Goal: Communication & Community: Answer question/provide support

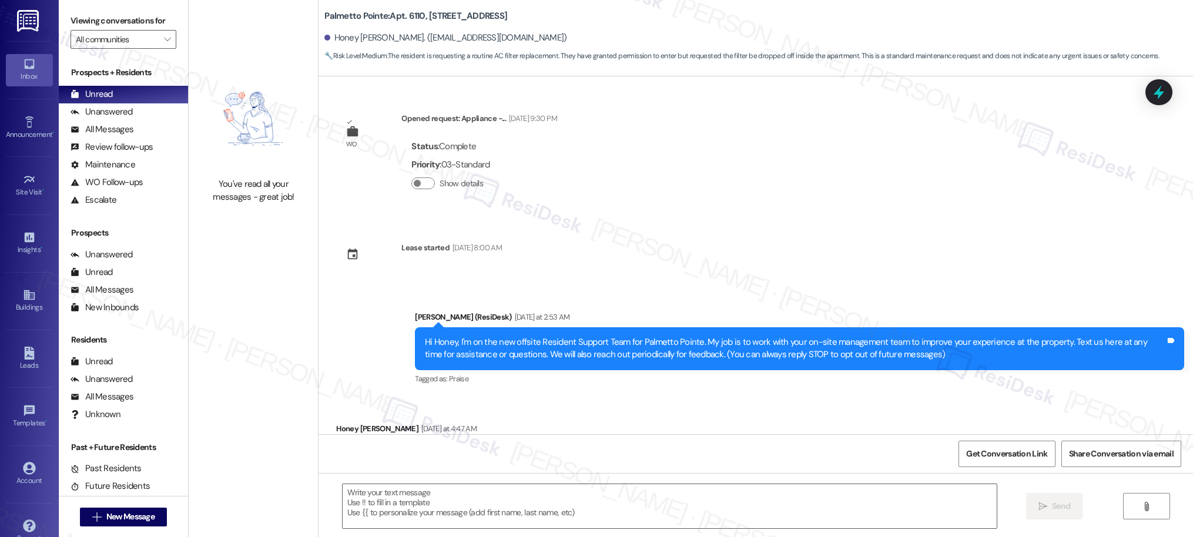
scroll to position [833, 0]
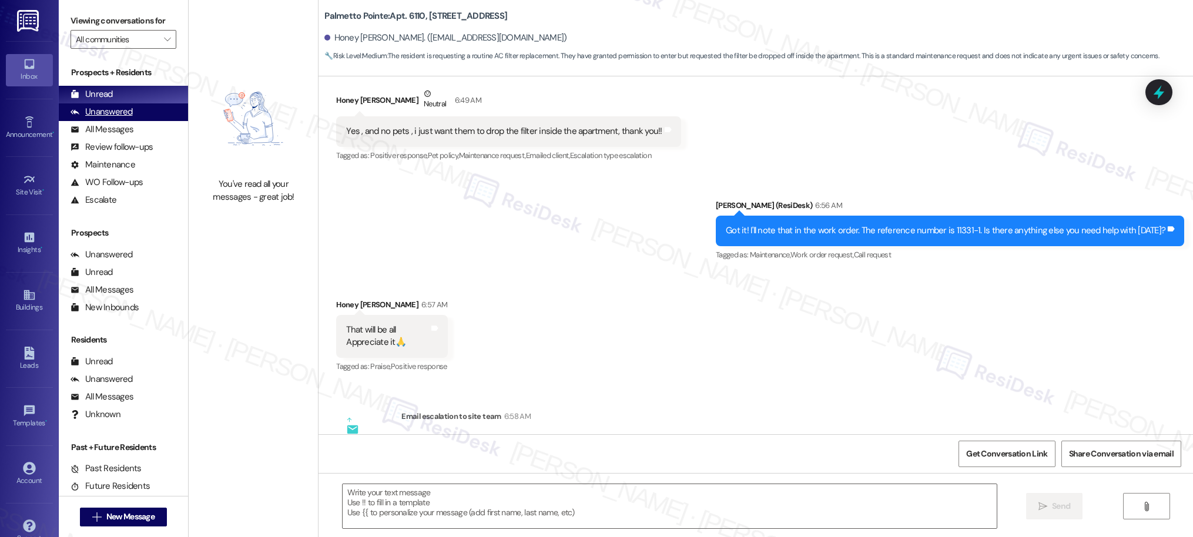
click at [103, 115] on div "Unanswered" at bounding box center [102, 112] width 62 height 12
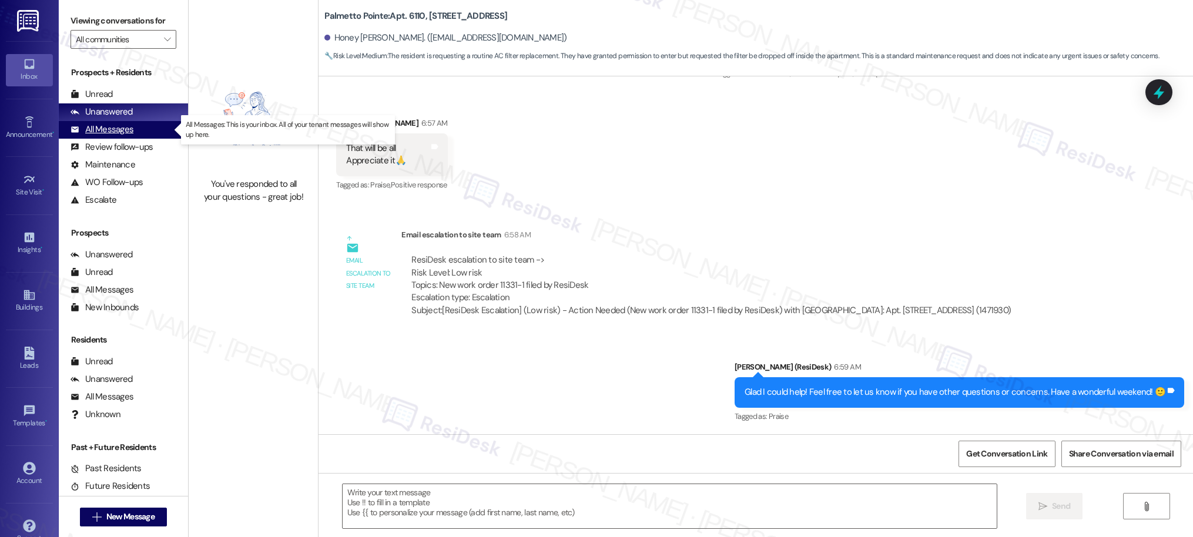
click at [106, 136] on div "All Messages (undefined)" at bounding box center [123, 130] width 129 height 18
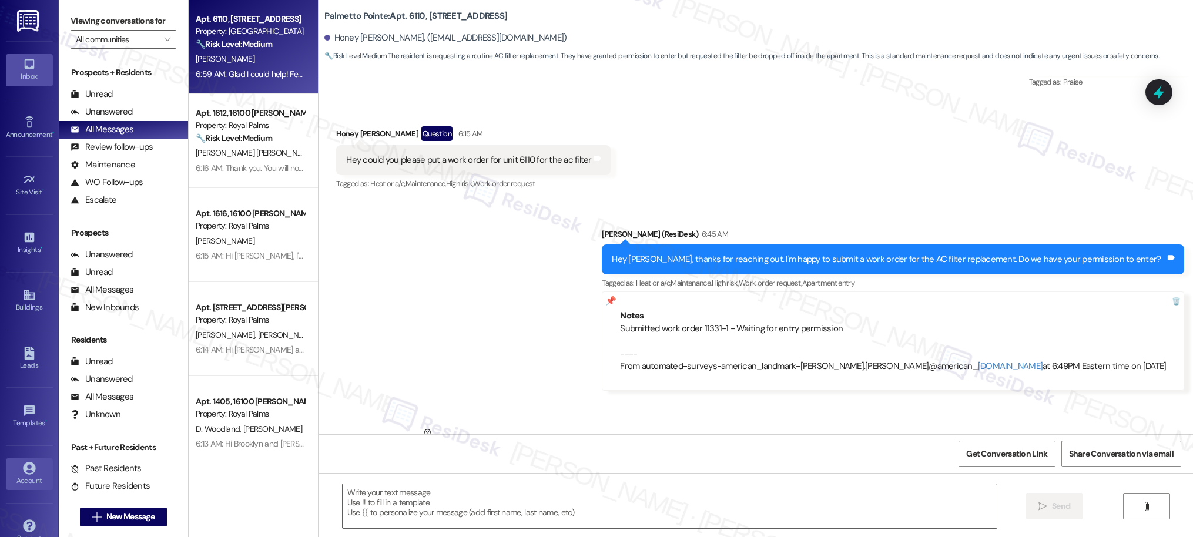
type textarea "Fetching suggested responses. Please feel free to read through the conversation…"
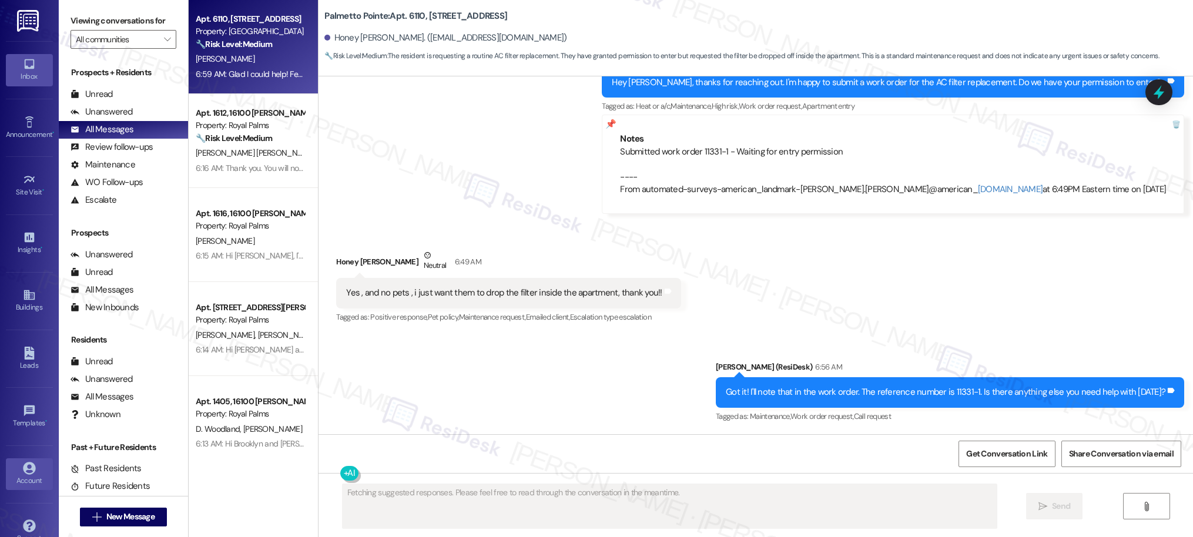
scroll to position [783, 0]
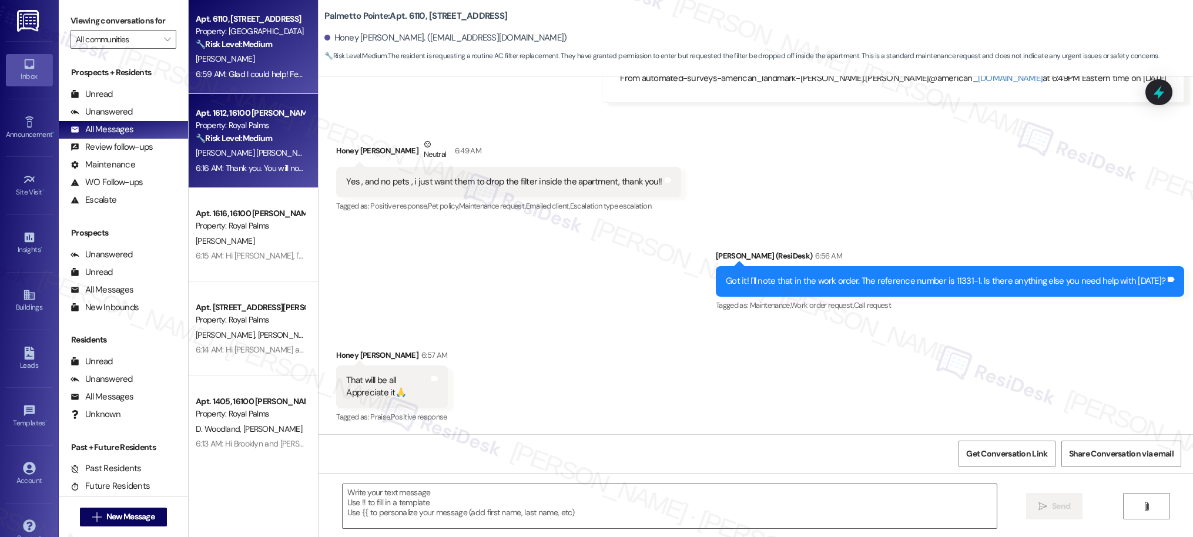
click at [227, 156] on span "P. Enriquez Luna" at bounding box center [257, 152] width 123 height 11
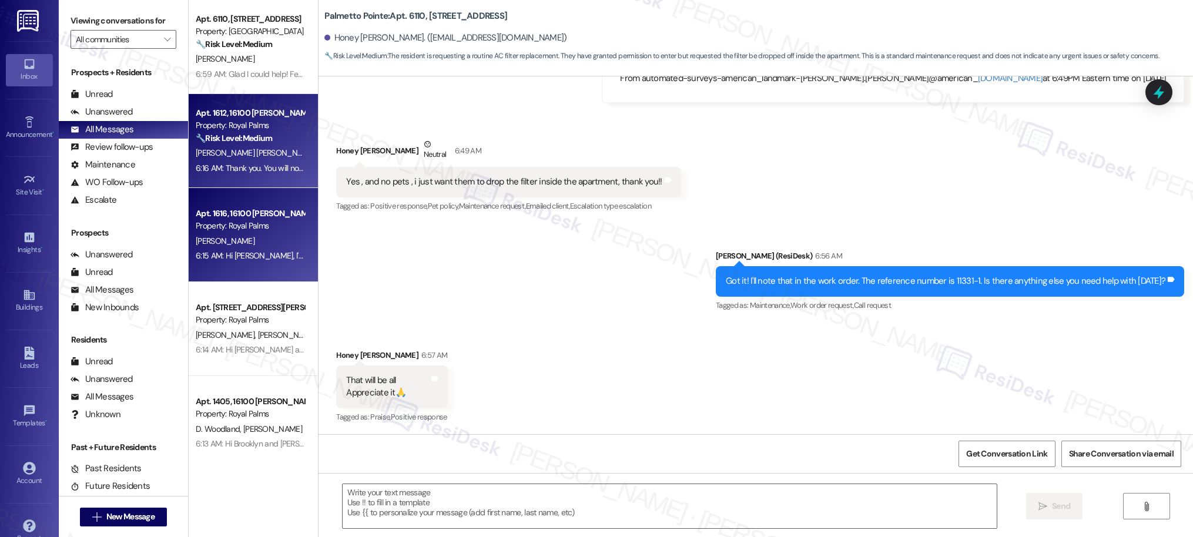
click at [254, 234] on div "L. Underwood" at bounding box center [249, 241] width 111 height 15
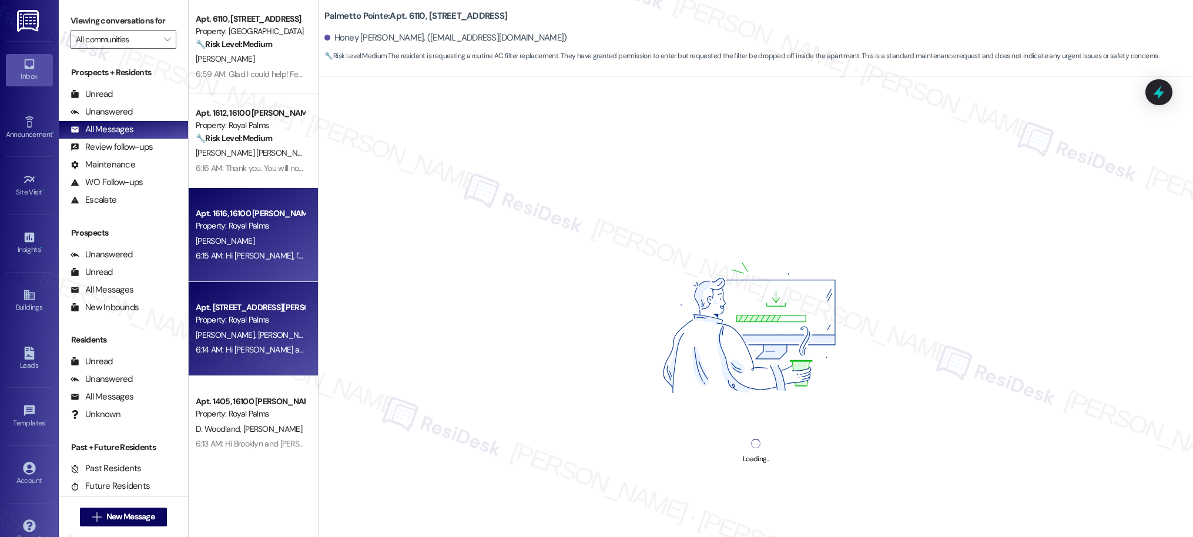
click at [274, 317] on div "Property: Royal Palms" at bounding box center [250, 320] width 109 height 12
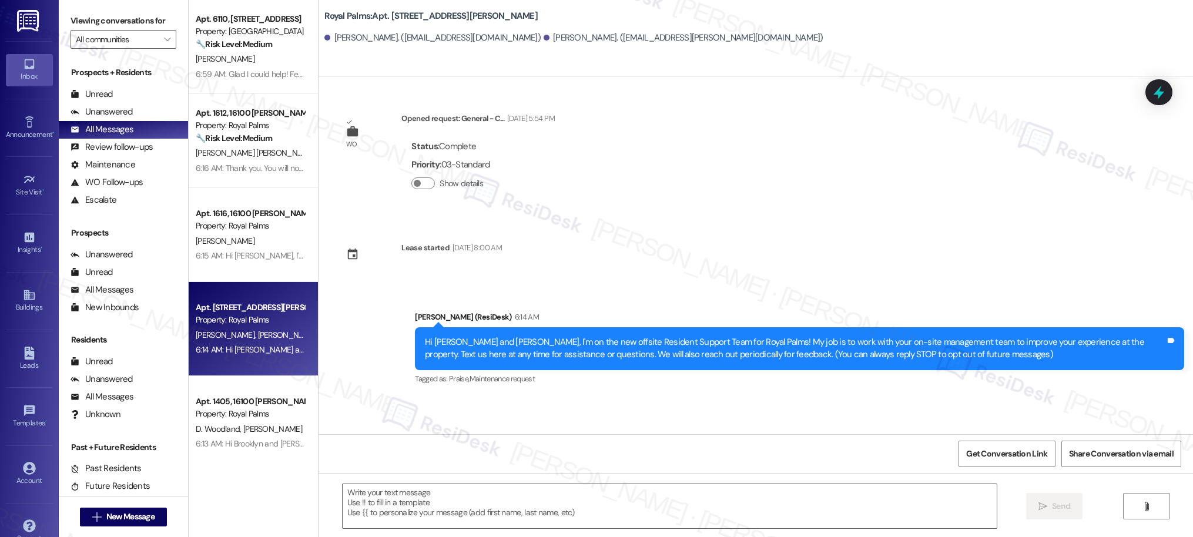
type textarea "Fetching suggested responses. Please feel free to read through the conversation…"
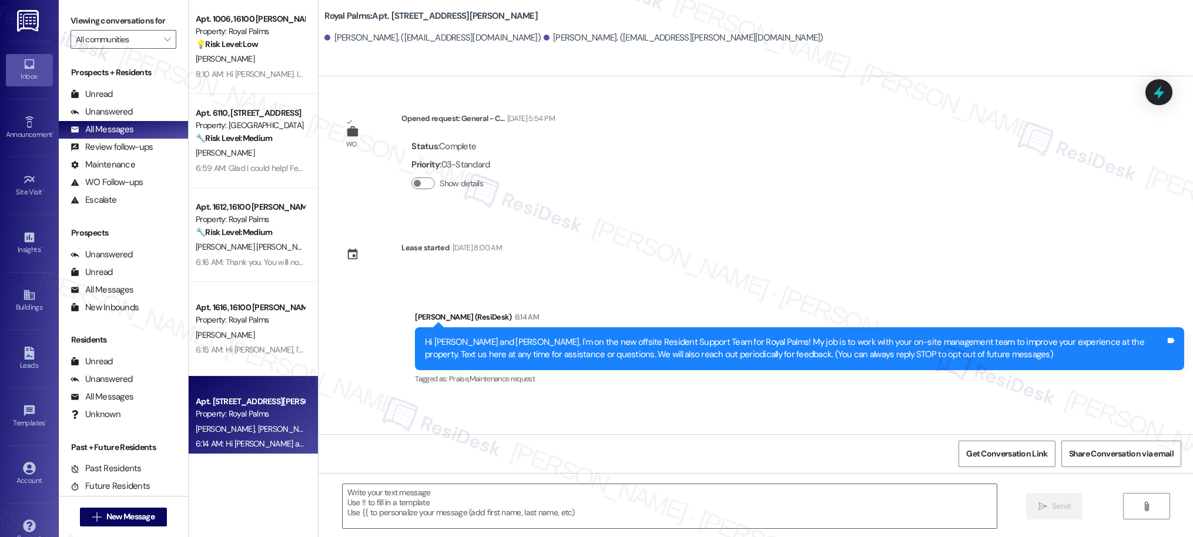
click at [683, 120] on div "WO Opened request: General - C... Dec 27, 2019 at 5:54 PM Status : Complete Pri…" at bounding box center [755, 255] width 874 height 358
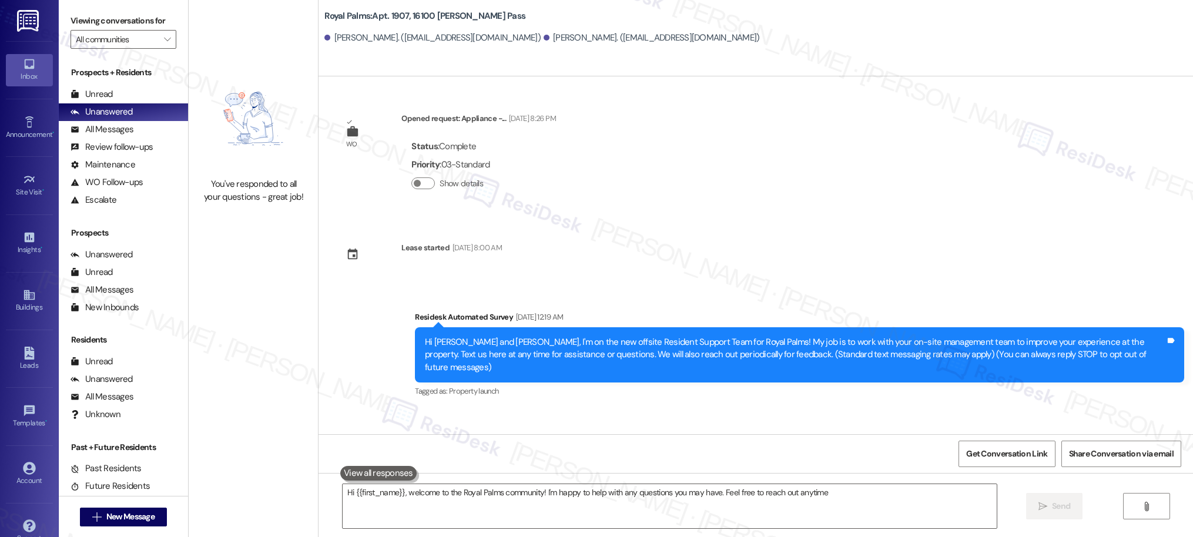
type textarea "Hi {{first_name}}, welcome to the Royal Palms community! I'm happy to help with…"
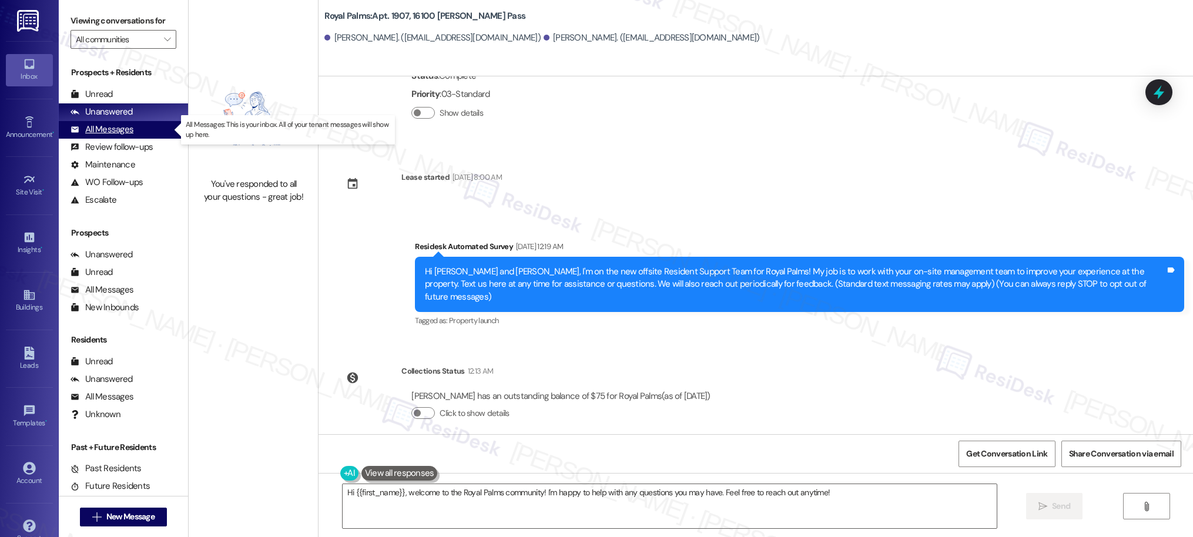
click at [116, 130] on div "All Messages" at bounding box center [102, 129] width 63 height 12
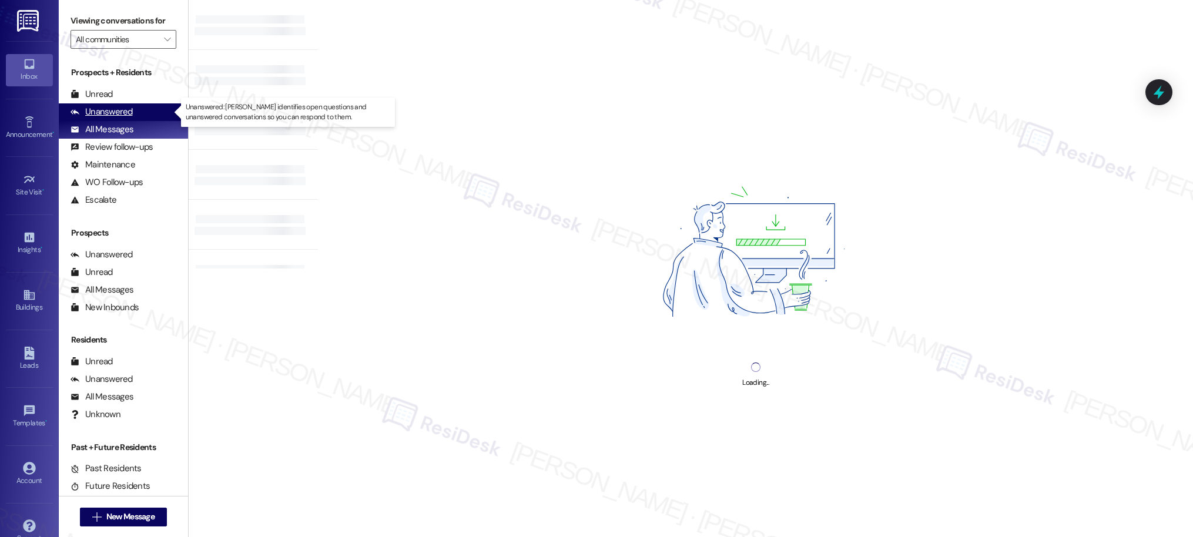
click at [95, 112] on div "Unanswered" at bounding box center [102, 112] width 62 height 12
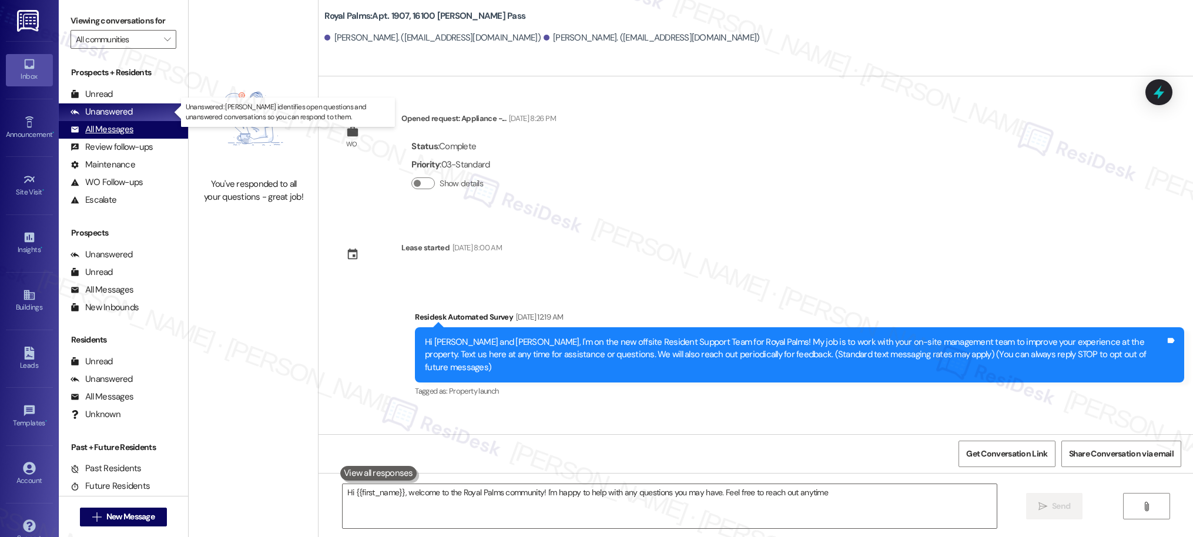
type textarea "Hi {{first_name}}, welcome to the Royal Palms community! I'm happy to help with…"
click at [95, 128] on div "All Messages" at bounding box center [102, 129] width 63 height 12
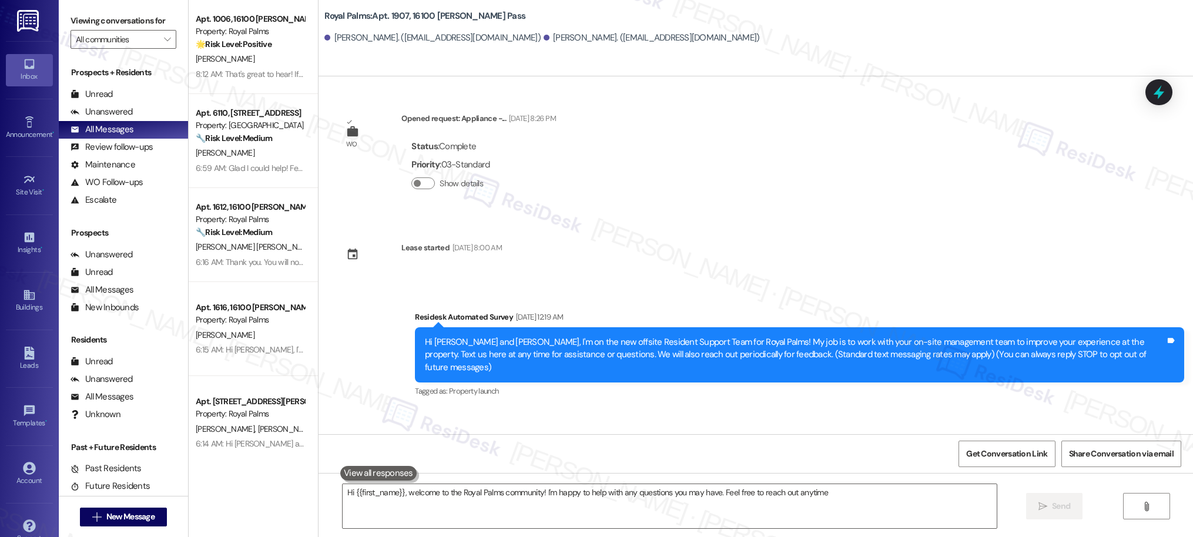
type textarea "Hi {{first_name}}, welcome to the Royal Palms community! I'm happy to help with…"
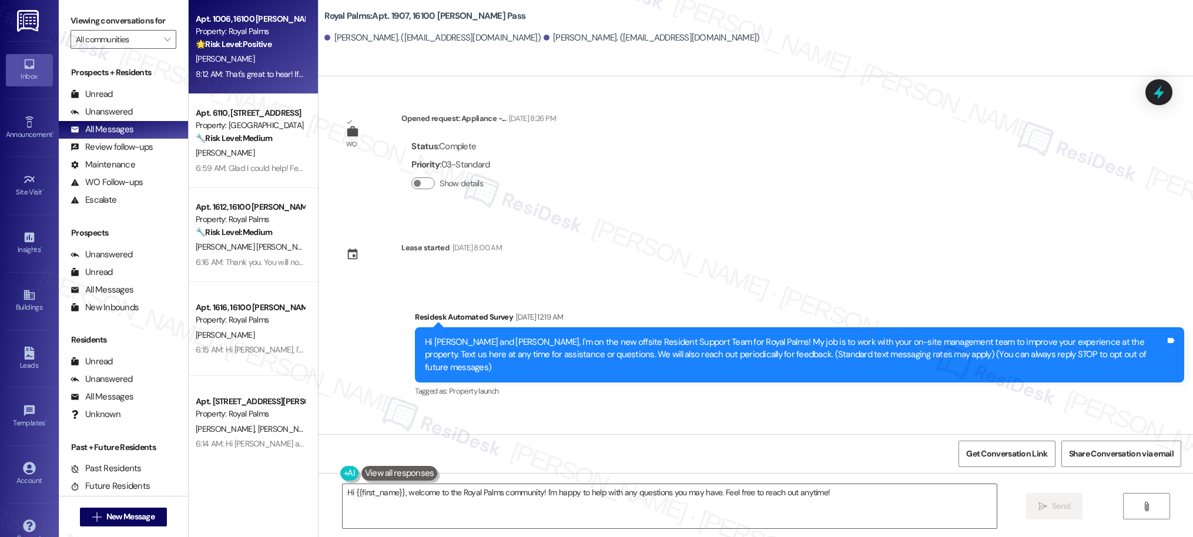
click at [278, 71] on div "8:12 AM: That's great to hear! If I may also ask...has Royal Palms lived up to …" at bounding box center [353, 74] width 315 height 11
type textarea "Hi {{first_name}}, welcome to the Royal Palms community! I'm happy to help with…"
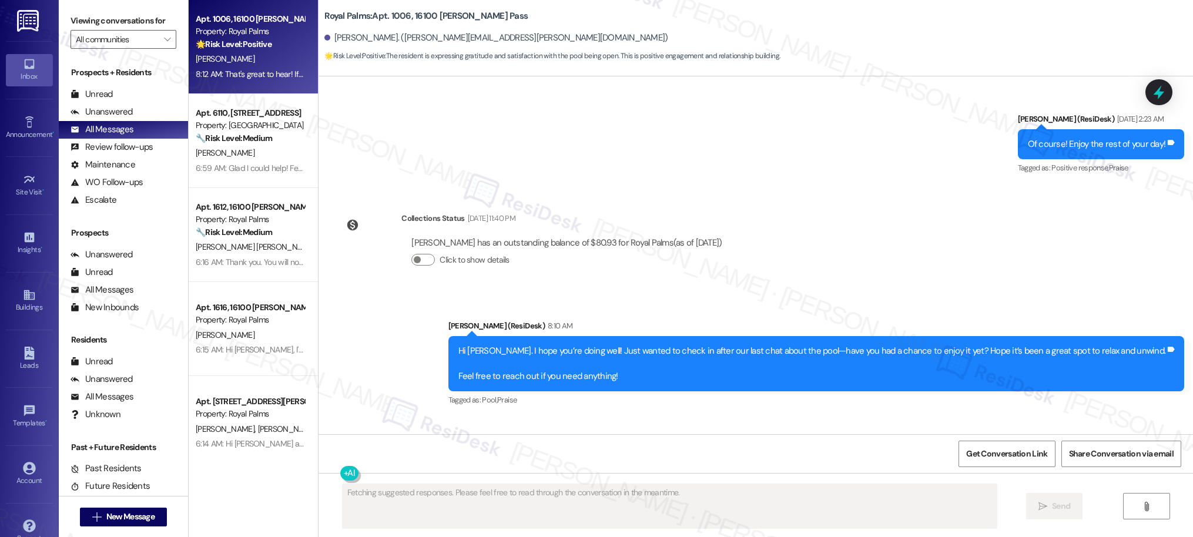
scroll to position [1314, 0]
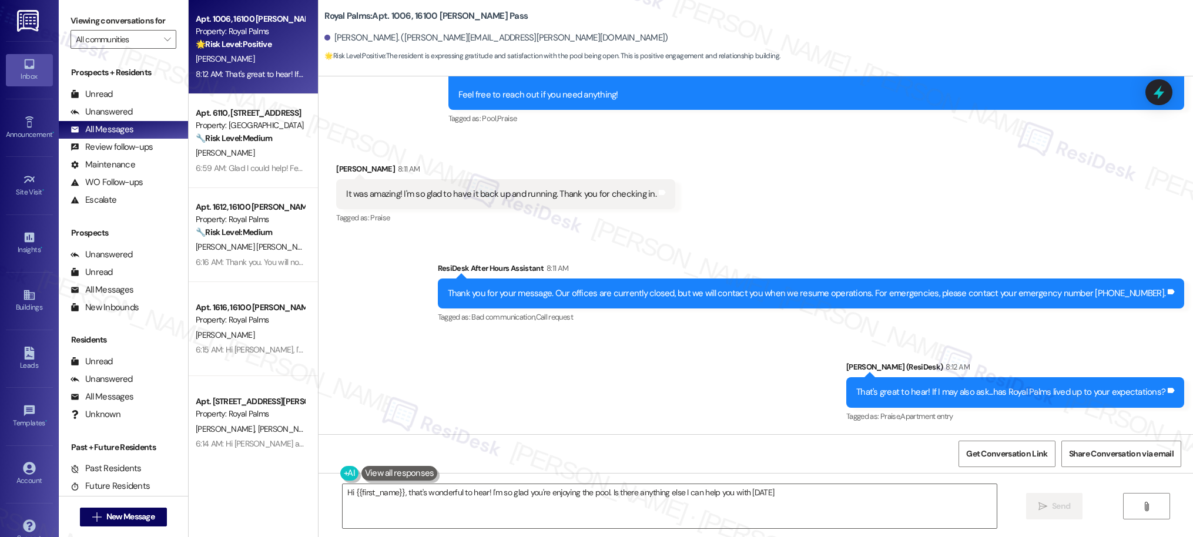
type textarea "Hi {{first_name}}, that's wonderful to hear! I'm so glad you're enjoying the po…"
click at [111, 117] on div "Unanswered" at bounding box center [102, 112] width 62 height 12
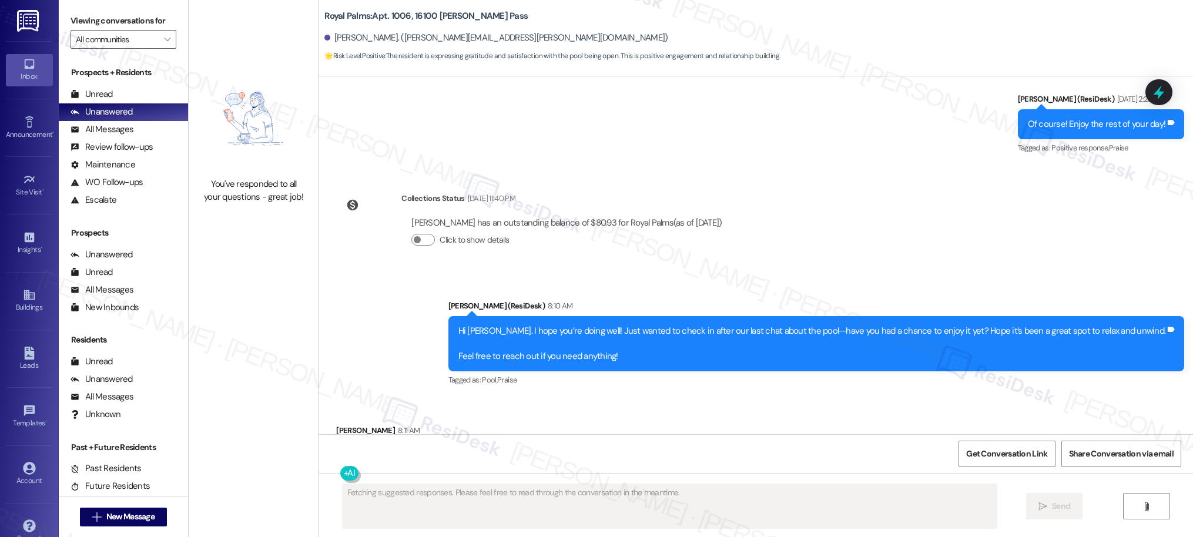
scroll to position [1116, 0]
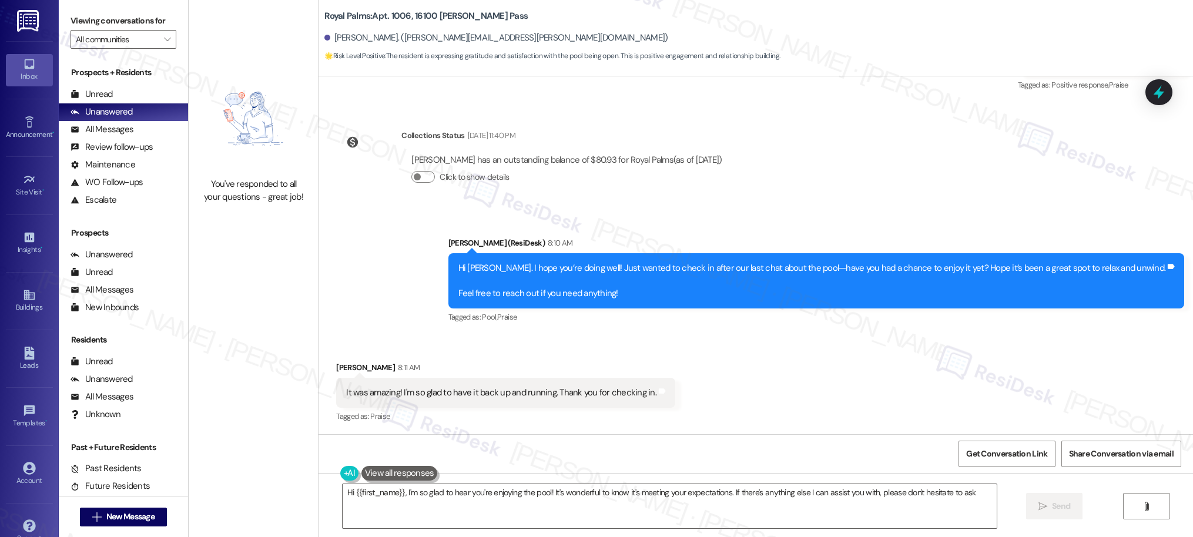
type textarea "Hi {{first_name}}, I'm so glad to hear you're enjoying the pool! It's wonderful…"
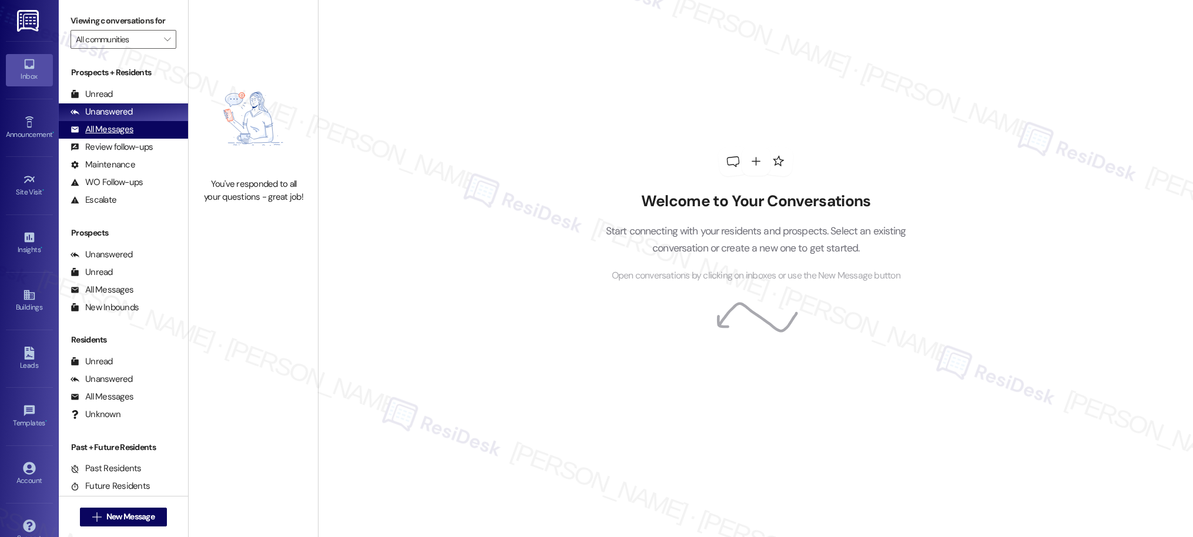
click at [108, 128] on div "All Messages" at bounding box center [102, 129] width 63 height 12
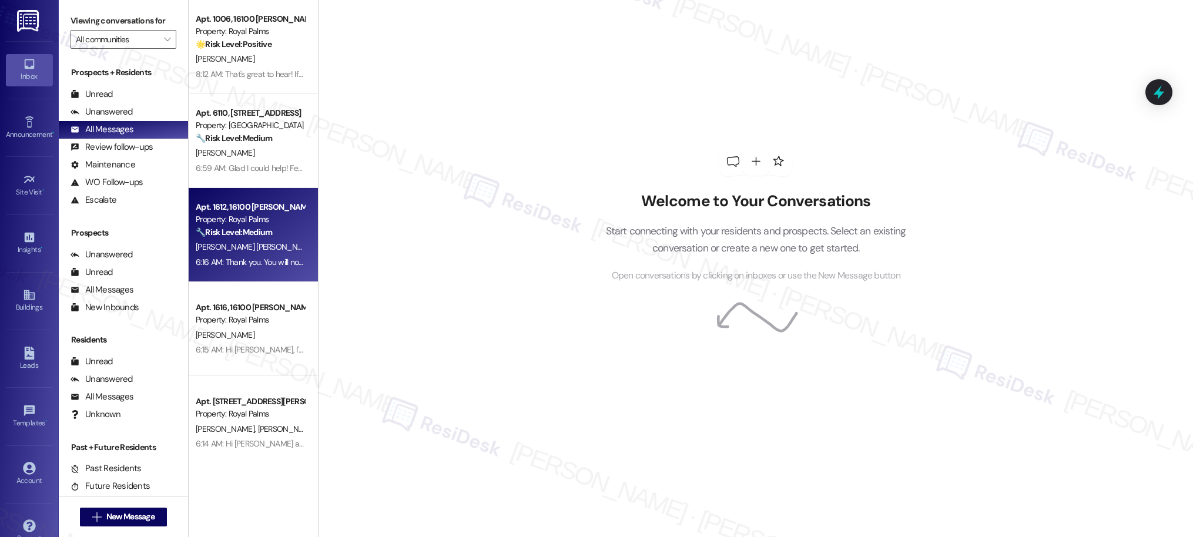
click at [268, 253] on div "P. Enriquez Luna L. Moore (Opted Out)" at bounding box center [249, 247] width 111 height 15
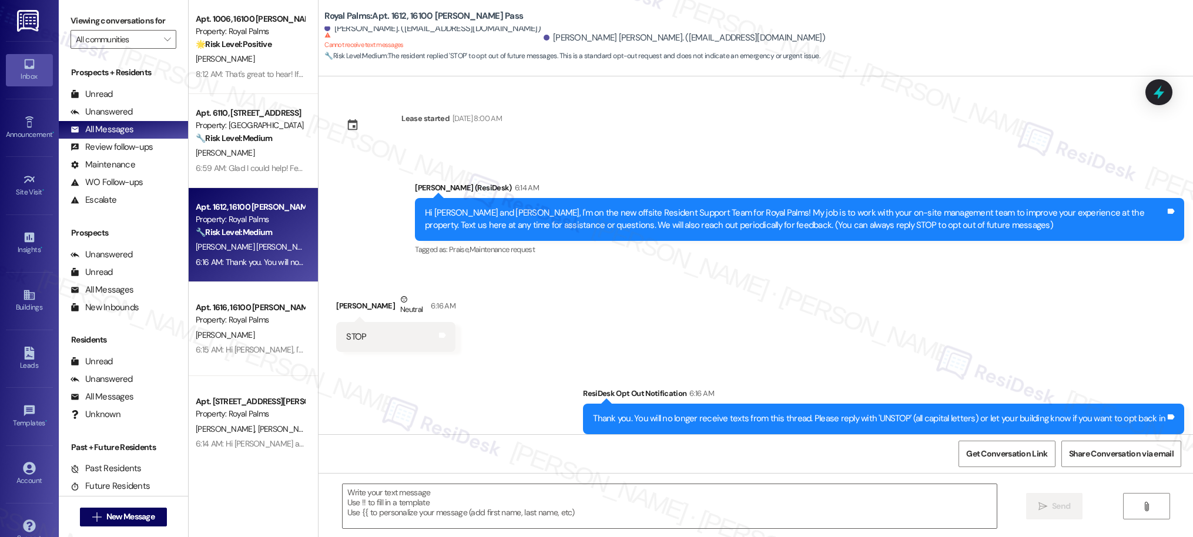
type textarea "Fetching suggested responses. Please feel free to read through the conversation…"
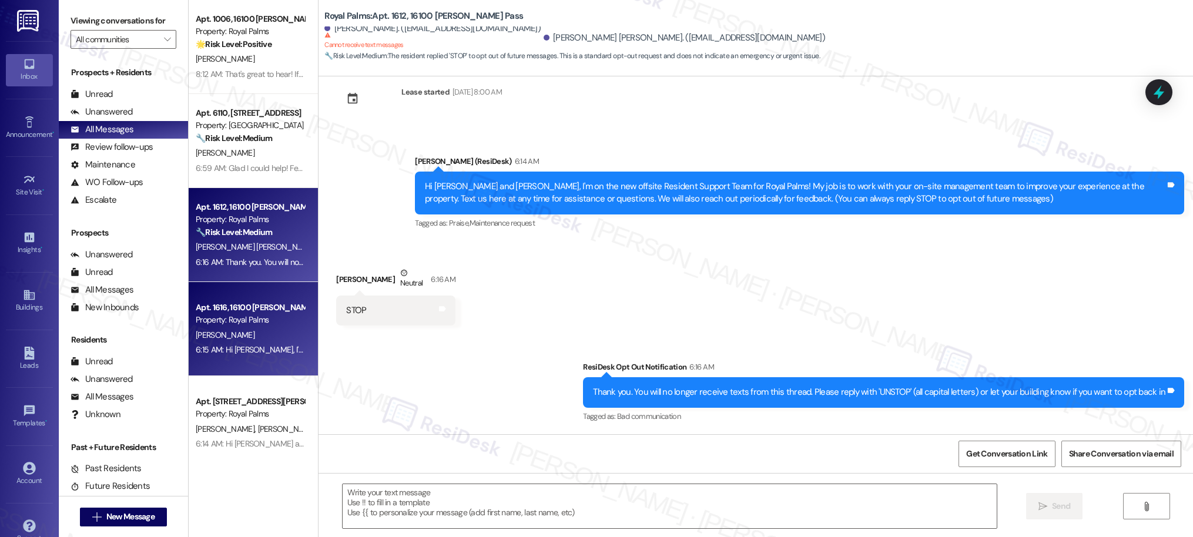
click at [244, 314] on div "Property: Royal Palms" at bounding box center [250, 320] width 109 height 12
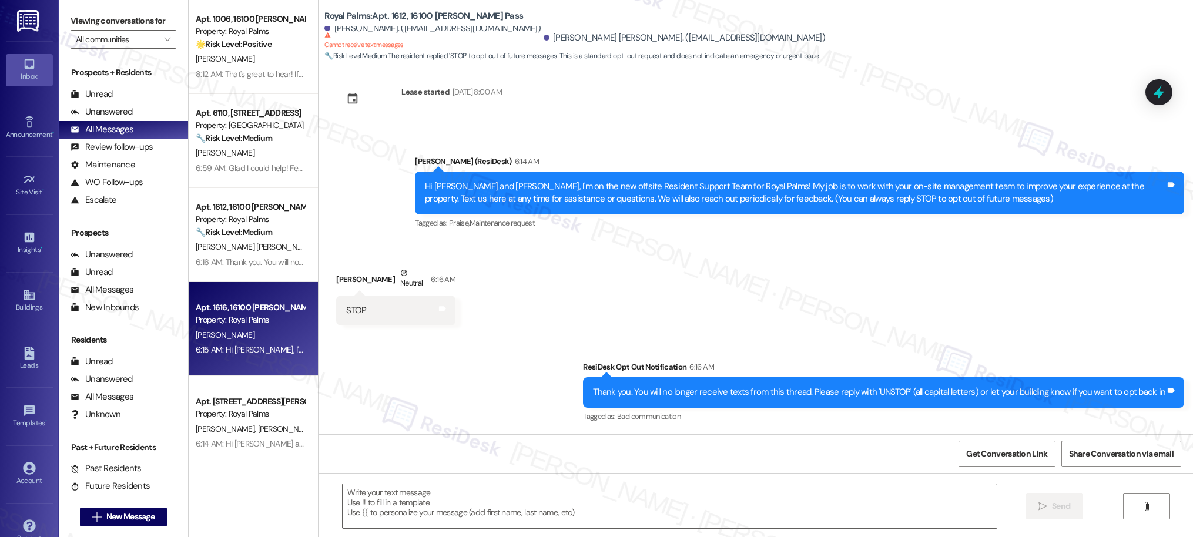
type textarea "Fetching suggested responses. Please feel free to read through the conversation…"
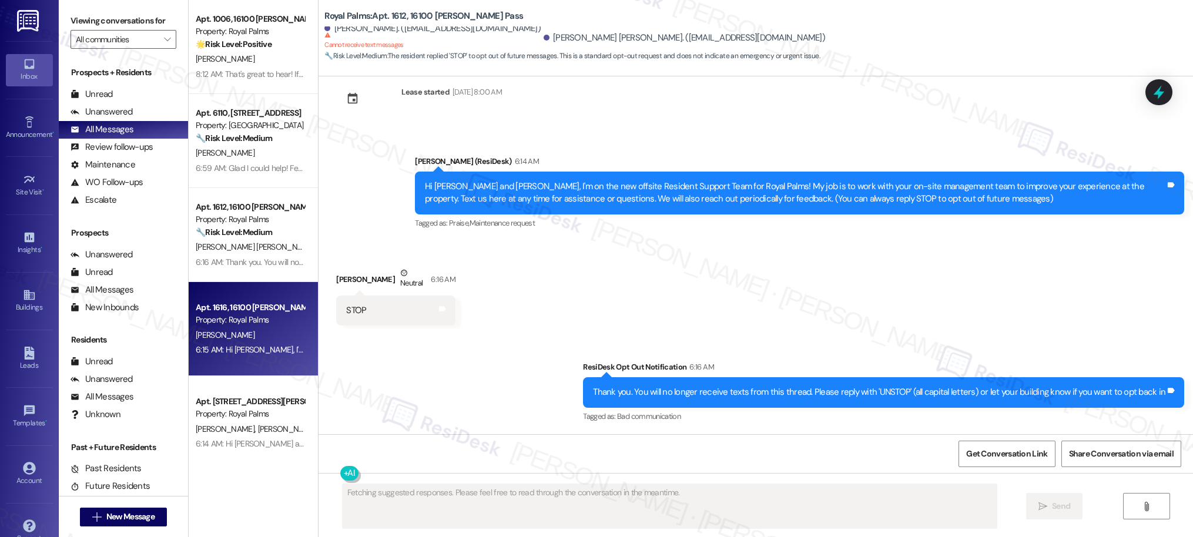
scroll to position [0, 0]
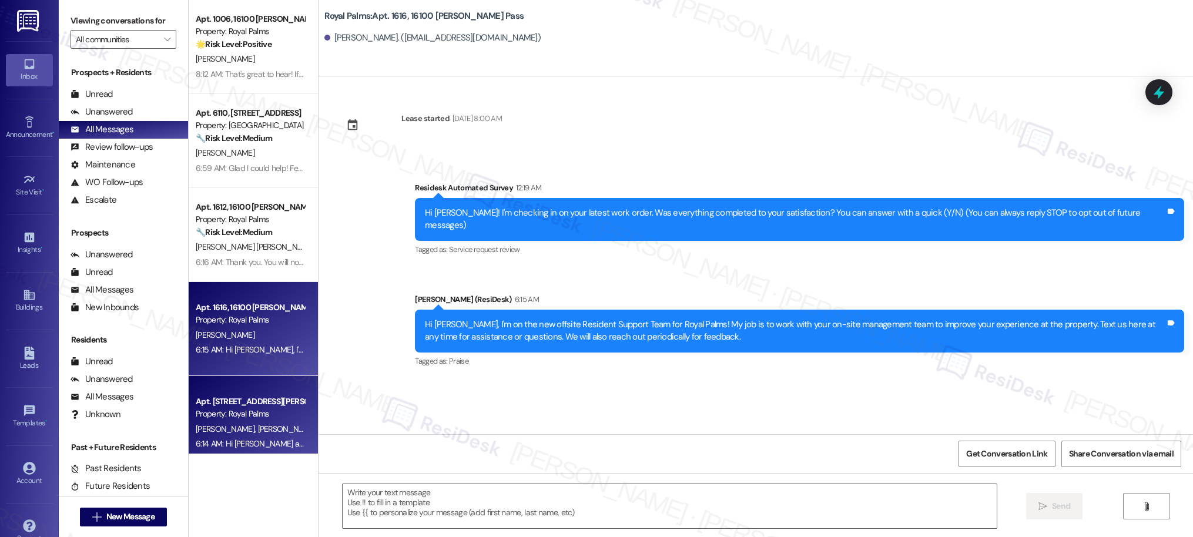
click at [249, 431] on div "L. Clark S. Clark" at bounding box center [249, 429] width 111 height 15
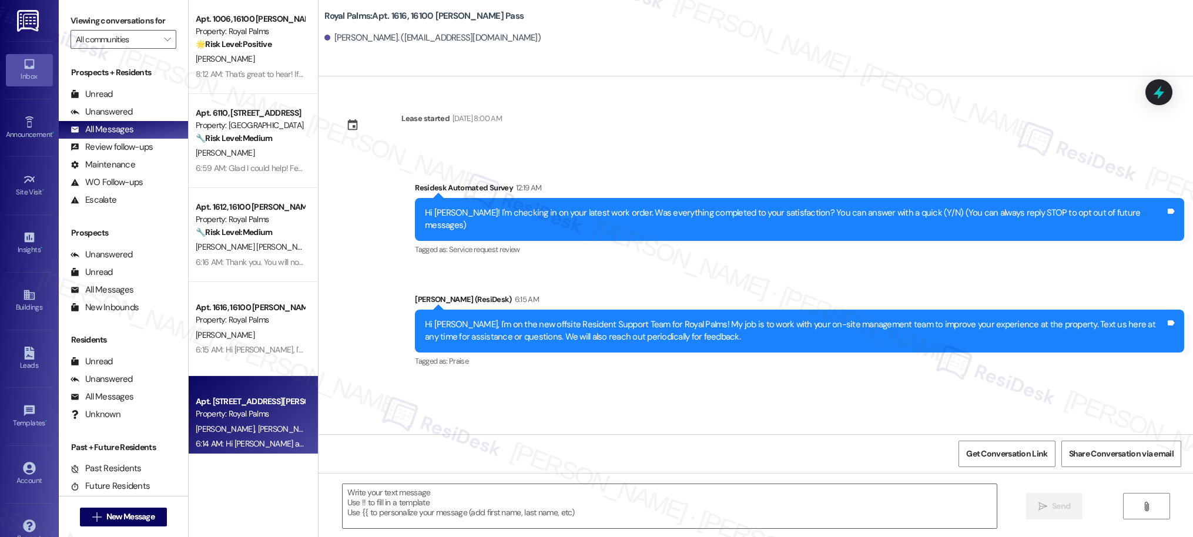
type textarea "Fetching suggested responses. Please feel free to read through the conversation…"
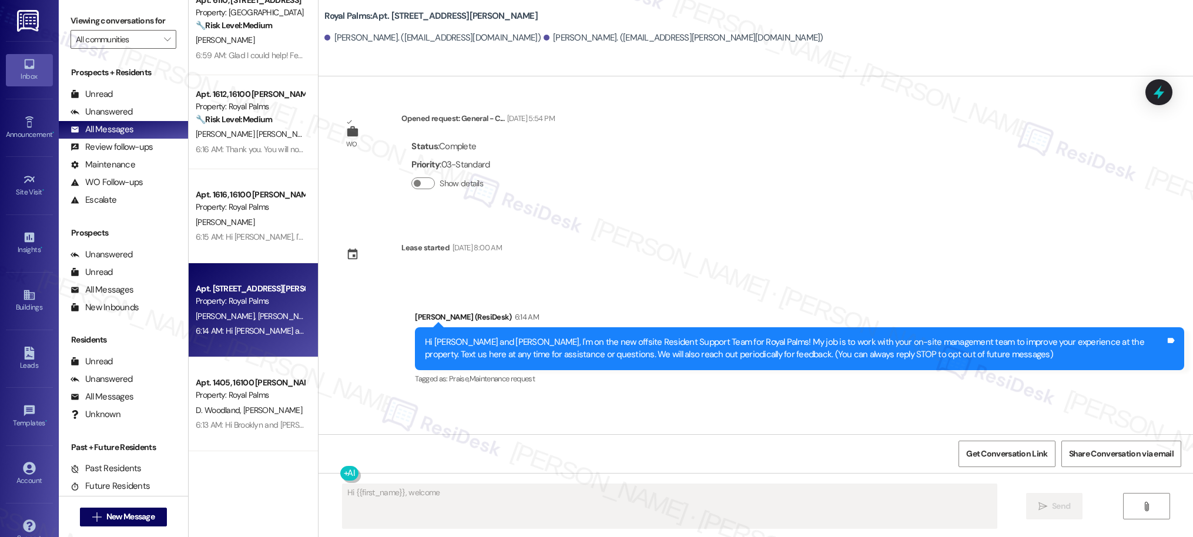
scroll to position [119, 0]
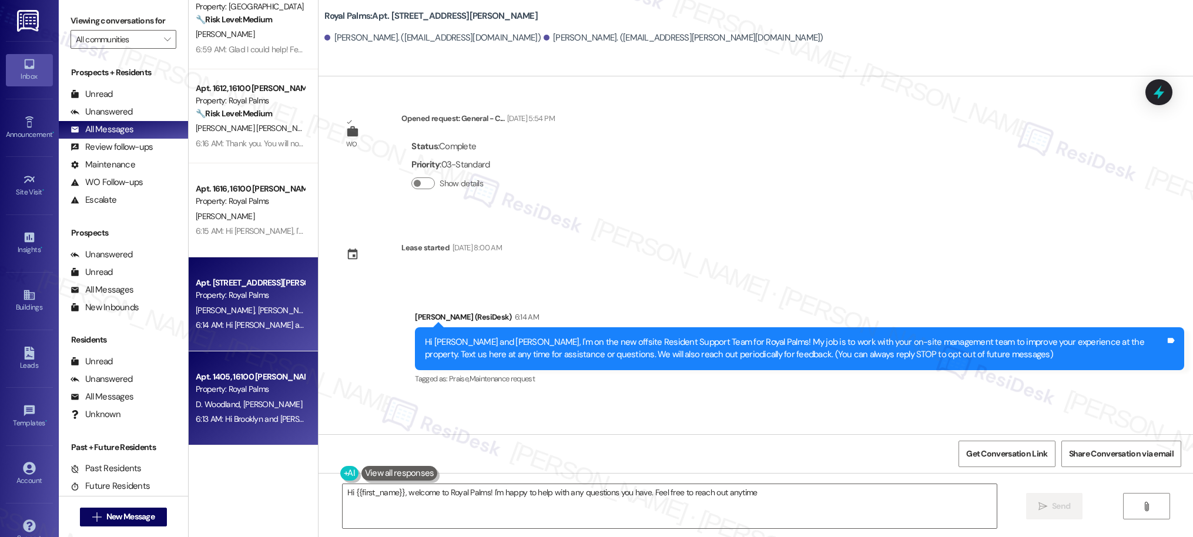
type textarea "Hi {{first_name}}, welcome to Royal Palms! I'm happy to help with any questions…"
click at [231, 409] on span "D. Woodland" at bounding box center [220, 404] width 48 height 11
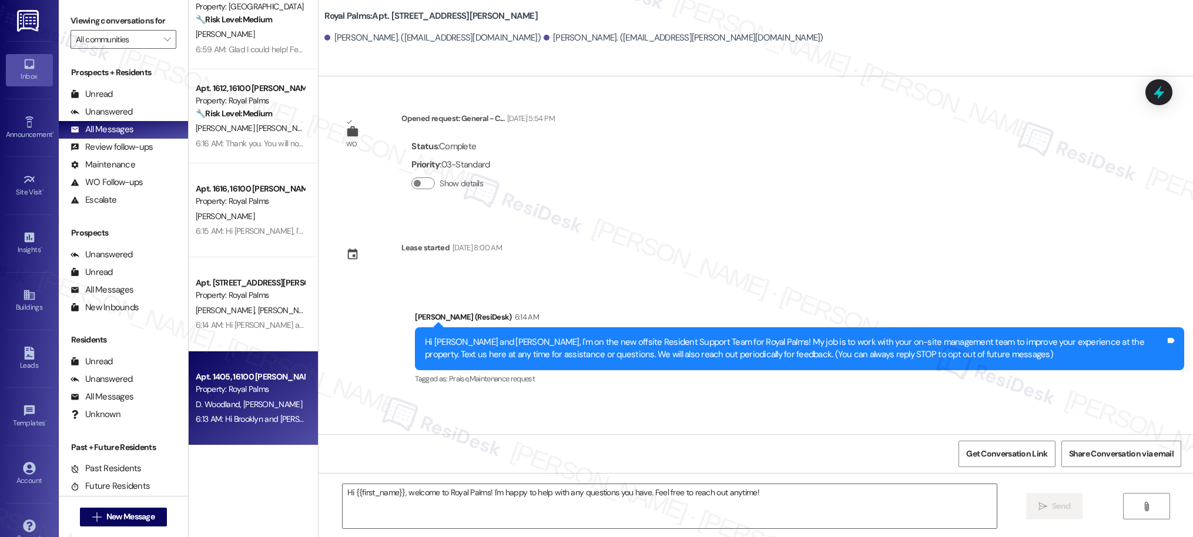
type textarea "Fetching suggested responses. Please feel free to read through the conversation…"
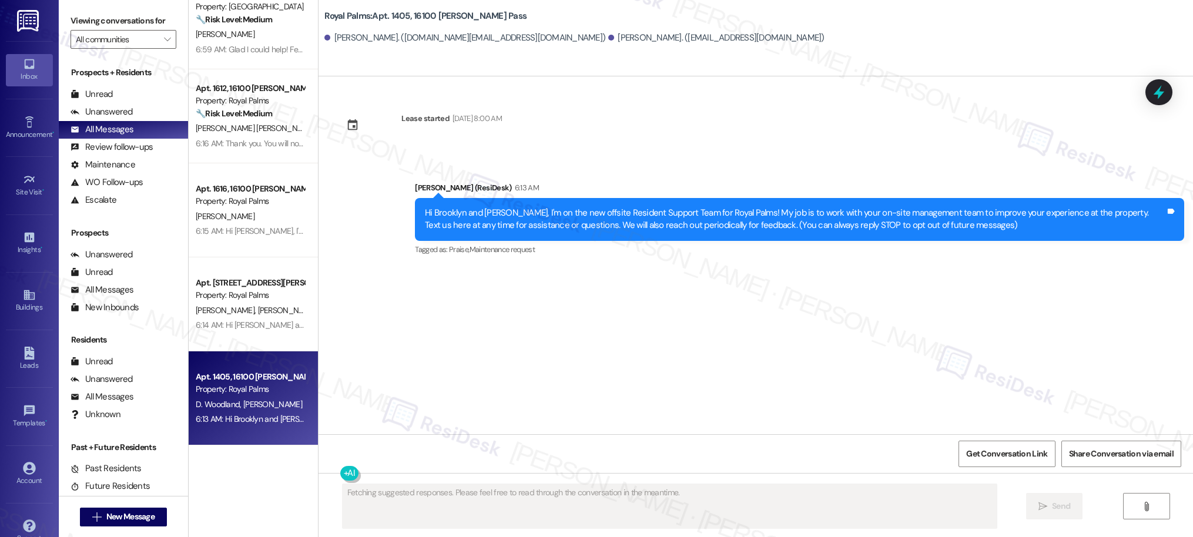
scroll to position [0, 0]
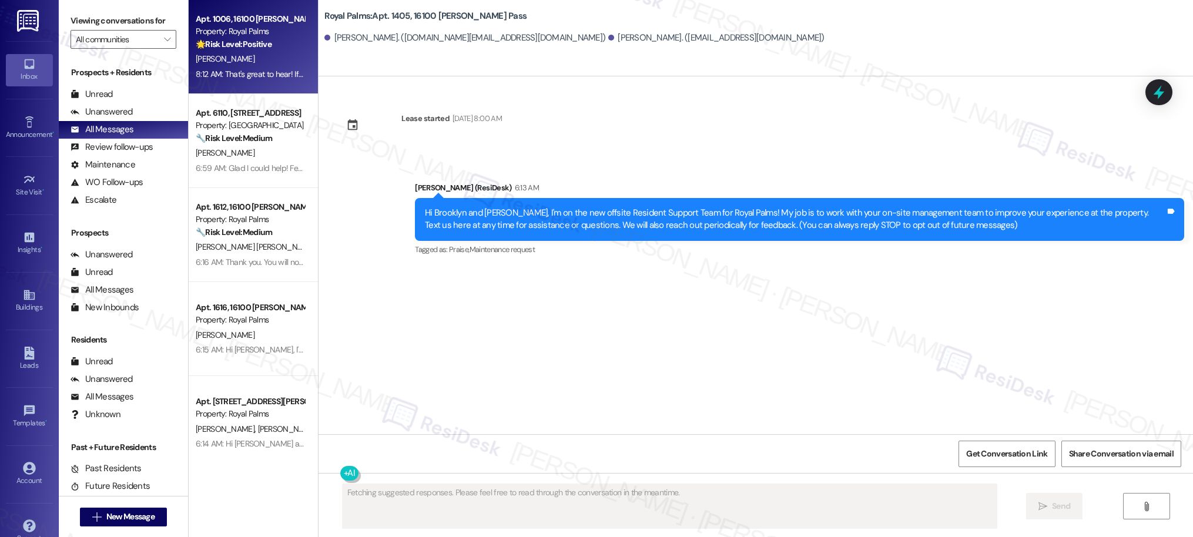
click at [267, 80] on div "8:12 AM: That's great to hear! If I may also ask...has Royal Palms lived up to …" at bounding box center [249, 74] width 111 height 15
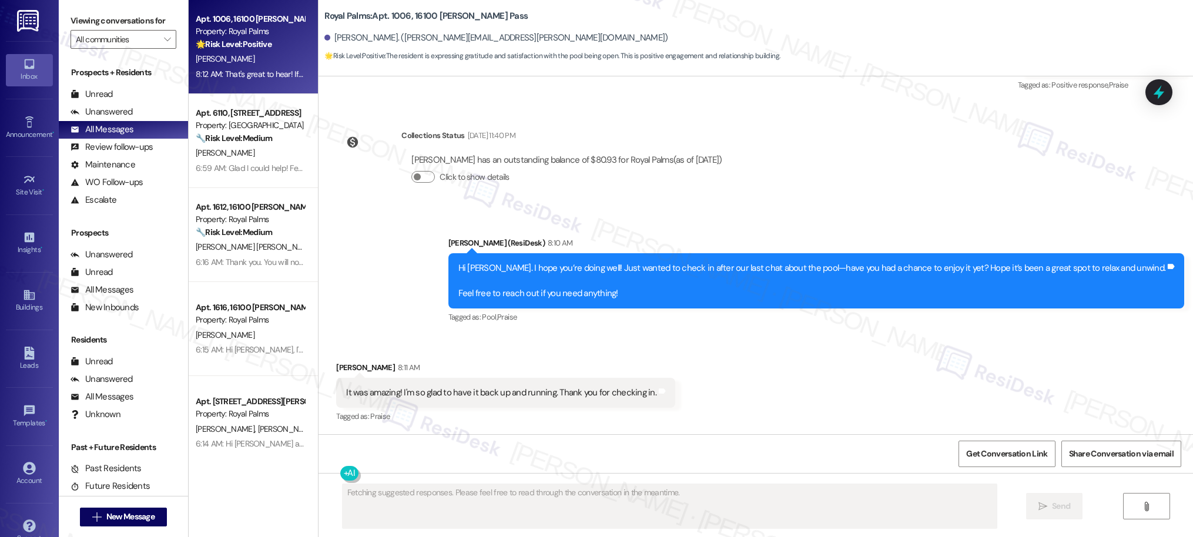
scroll to position [1314, 0]
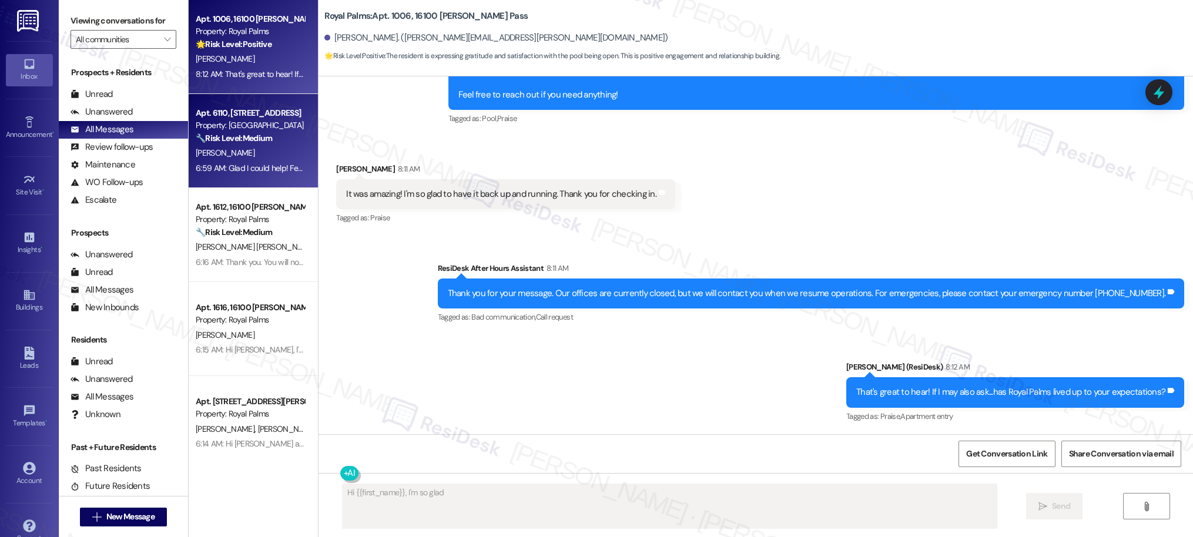
type textarea "Hi {{first_name}}, I'm so glad"
click at [237, 122] on div "Property: Palmetto Pointe" at bounding box center [250, 125] width 109 height 12
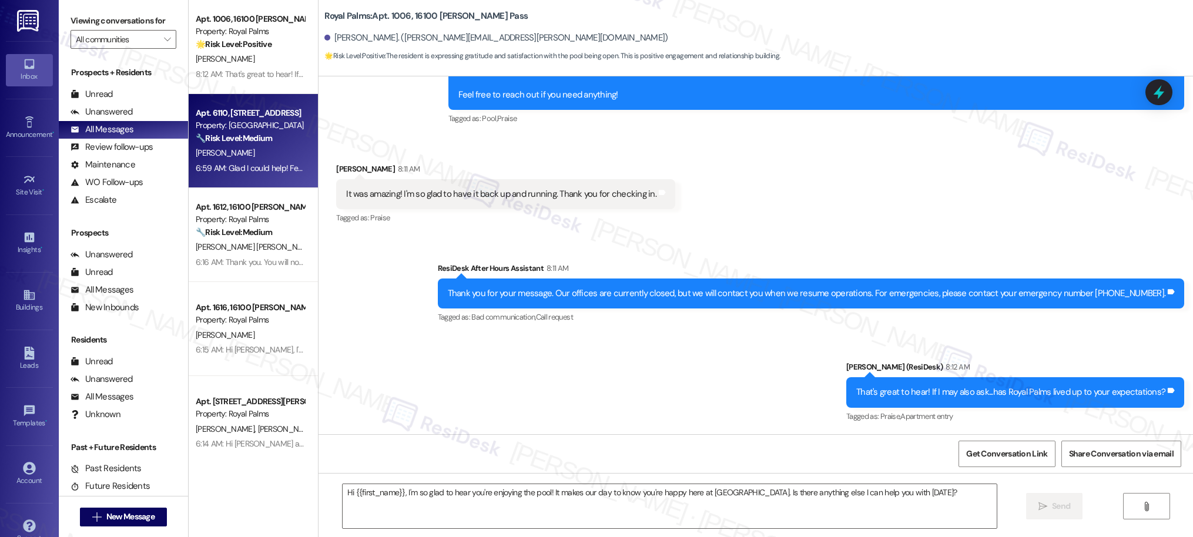
type textarea "Fetching suggested responses. Please feel free to read through the conversation…"
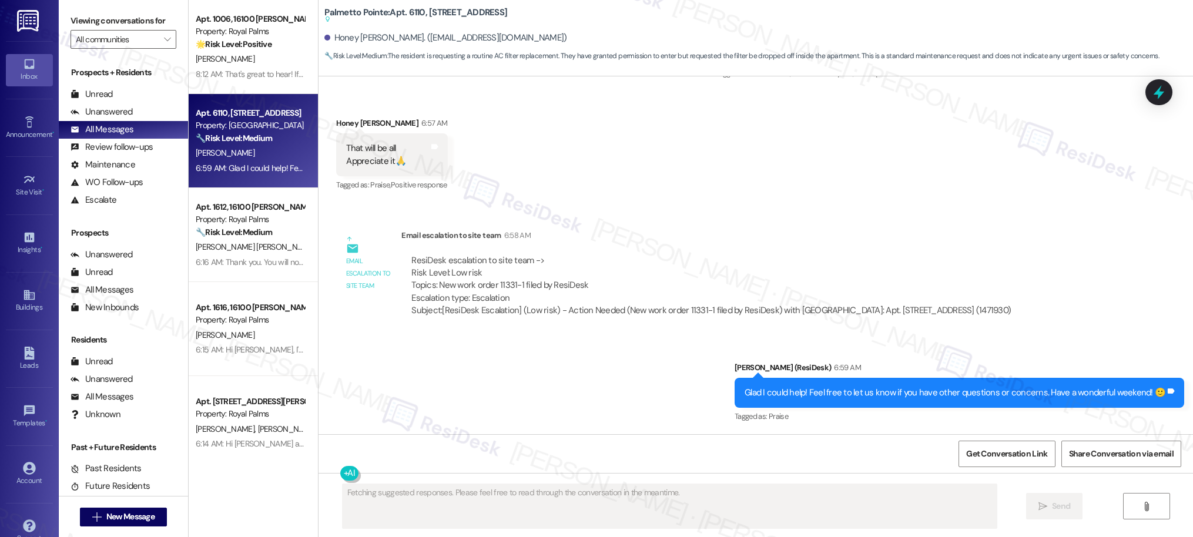
scroll to position [957, 0]
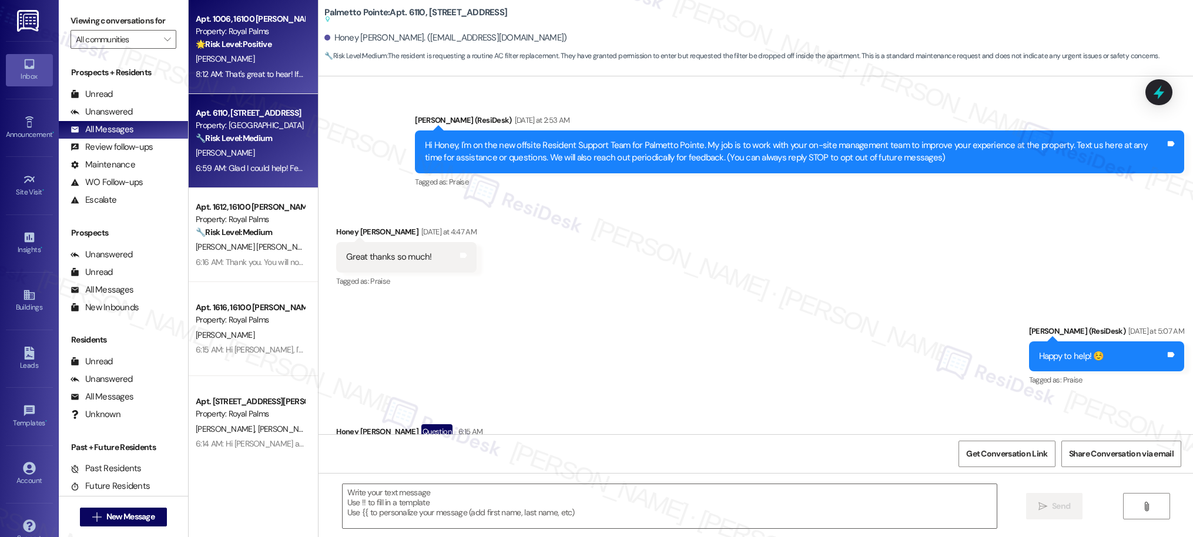
click at [225, 75] on div "8:12 AM: That's great to hear! If I may also ask...has Royal Palms lived up to …" at bounding box center [353, 74] width 315 height 11
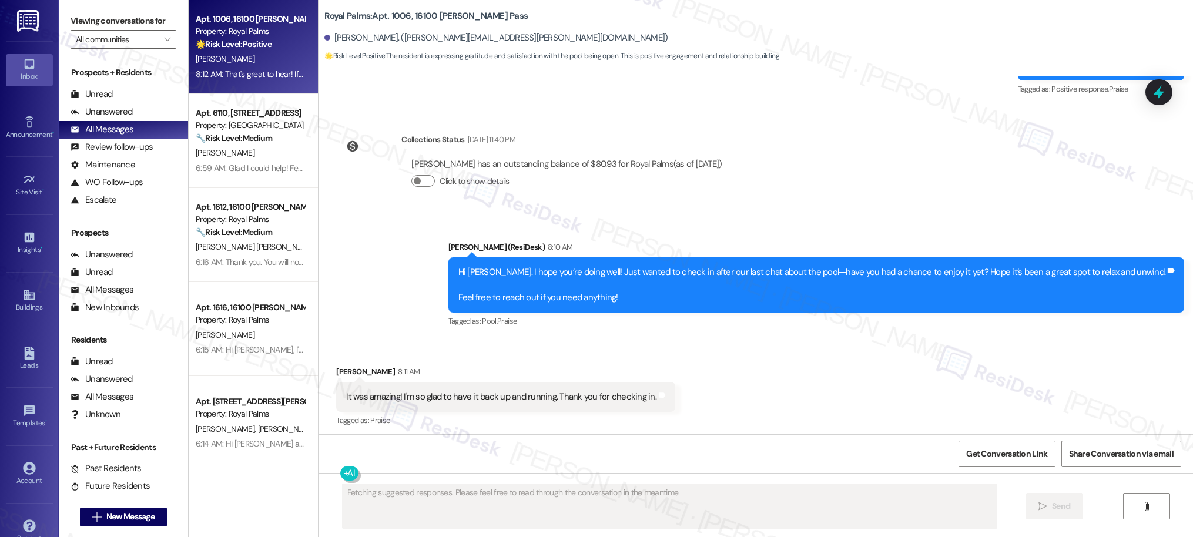
scroll to position [1314, 0]
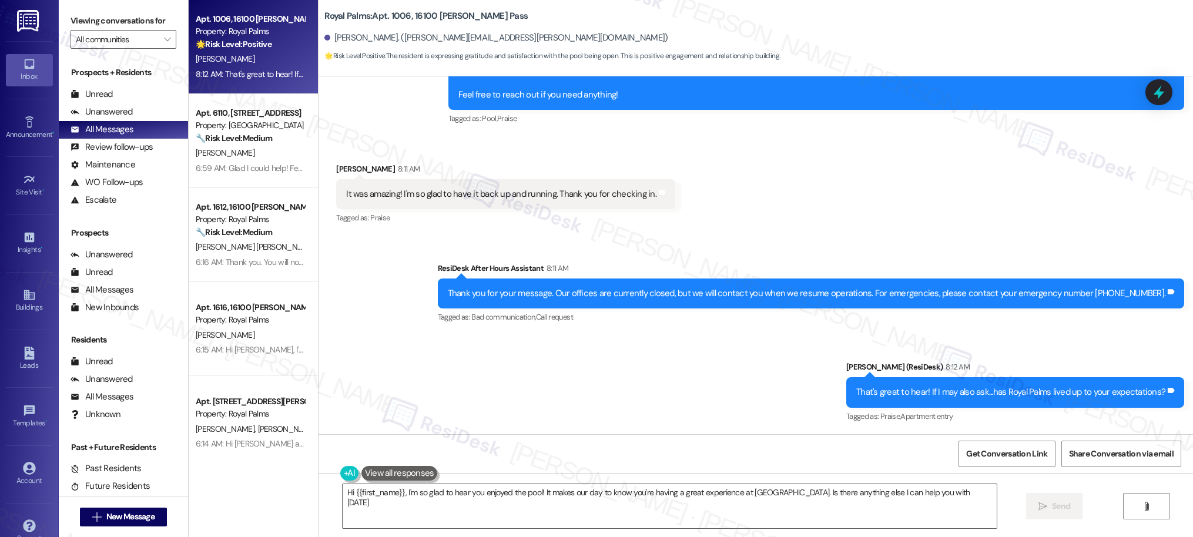
type textarea "Hi {{first_name}}, I'm so glad to hear you enjoyed the pool! It makes our day t…"
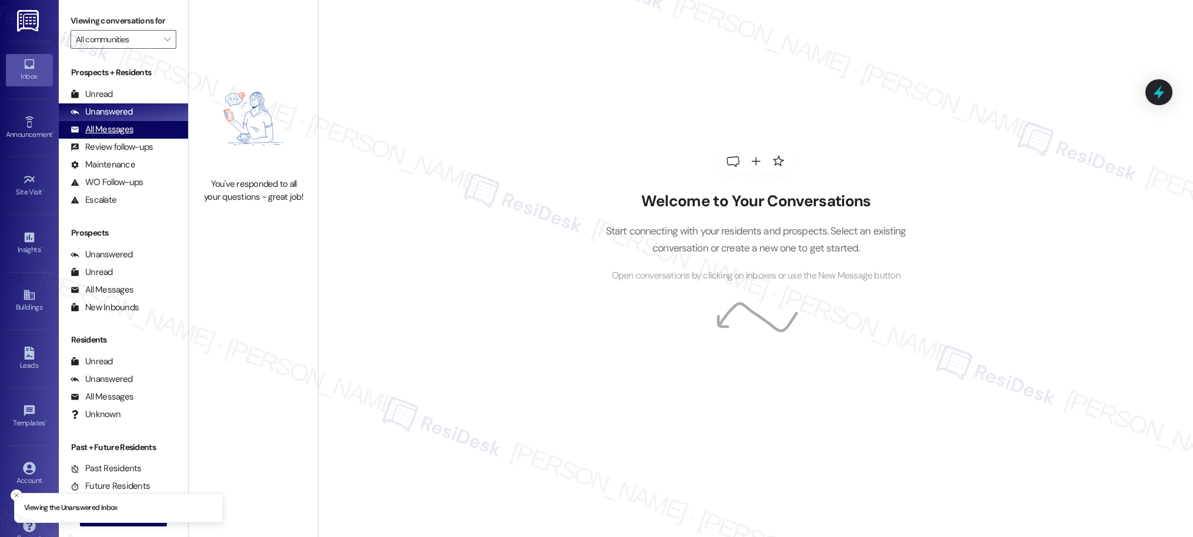
click at [112, 129] on div "All Messages" at bounding box center [102, 129] width 63 height 12
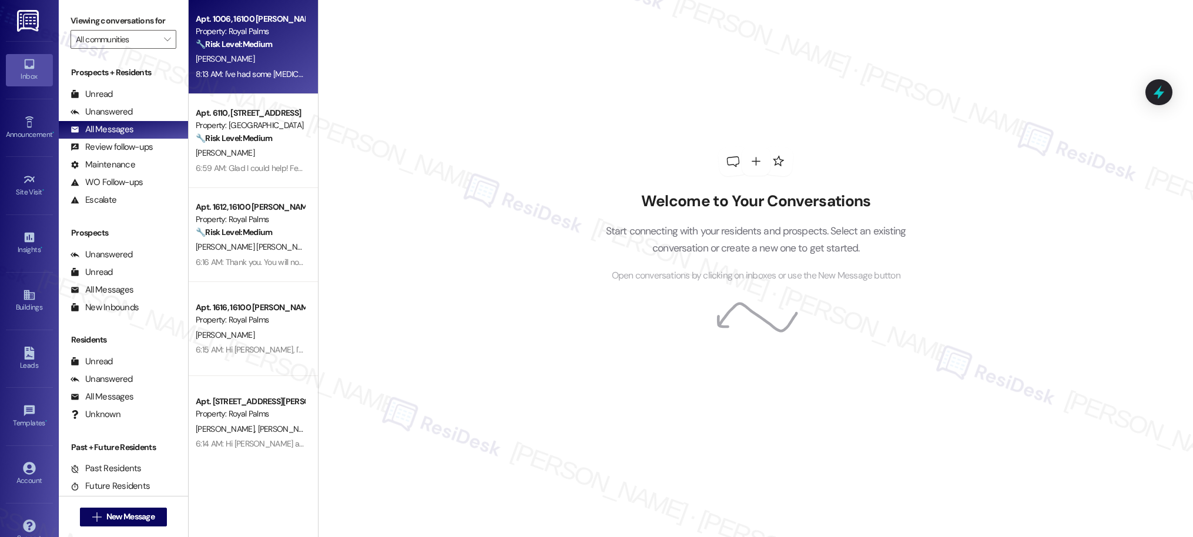
click at [269, 69] on div "8:13 AM: I've had some [MEDICAL_DATA] but they have come through with everythin…" at bounding box center [541, 74] width 690 height 11
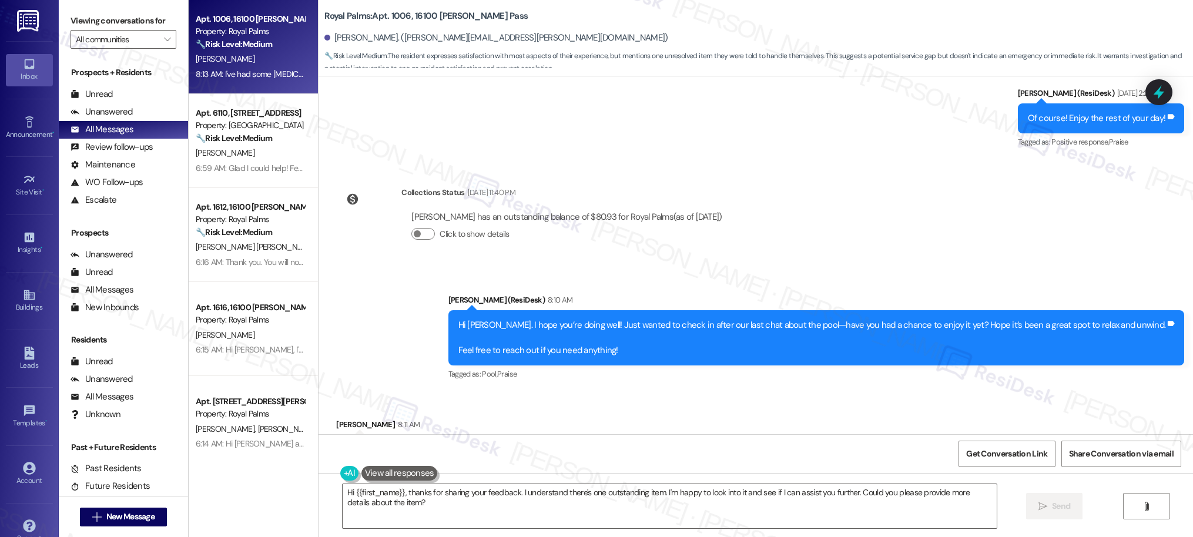
scroll to position [1426, 0]
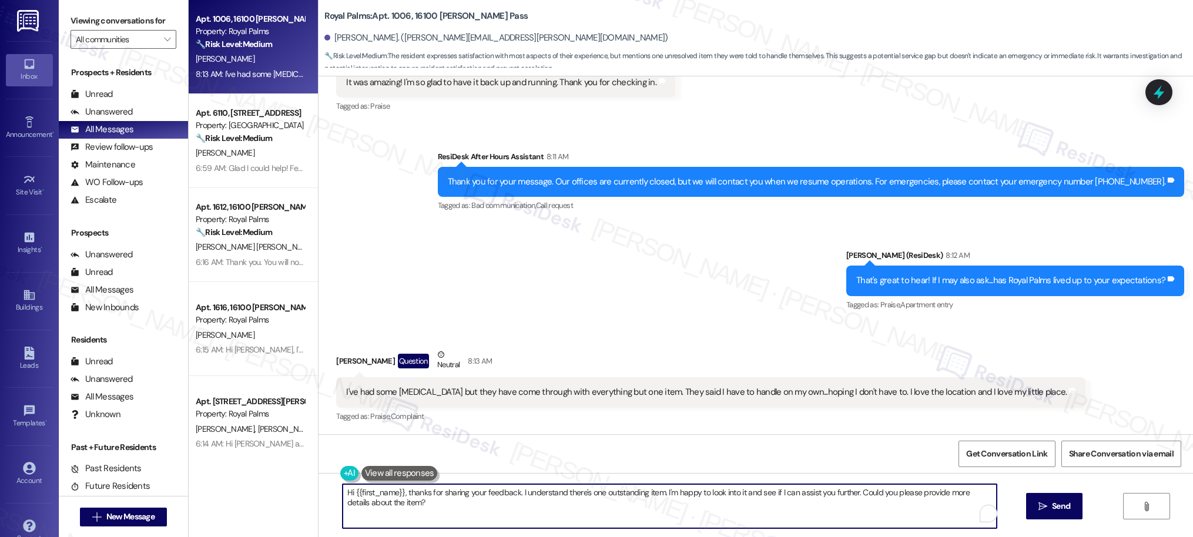
drag, startPoint x: 402, startPoint y: 492, endPoint x: 323, endPoint y: 491, distance: 79.3
click at [323, 491] on div "Hi {{first_name}}, thanks for sharing your feedback. I understand there's one o…" at bounding box center [755, 517] width 874 height 88
type textarea "Thanks for sharing your feedback. I understand there's one outstanding item. I'…"
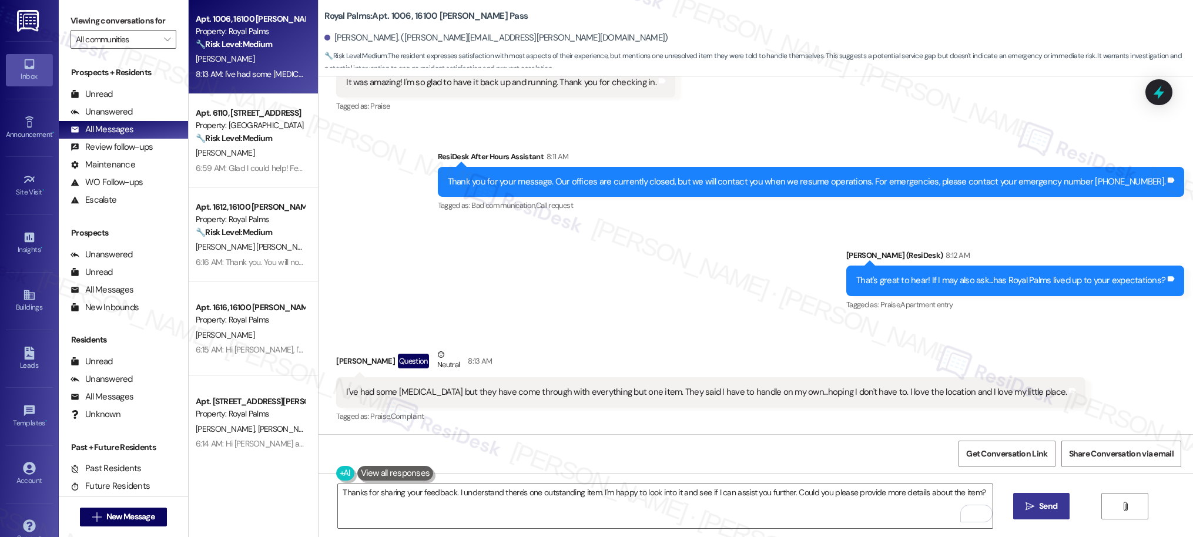
click at [1036, 509] on span "Send" at bounding box center [1047, 506] width 23 height 12
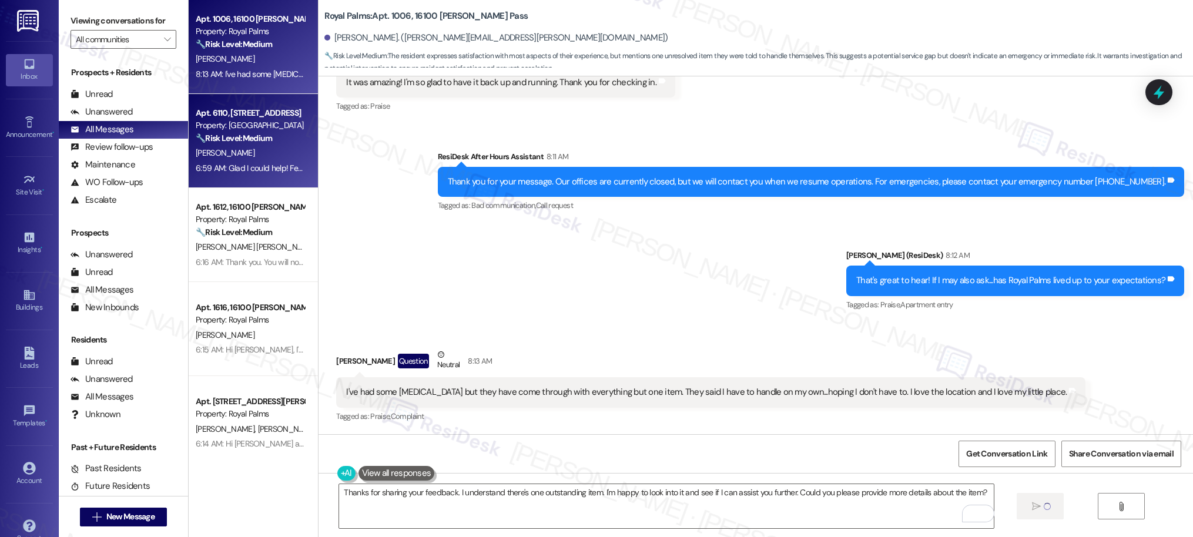
click at [234, 163] on div "6:59 AM: Glad I could help! Feel free to let us know if you have other question…" at bounding box center [405, 168] width 419 height 11
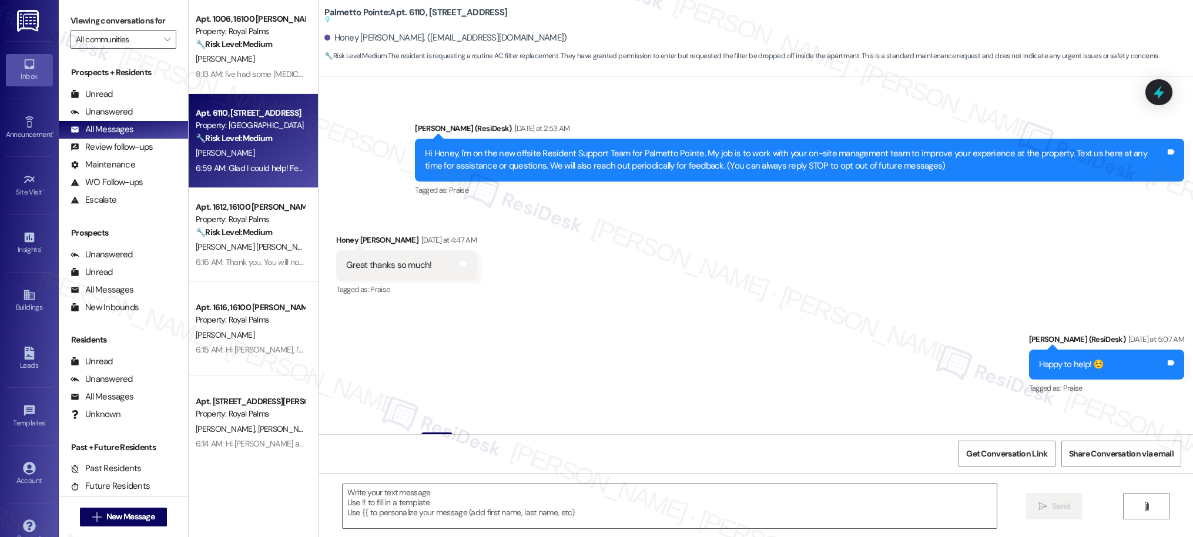
type textarea "Fetching suggested responses. Please feel free to read through the conversation…"
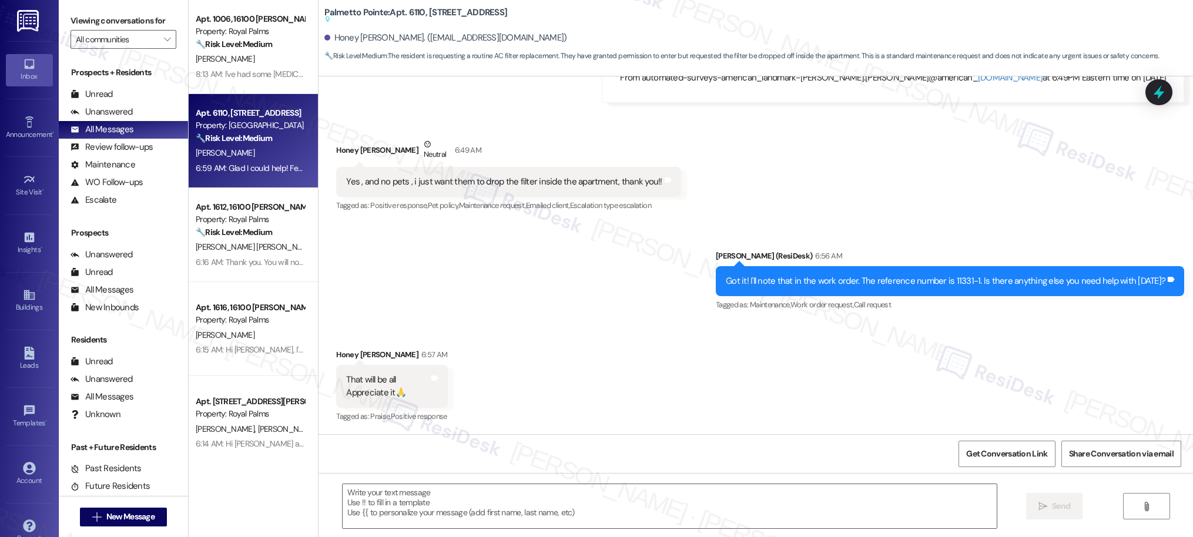
scroll to position [1045, 0]
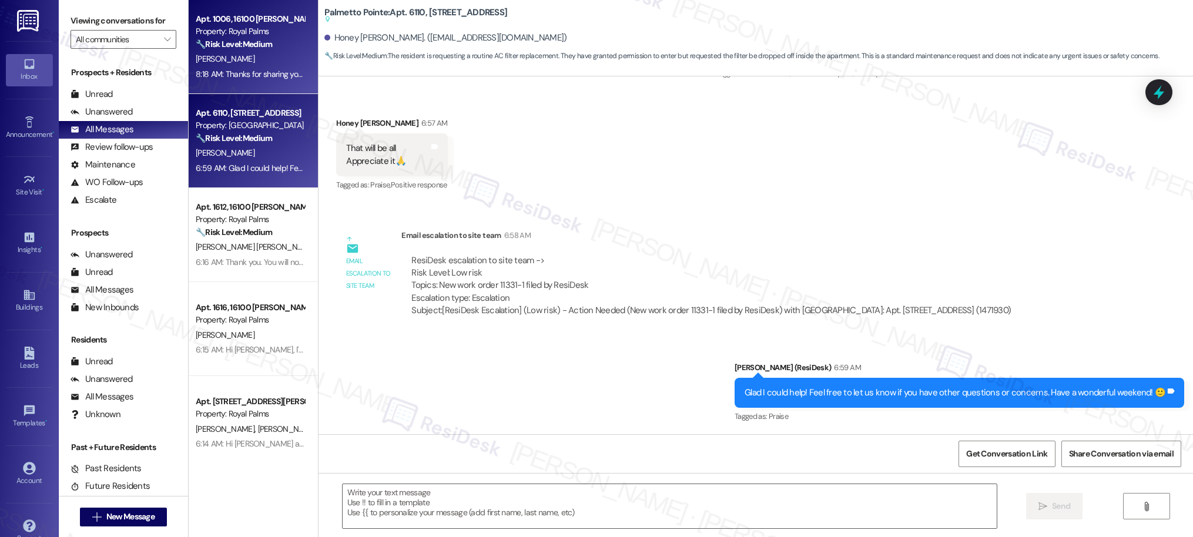
click at [263, 74] on div "8:18 AM: Thanks for sharing your feedback. I understand there's one outstanding…" at bounding box center [532, 74] width 673 height 11
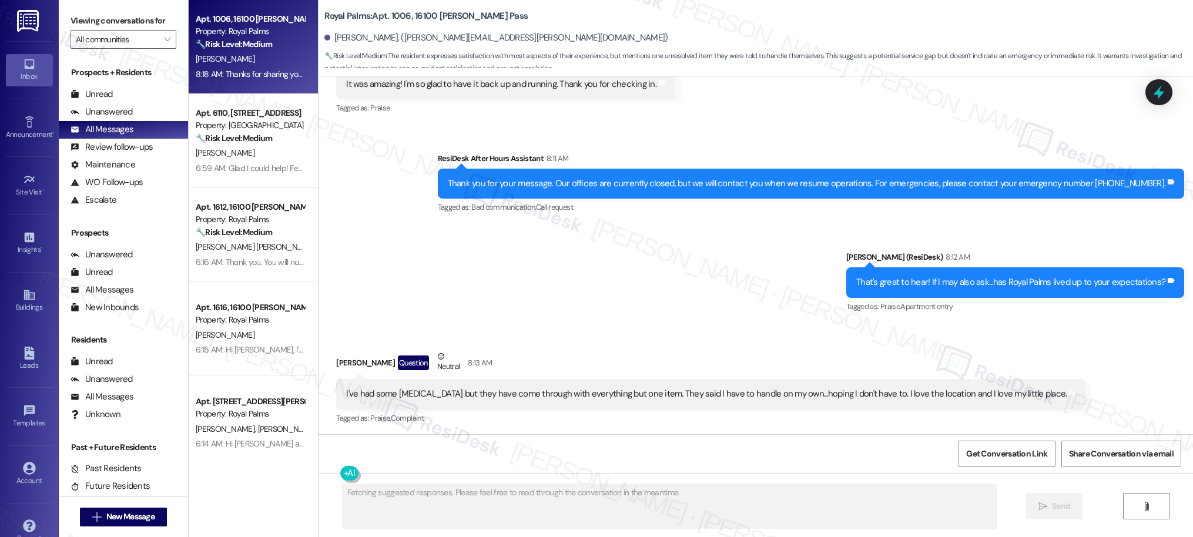
scroll to position [1525, 0]
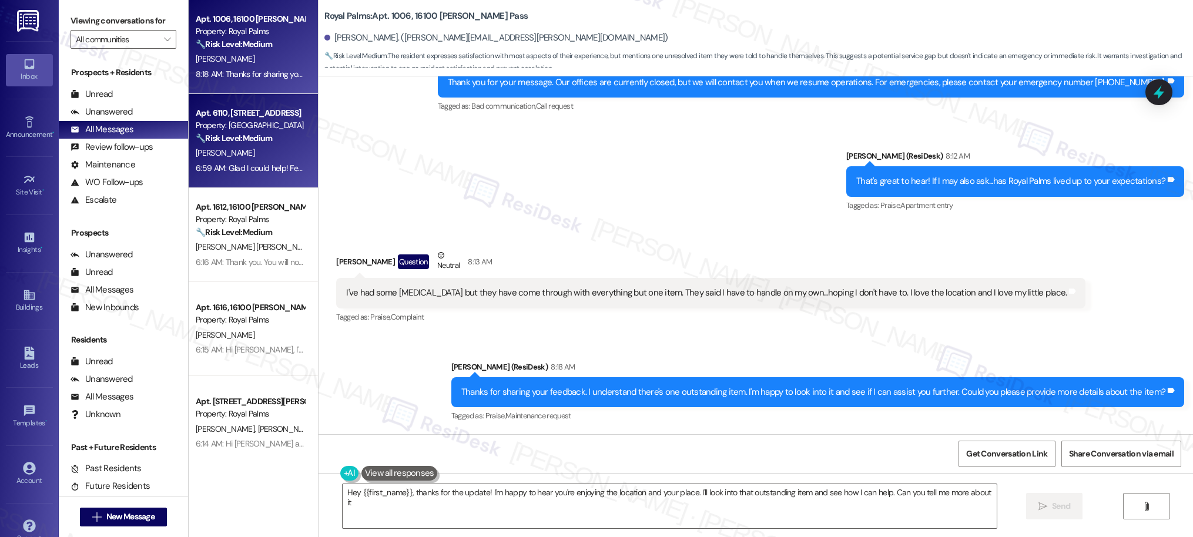
type textarea "Hey {{first_name}}, thanks for the update! I'm happy to hear you're enjoying th…"
click at [258, 159] on div "H. Ramrakhiya" at bounding box center [249, 153] width 111 height 15
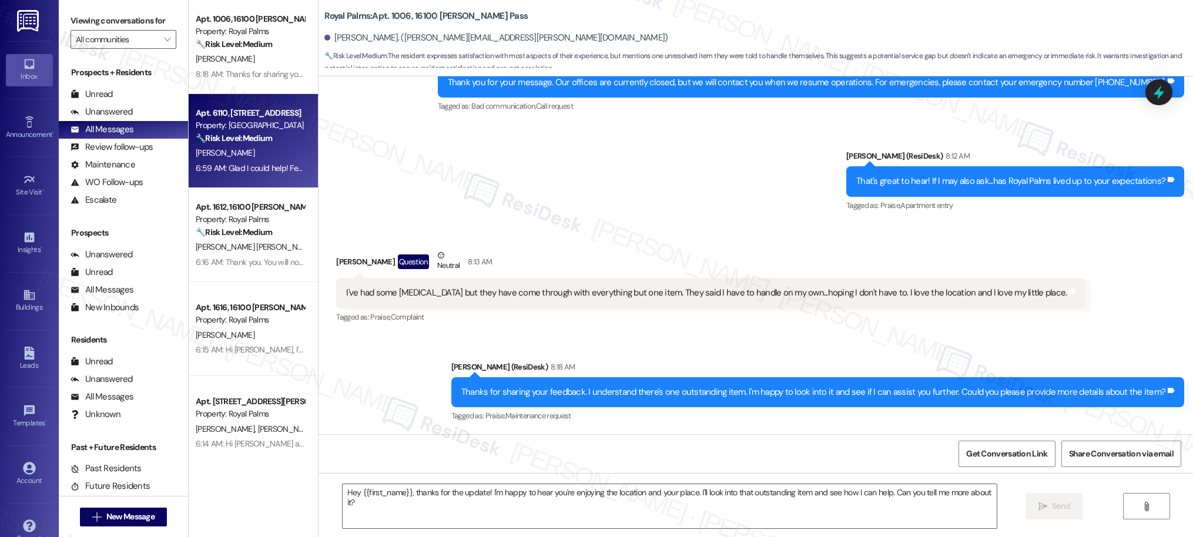
type textarea "Fetching suggested responses. Please feel free to read through the conversation…"
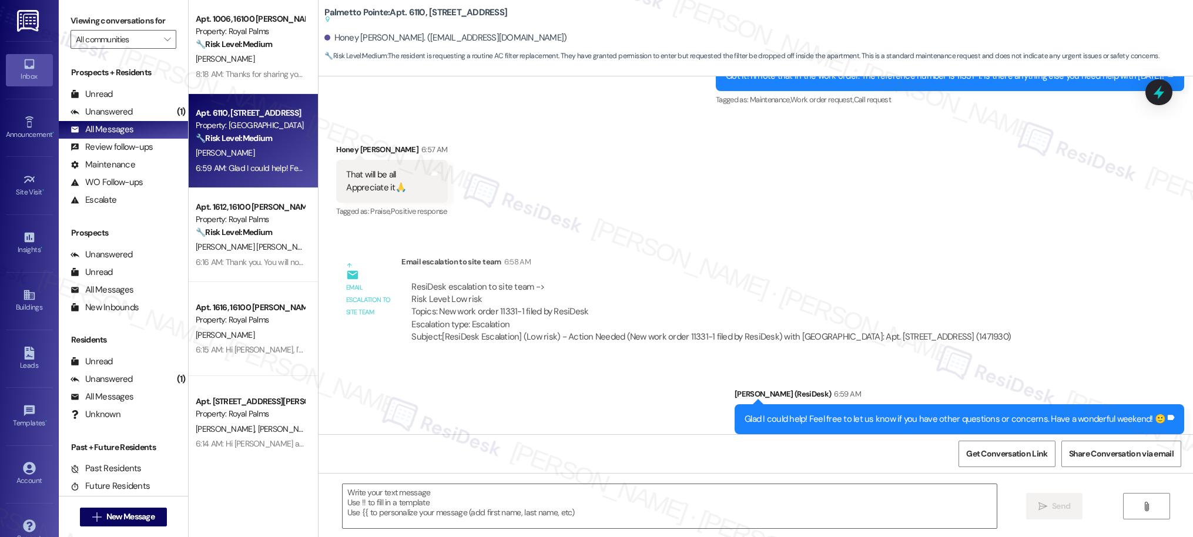
scroll to position [1045, 0]
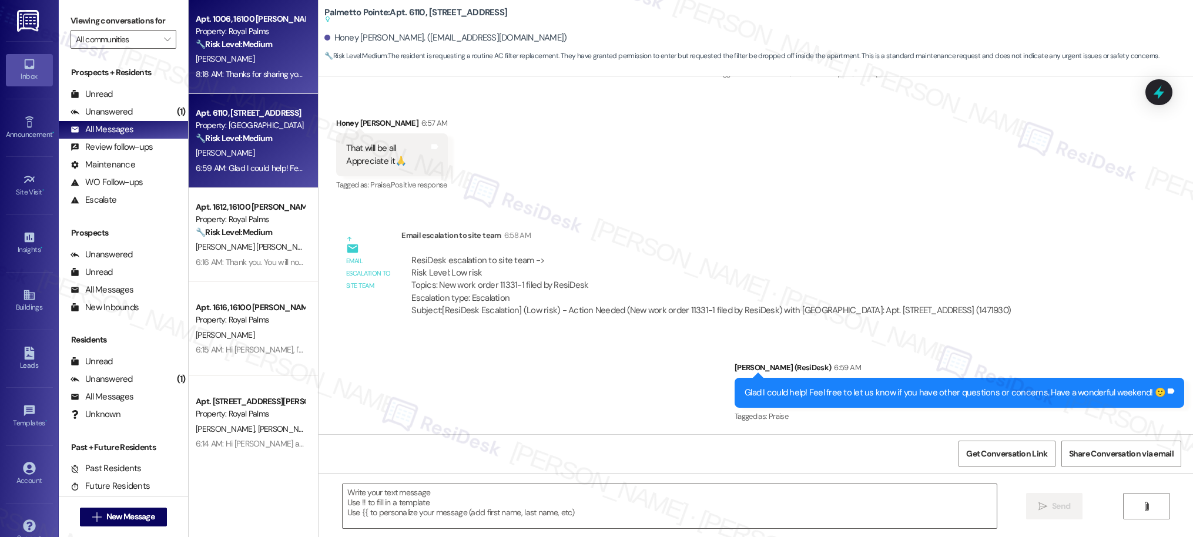
click at [231, 56] on div "[PERSON_NAME][GEOGRAPHIC_DATA]" at bounding box center [249, 59] width 111 height 15
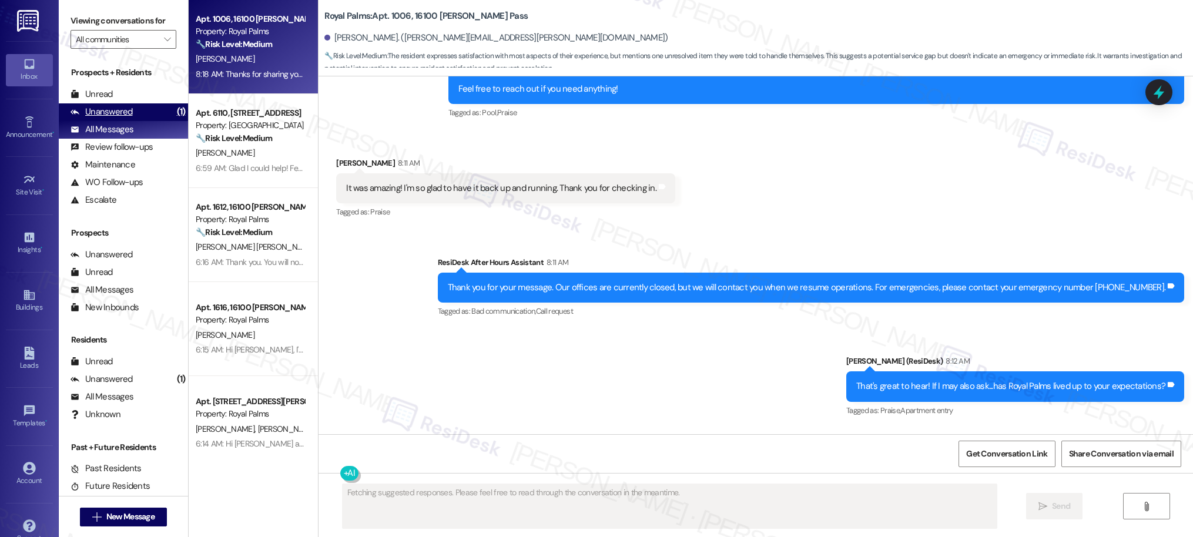
scroll to position [1425, 0]
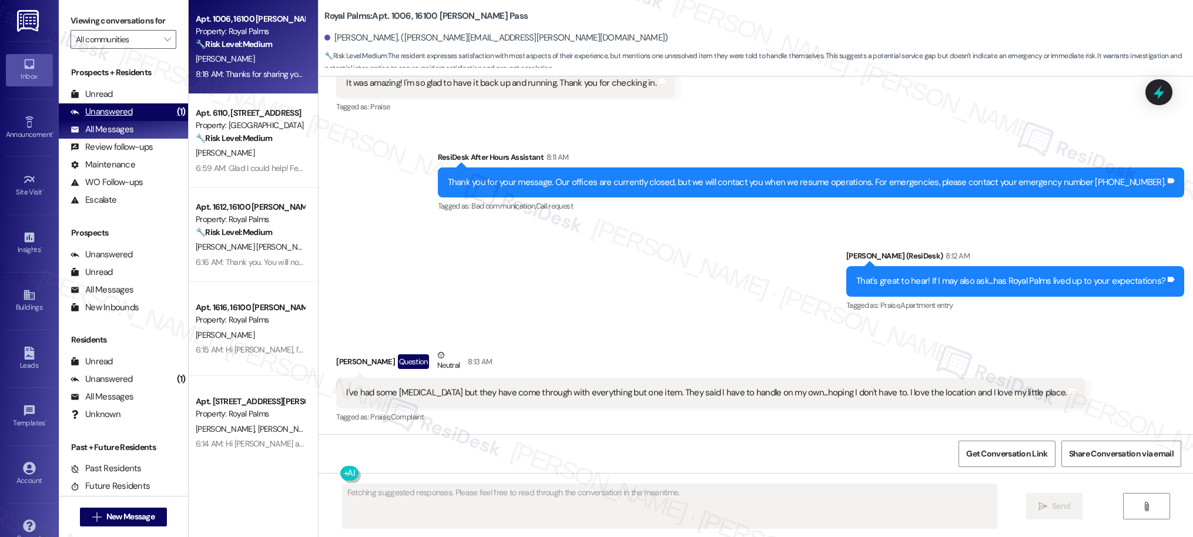
click at [115, 108] on div "Unanswered" at bounding box center [102, 112] width 62 height 12
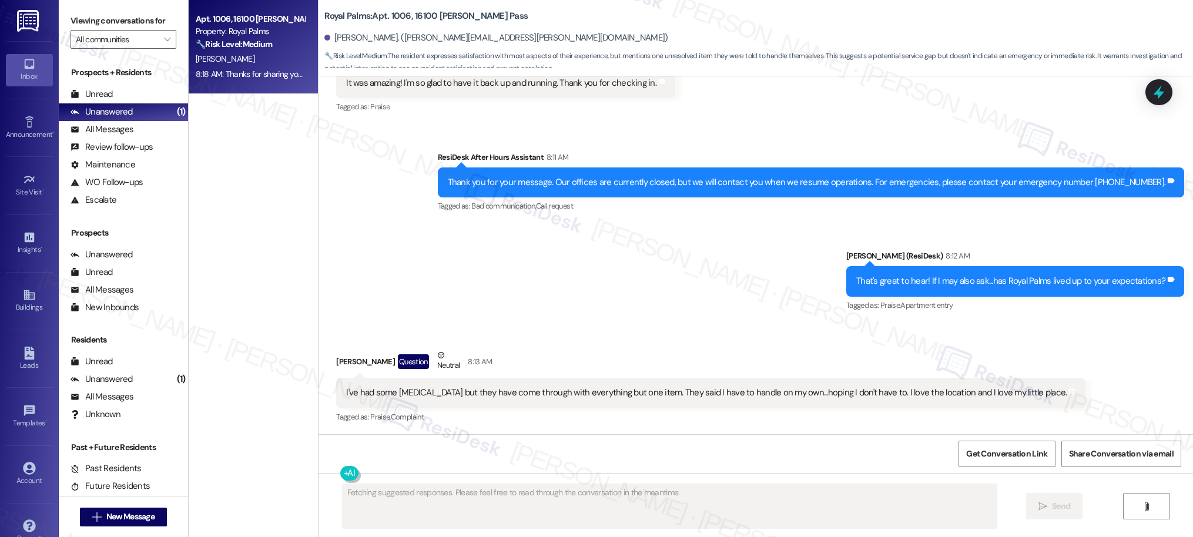
scroll to position [1525, 0]
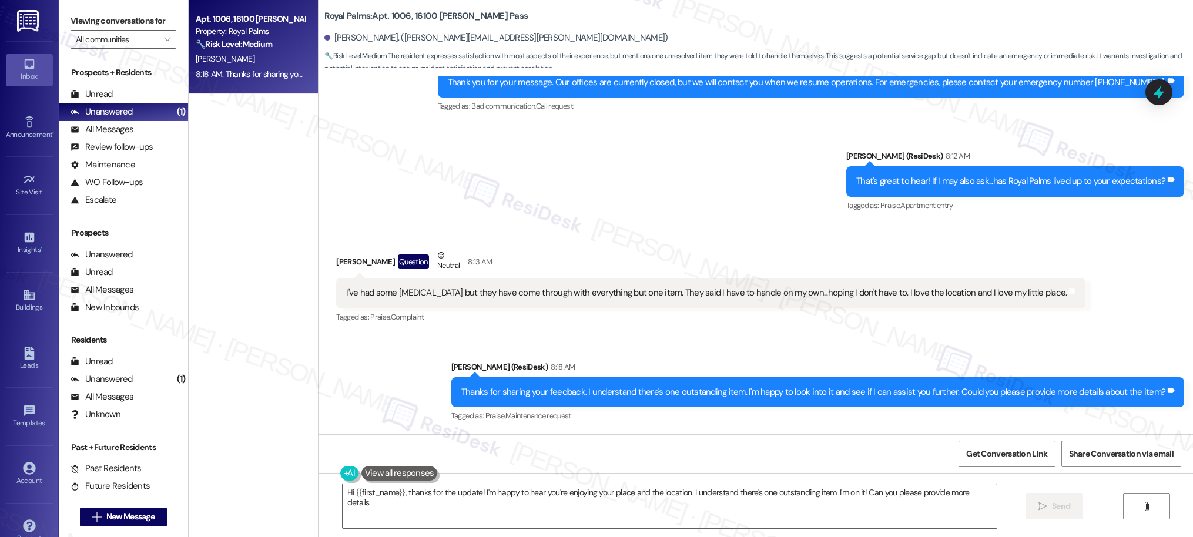
type textarea "Hi {{first_name}}, thanks for the update! I'm happy to hear you're enjoying you…"
click at [102, 93] on div "Unread" at bounding box center [92, 94] width 42 height 12
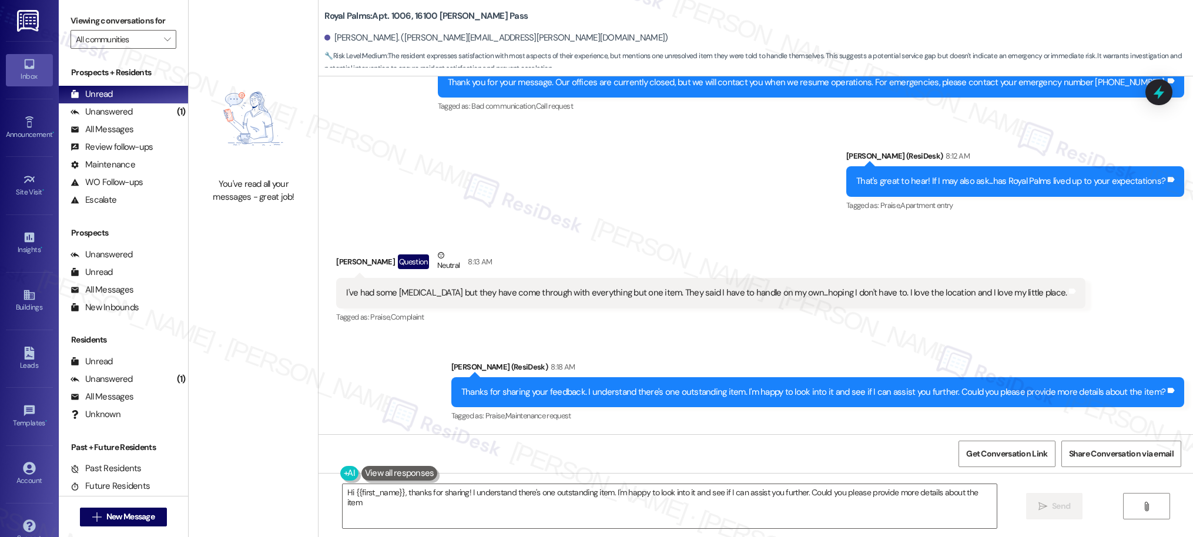
type textarea "Hi {{first_name}}, thanks for sharing! I understand there's one outstanding ite…"
click at [106, 115] on div "Unanswered" at bounding box center [102, 112] width 62 height 12
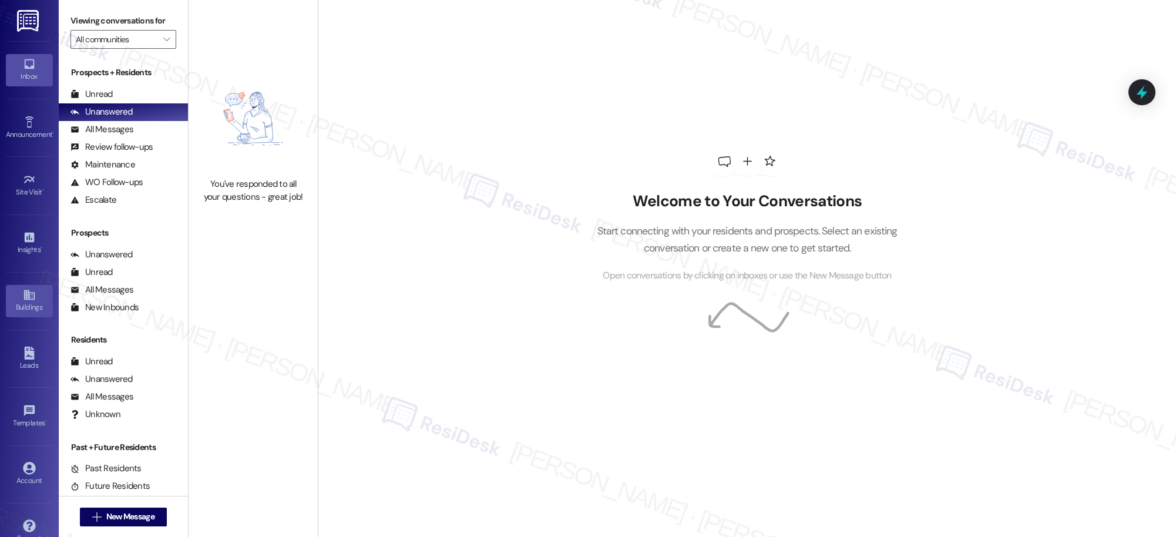
click at [27, 296] on icon at bounding box center [29, 294] width 13 height 13
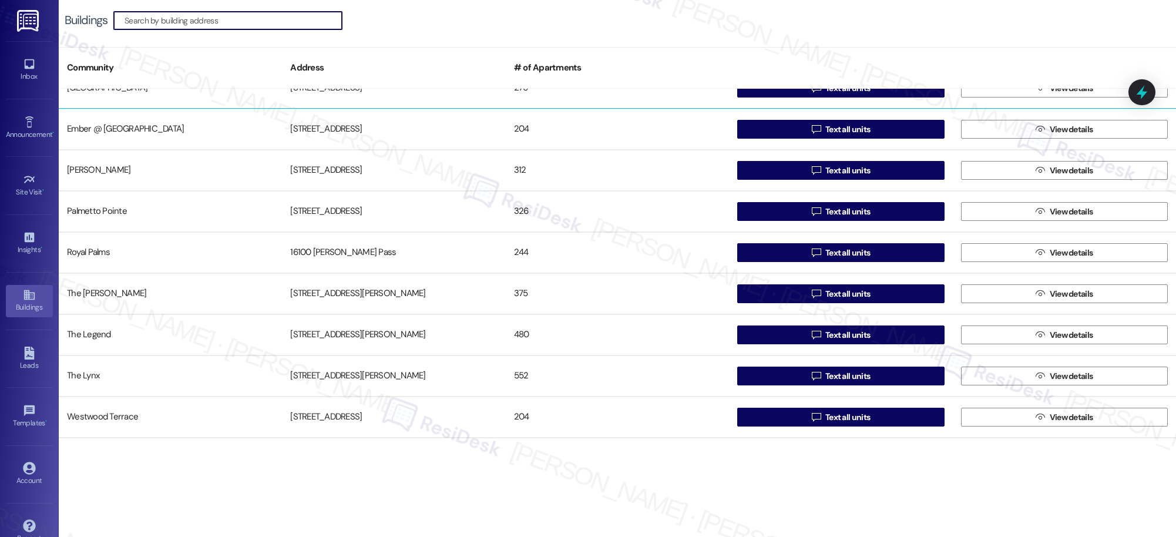
scroll to position [102, 0]
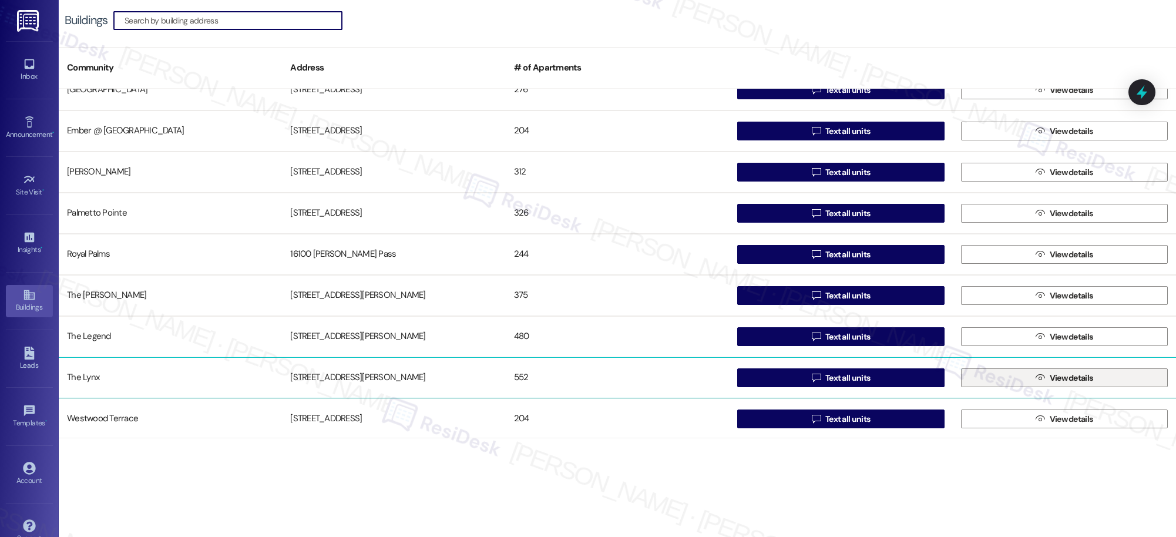
click at [1074, 378] on span "View details" at bounding box center [1071, 378] width 43 height 12
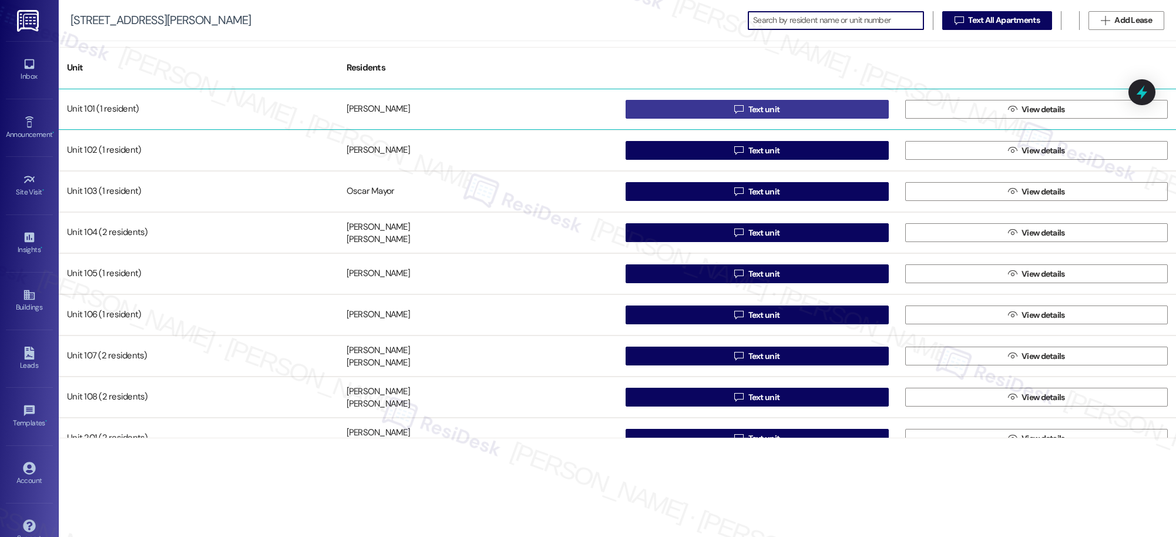
click at [756, 110] on span "Text unit" at bounding box center [765, 109] width 32 height 12
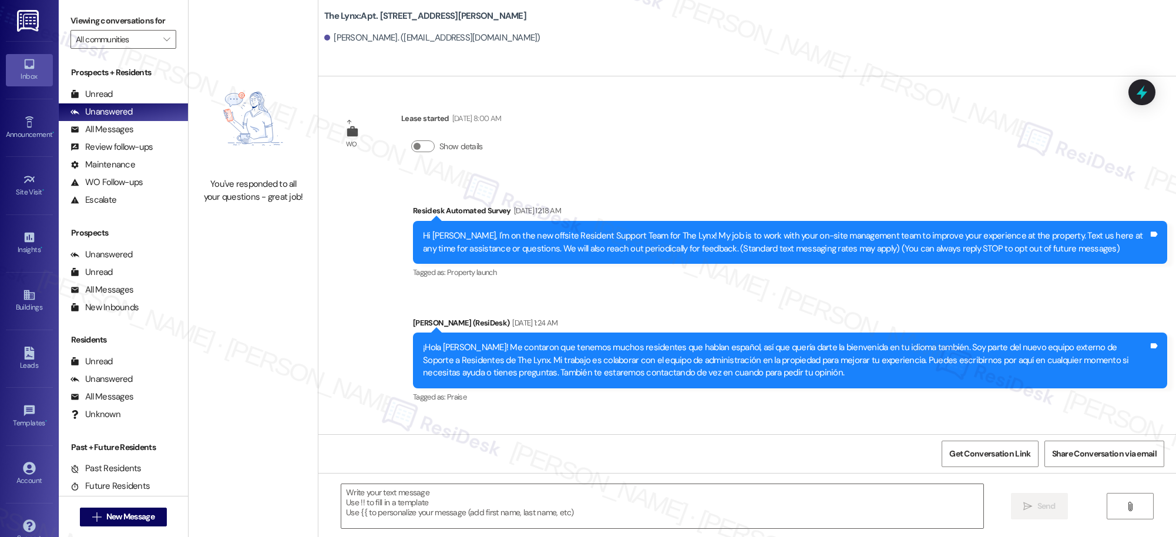
type textarea "Fetching suggested responses. Please feel free to read through the conversation…"
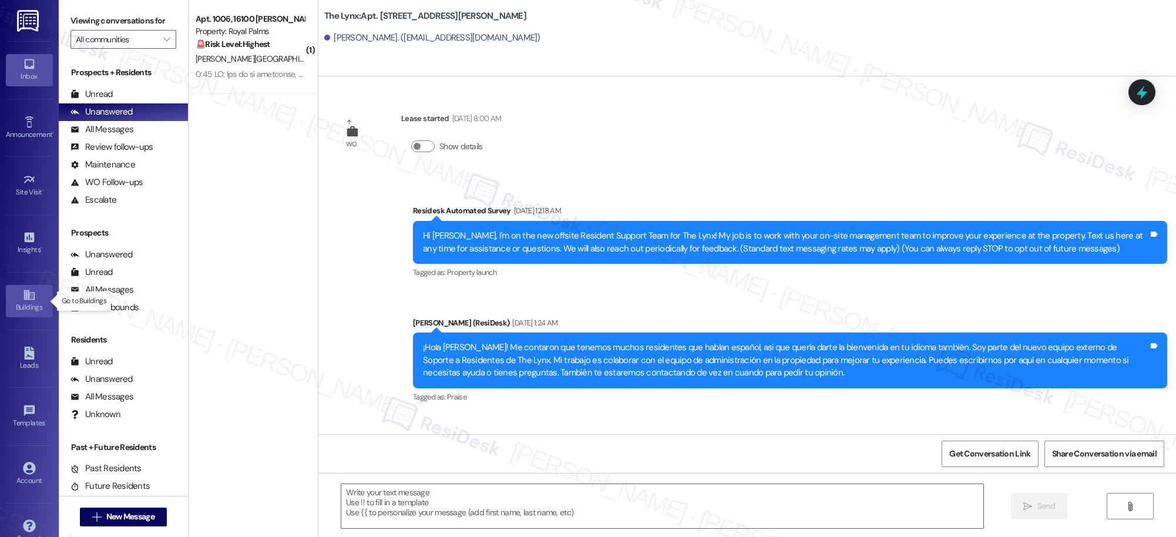
click at [16, 301] on div "Buildings" at bounding box center [29, 307] width 59 height 12
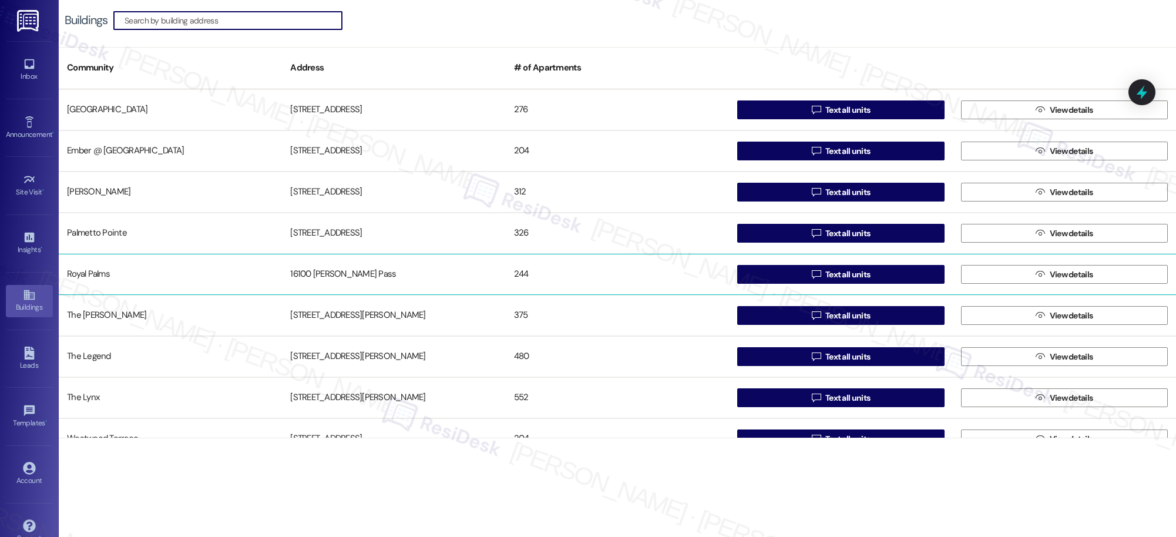
scroll to position [83, 0]
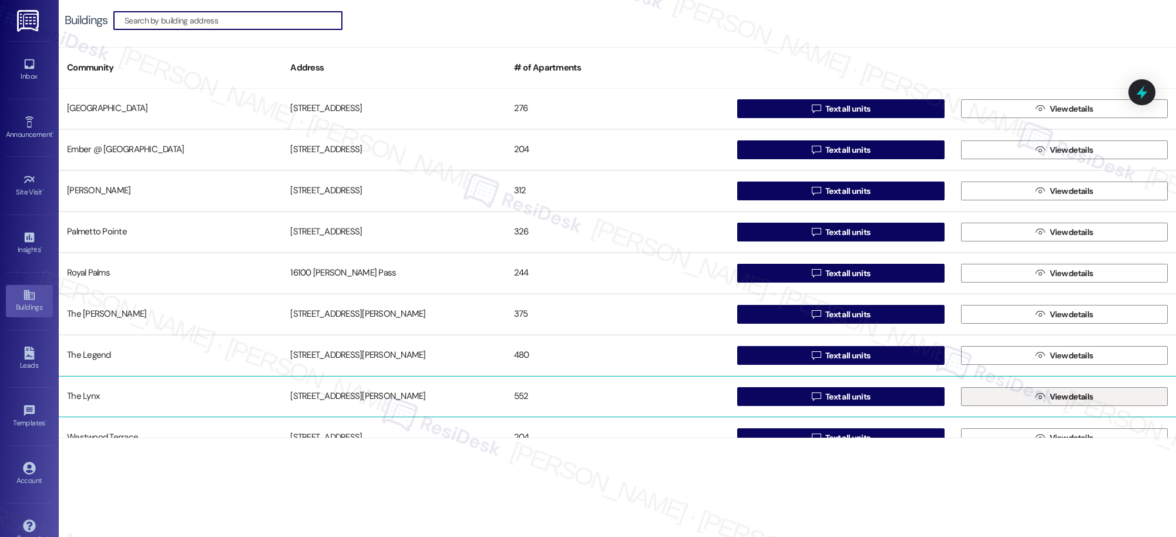
click at [1055, 400] on span "View details" at bounding box center [1071, 397] width 43 height 12
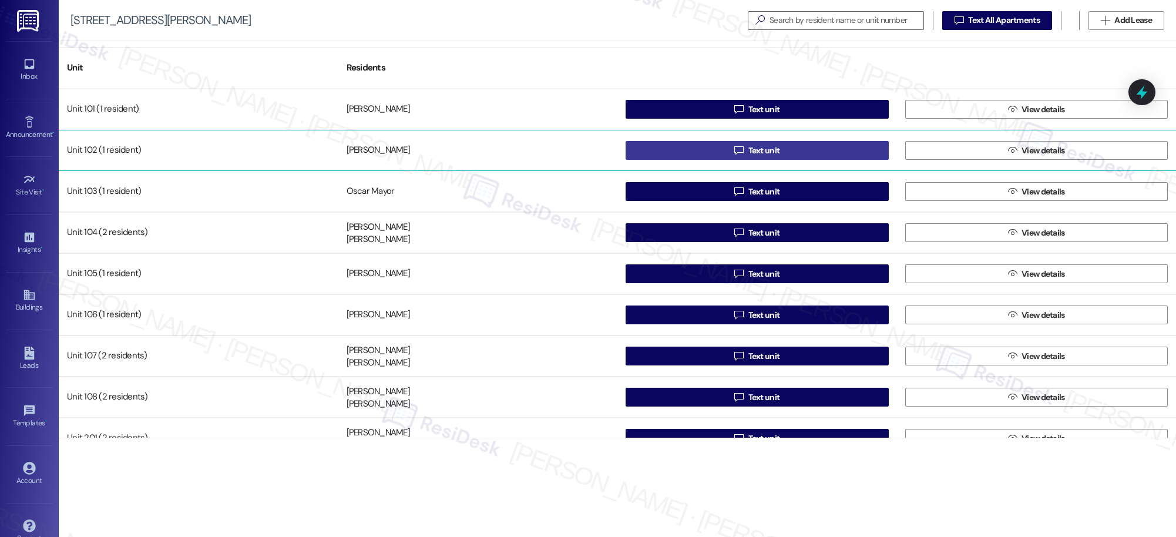
click at [771, 149] on span "Text unit" at bounding box center [765, 151] width 32 height 12
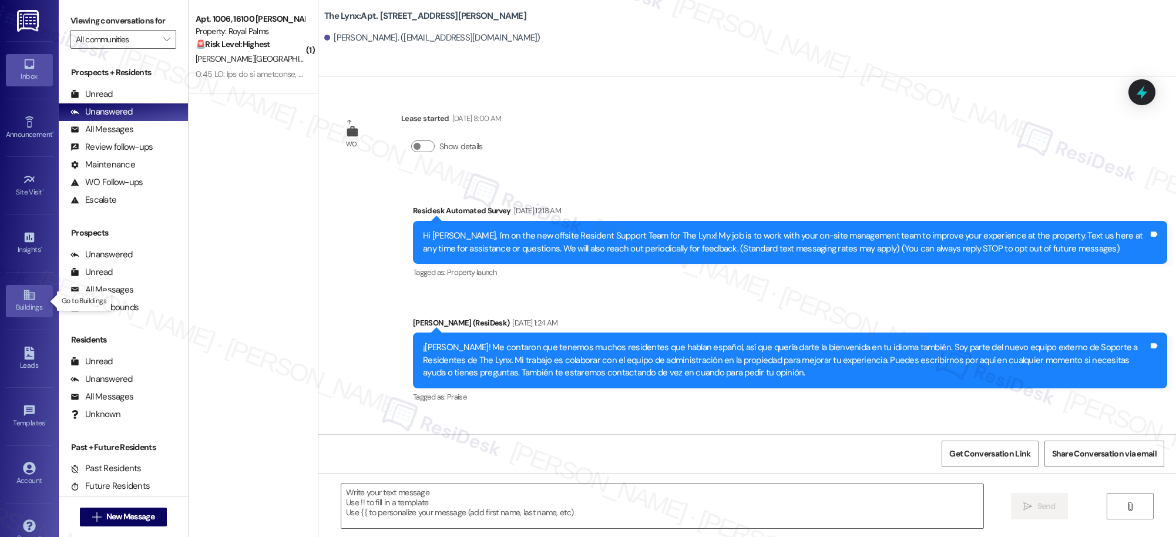
click at [24, 300] on icon at bounding box center [29, 295] width 11 height 10
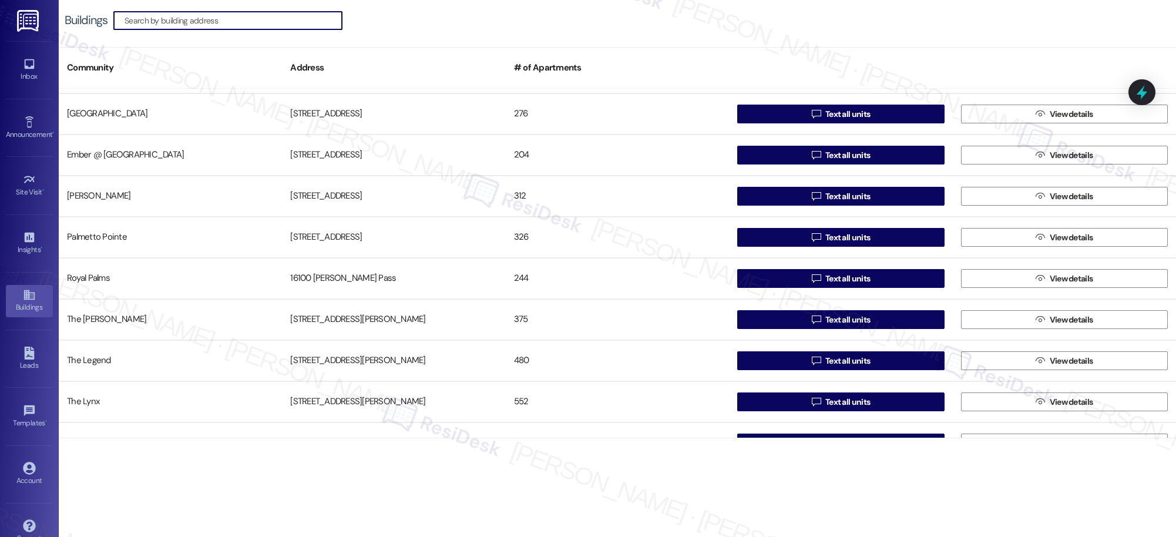
scroll to position [103, 0]
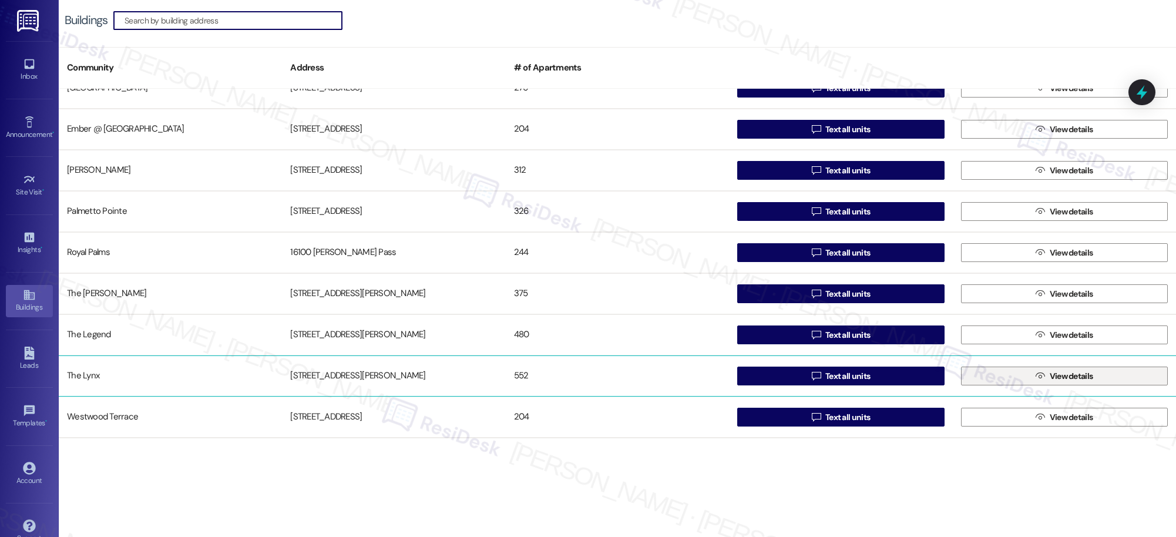
click at [1055, 381] on span "View details" at bounding box center [1071, 376] width 43 height 12
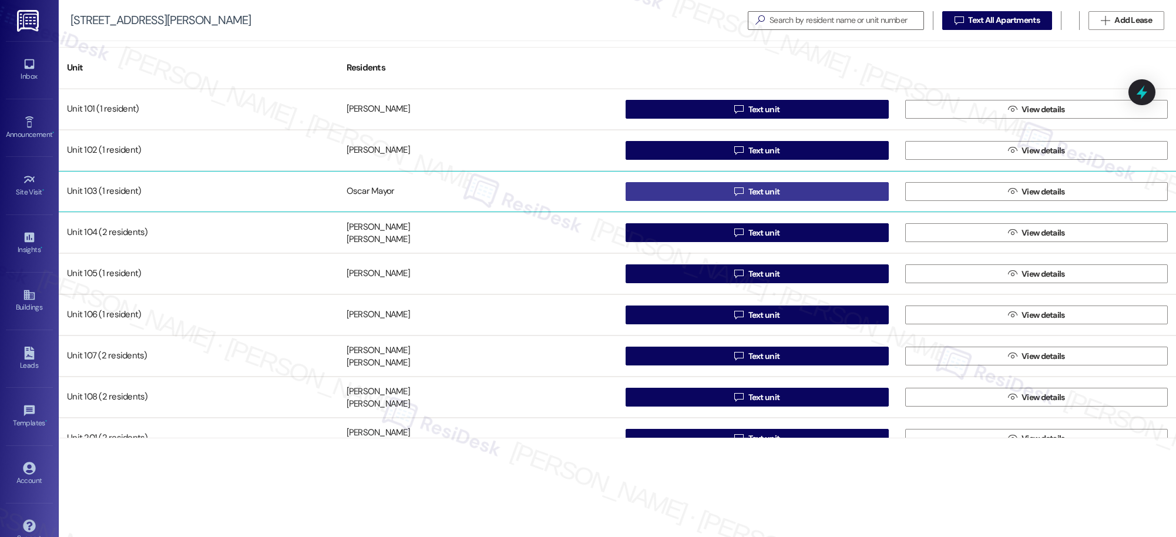
click at [764, 192] on span "Text unit" at bounding box center [765, 192] width 32 height 12
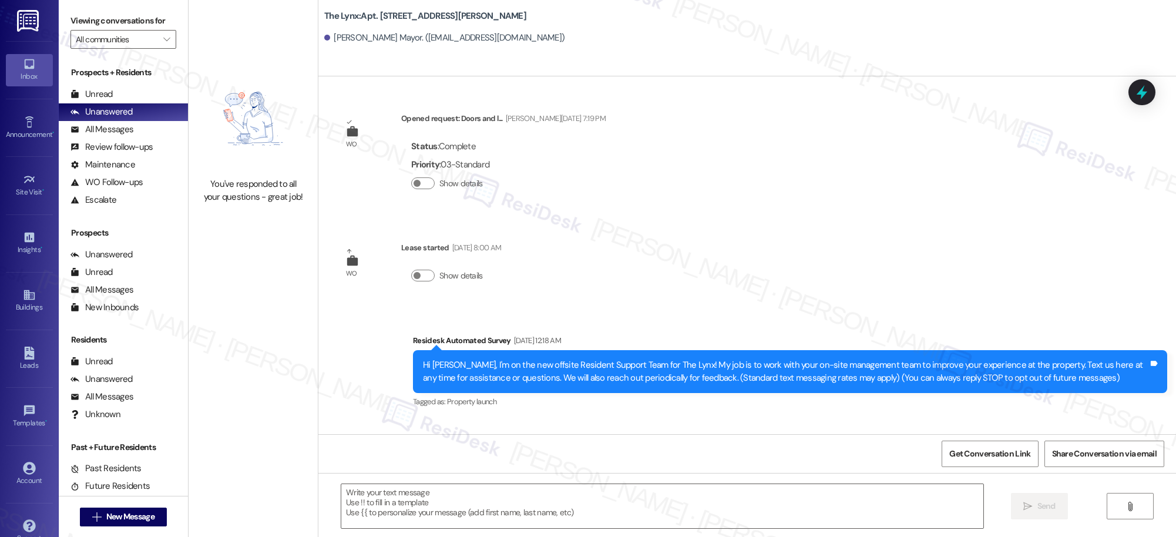
type textarea "Fetching suggested responses. Please feel free to read through the conversation…"
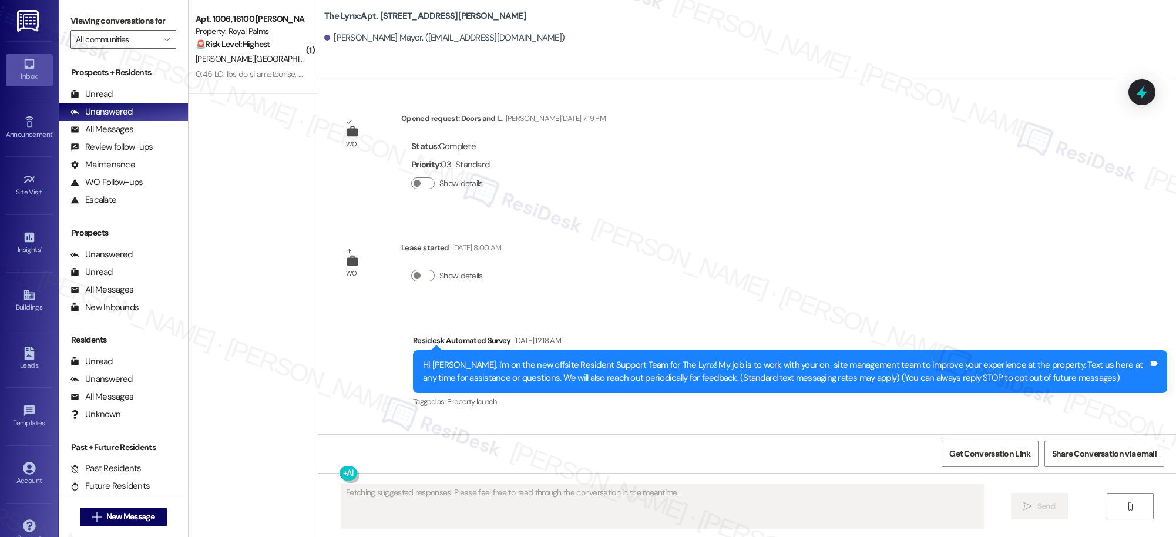
scroll to position [110, 0]
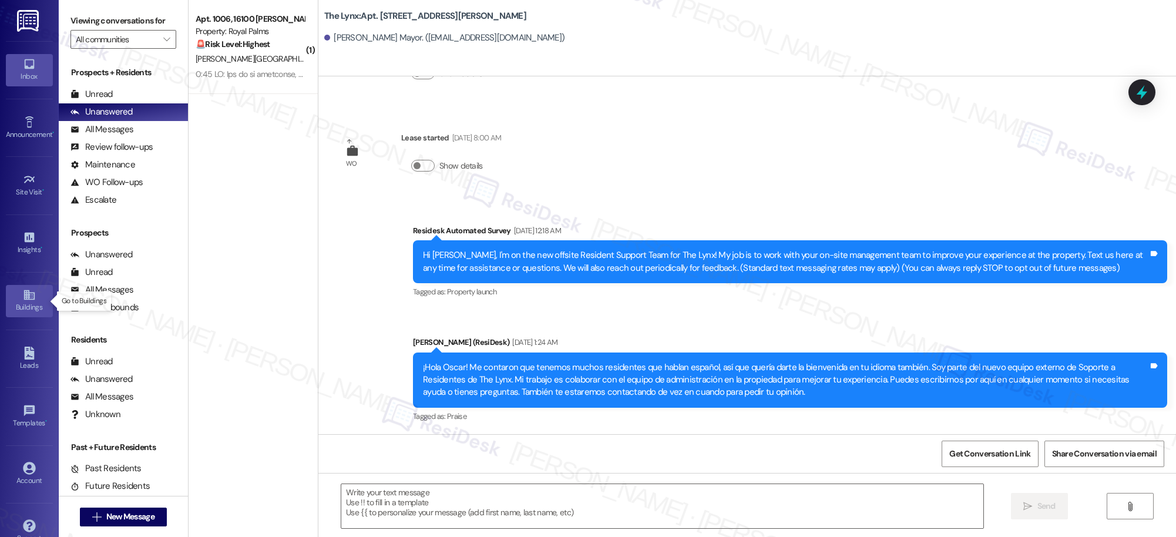
click at [28, 299] on icon at bounding box center [29, 295] width 11 height 10
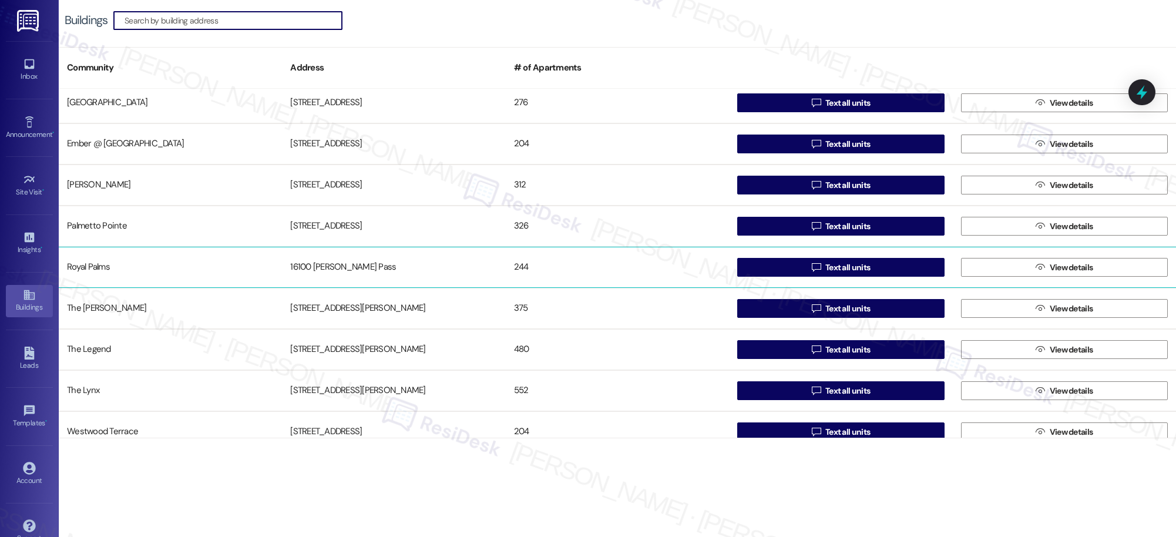
scroll to position [103, 0]
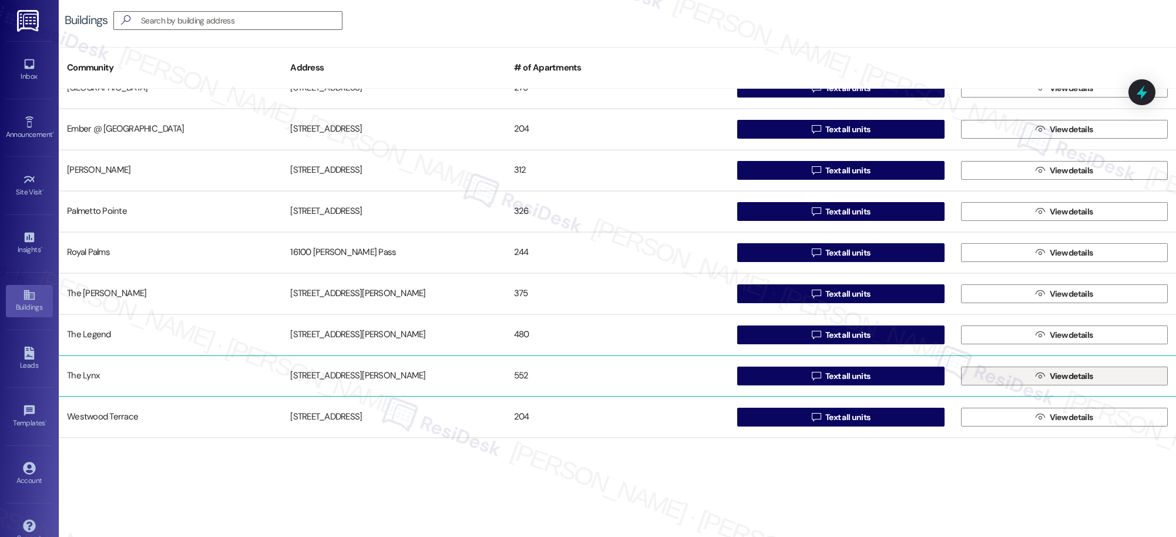
click at [1071, 378] on span "View details" at bounding box center [1071, 376] width 43 height 12
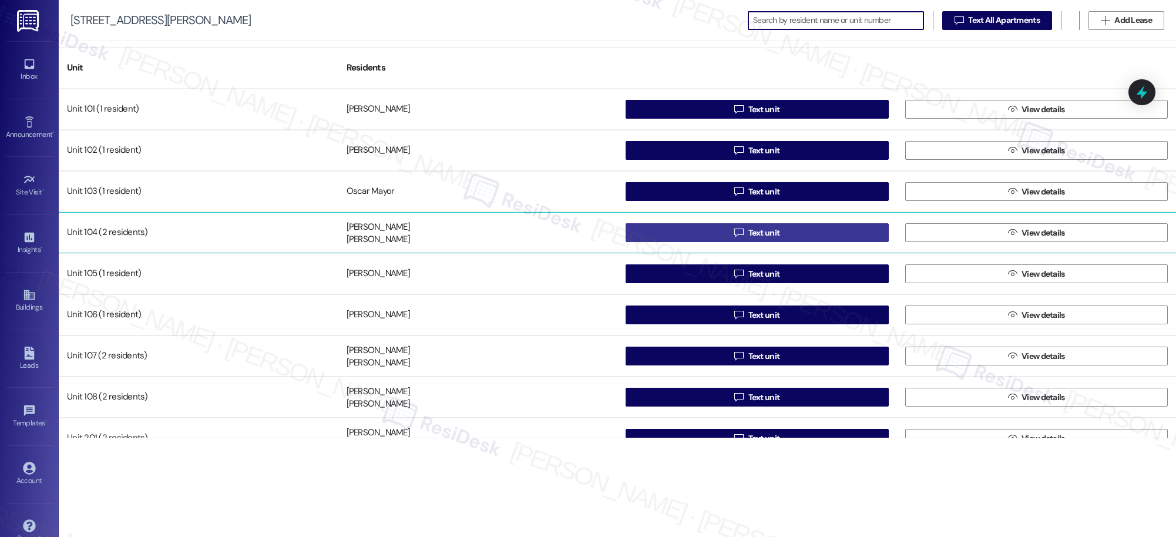
click at [756, 234] on span "Text unit" at bounding box center [765, 233] width 32 height 12
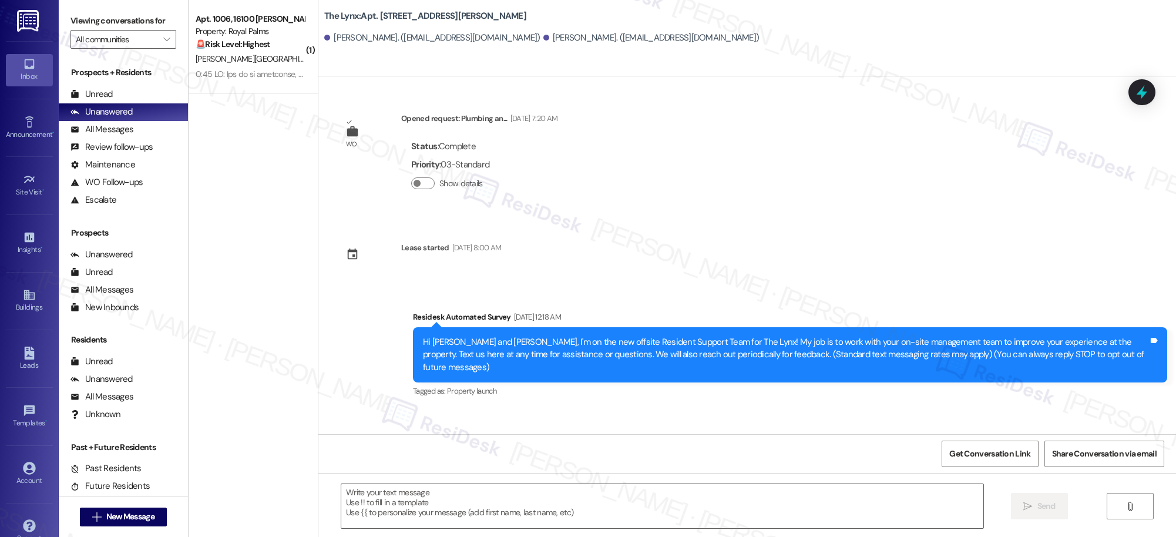
type textarea "Fetching suggested responses. Please feel free to read through the conversation…"
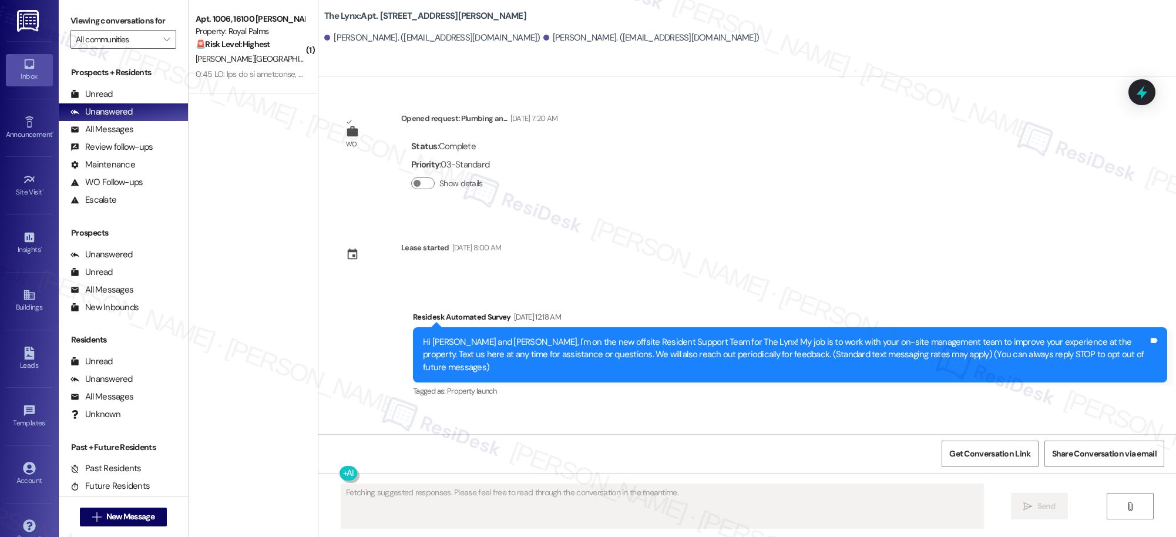
scroll to position [87, 0]
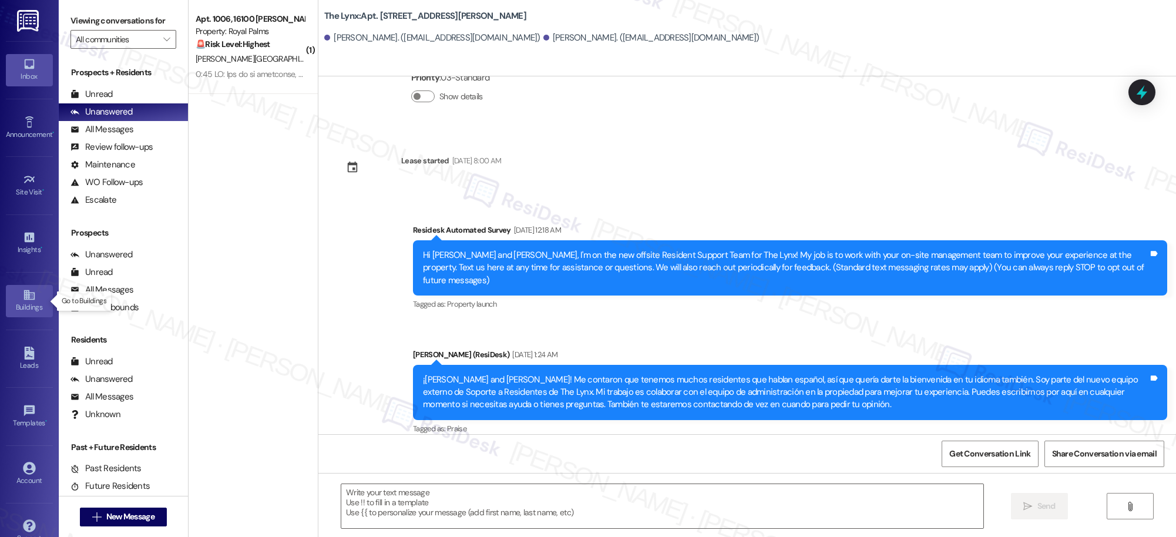
click at [27, 301] on div "Buildings" at bounding box center [29, 307] width 59 height 12
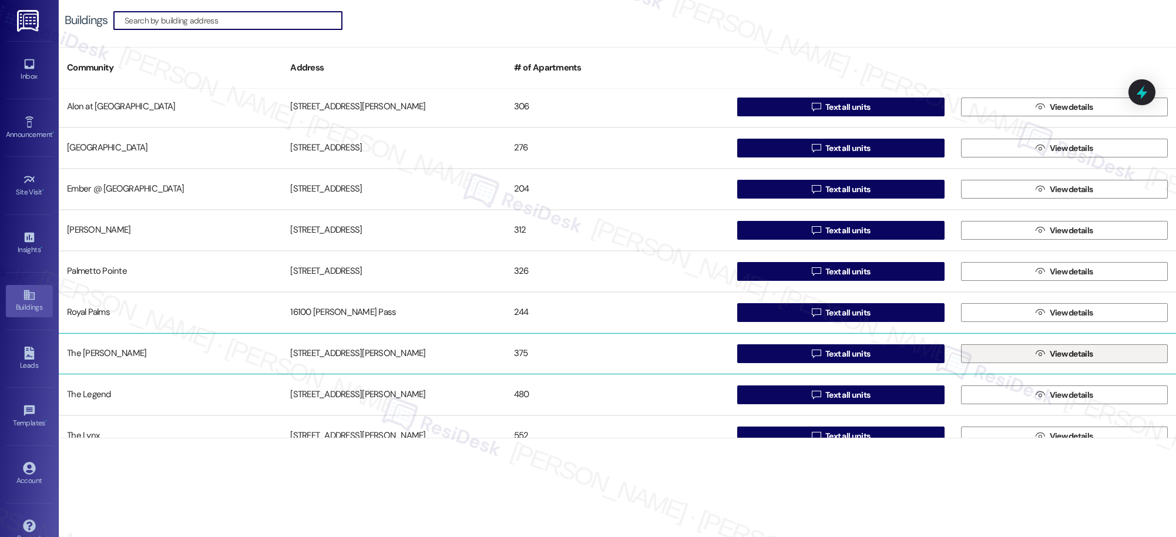
scroll to position [103, 0]
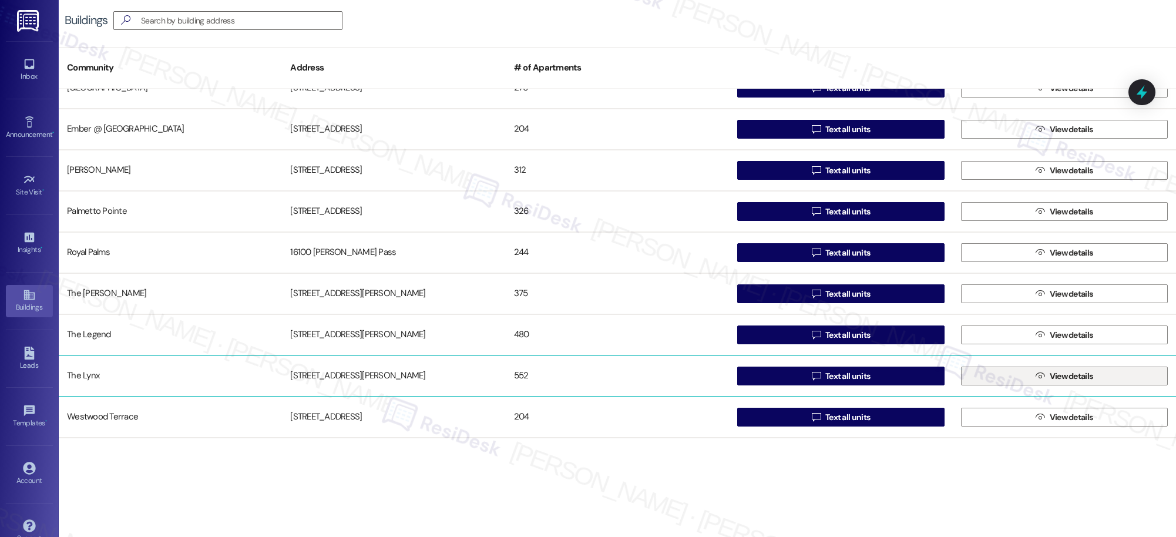
click at [1051, 373] on span "View details" at bounding box center [1071, 376] width 43 height 12
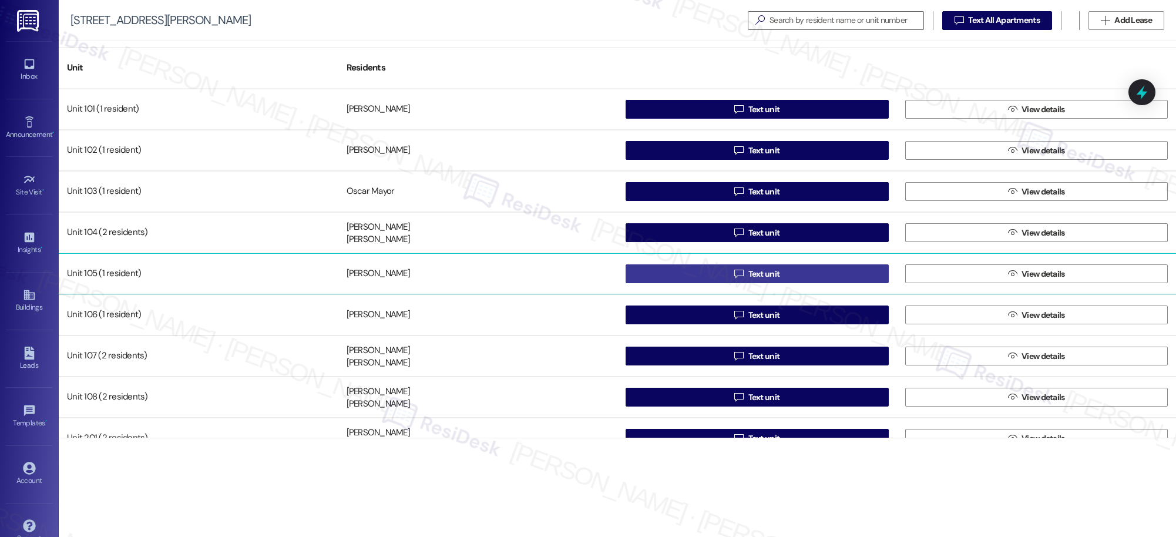
click at [750, 273] on span "Text unit" at bounding box center [765, 274] width 32 height 12
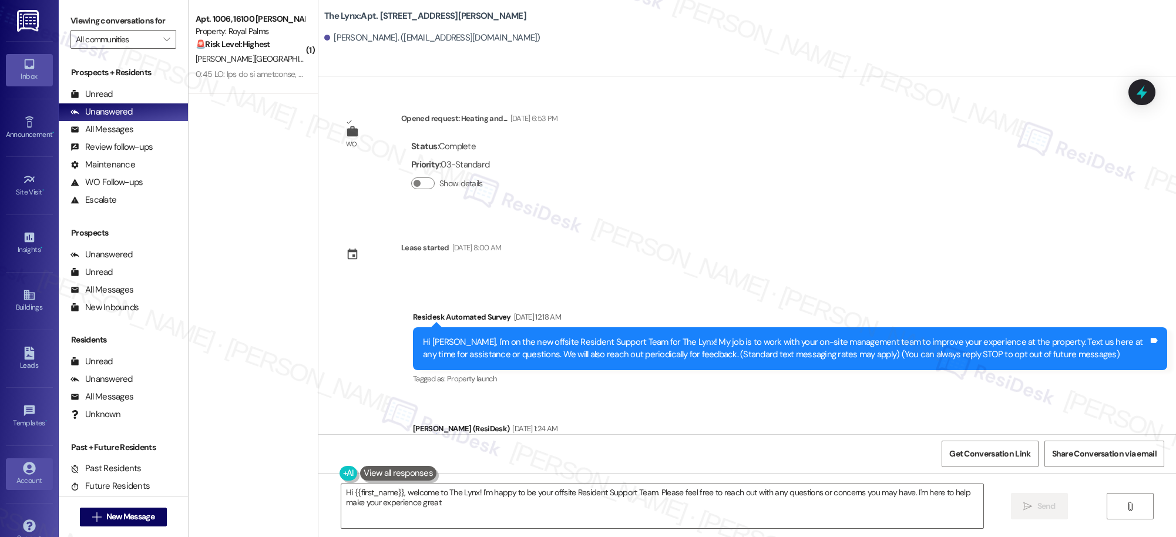
type textarea "Hi {{first_name}}, welcome to The Lynx! I'm happy to be your offsite Resident S…"
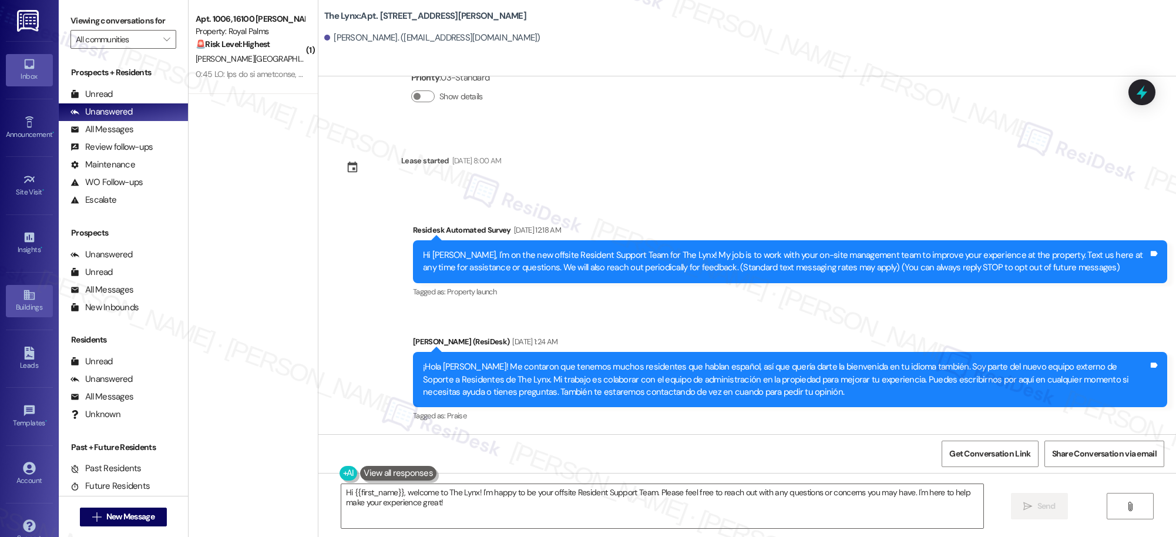
click at [26, 294] on icon at bounding box center [29, 295] width 11 height 10
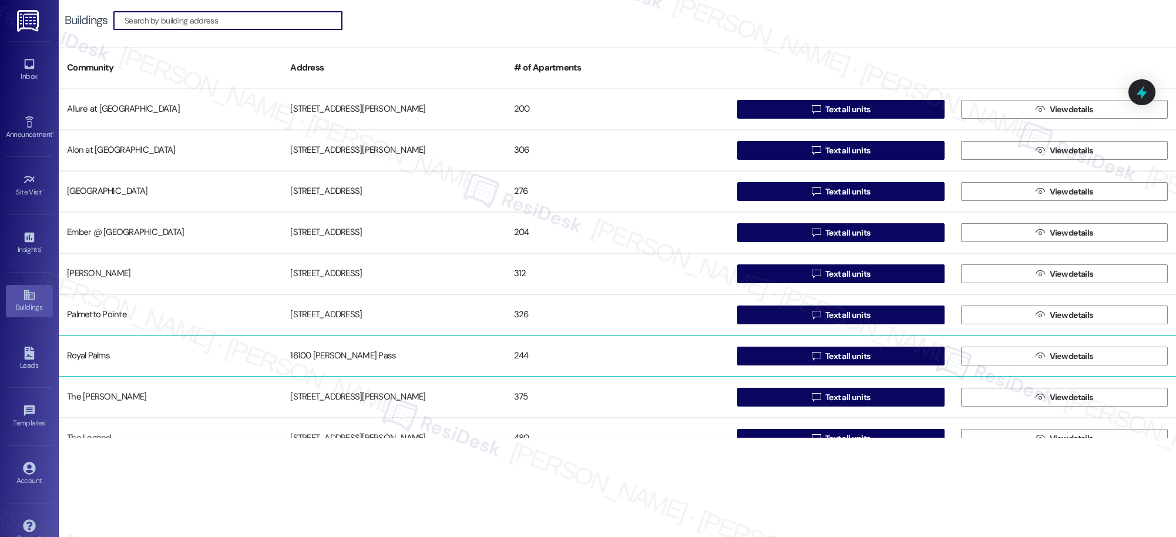
scroll to position [103, 0]
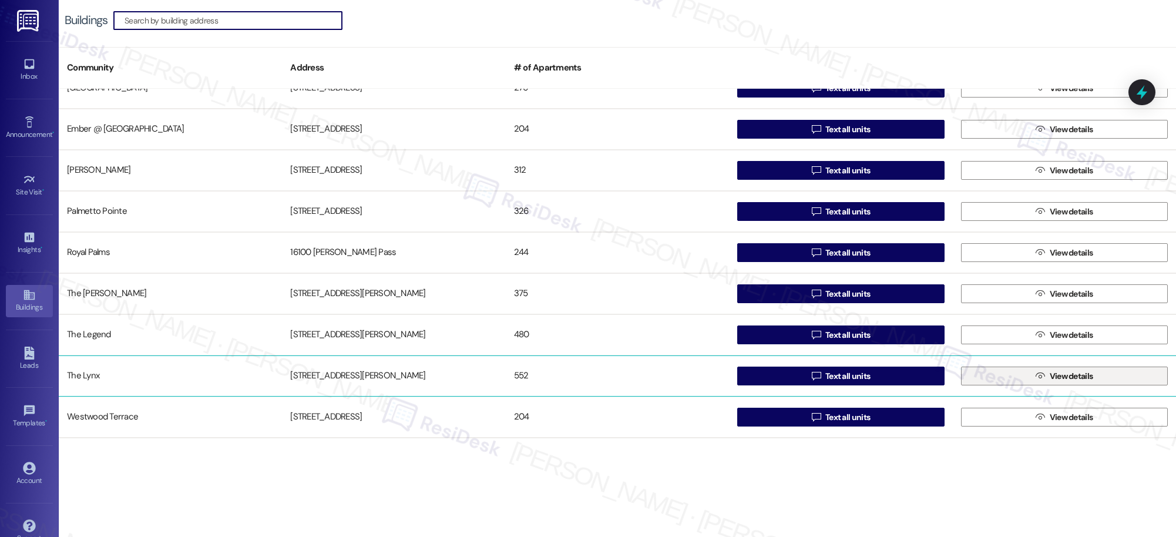
click at [1062, 377] on span "View details" at bounding box center [1071, 376] width 43 height 12
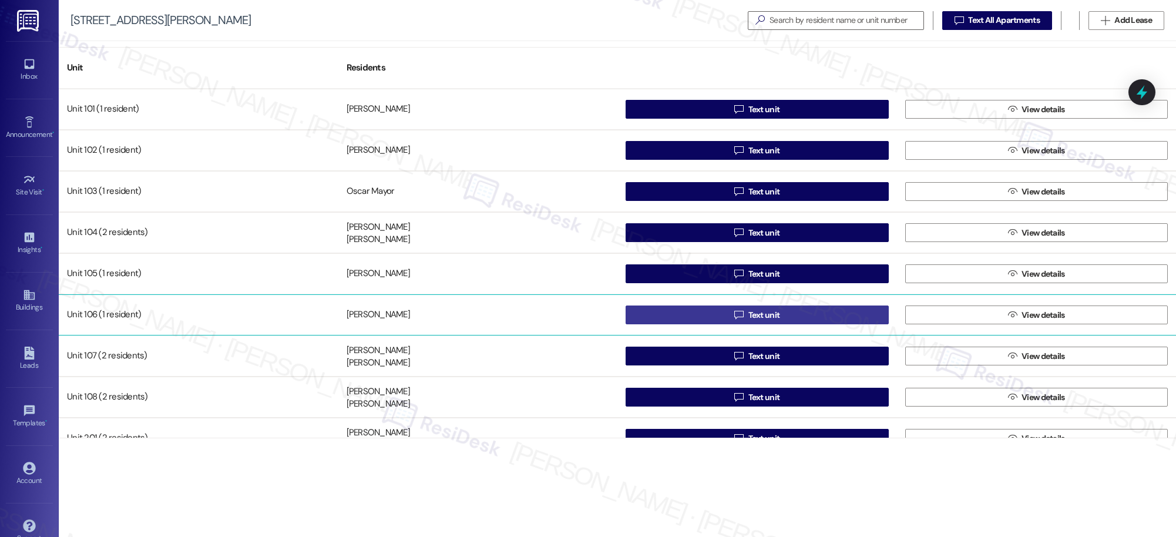
click at [755, 317] on span "Text unit" at bounding box center [765, 315] width 32 height 12
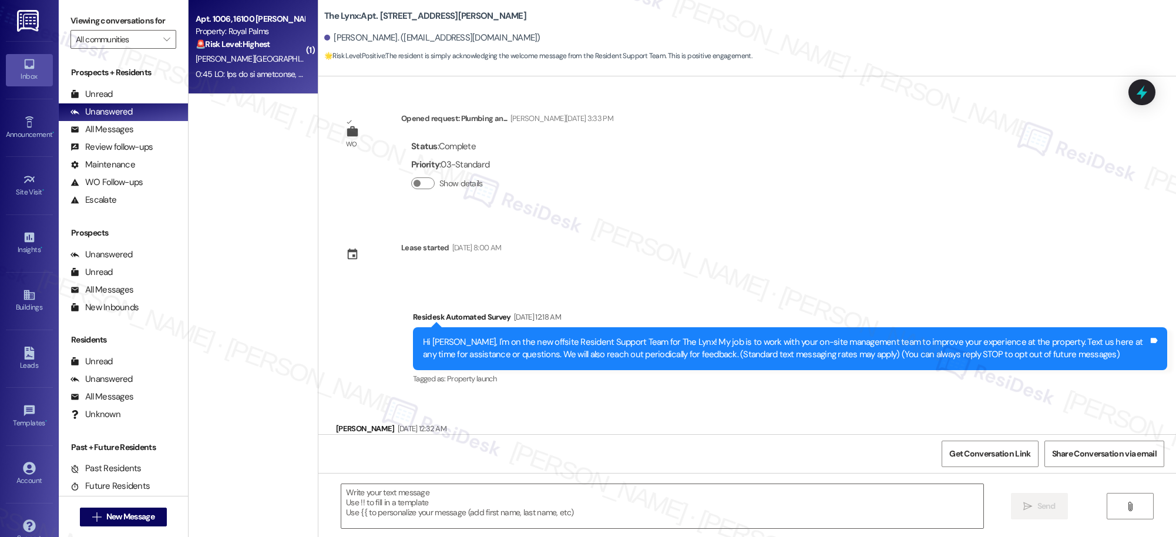
scroll to position [61, 0]
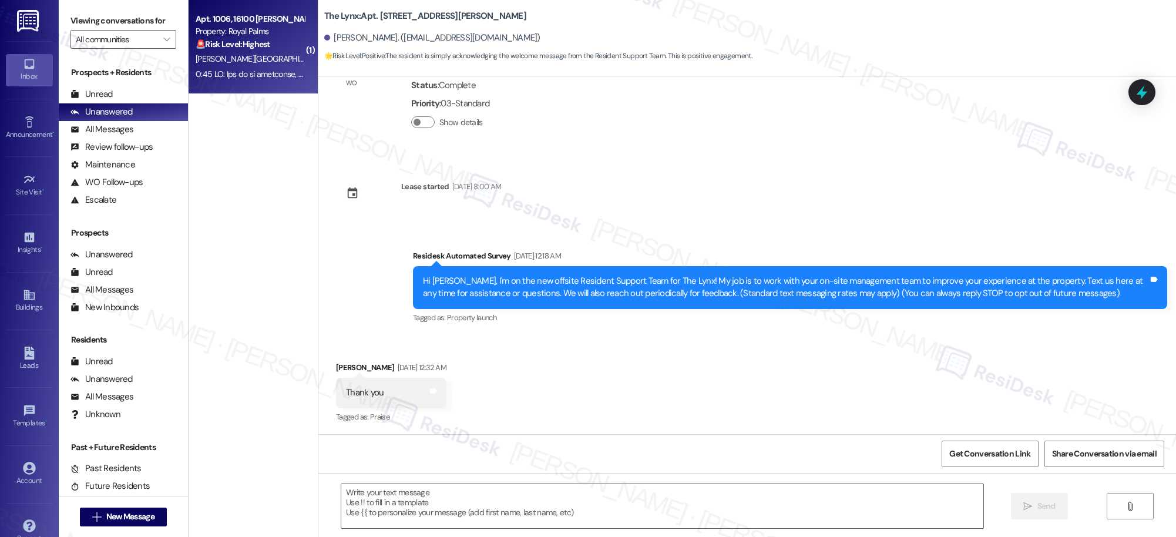
type textarea "Fetching suggested responses. Please feel free to read through the conversation…"
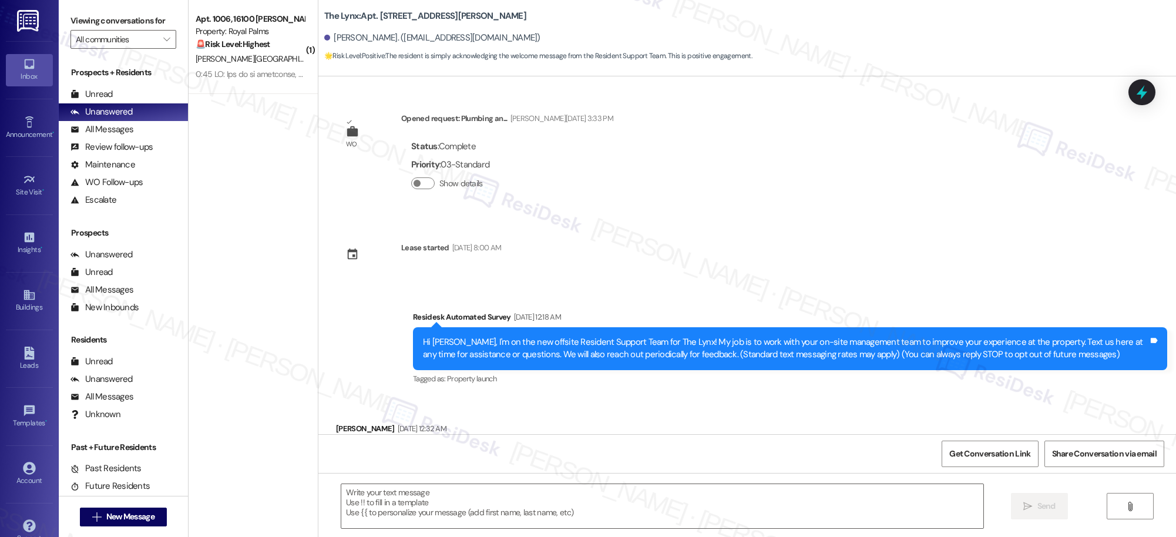
scroll to position [186, 0]
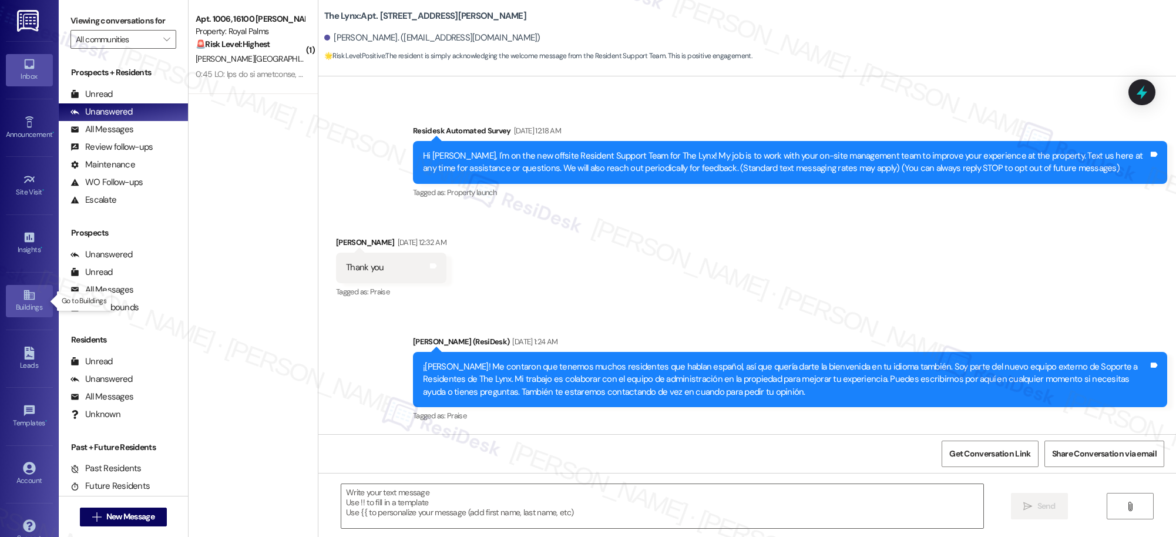
click at [26, 300] on icon at bounding box center [29, 295] width 11 height 10
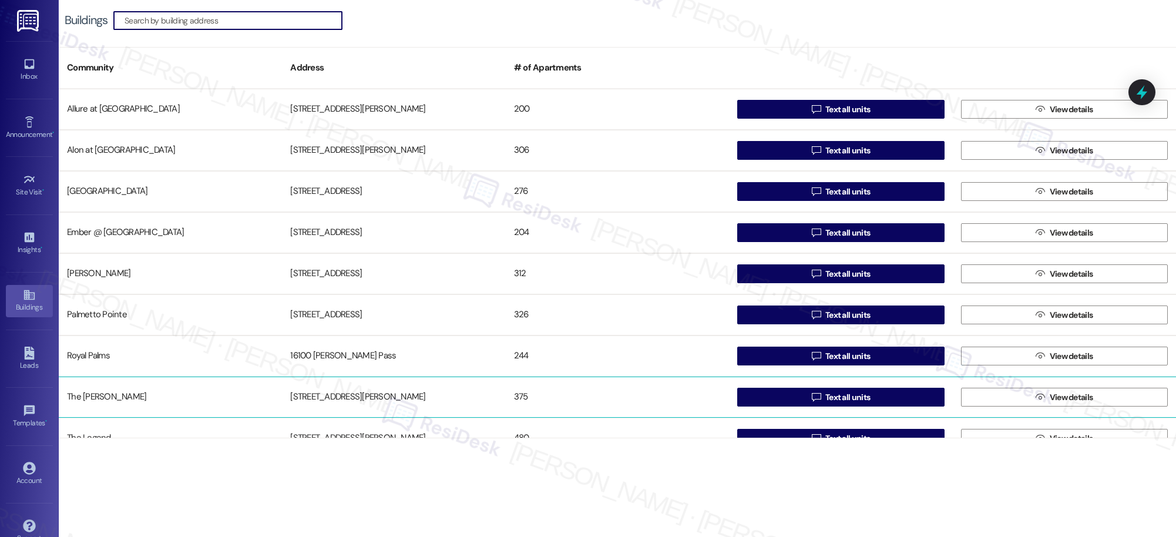
scroll to position [103, 0]
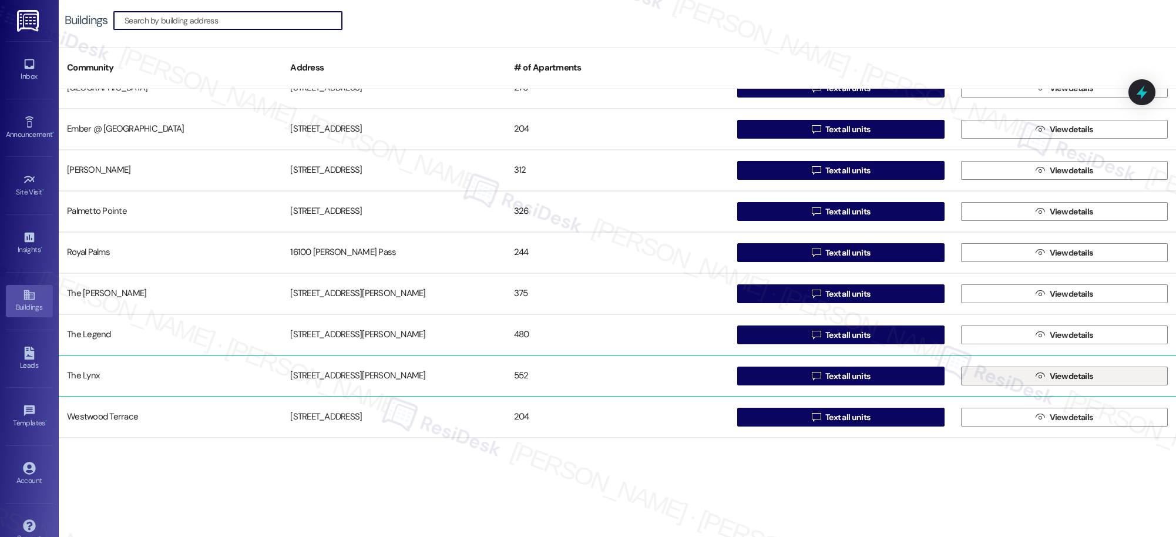
click at [1039, 371] on span " View details" at bounding box center [1064, 376] width 62 height 18
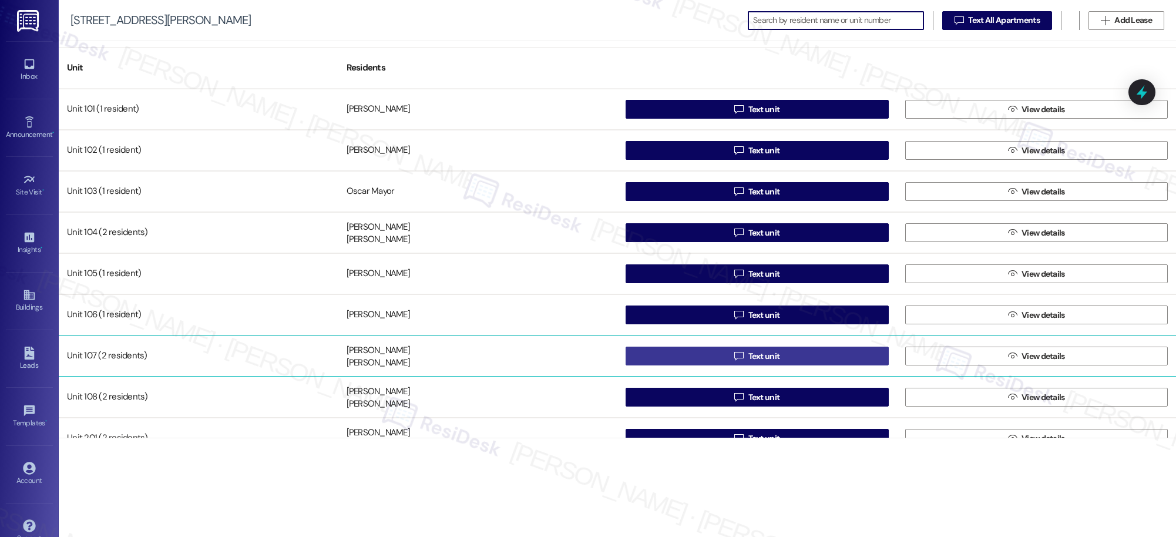
click at [750, 355] on span "Text unit" at bounding box center [765, 356] width 32 height 12
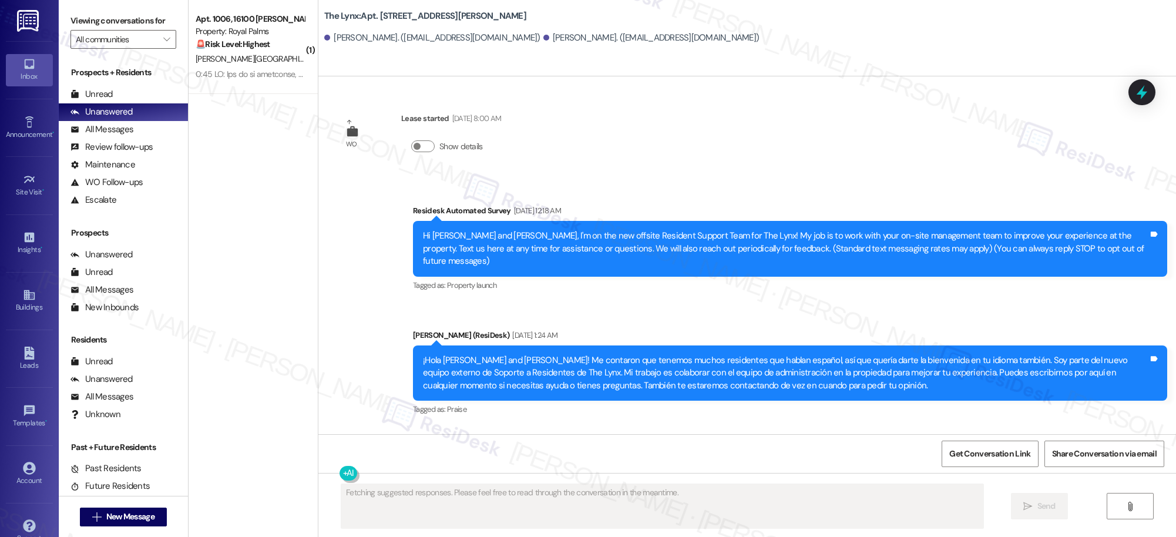
scroll to position [110, 0]
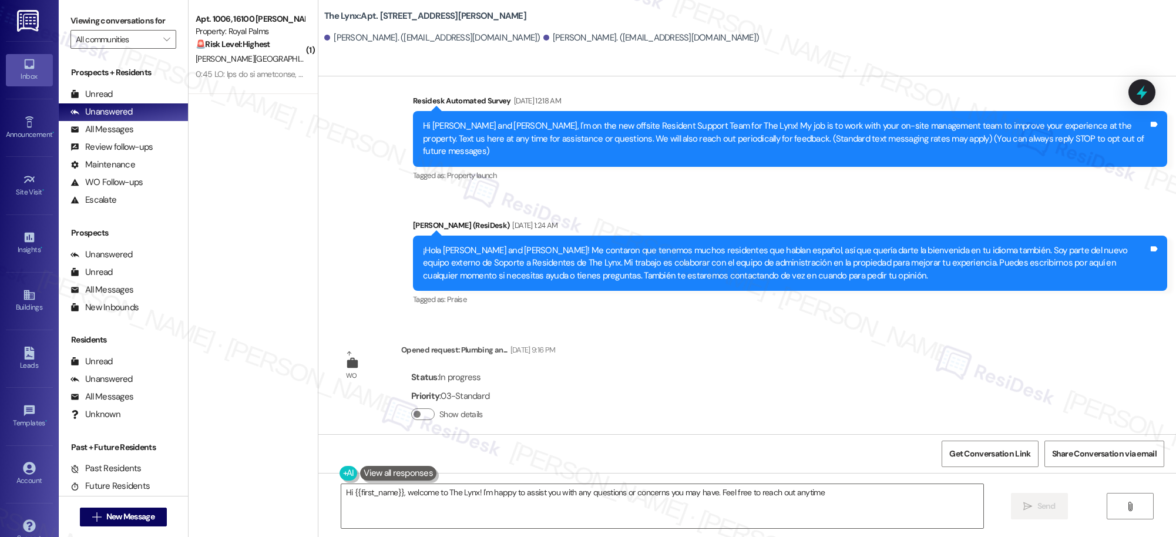
type textarea "Hi {{first_name}}, welcome to The Lynx! I'm happy to assist you with any questi…"
click at [25, 301] on icon at bounding box center [29, 294] width 13 height 13
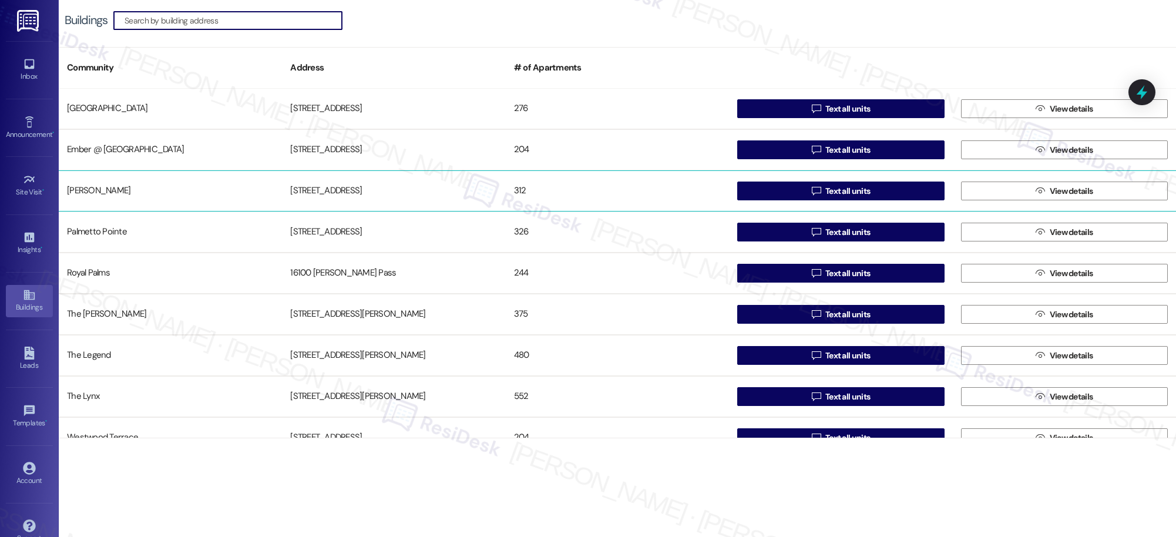
scroll to position [85, 0]
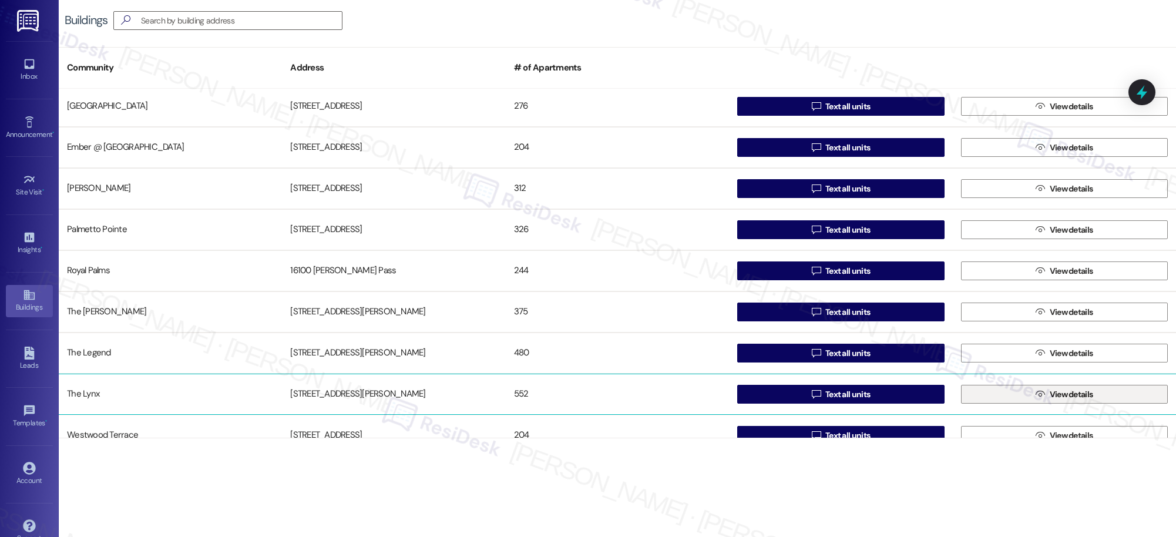
click at [1050, 395] on span "View details" at bounding box center [1071, 394] width 43 height 12
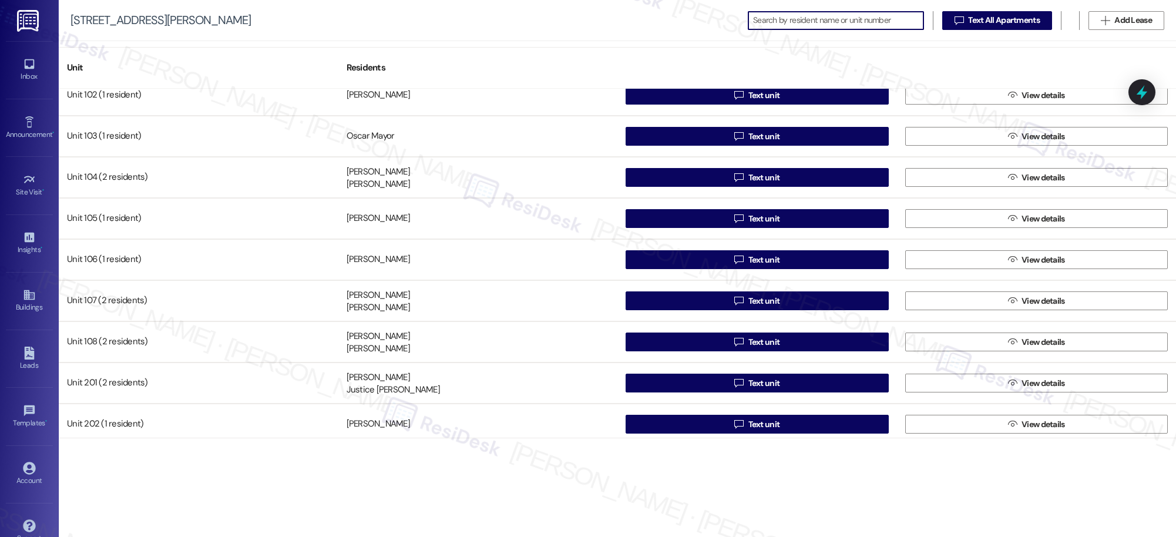
scroll to position [57, 0]
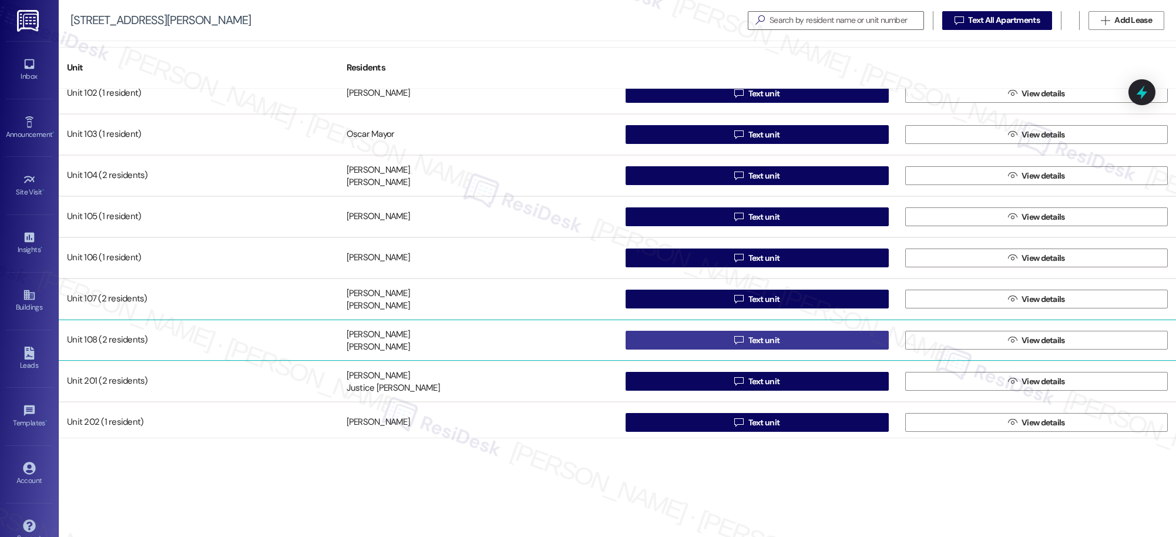
click at [753, 343] on span "Text unit" at bounding box center [765, 340] width 32 height 12
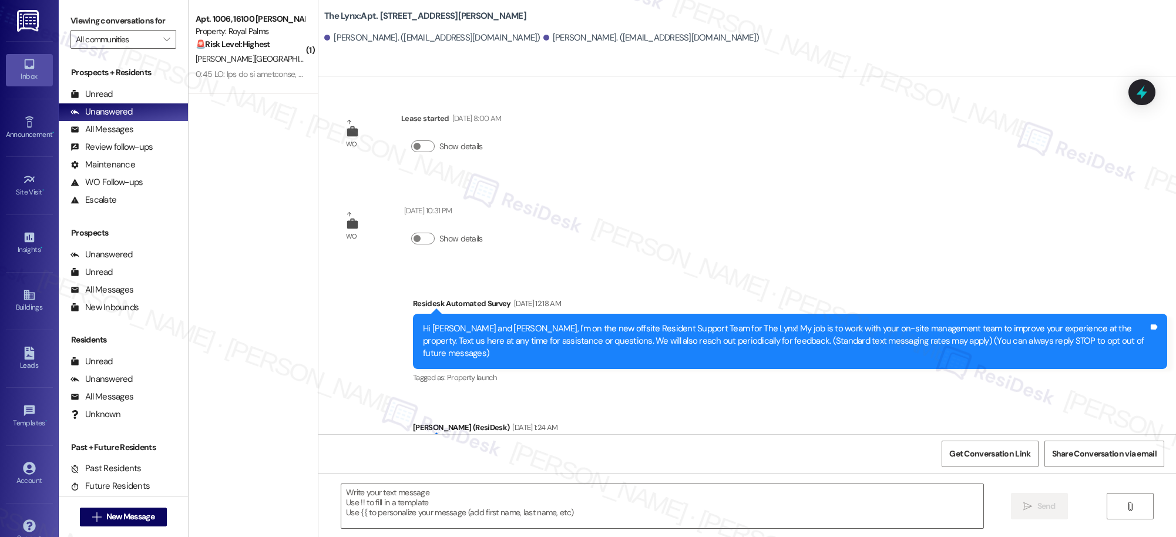
type textarea "Fetching suggested responses. Please feel free to read through the conversation…"
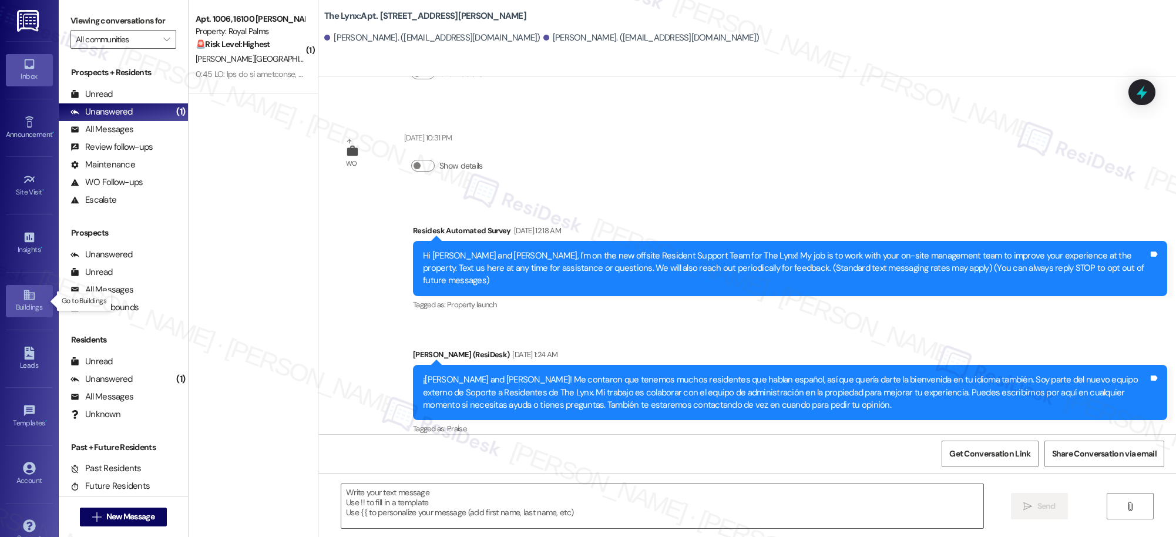
click at [26, 301] on icon at bounding box center [29, 294] width 13 height 13
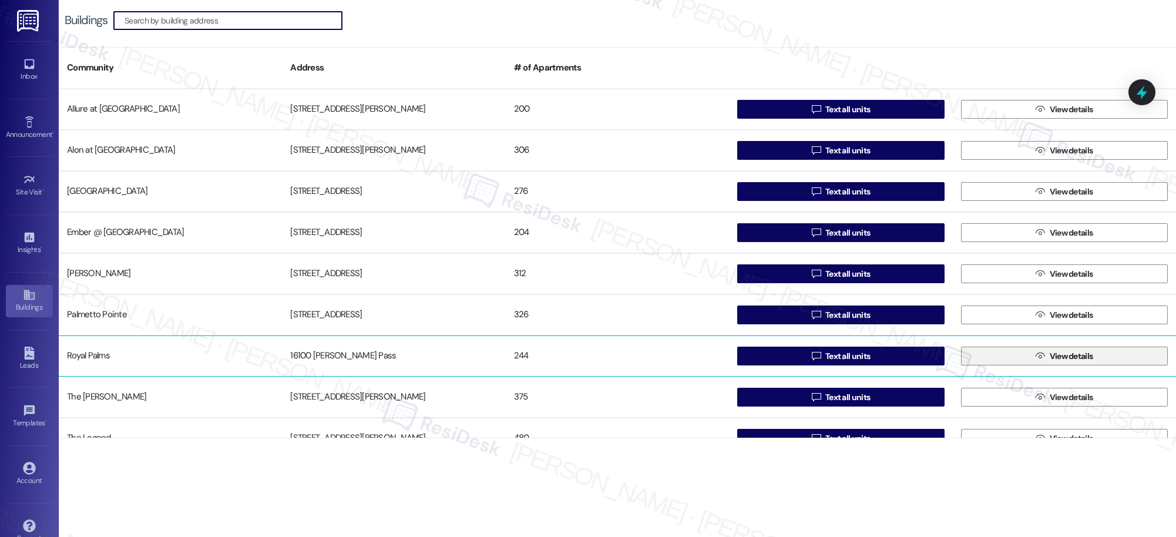
click at [1055, 355] on span "View details" at bounding box center [1071, 356] width 43 height 12
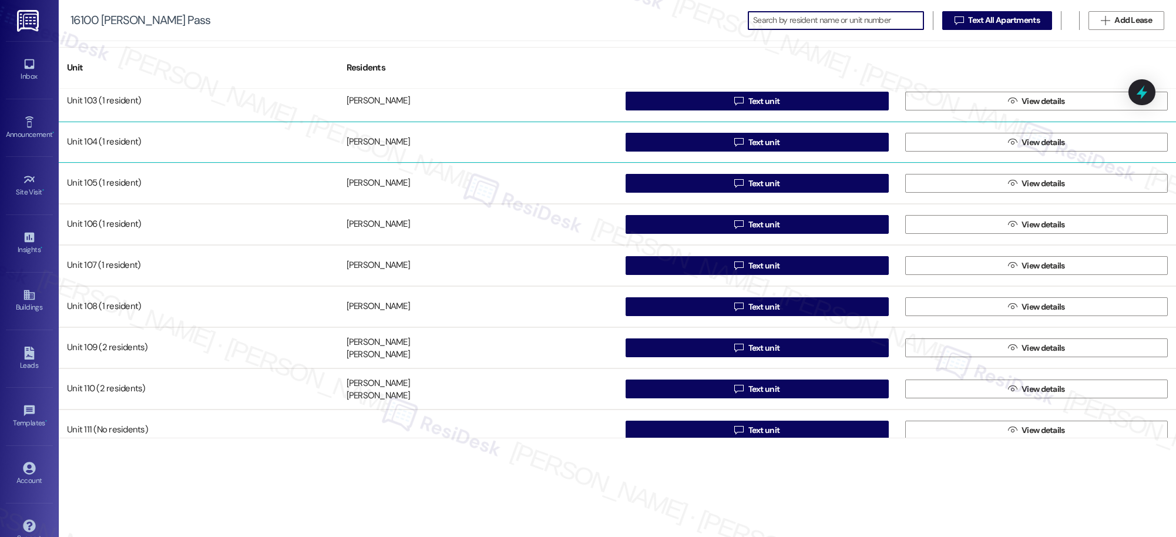
scroll to position [92, 0]
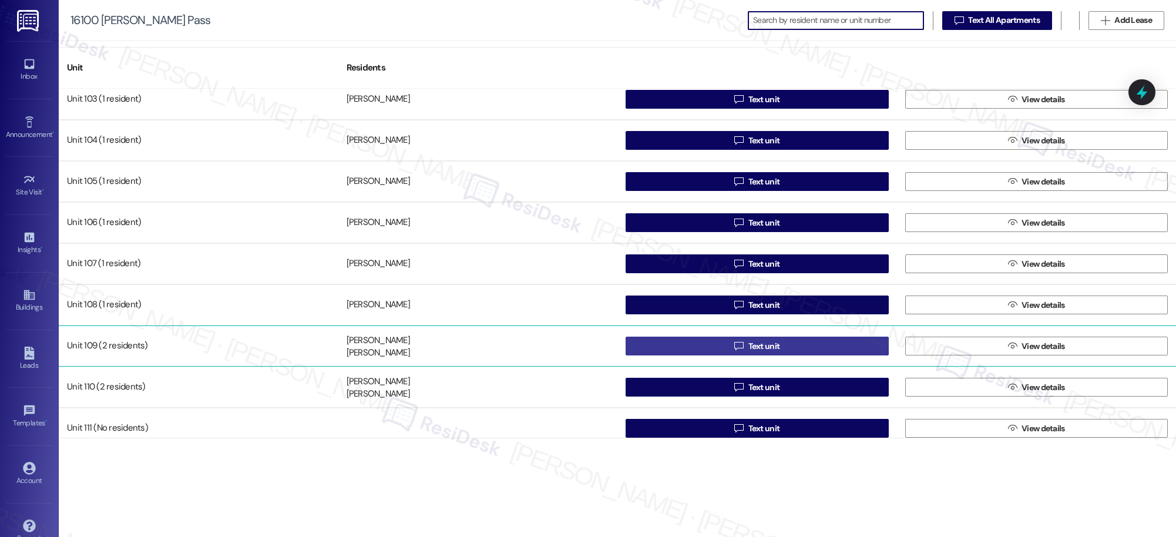
click at [751, 344] on span "Text unit" at bounding box center [765, 346] width 32 height 12
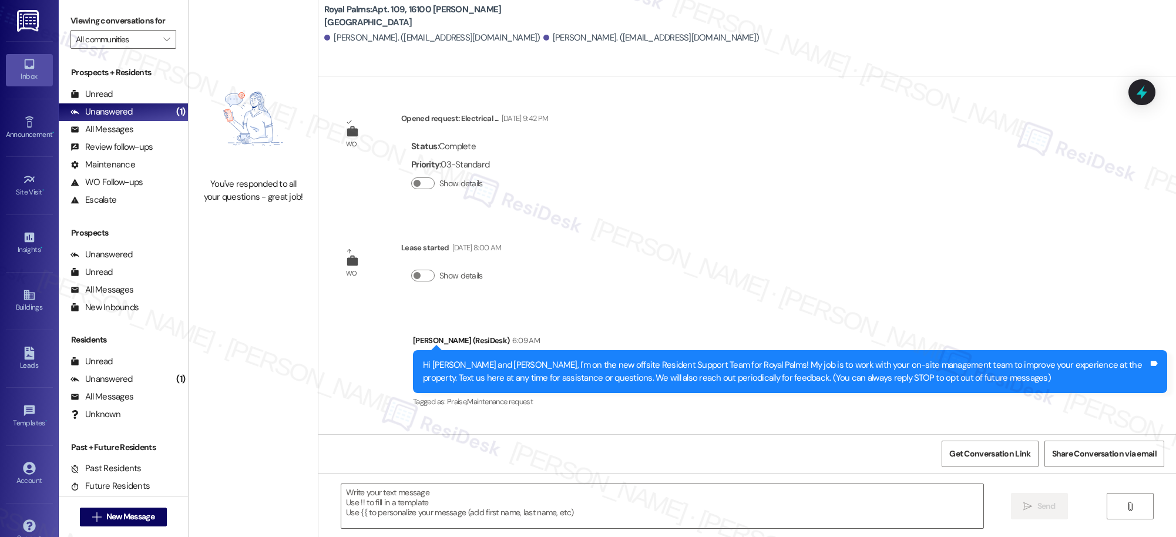
type textarea "Fetching suggested responses. Please feel free to read through the conversation…"
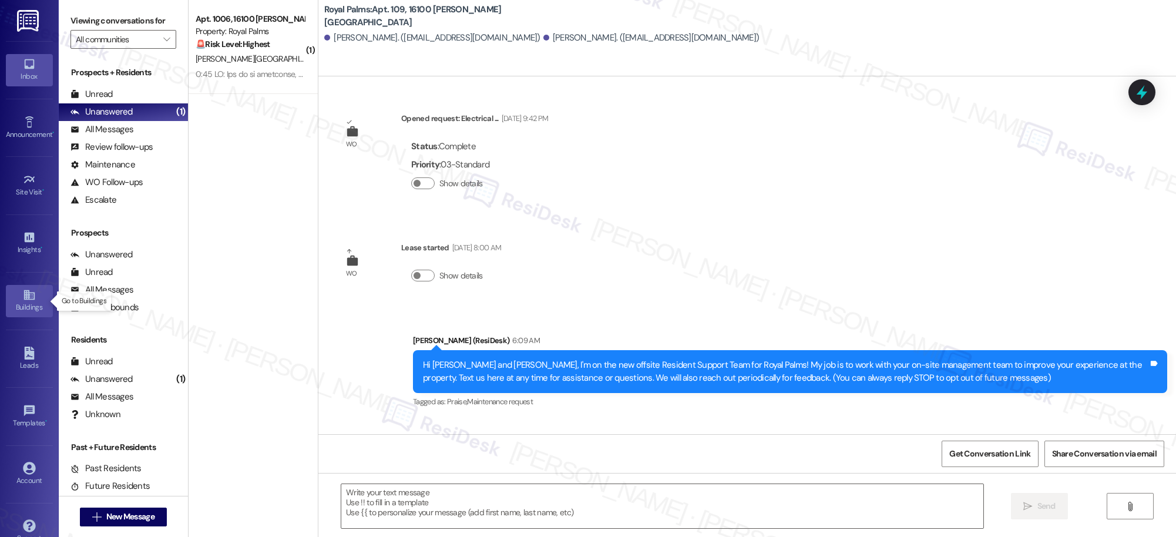
click at [24, 296] on icon at bounding box center [29, 295] width 11 height 10
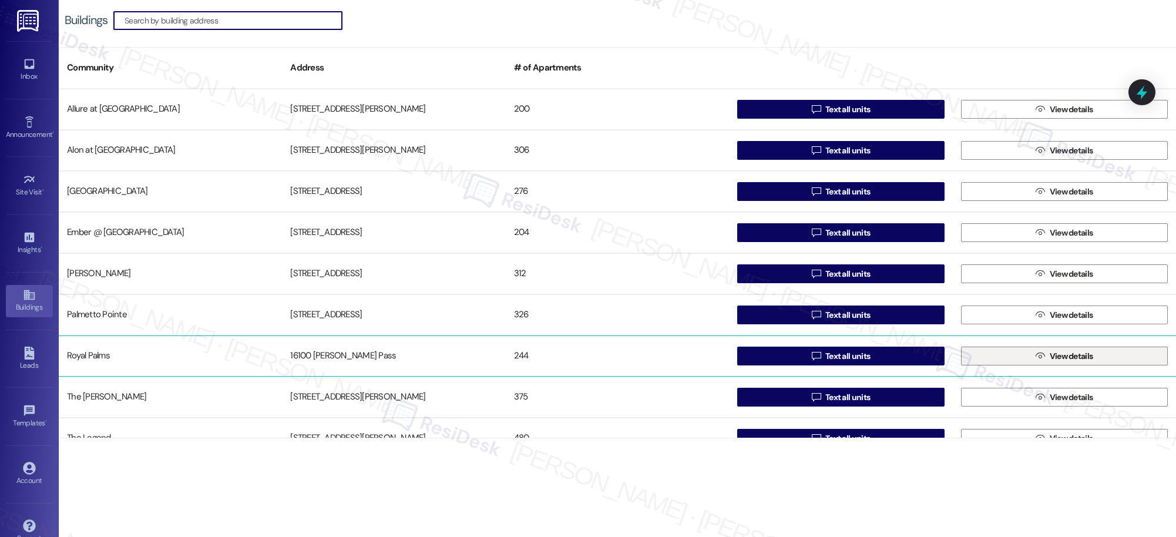
click at [1085, 354] on span "View details" at bounding box center [1071, 356] width 43 height 12
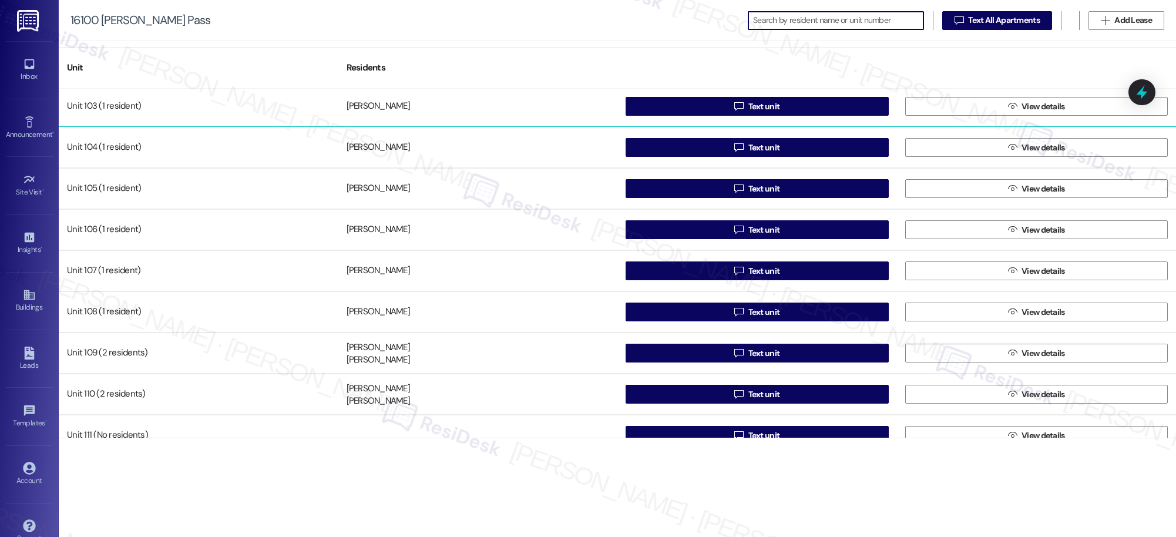
scroll to position [91, 0]
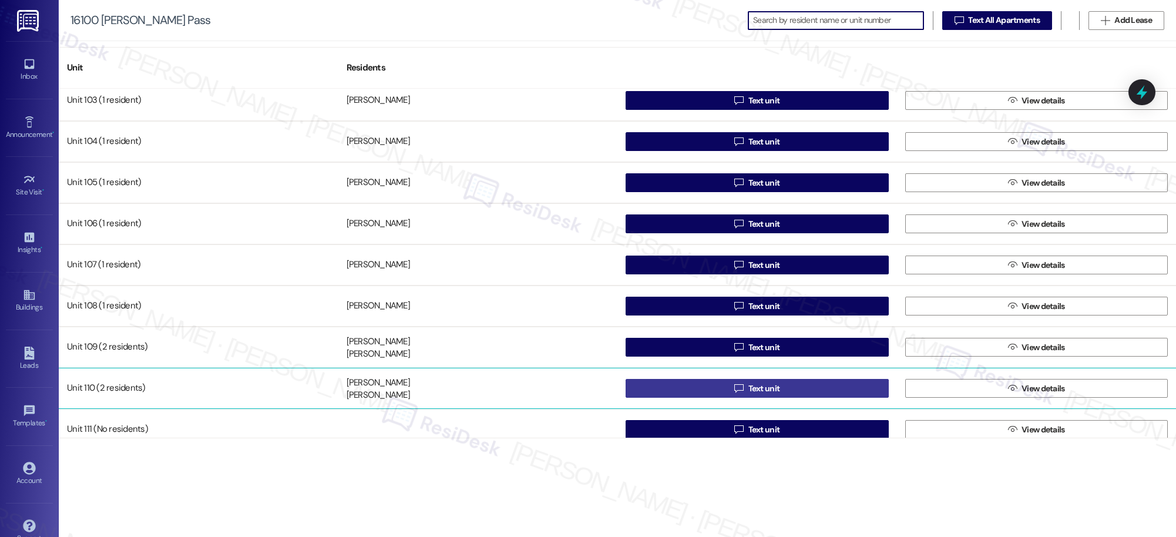
click at [763, 390] on span "Text unit" at bounding box center [765, 388] width 32 height 12
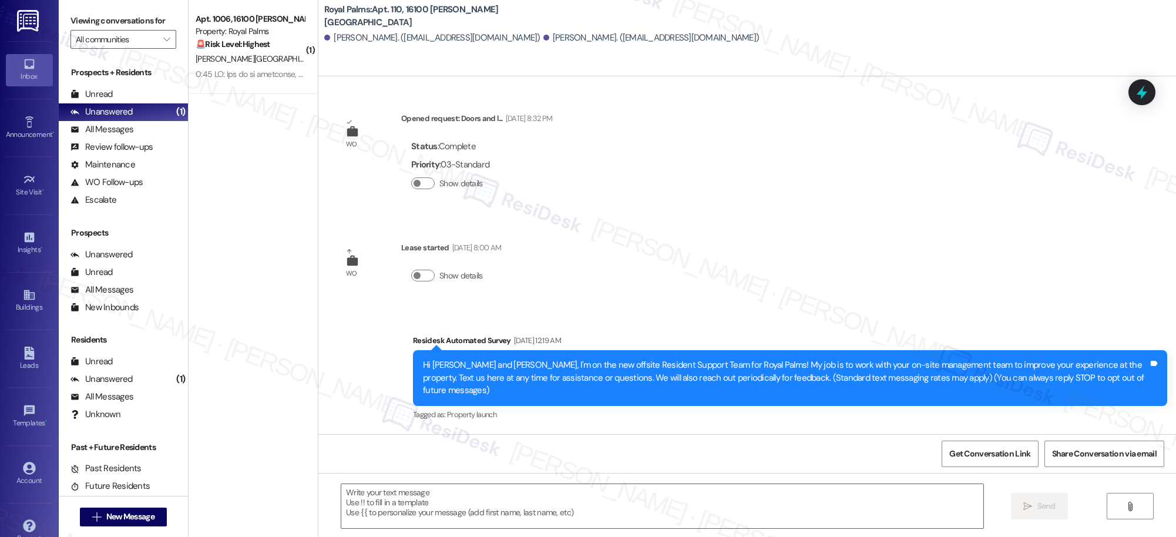
type textarea "Fetching suggested responses. Please feel free to read through the conversation…"
click at [25, 298] on icon at bounding box center [29, 294] width 13 height 13
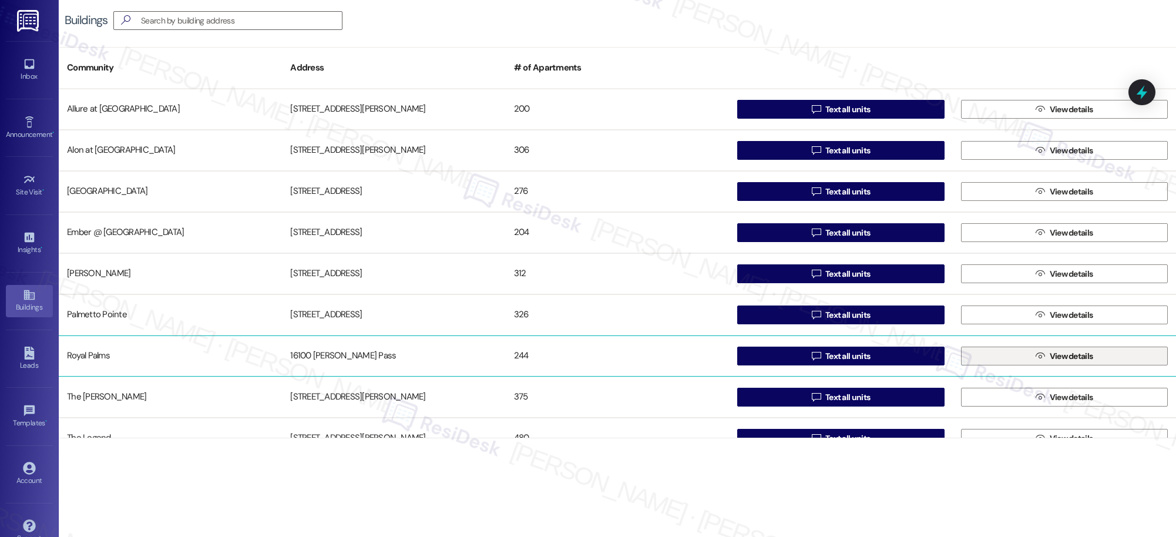
click at [1050, 353] on span "View details" at bounding box center [1071, 356] width 43 height 12
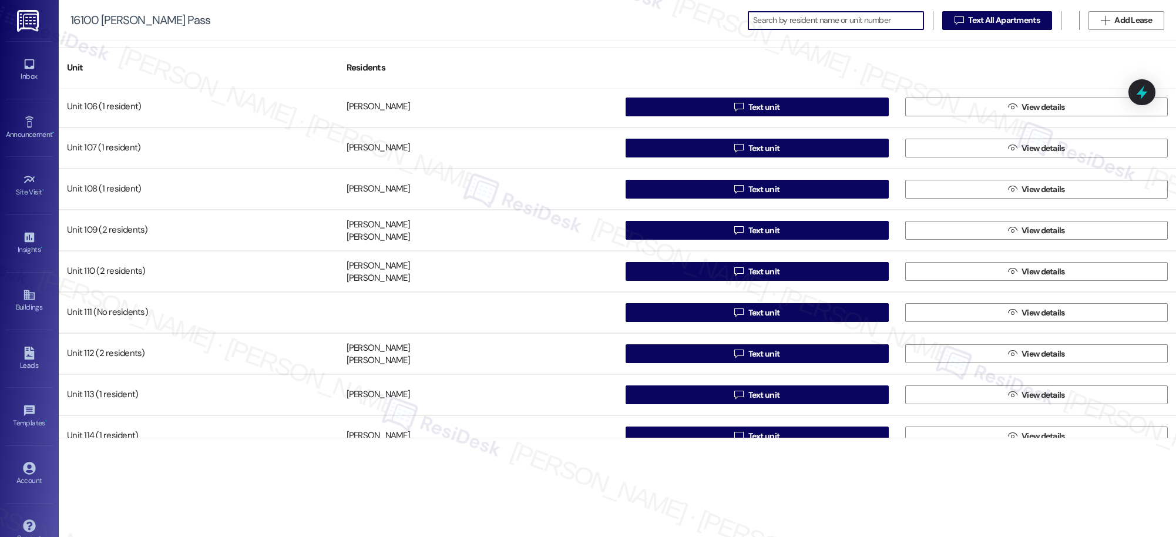
scroll to position [219, 0]
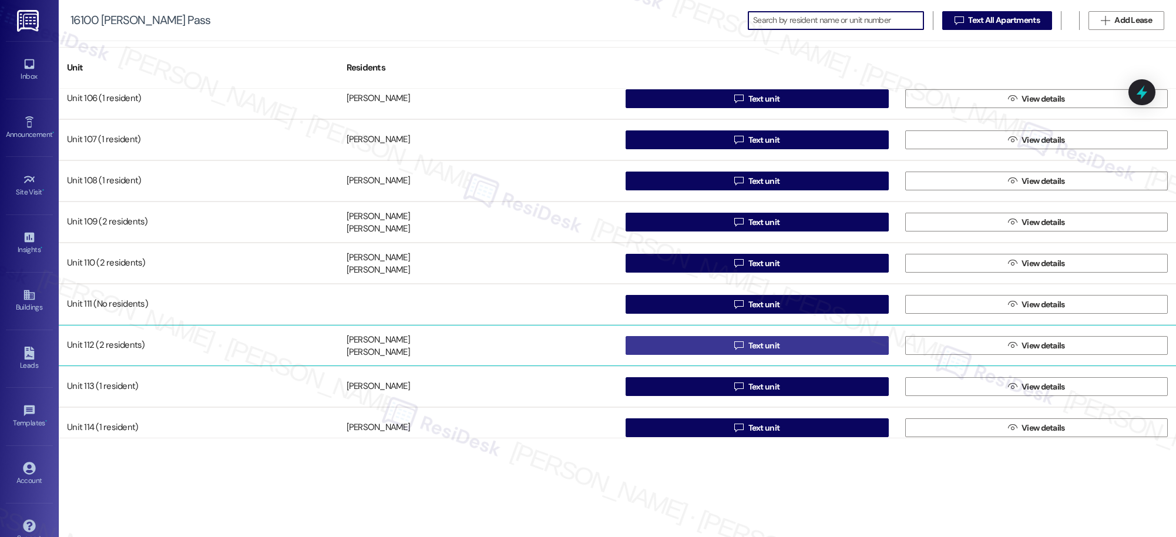
click at [749, 347] on div "Unit 104 (1 resident) [PERSON_NAME]  Text unit  View details Unit 105 (1 resi…" at bounding box center [618, 263] width 1118 height 349
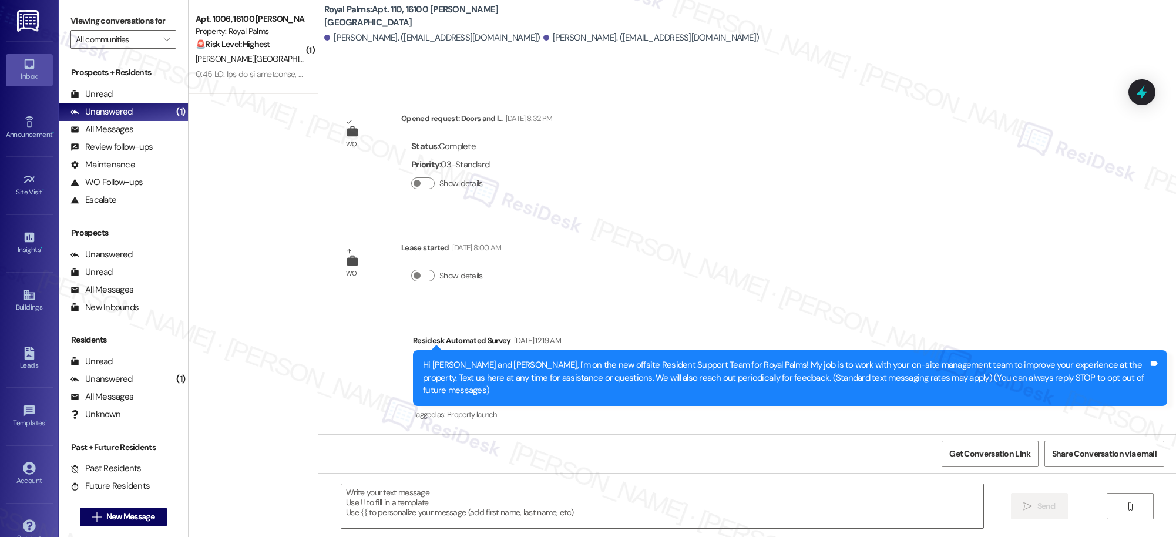
type textarea "Fetching suggested responses. Please feel free to read through the conversation…"
click at [23, 301] on icon at bounding box center [29, 294] width 13 height 13
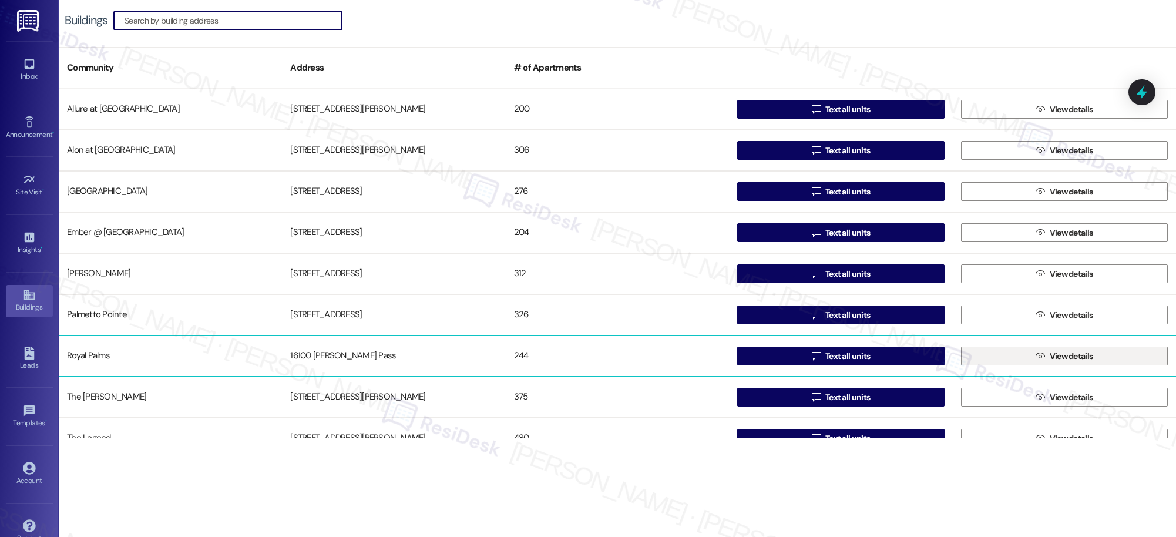
click at [1078, 357] on span "View details" at bounding box center [1071, 356] width 43 height 12
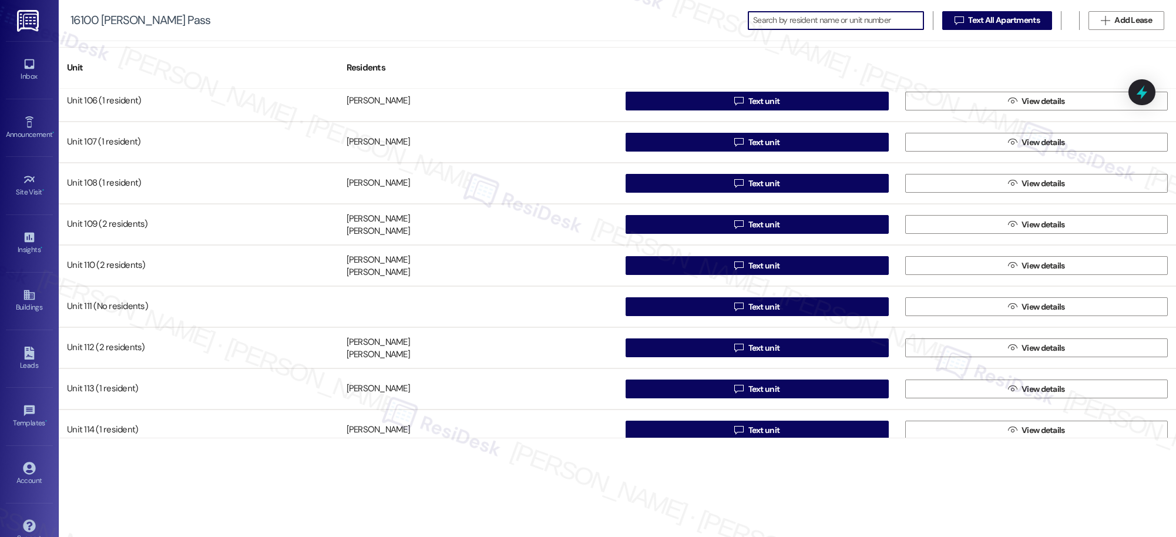
scroll to position [248, 0]
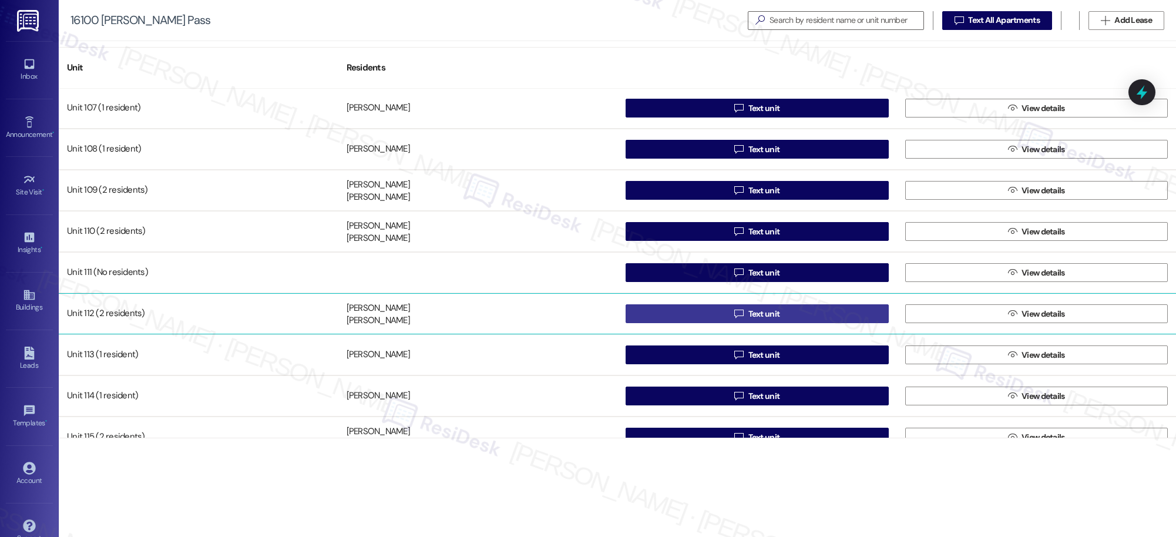
click at [761, 316] on span "Text unit" at bounding box center [765, 314] width 32 height 12
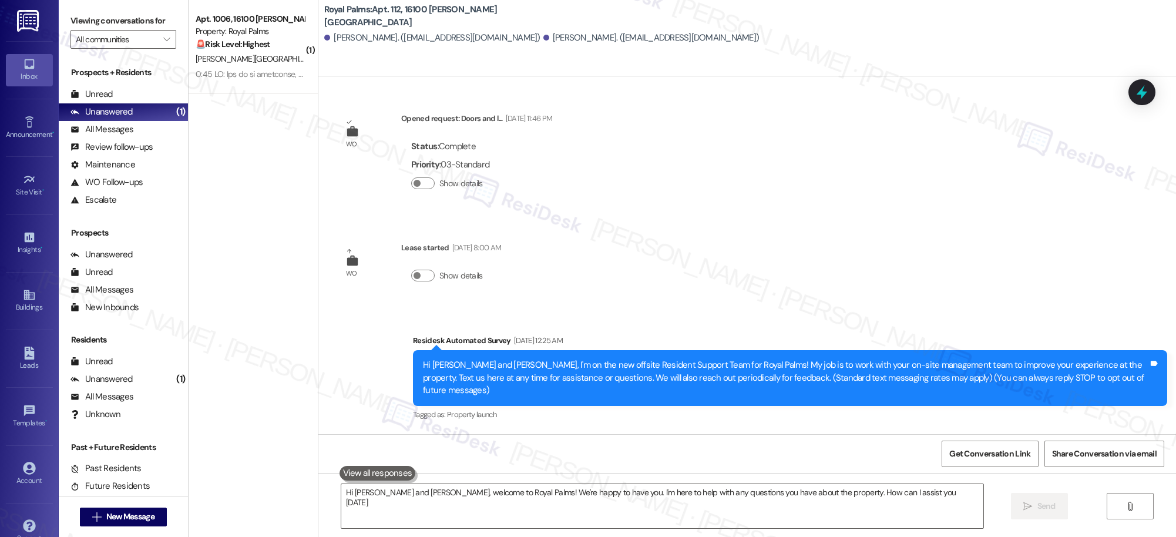
type textarea "Hi [PERSON_NAME] and [PERSON_NAME], welcome to Royal Palms! We're happy to have…"
click at [28, 299] on icon at bounding box center [29, 295] width 11 height 10
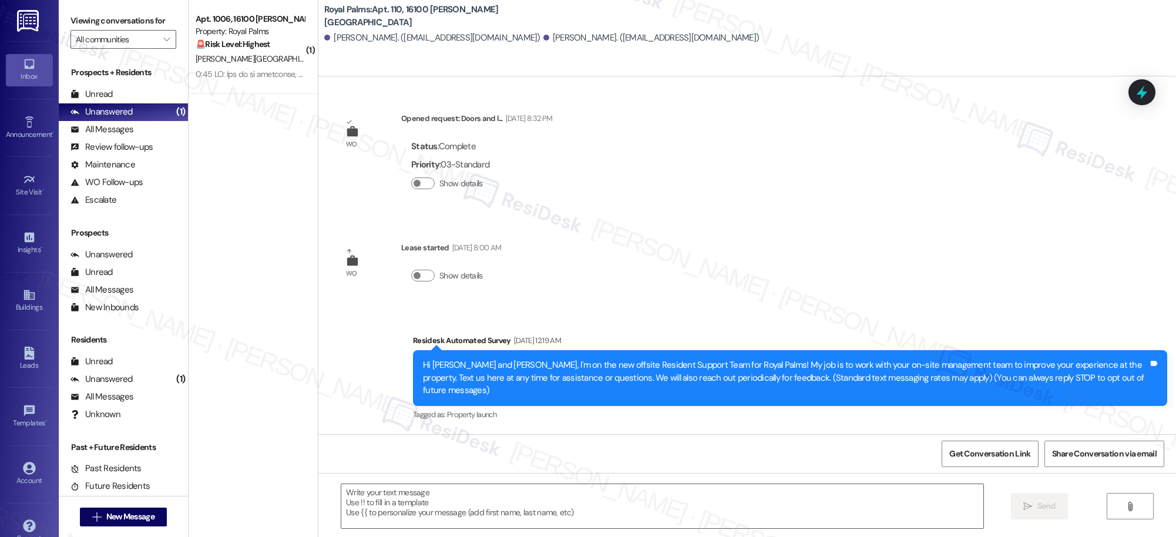
type textarea "Fetching suggested responses. Please feel free to read through the conversation…"
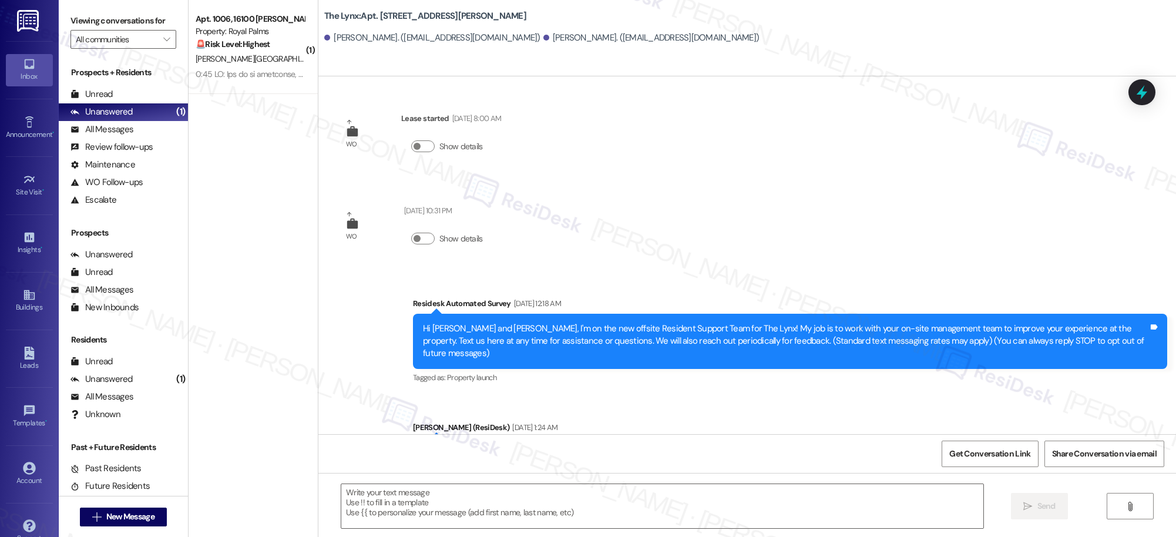
type textarea "Fetching suggested responses. Please feel free to read through the conversation…"
click at [28, 303] on div "Buildings" at bounding box center [29, 307] width 59 height 12
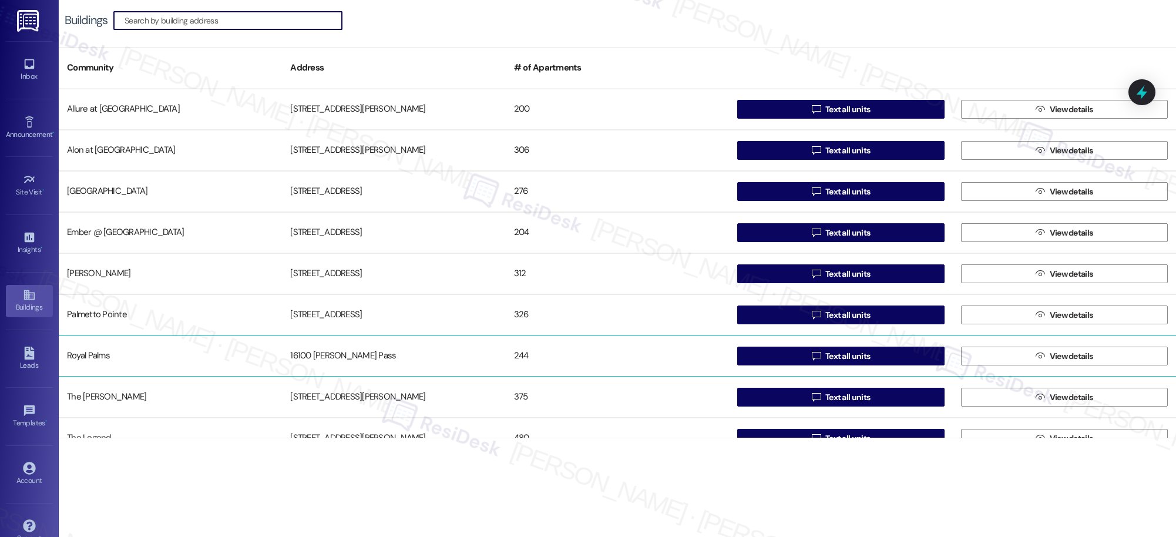
scroll to position [103, 0]
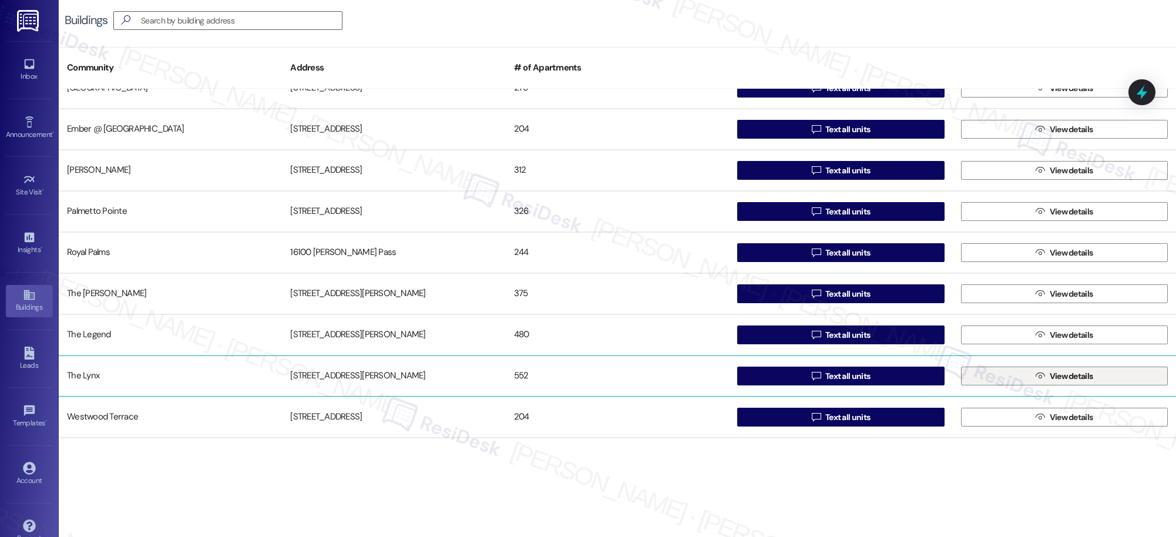
click at [1064, 374] on span "View details" at bounding box center [1071, 376] width 43 height 12
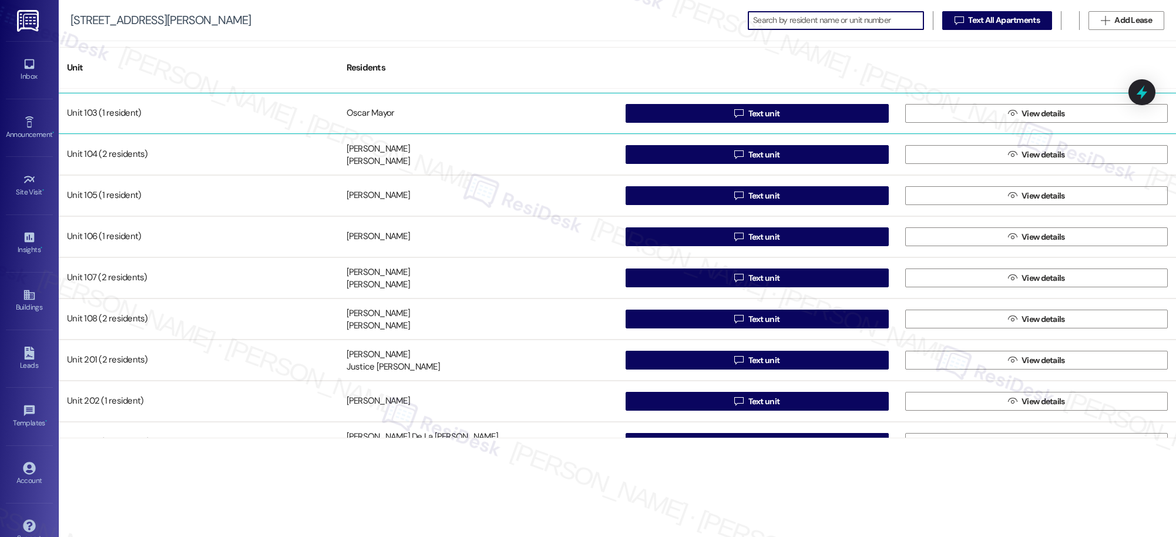
scroll to position [90, 0]
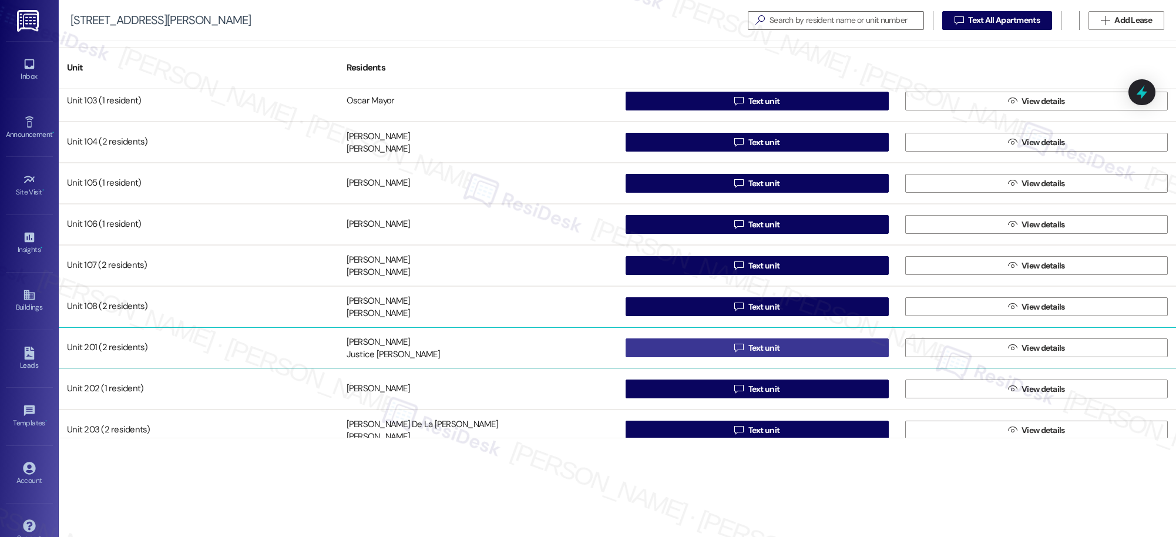
click at [761, 348] on span "Text unit" at bounding box center [765, 348] width 32 height 12
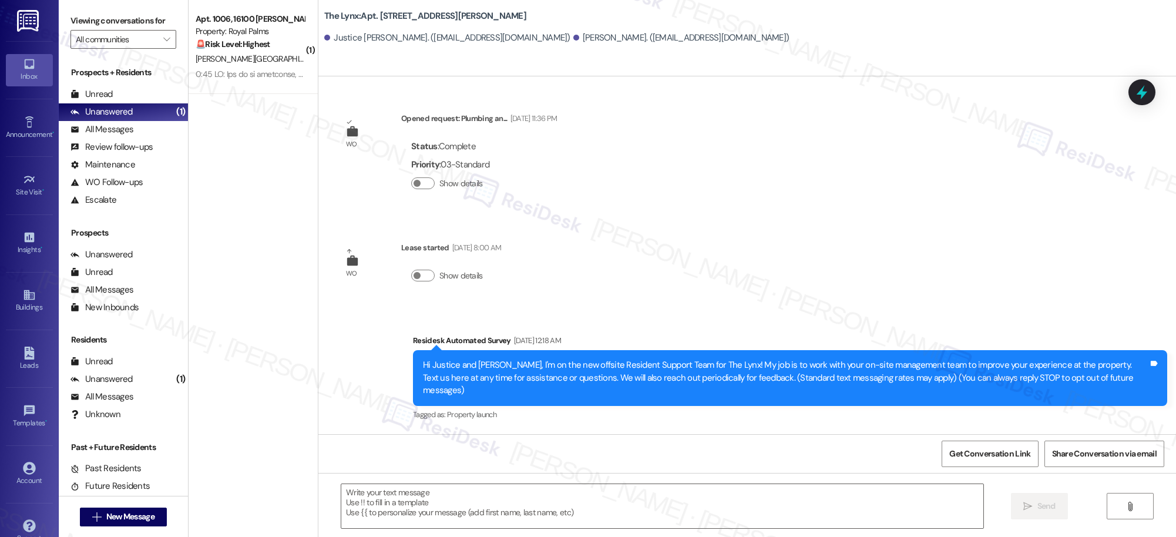
type textarea "Fetching suggested responses. Please feel free to read through the conversation…"
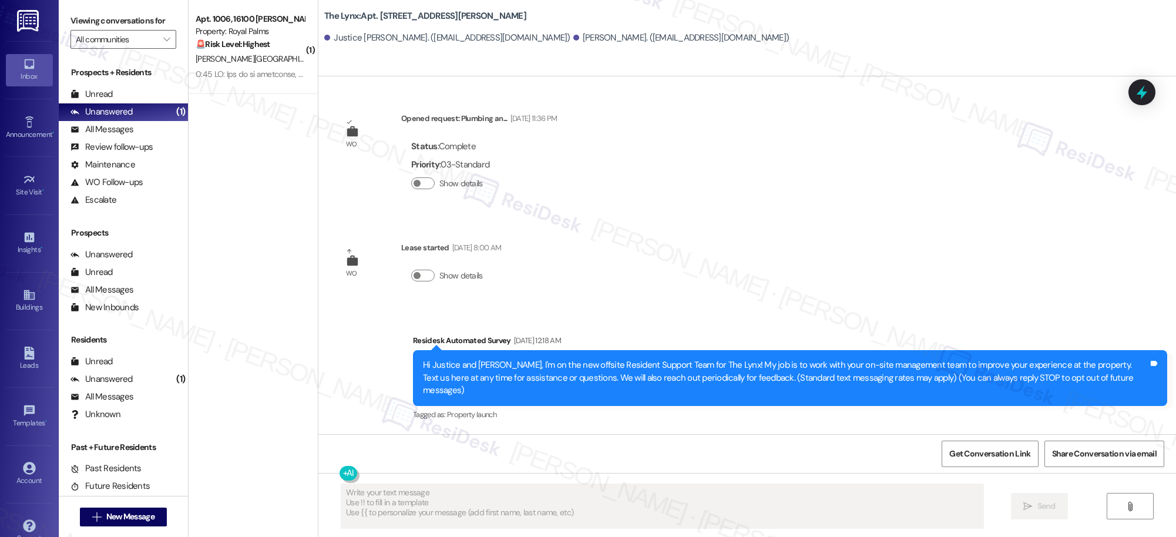
scroll to position [110, 0]
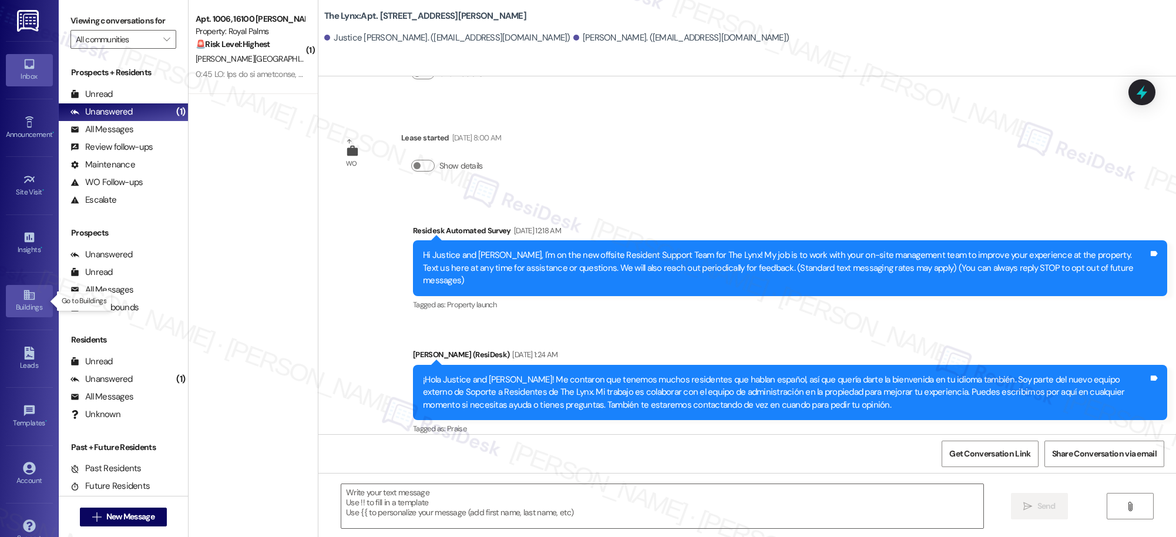
click at [28, 300] on icon at bounding box center [29, 294] width 13 height 13
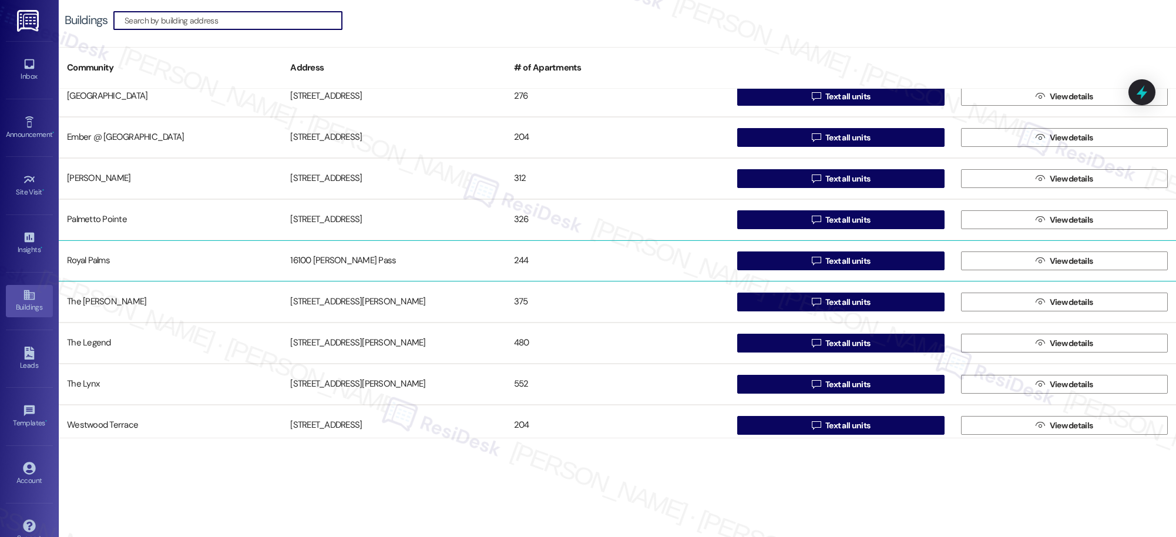
scroll to position [103, 0]
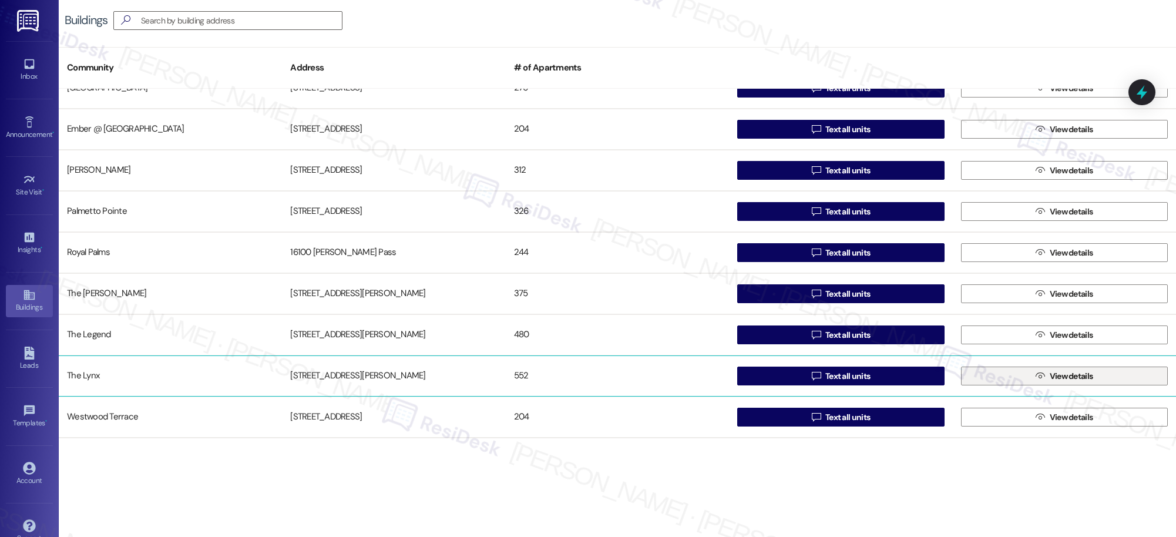
click at [1063, 379] on span "View details" at bounding box center [1071, 376] width 43 height 12
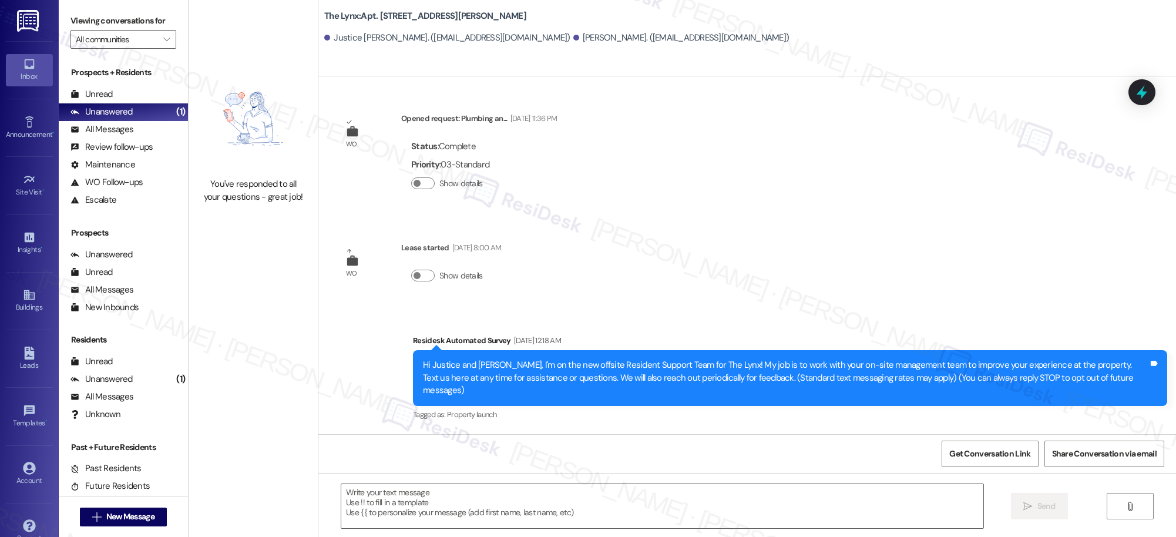
type textarea "Fetching suggested responses. Please feel free to read through the conversation…"
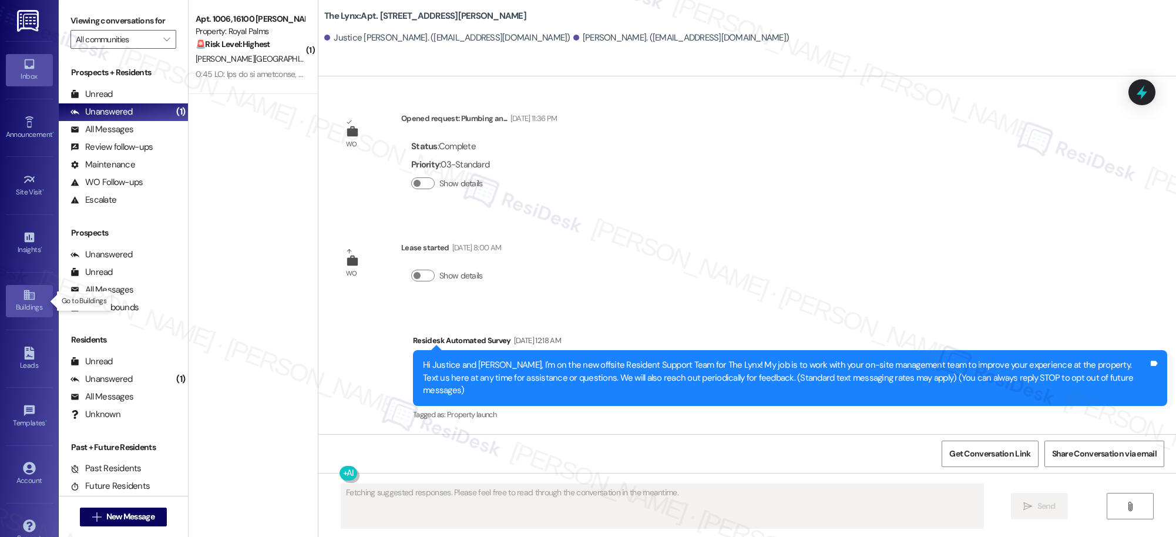
click at [23, 297] on icon at bounding box center [29, 294] width 13 height 13
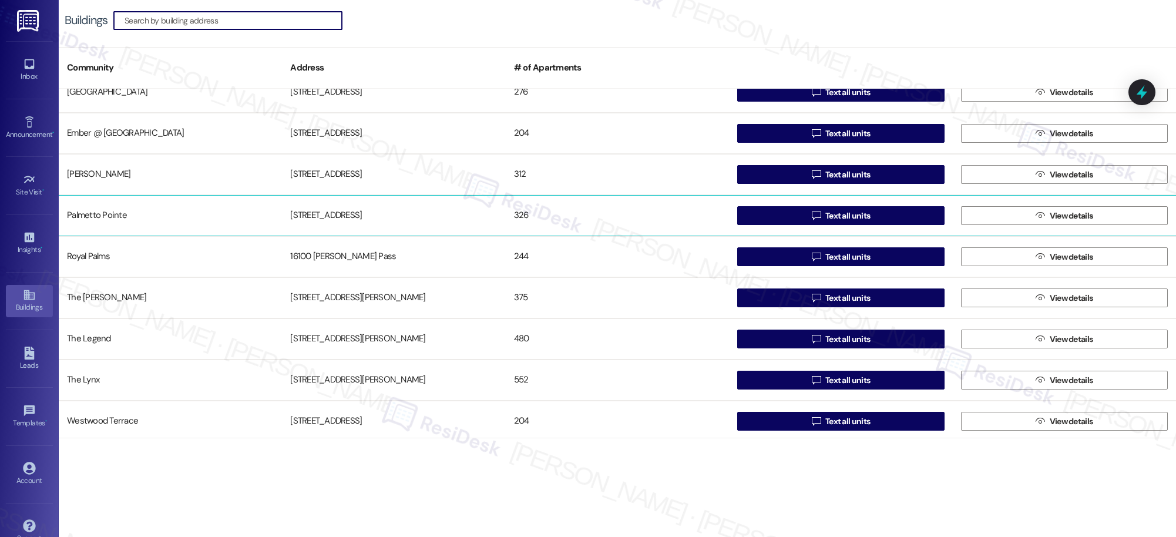
scroll to position [101, 0]
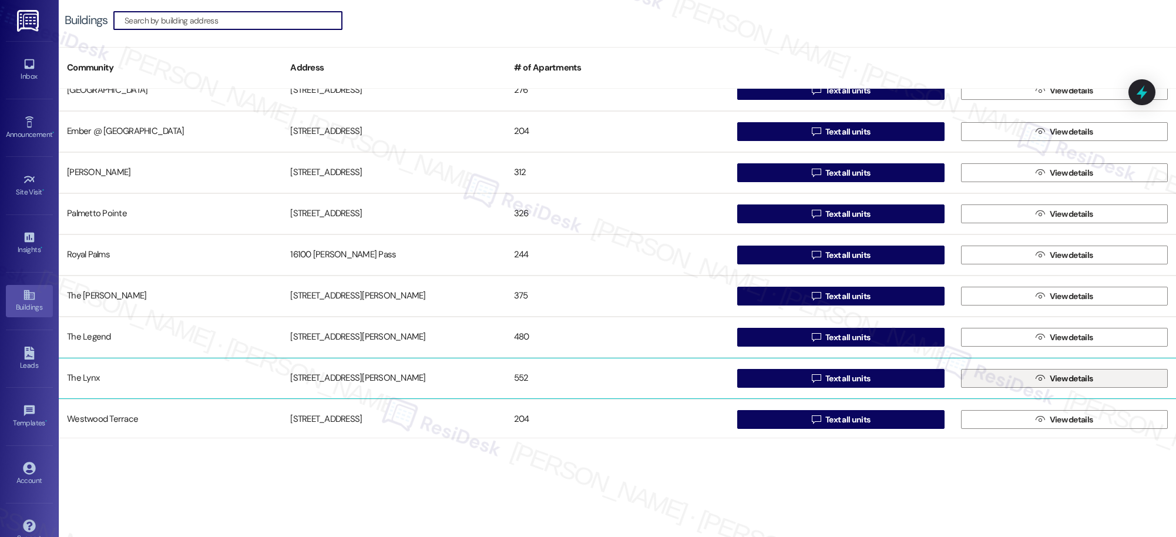
click at [1051, 377] on span "View details" at bounding box center [1071, 379] width 43 height 12
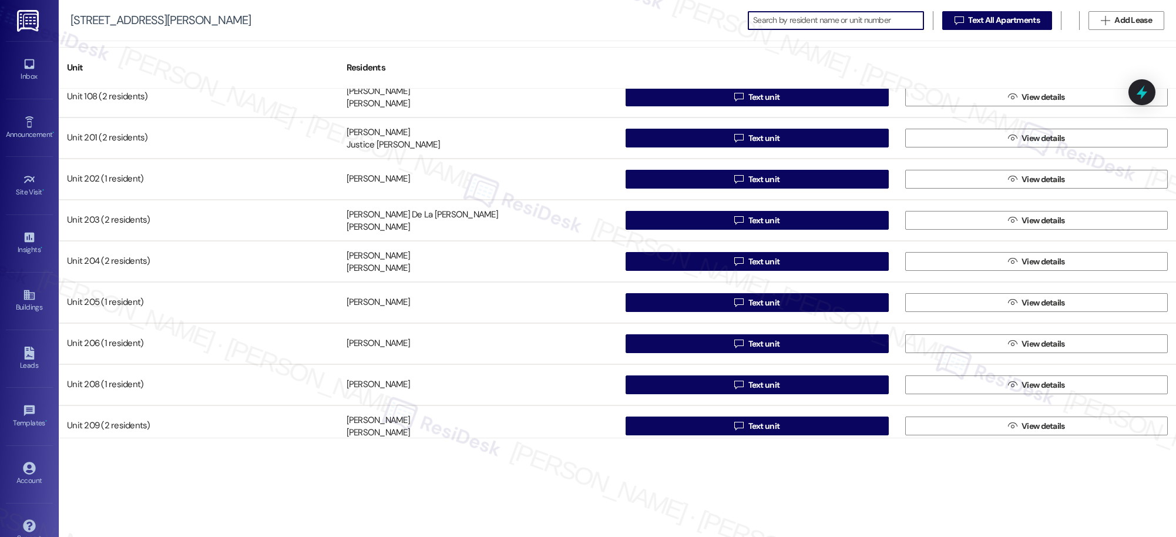
scroll to position [289, 0]
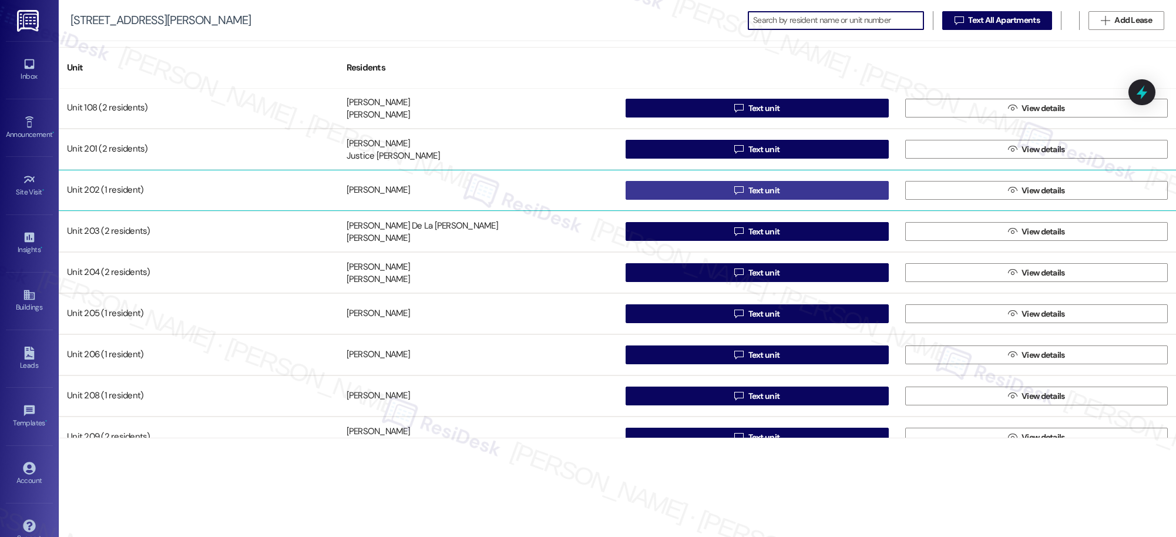
click at [762, 193] on span "Text unit" at bounding box center [765, 190] width 32 height 12
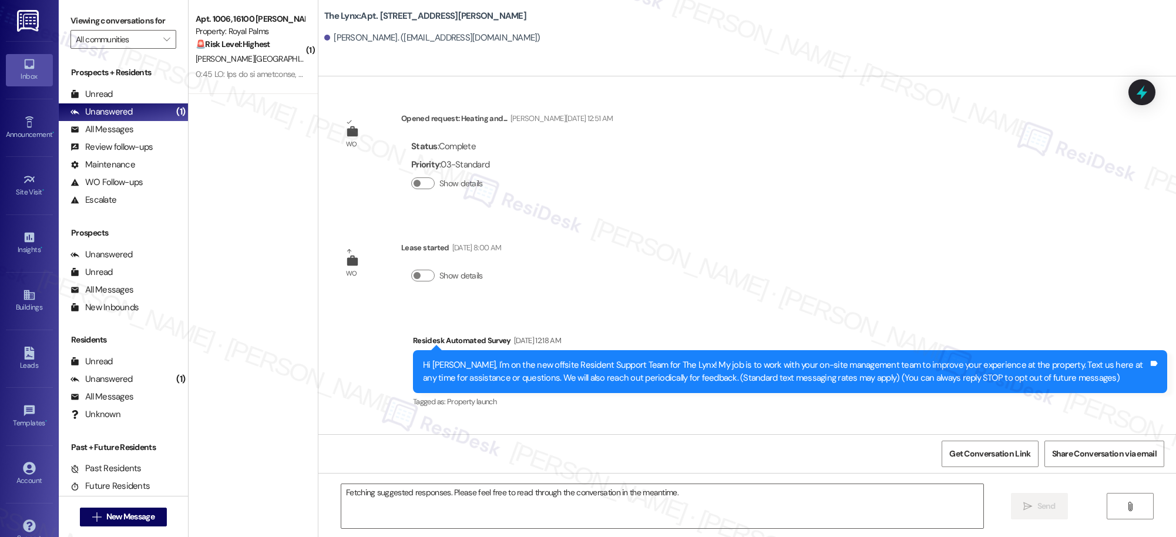
scroll to position [110, 0]
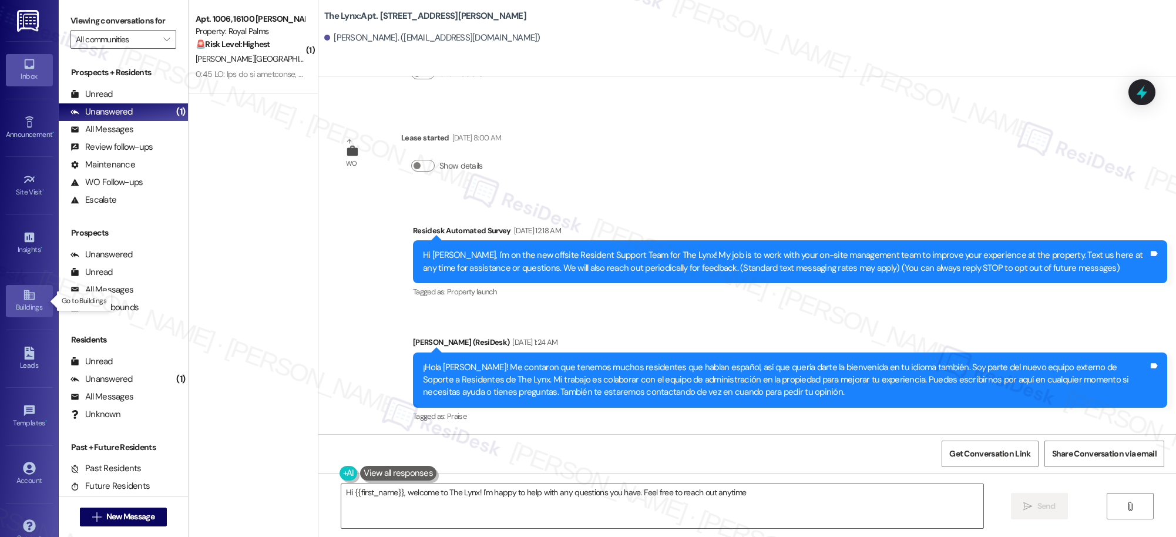
type textarea "Hi {{first_name}}, welcome to The Lynx! I'm happy to help with any questions yo…"
click at [24, 303] on div "Buildings" at bounding box center [29, 307] width 59 height 12
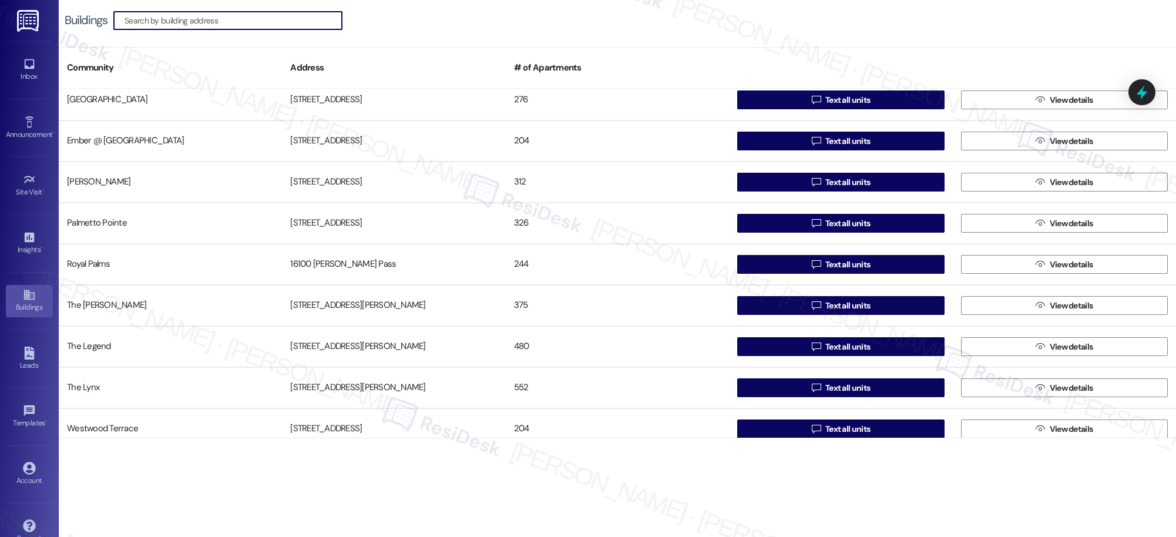
scroll to position [103, 0]
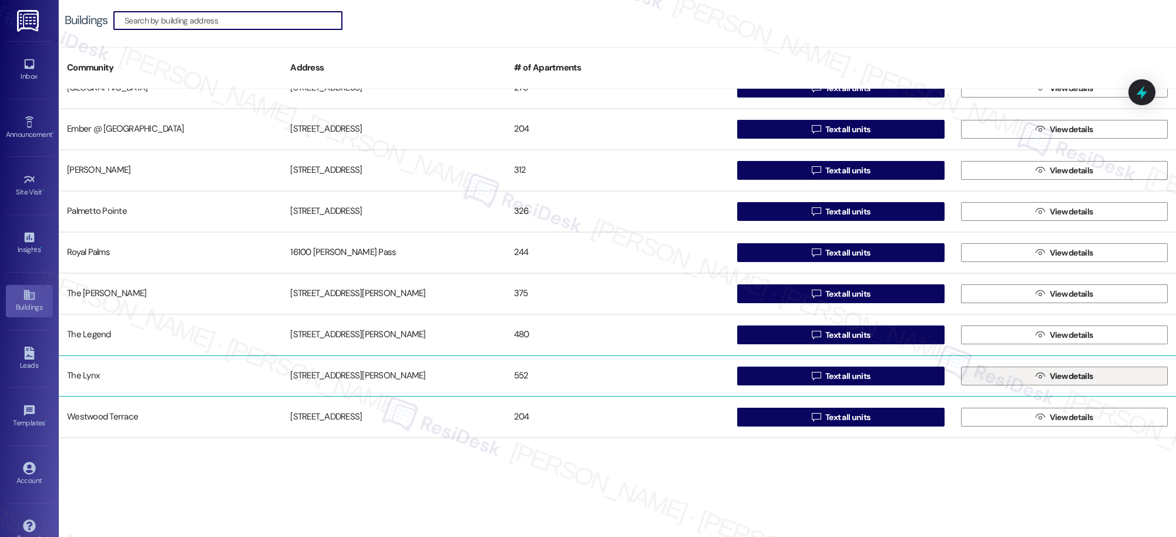
click at [1052, 377] on span "View details" at bounding box center [1071, 376] width 43 height 12
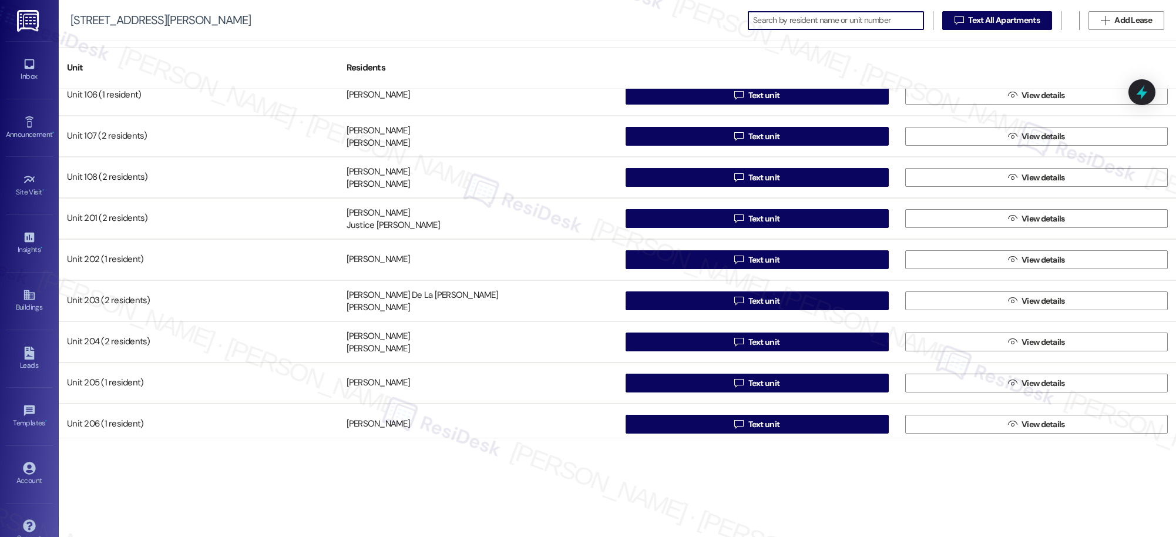
scroll to position [229, 0]
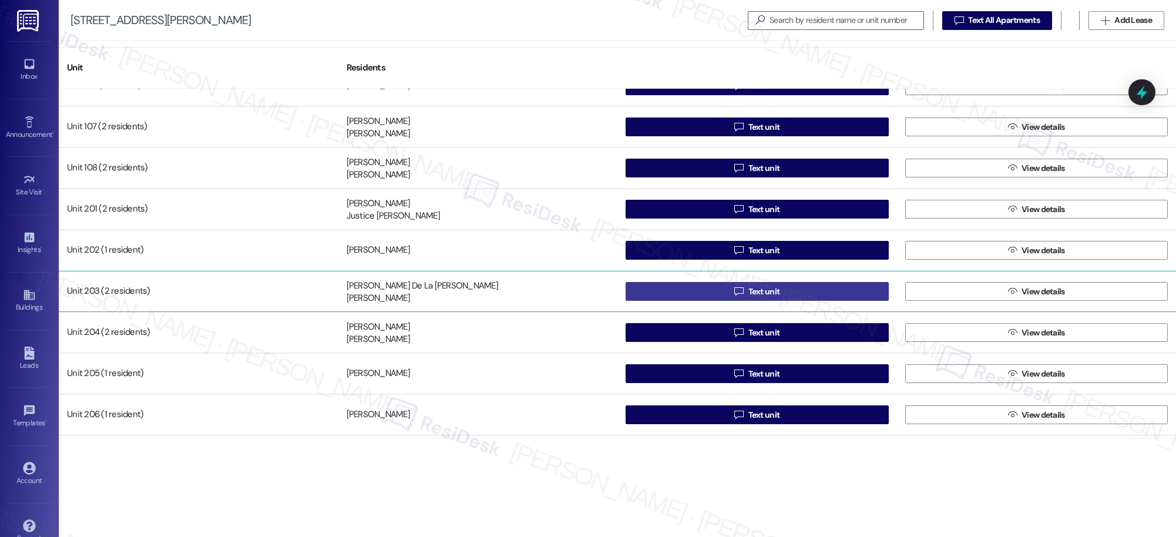
click at [756, 291] on span "Text unit" at bounding box center [765, 292] width 32 height 12
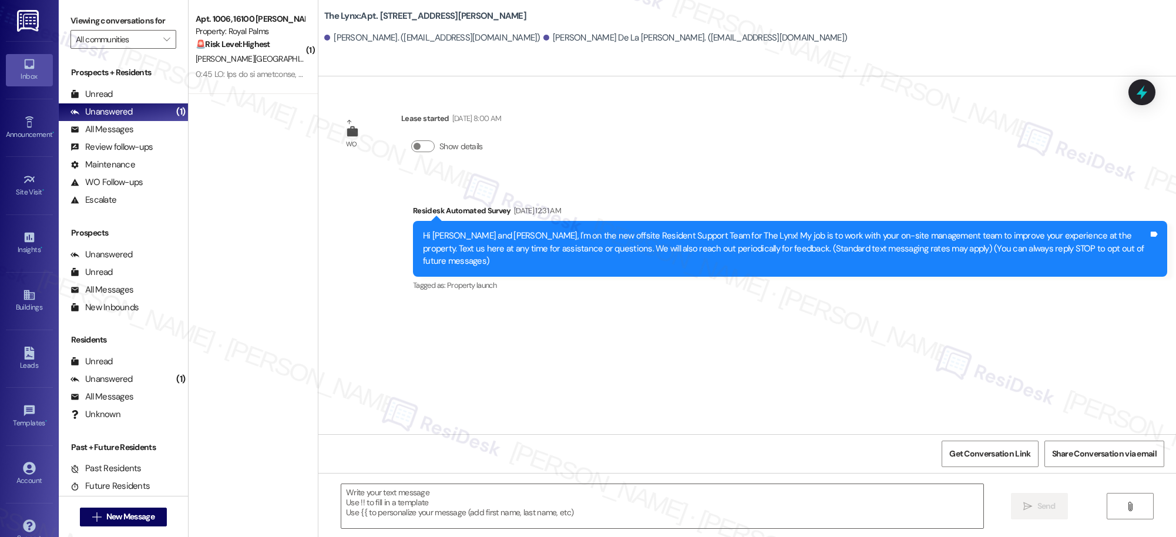
type textarea "Fetching suggested responses. Please feel free to read through the conversation…"
click at [24, 297] on icon at bounding box center [29, 295] width 11 height 10
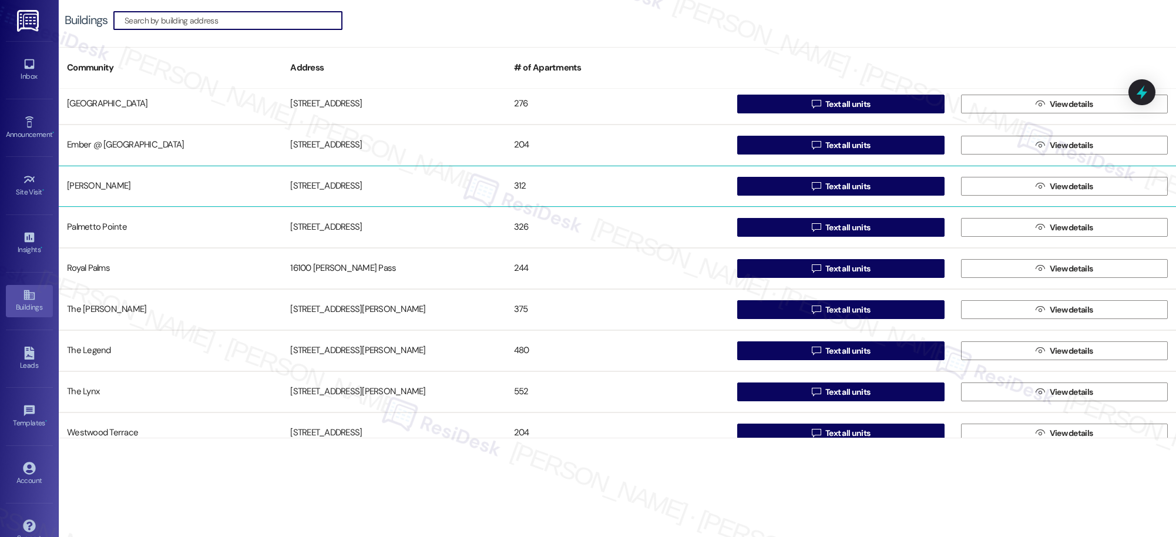
scroll to position [103, 0]
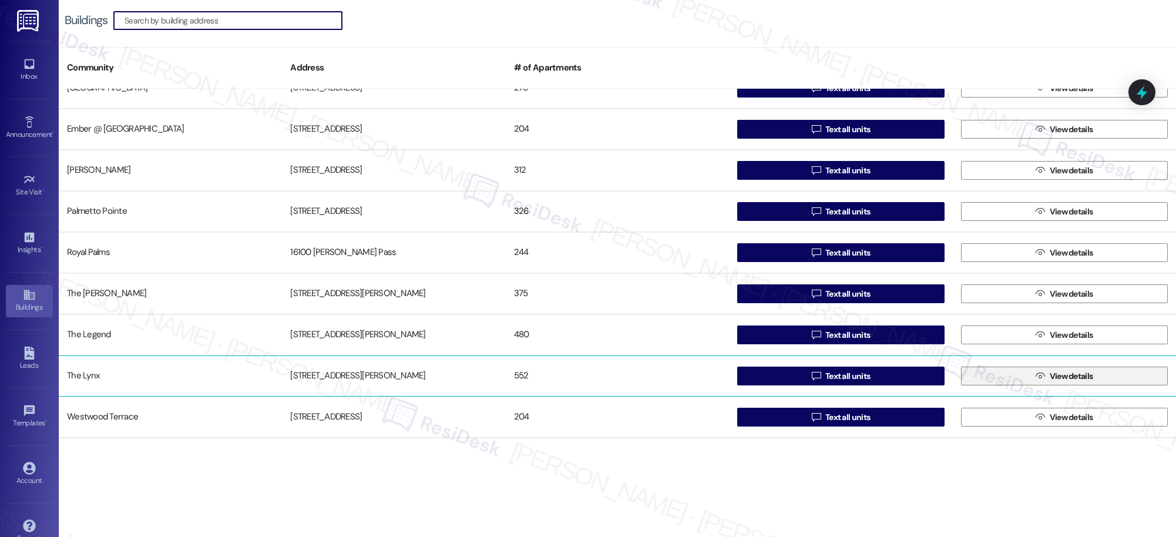
click at [1073, 374] on span "View details" at bounding box center [1071, 376] width 43 height 12
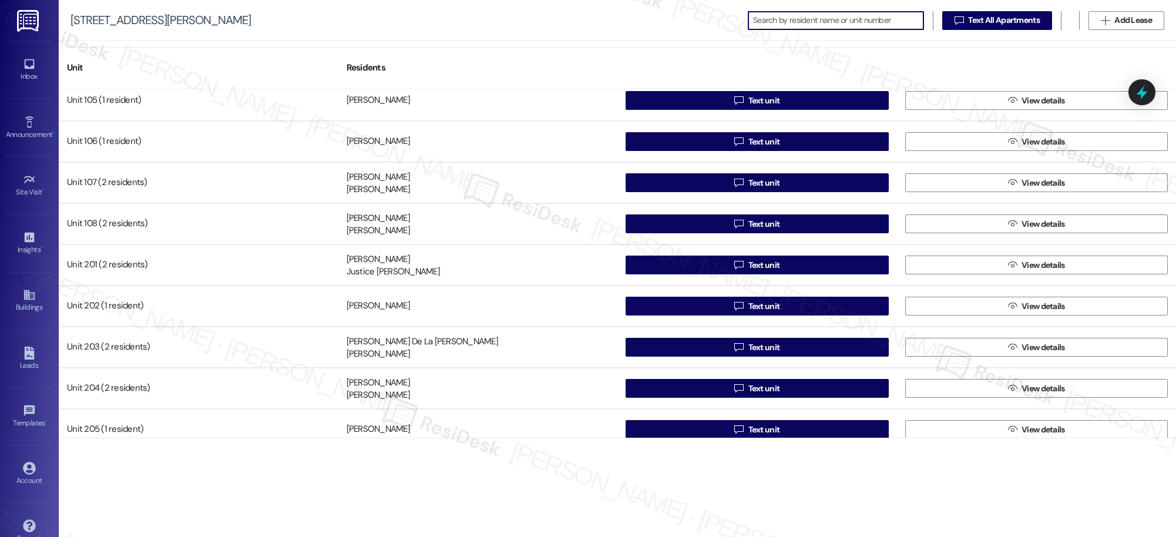
scroll to position [212, 0]
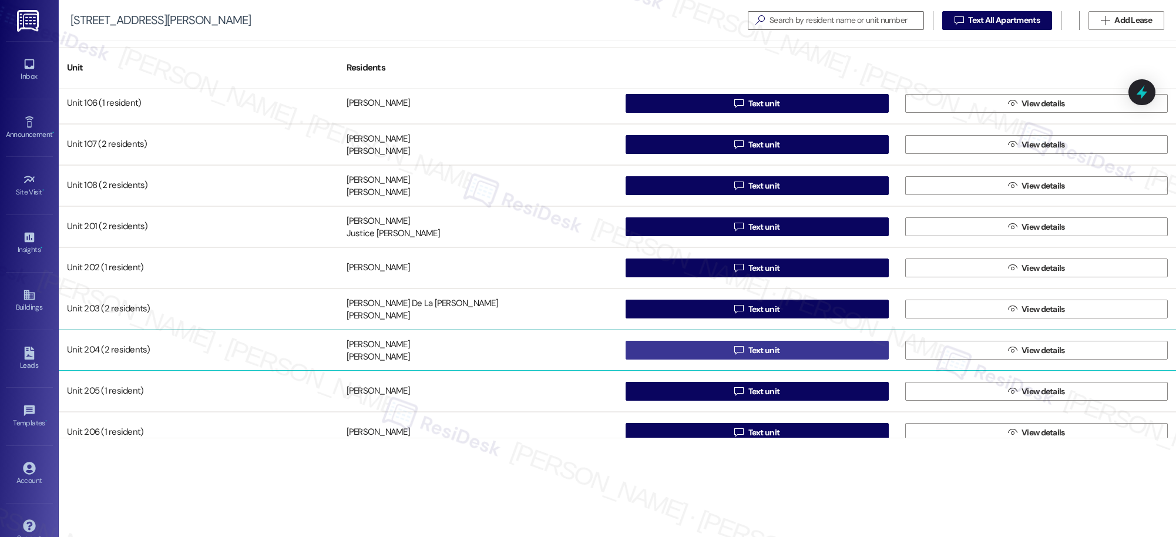
click at [752, 350] on span "Text unit" at bounding box center [765, 350] width 32 height 12
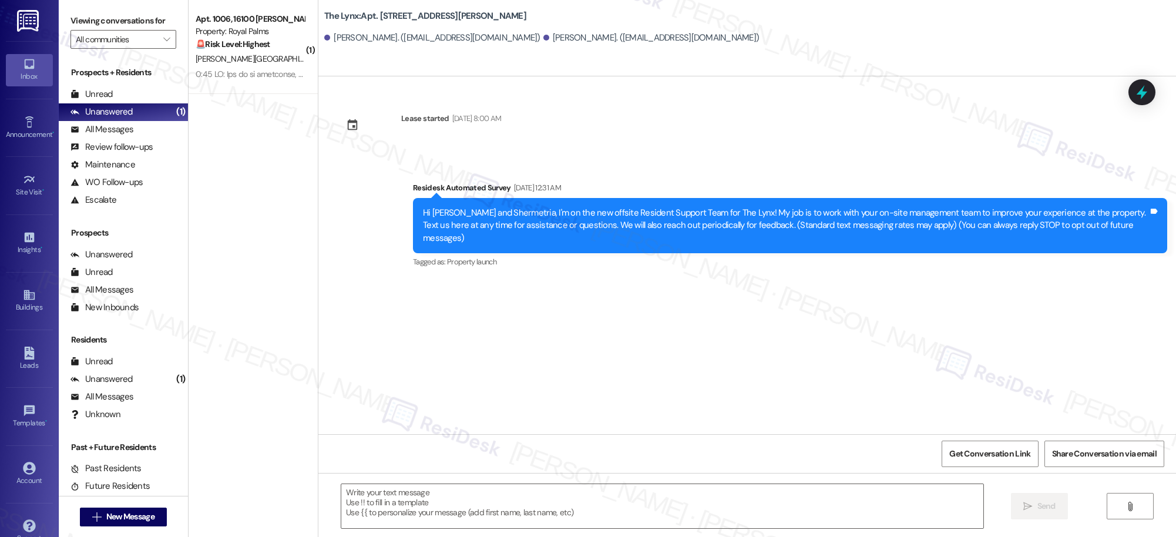
type textarea "Fetching suggested responses. Please feel free to read through the conversation…"
click at [27, 295] on icon at bounding box center [29, 295] width 11 height 10
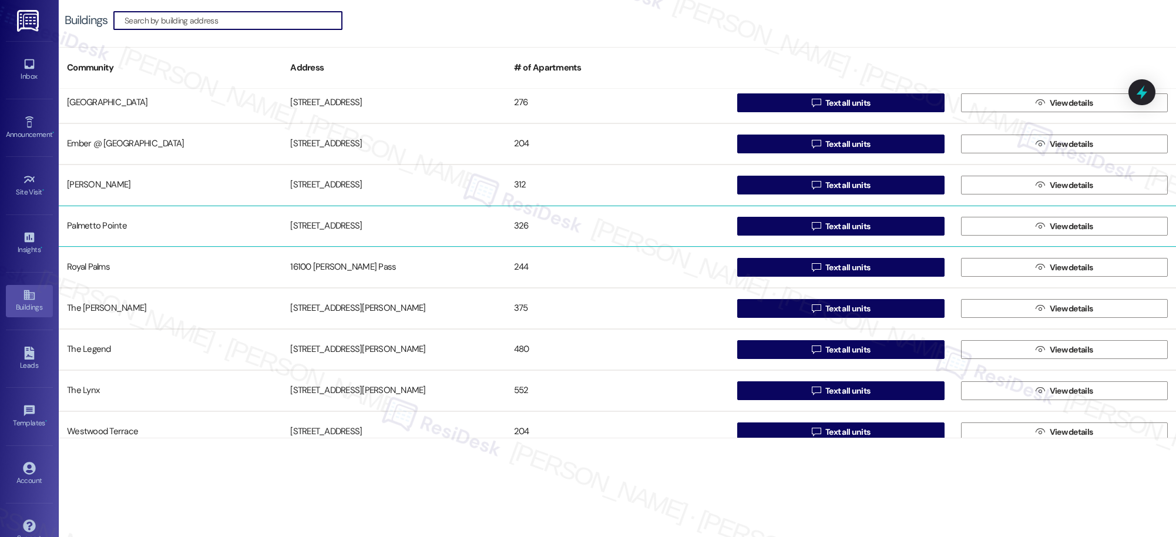
scroll to position [99, 0]
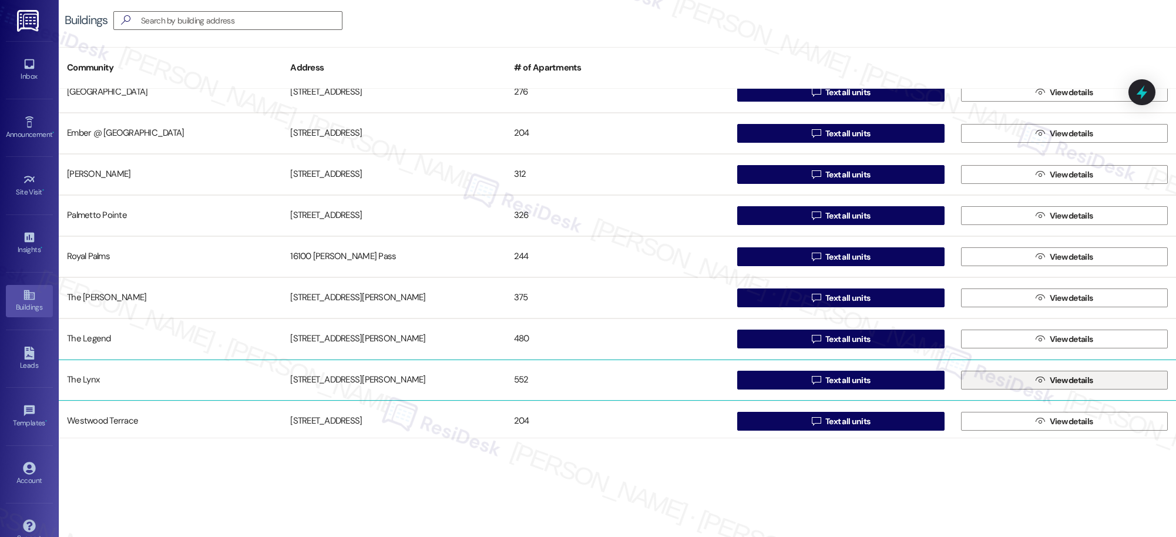
click at [1067, 378] on span "View details" at bounding box center [1071, 380] width 43 height 12
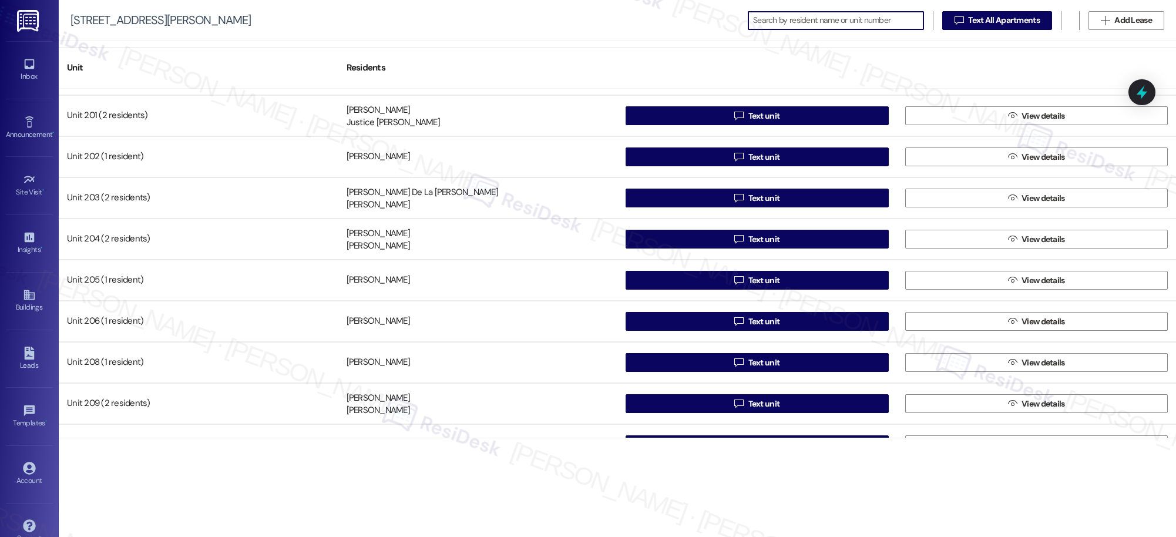
scroll to position [324, 0]
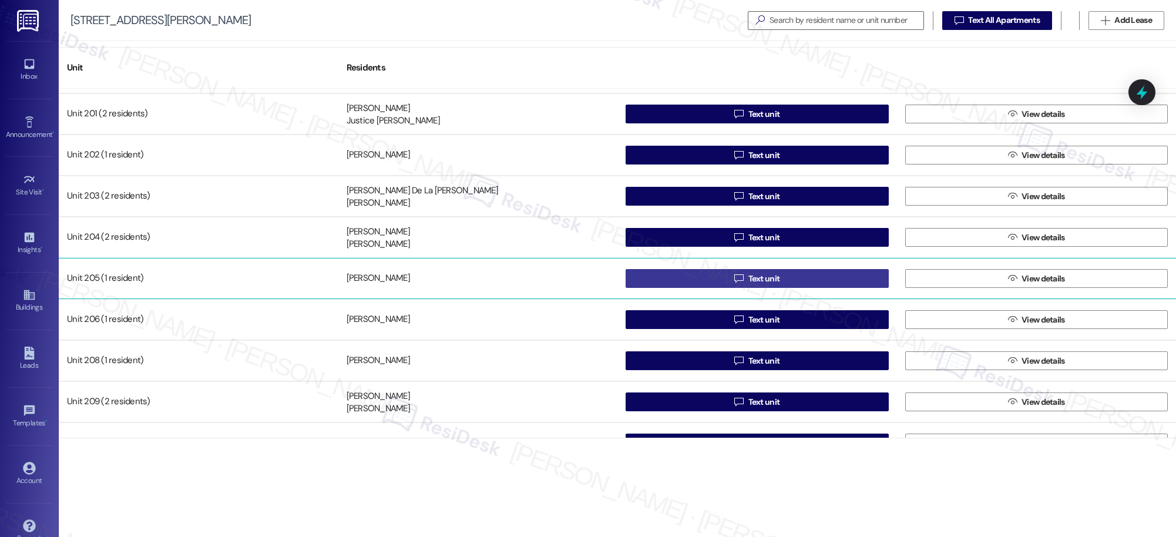
click at [754, 281] on span "Text unit" at bounding box center [765, 279] width 32 height 12
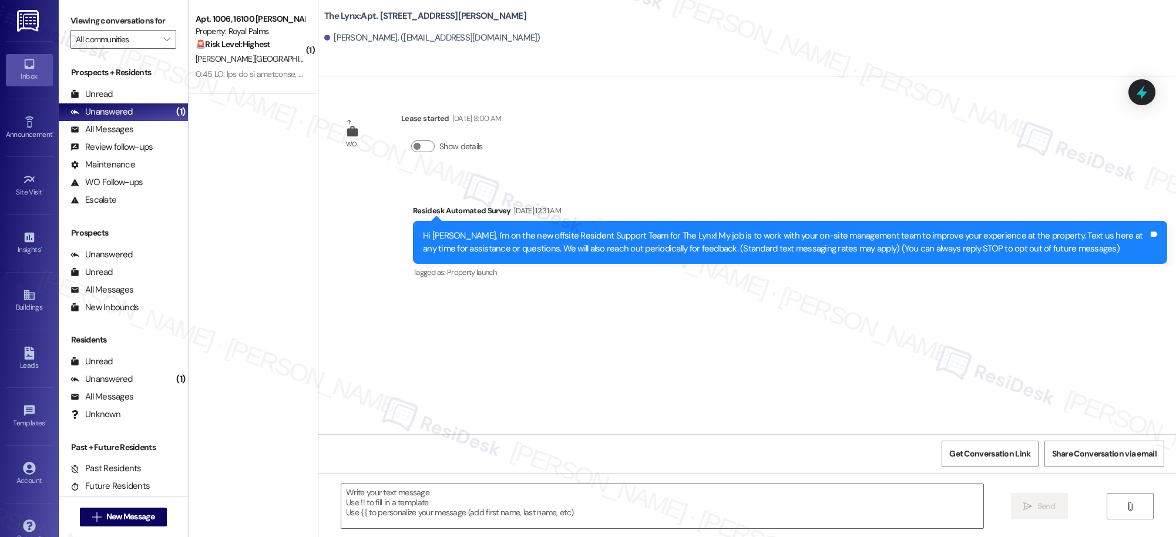
type textarea "Fetching suggested responses. Please feel free to read through the conversation…"
click at [27, 300] on icon at bounding box center [29, 295] width 11 height 10
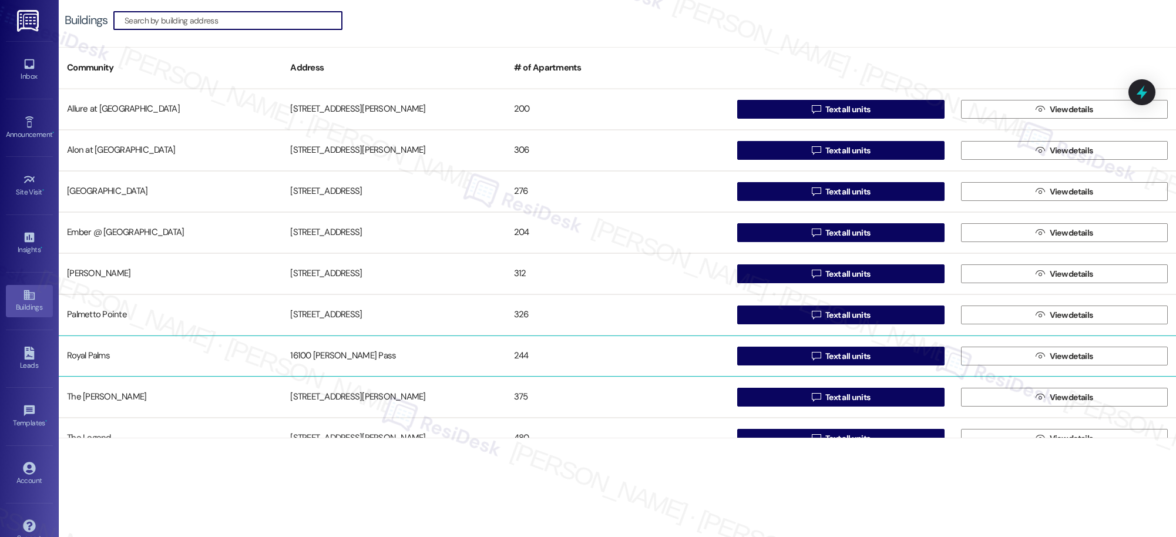
scroll to position [103, 0]
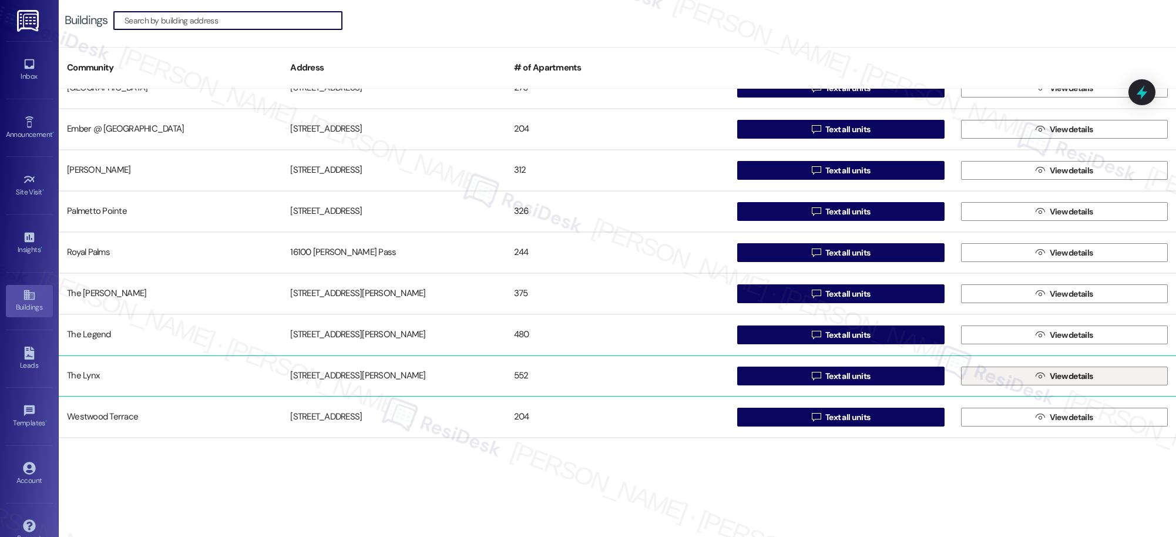
click at [1065, 376] on span "View details" at bounding box center [1071, 376] width 43 height 12
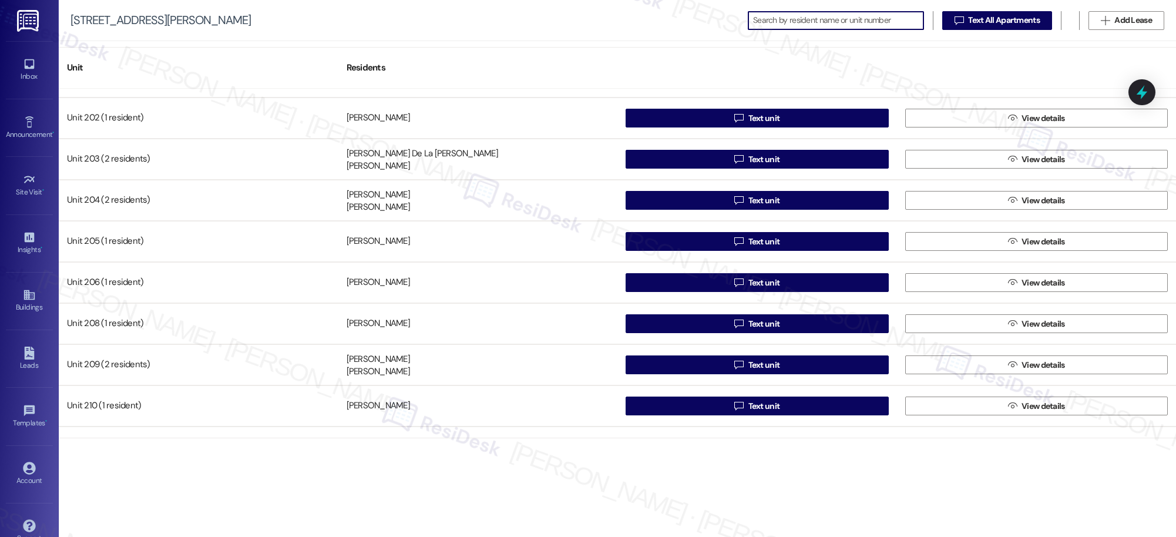
scroll to position [360, 0]
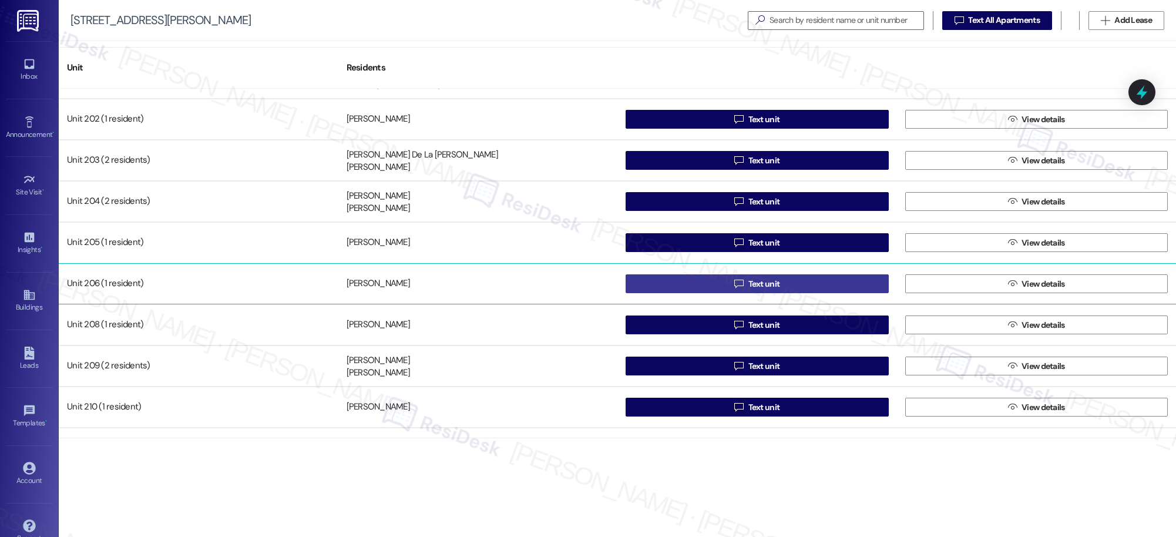
click at [759, 281] on span "Text unit" at bounding box center [765, 284] width 32 height 12
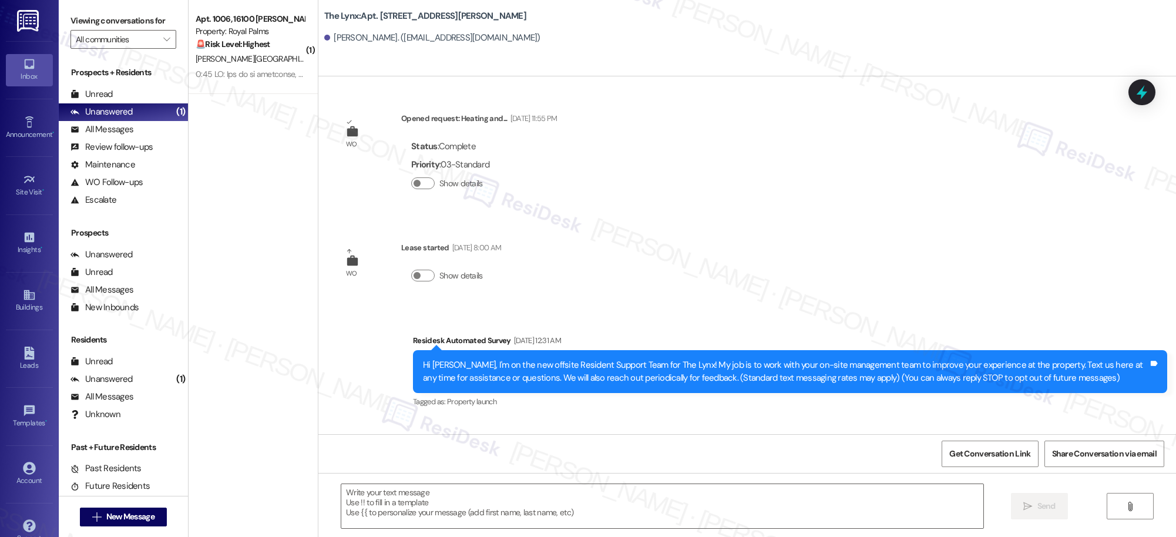
type textarea "Fetching suggested responses. Please feel free to read through the conversation…"
click at [26, 303] on div "Buildings" at bounding box center [29, 307] width 59 height 12
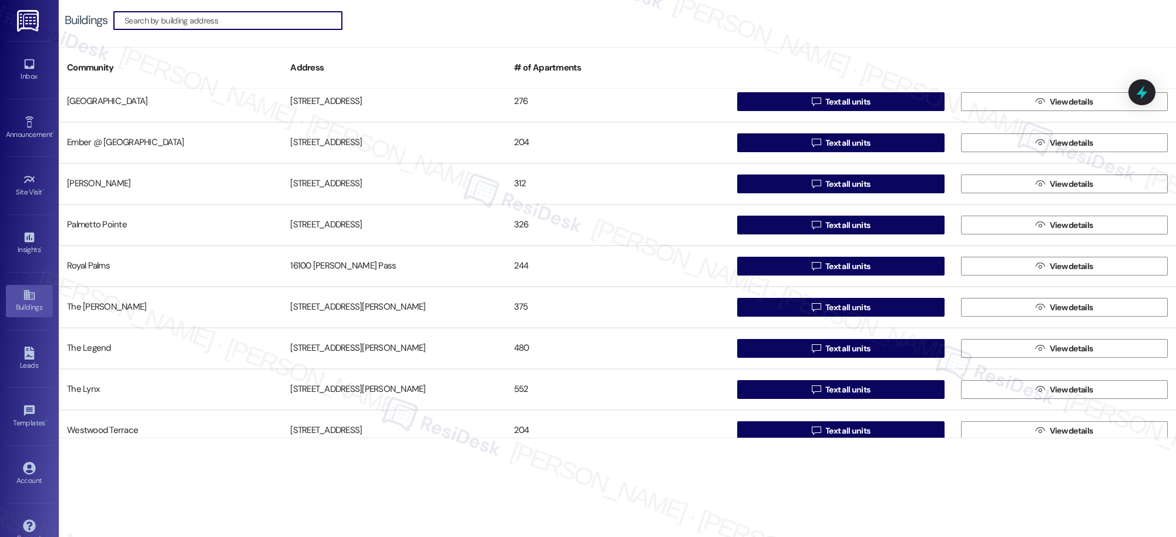
scroll to position [103, 0]
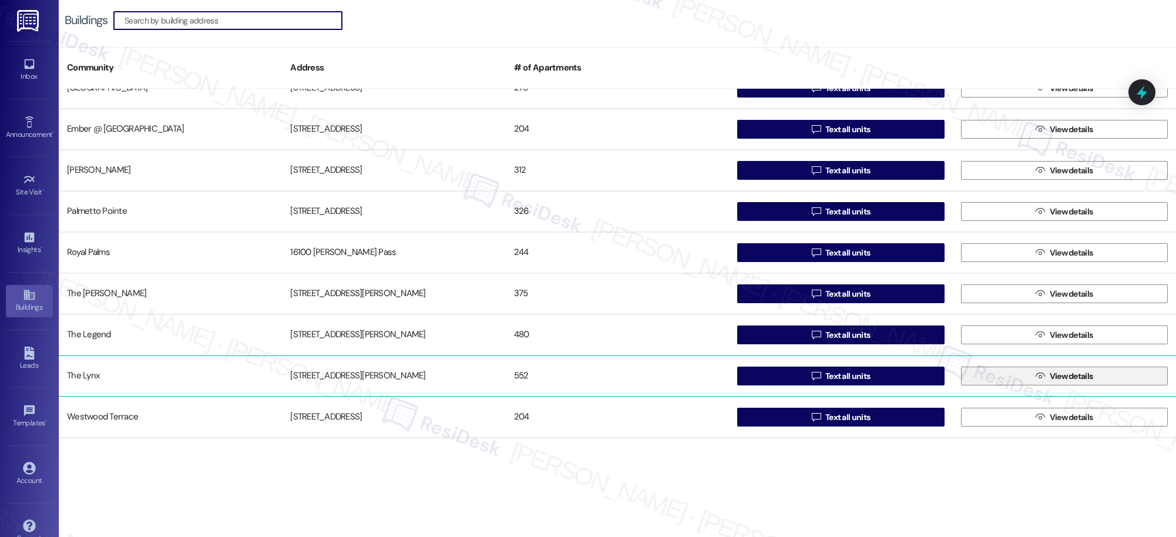
click at [1050, 372] on span "View details" at bounding box center [1071, 376] width 43 height 12
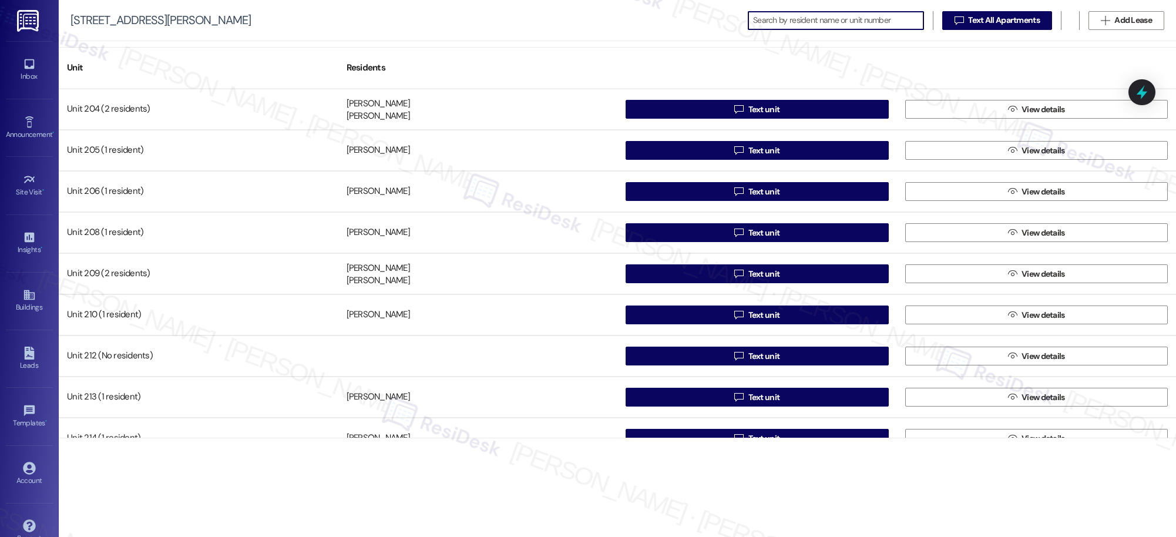
scroll to position [454, 0]
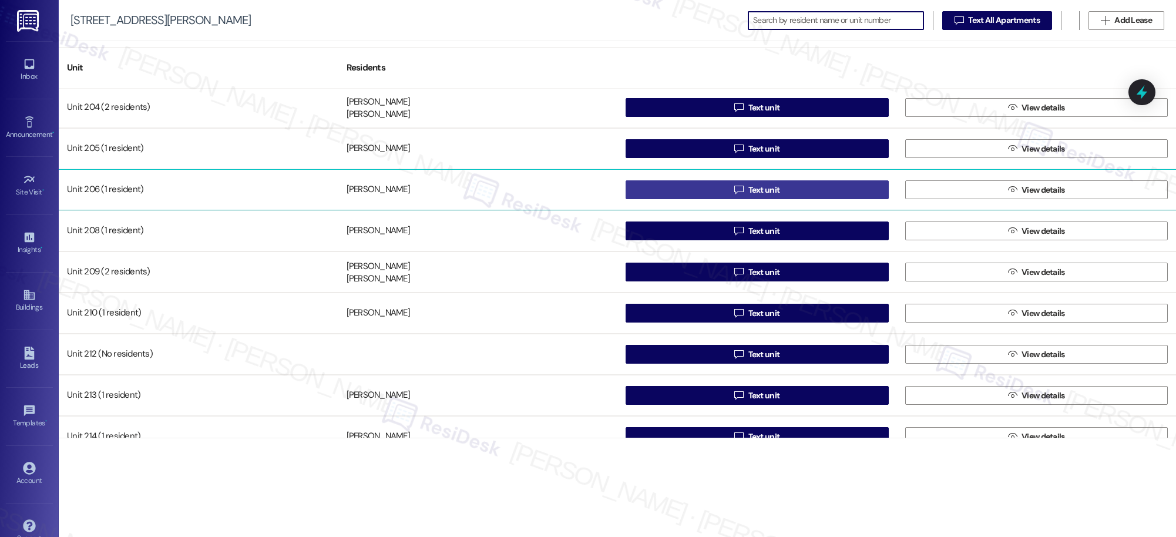
click at [762, 191] on span "Text unit" at bounding box center [765, 190] width 32 height 12
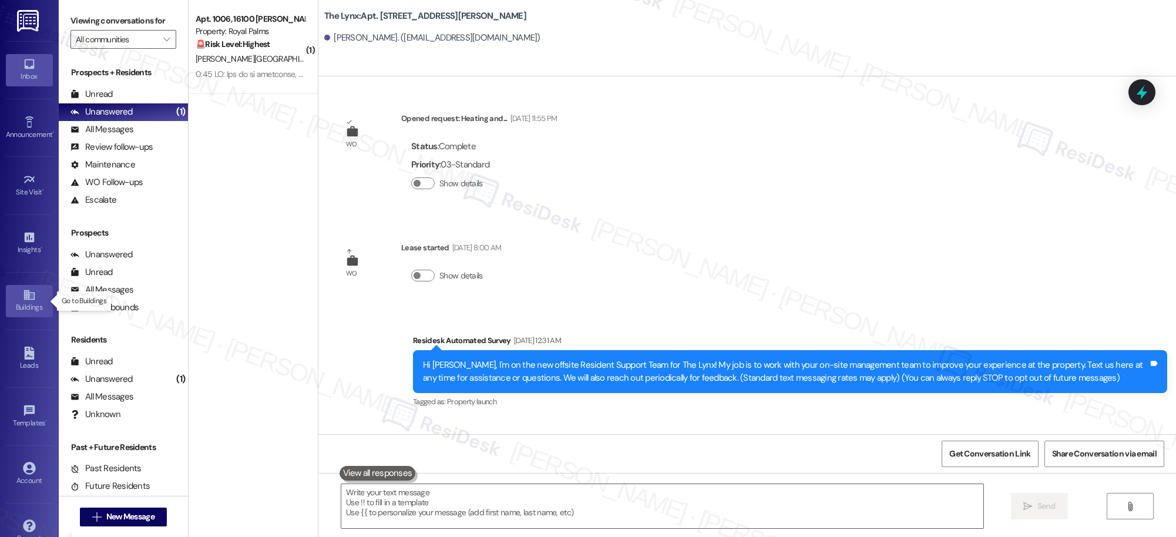
click at [28, 298] on icon at bounding box center [29, 295] width 11 height 10
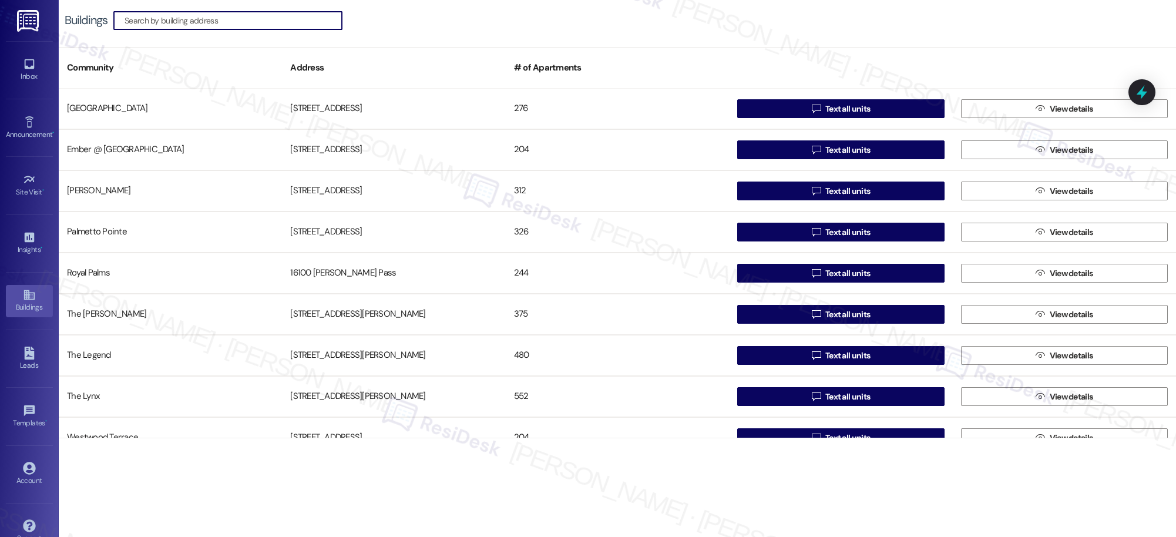
scroll to position [93, 0]
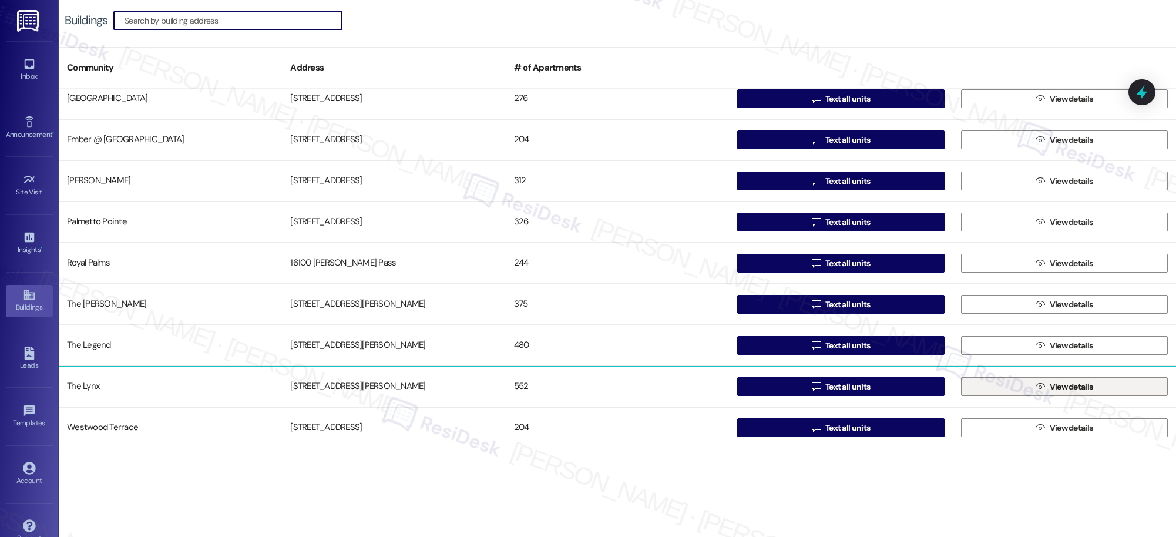
click at [1048, 388] on span "View details" at bounding box center [1072, 387] width 48 height 12
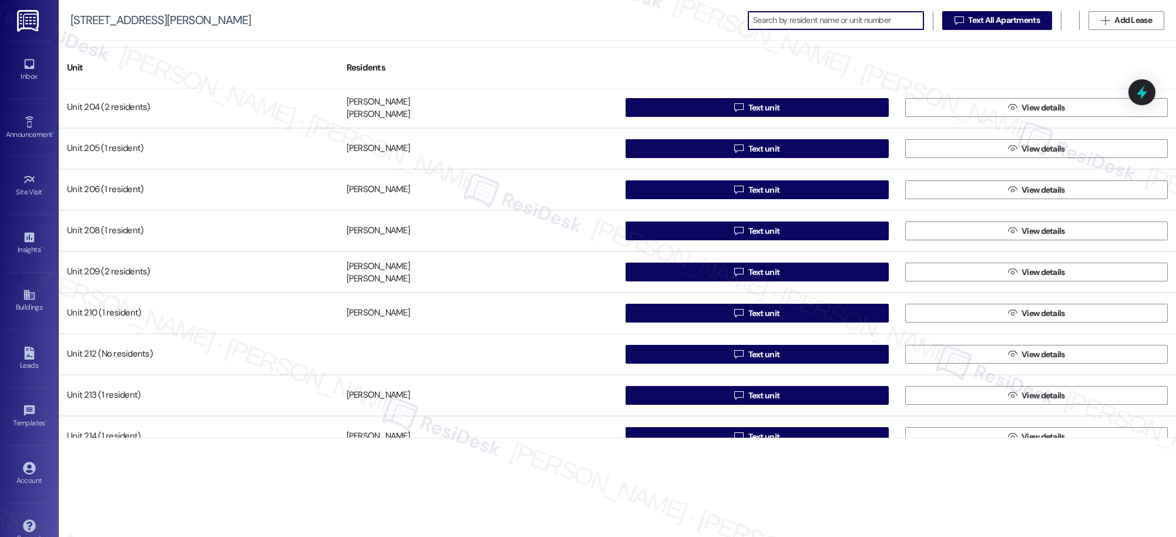
scroll to position [441, 0]
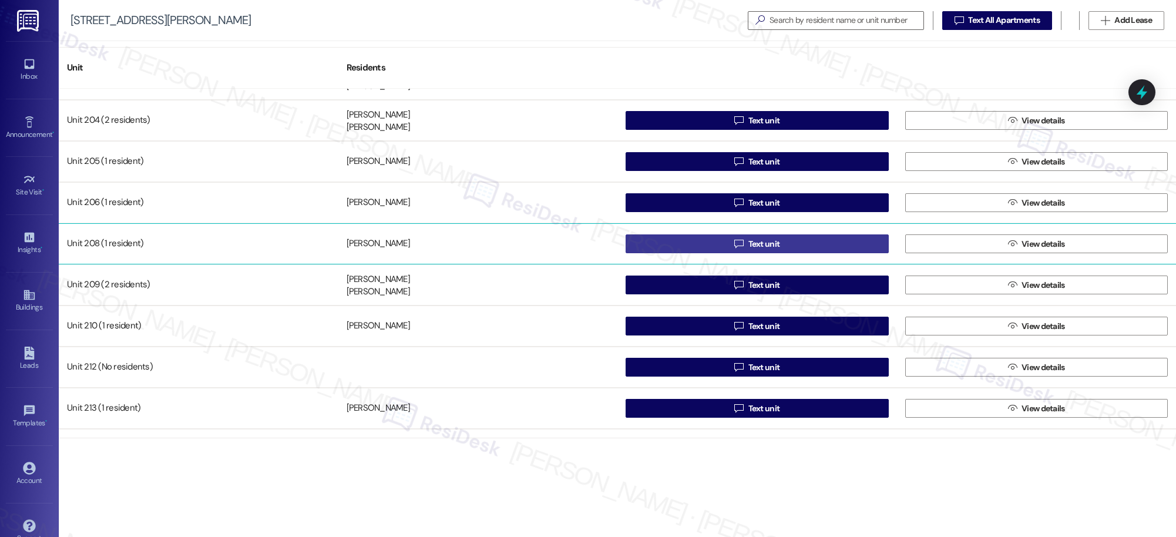
click at [758, 246] on span "Text unit" at bounding box center [765, 244] width 32 height 12
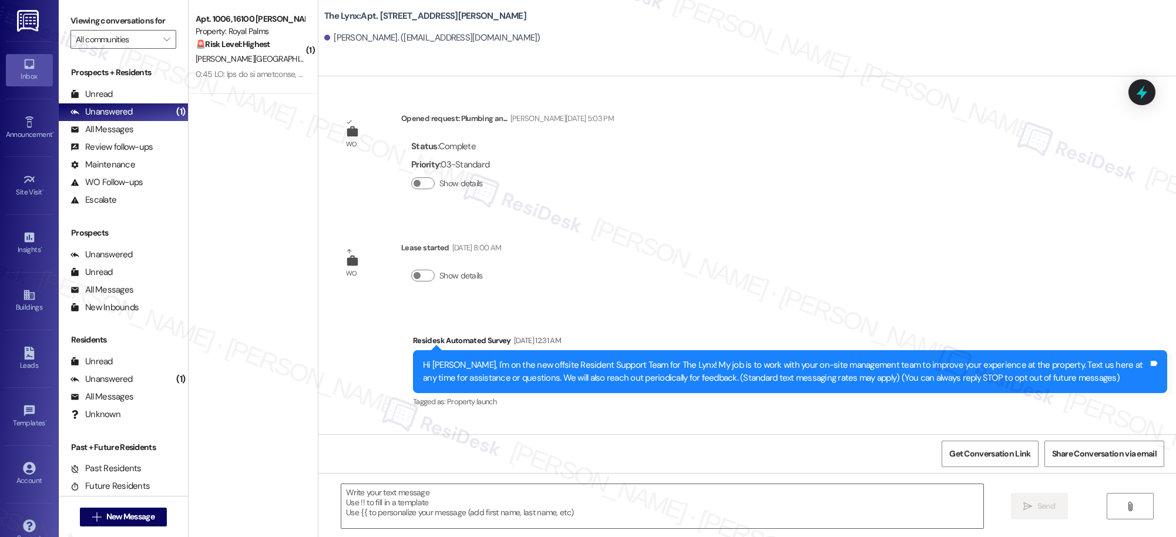
type textarea "Fetching suggested responses. Please feel free to read through the conversation…"
click at [24, 298] on icon at bounding box center [29, 295] width 11 height 10
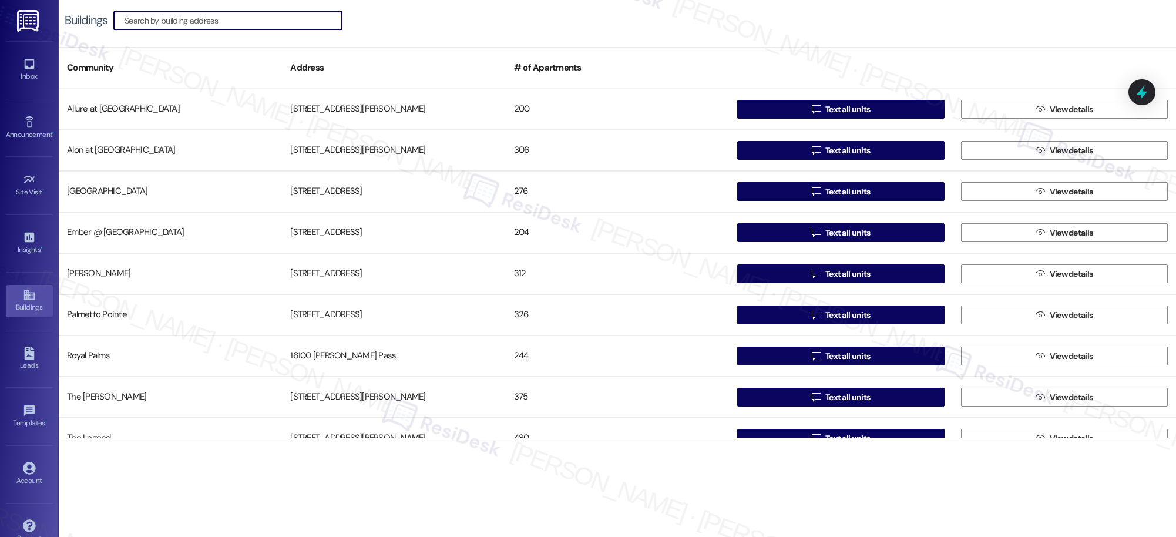
scroll to position [103, 0]
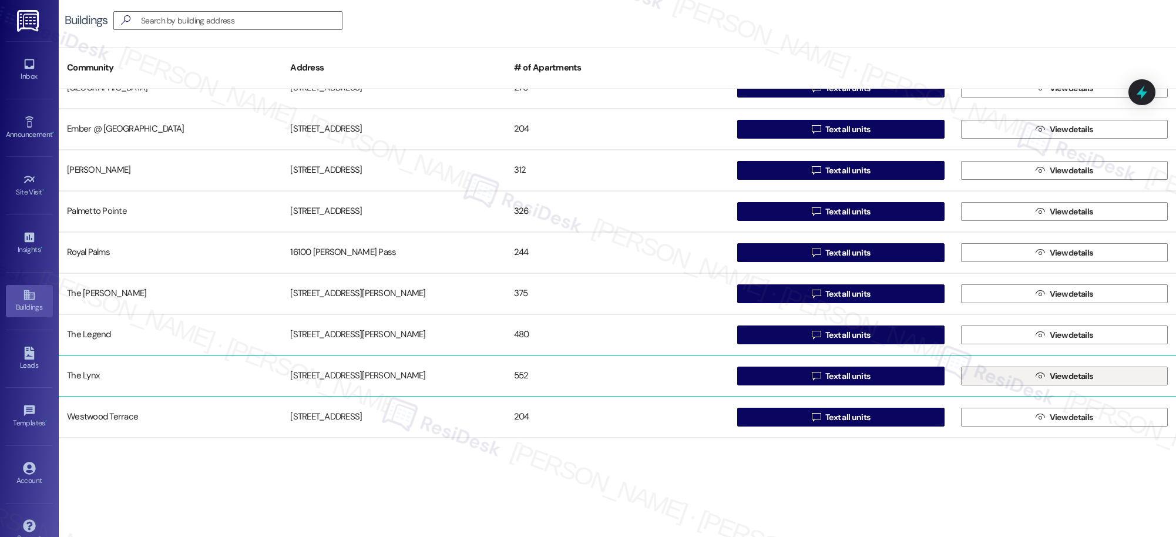
click at [1058, 377] on span "View details" at bounding box center [1071, 376] width 43 height 12
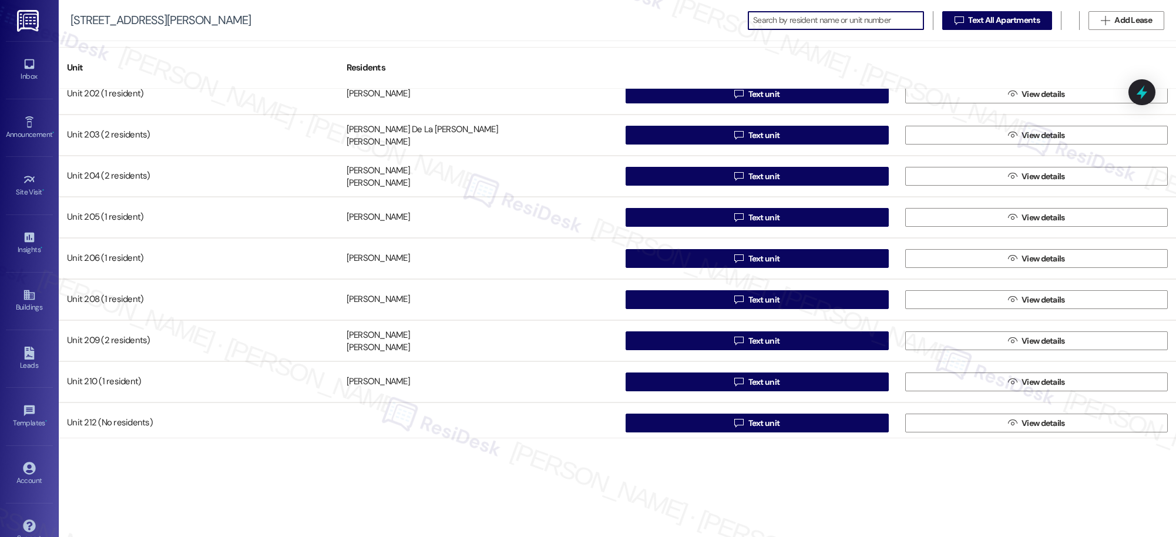
scroll to position [387, 0]
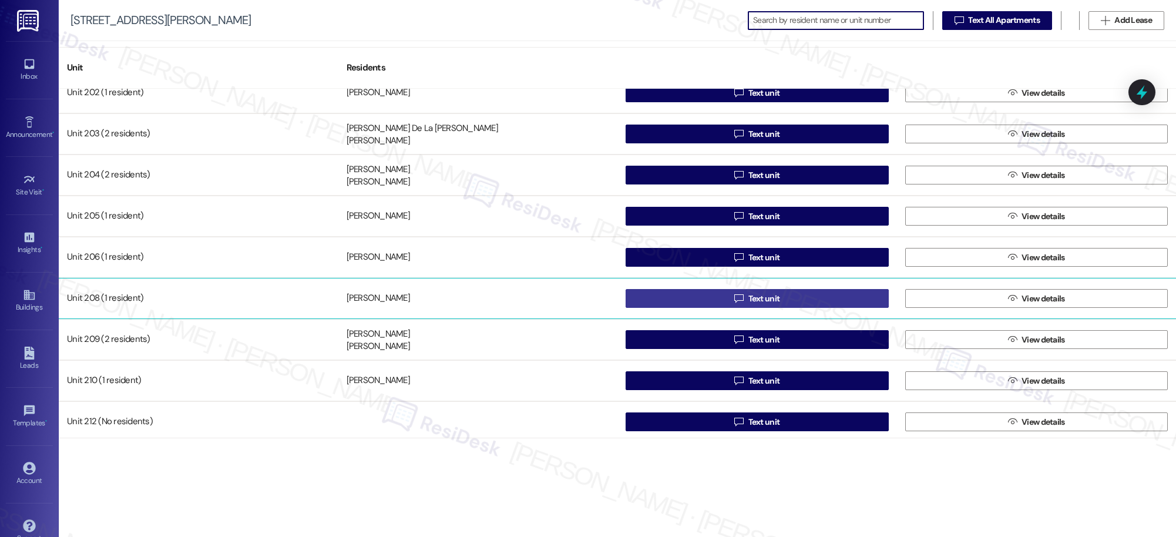
click at [755, 298] on span "Text unit" at bounding box center [765, 299] width 32 height 12
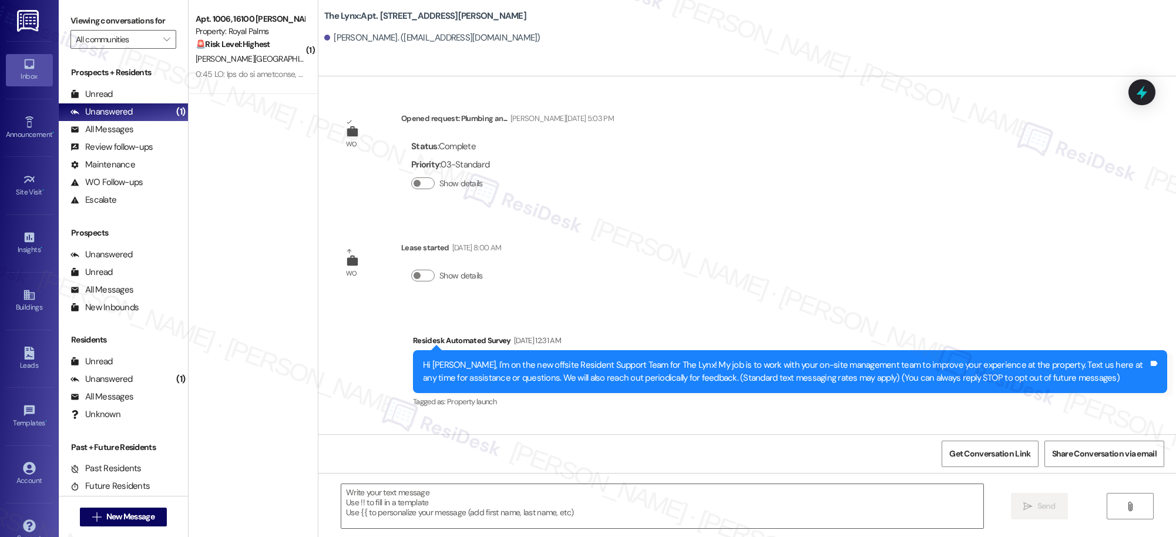
type textarea "Fetching suggested responses. Please feel free to read through the conversation…"
click at [31, 303] on div "Buildings" at bounding box center [29, 307] width 59 height 12
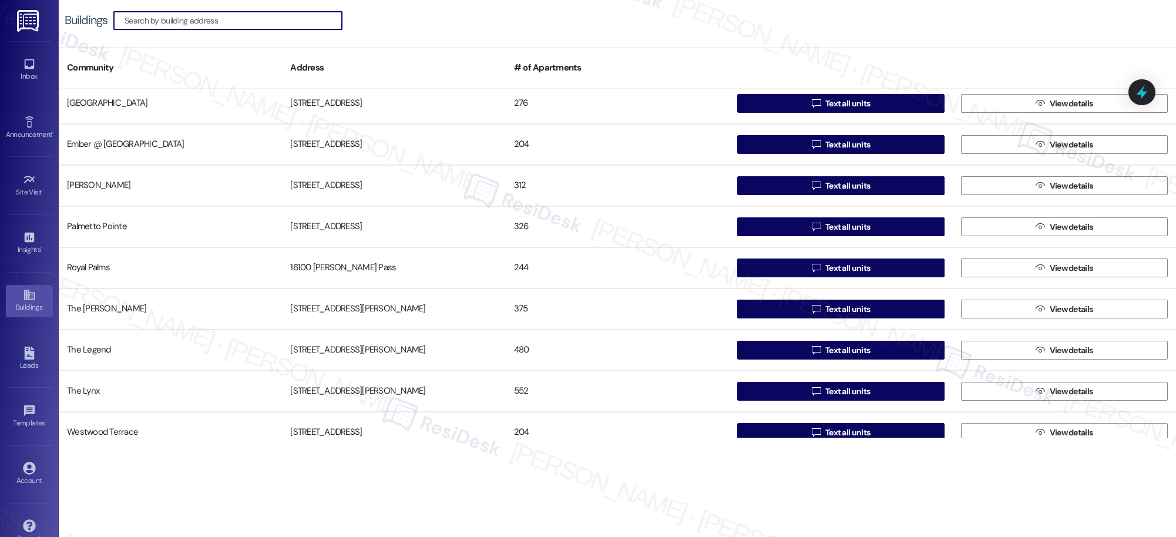
scroll to position [103, 0]
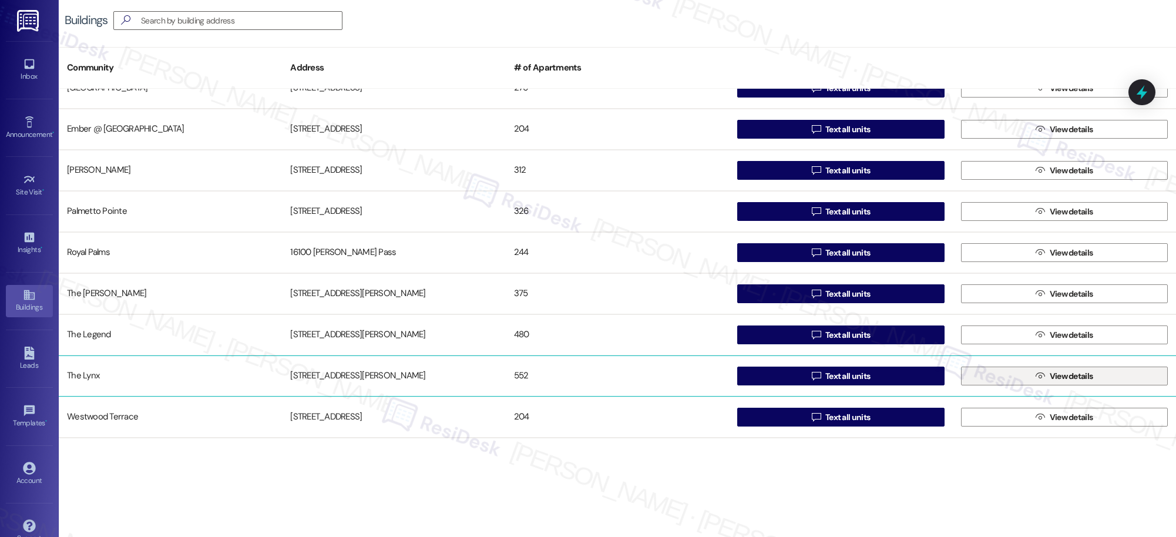
click at [1055, 377] on span "View details" at bounding box center [1071, 376] width 43 height 12
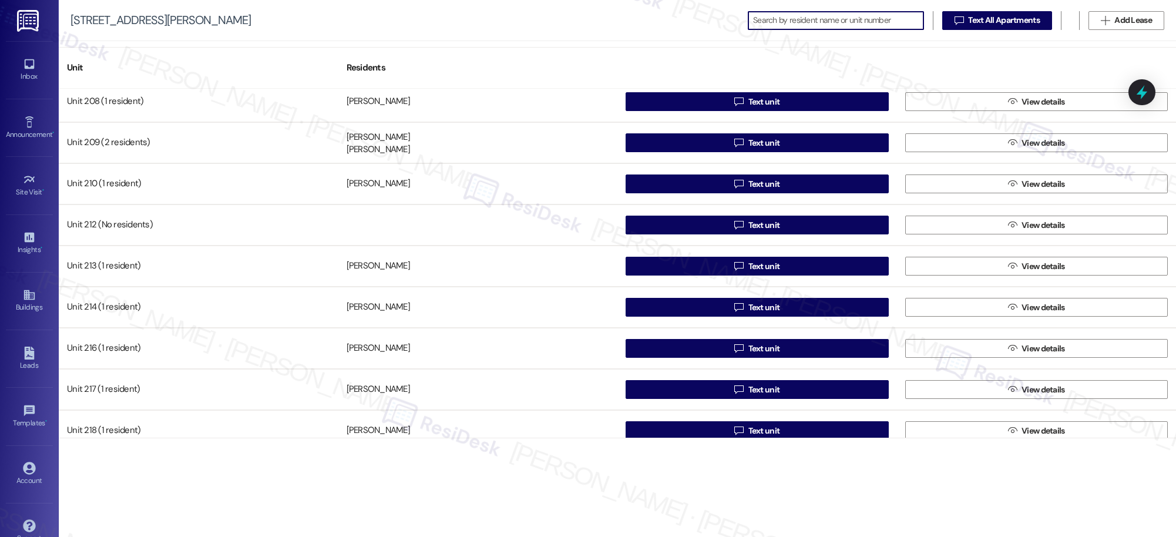
scroll to position [570, 0]
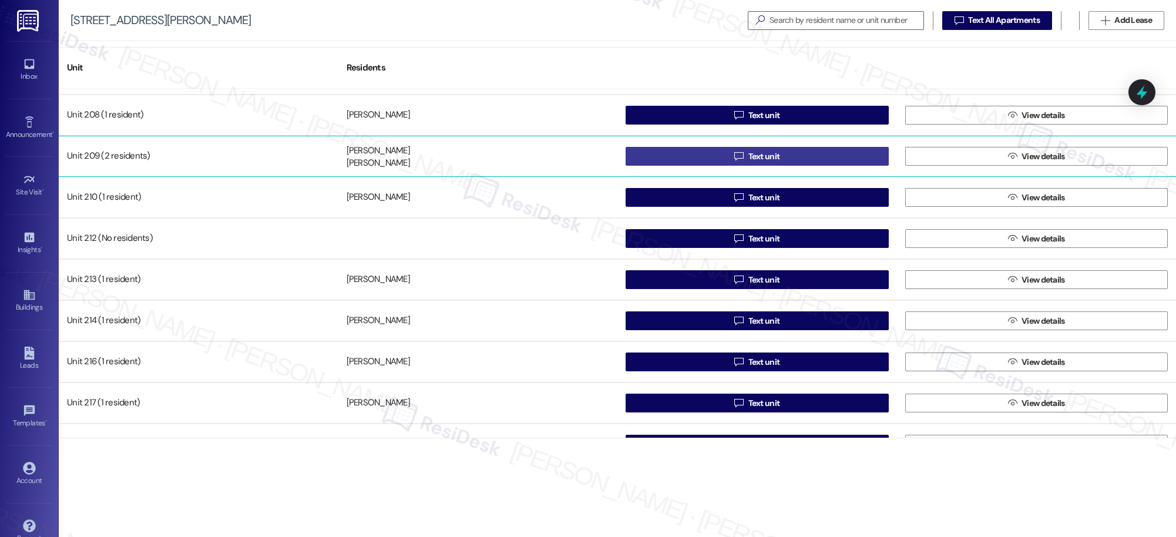
click at [757, 154] on span "Text unit" at bounding box center [765, 156] width 32 height 12
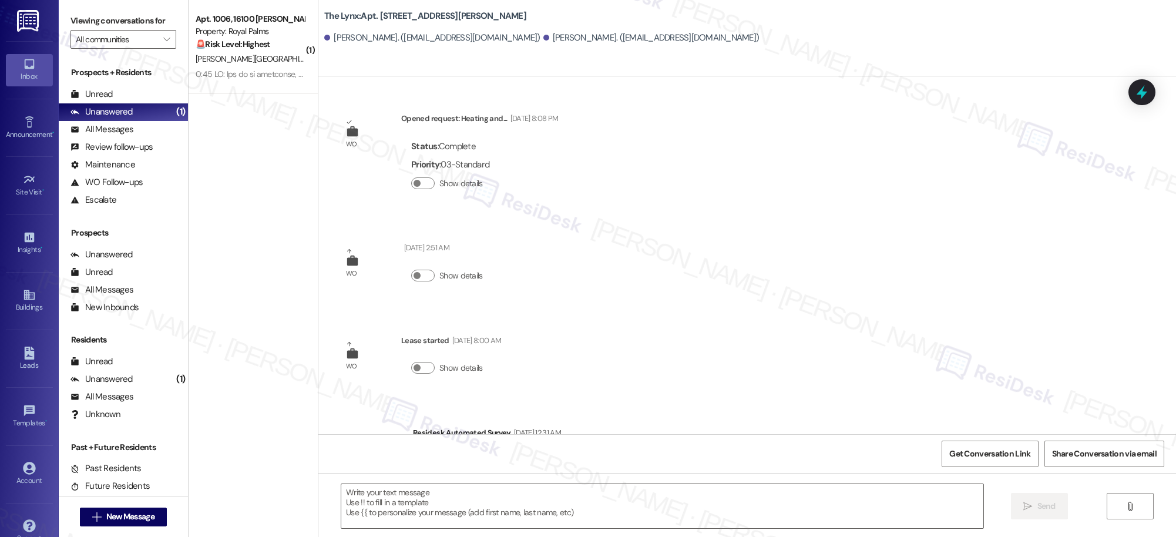
type textarea "Fetching suggested responses. Please feel free to read through the conversation…"
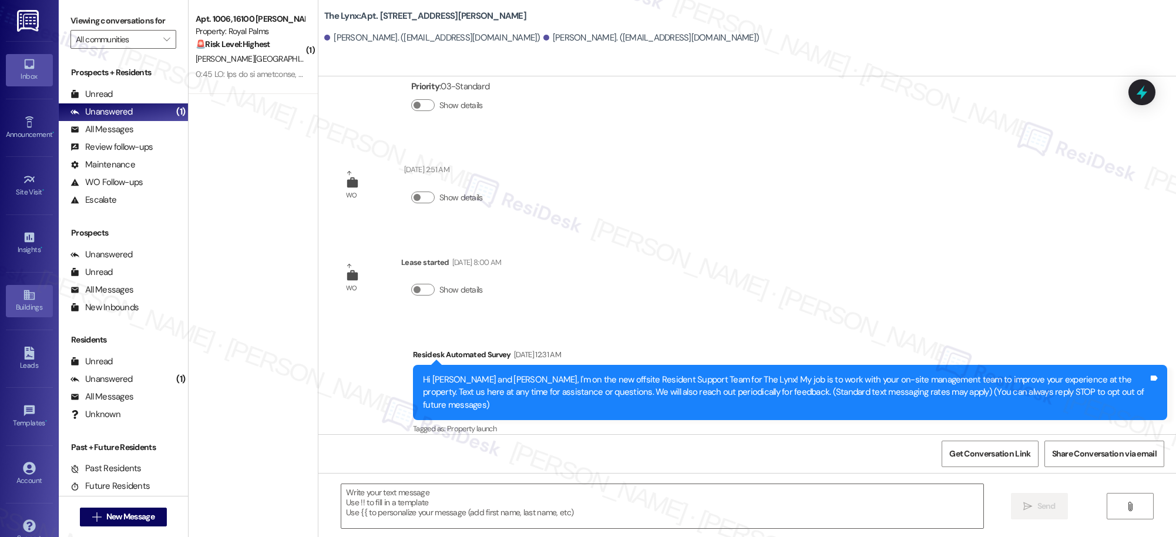
click at [29, 304] on div "Buildings" at bounding box center [29, 307] width 59 height 12
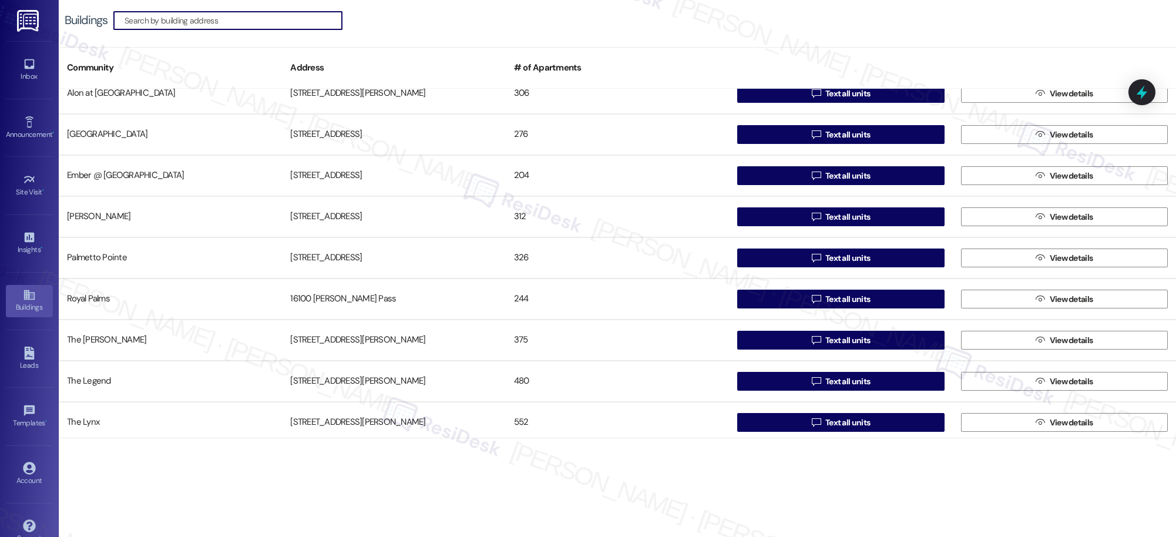
scroll to position [103, 0]
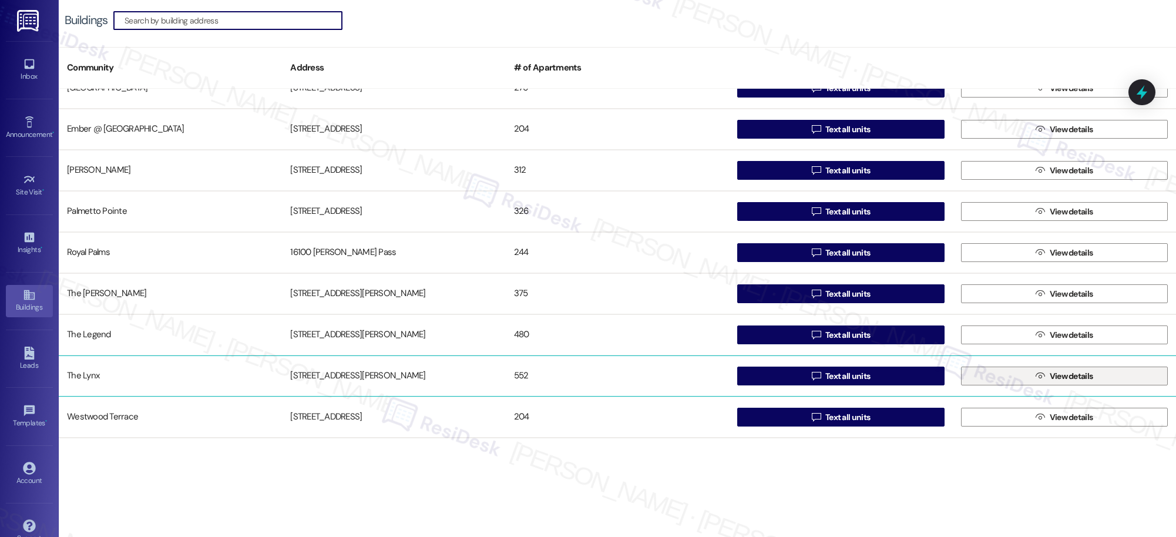
click at [1083, 375] on span "View details" at bounding box center [1071, 376] width 43 height 12
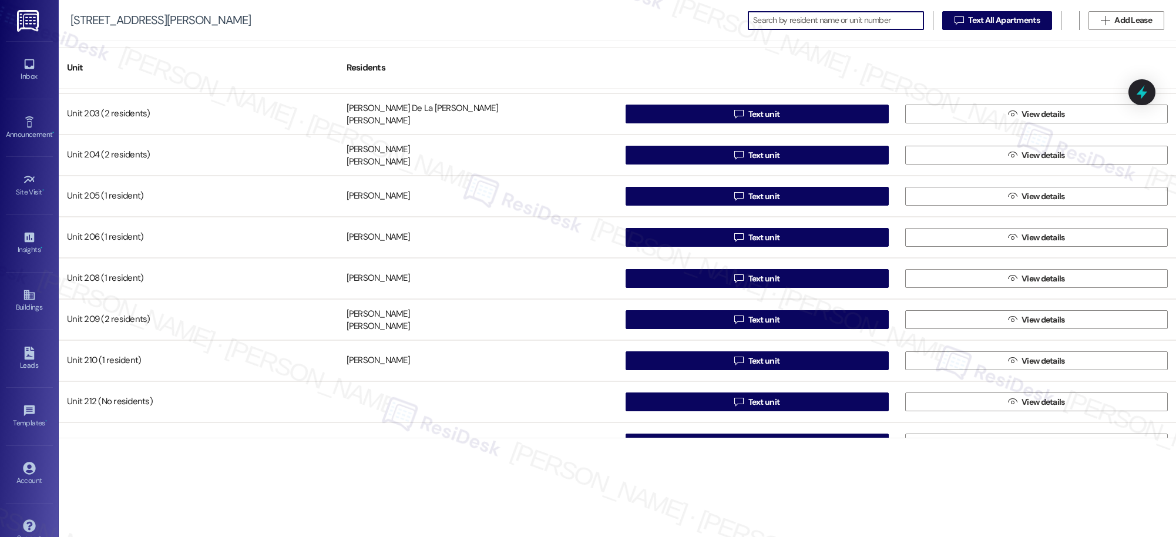
scroll to position [424, 0]
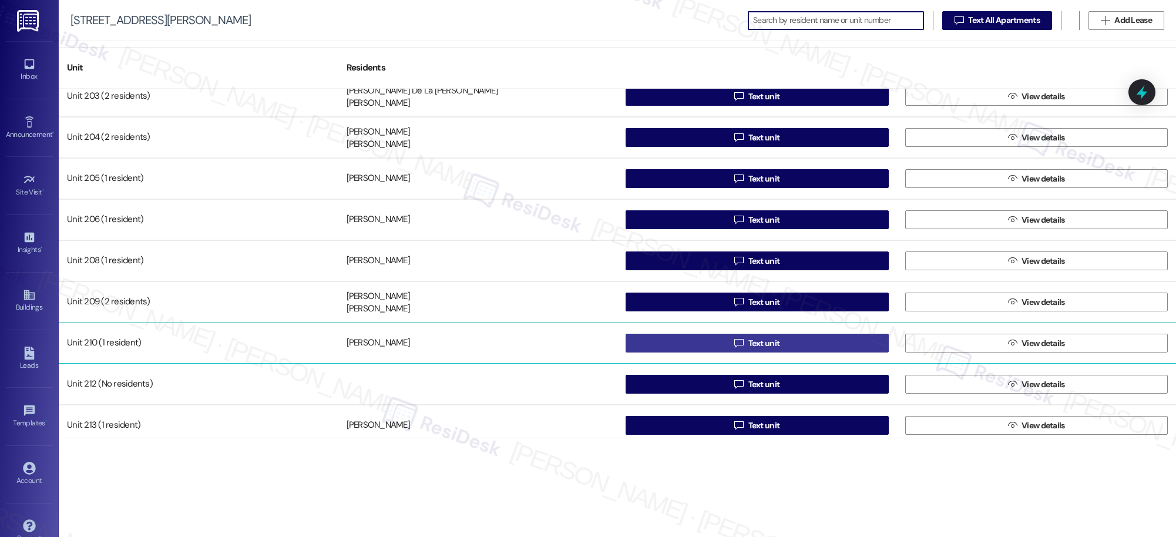
click at [764, 345] on span "Text unit" at bounding box center [765, 343] width 32 height 12
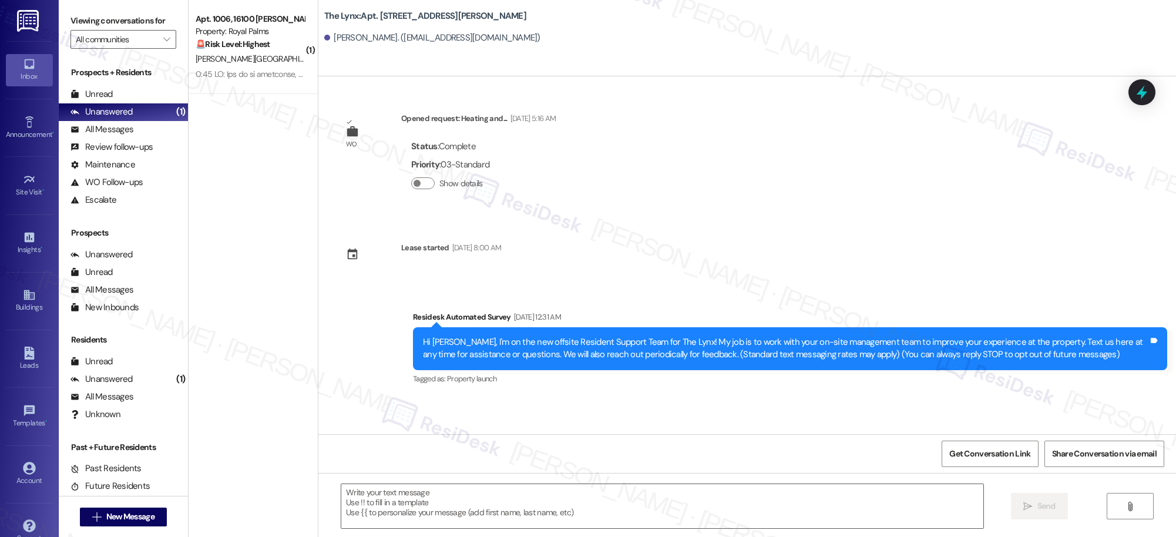
type textarea "Fetching suggested responses. Please feel free to read through the conversation…"
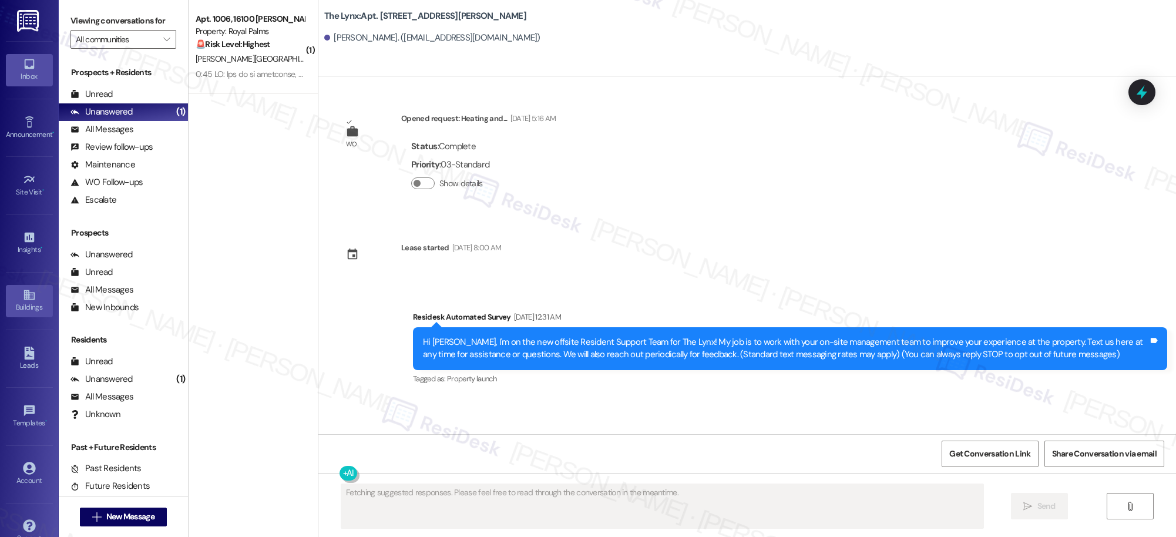
click at [31, 300] on icon at bounding box center [29, 294] width 13 height 13
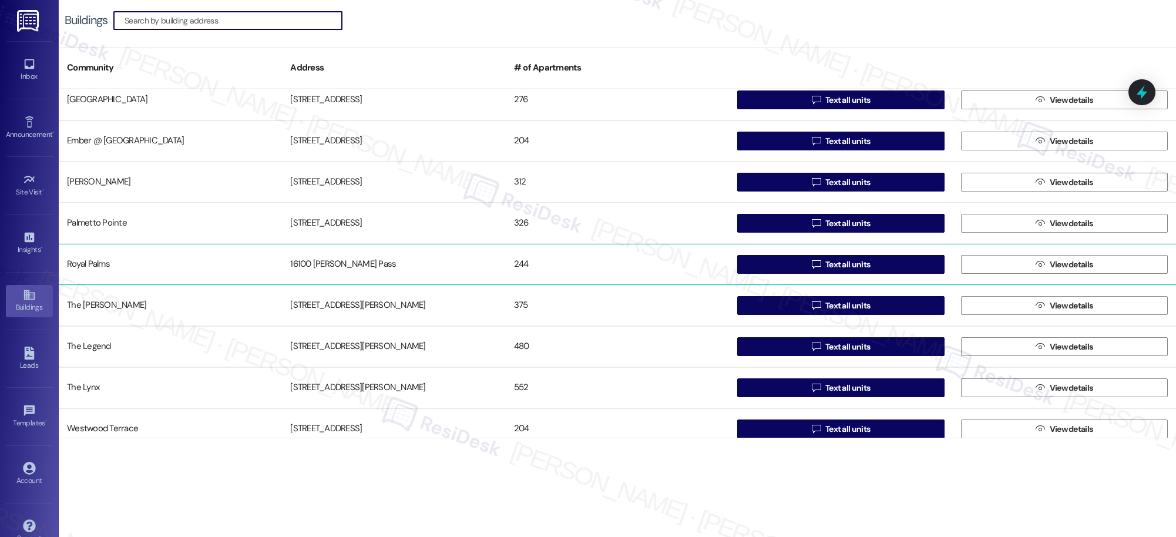
scroll to position [103, 0]
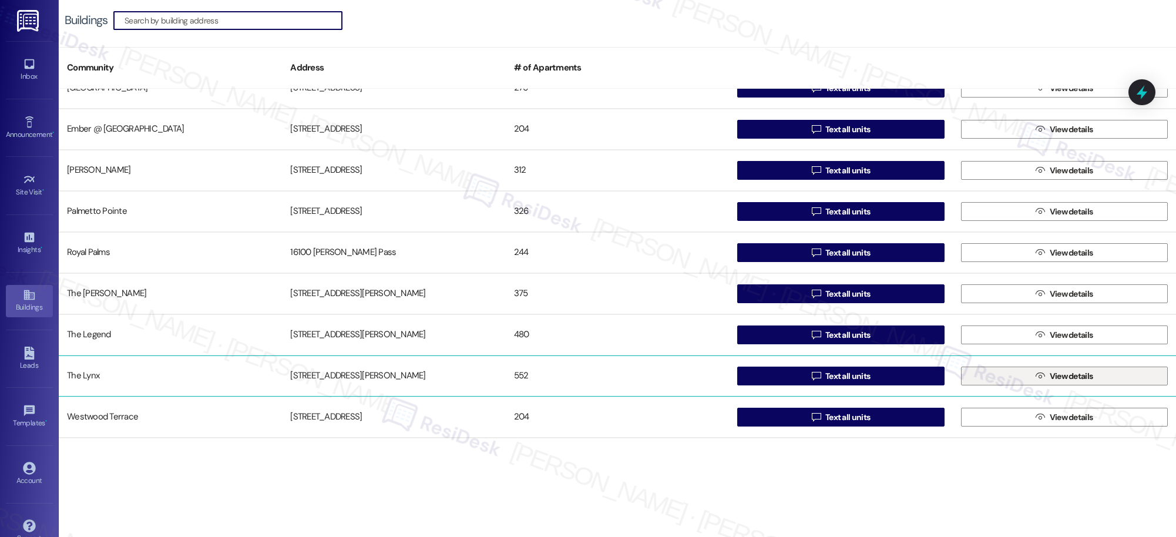
click at [1054, 377] on span "View details" at bounding box center [1071, 376] width 43 height 12
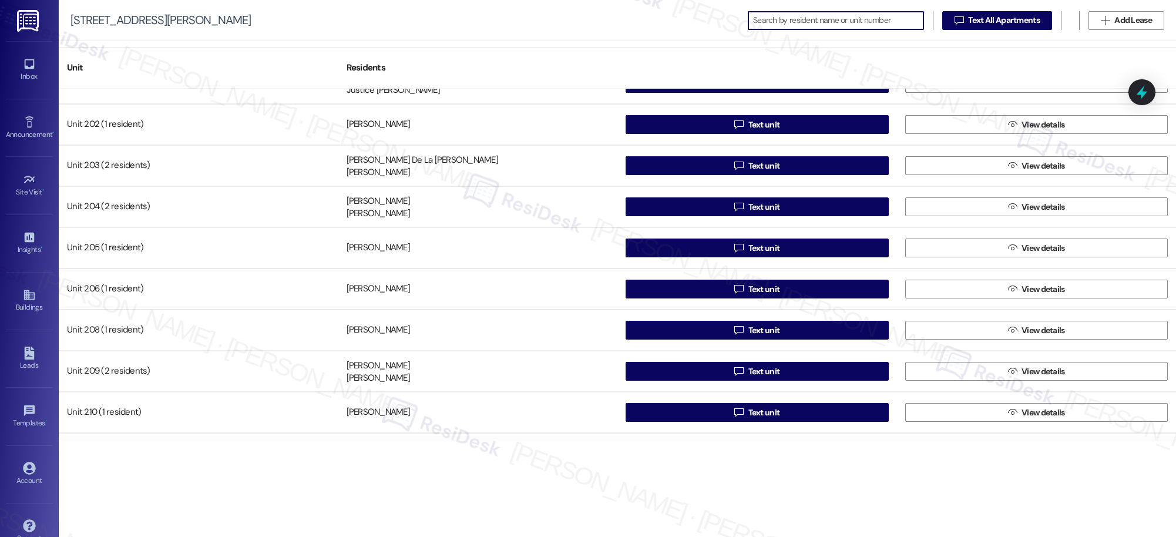
scroll to position [487, 0]
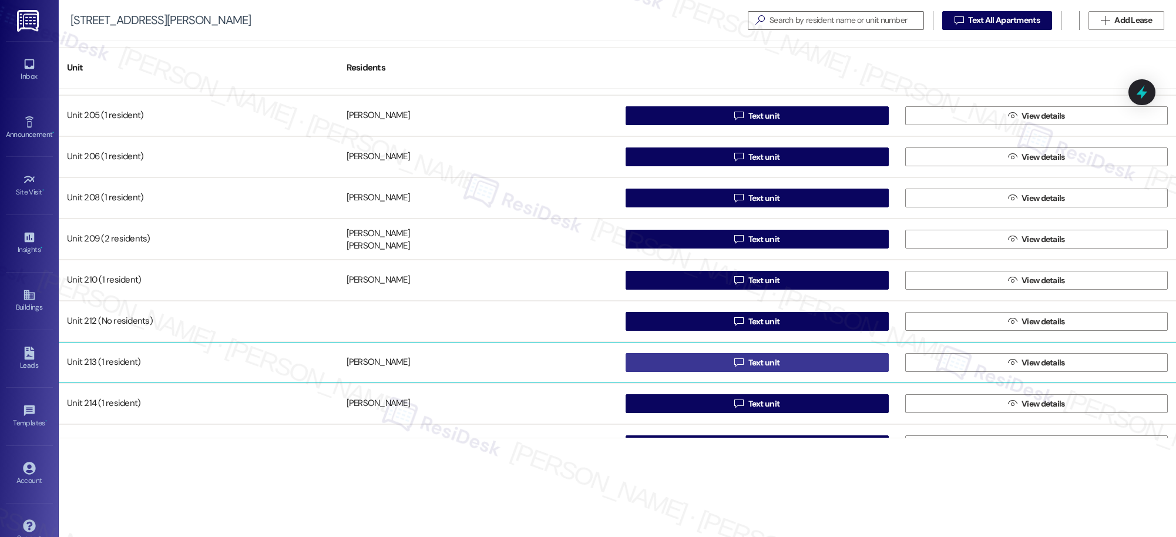
click at [761, 367] on span "Text unit" at bounding box center [765, 363] width 32 height 12
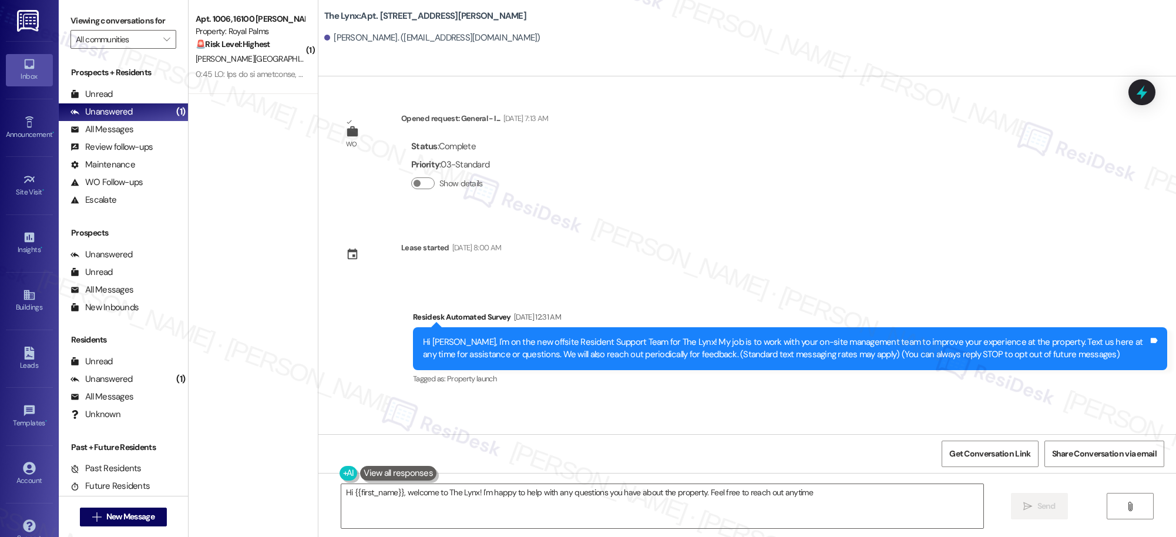
type textarea "Hi {{first_name}}, welcome to The Lynx! I'm happy to help with any questions yo…"
click at [23, 300] on icon at bounding box center [29, 294] width 13 height 13
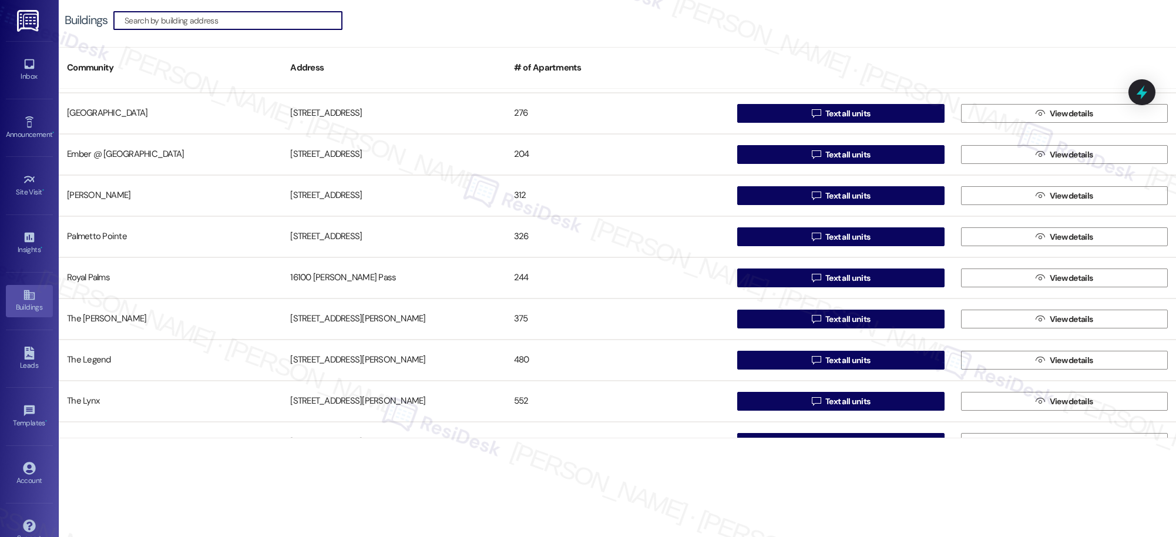
scroll to position [103, 0]
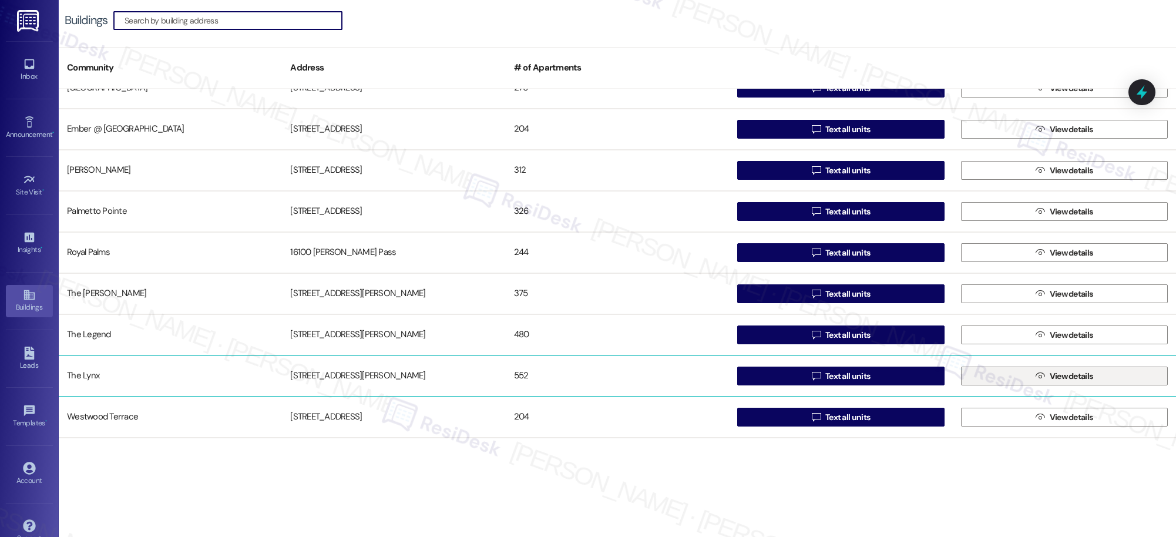
click at [1053, 379] on span "View details" at bounding box center [1071, 376] width 43 height 12
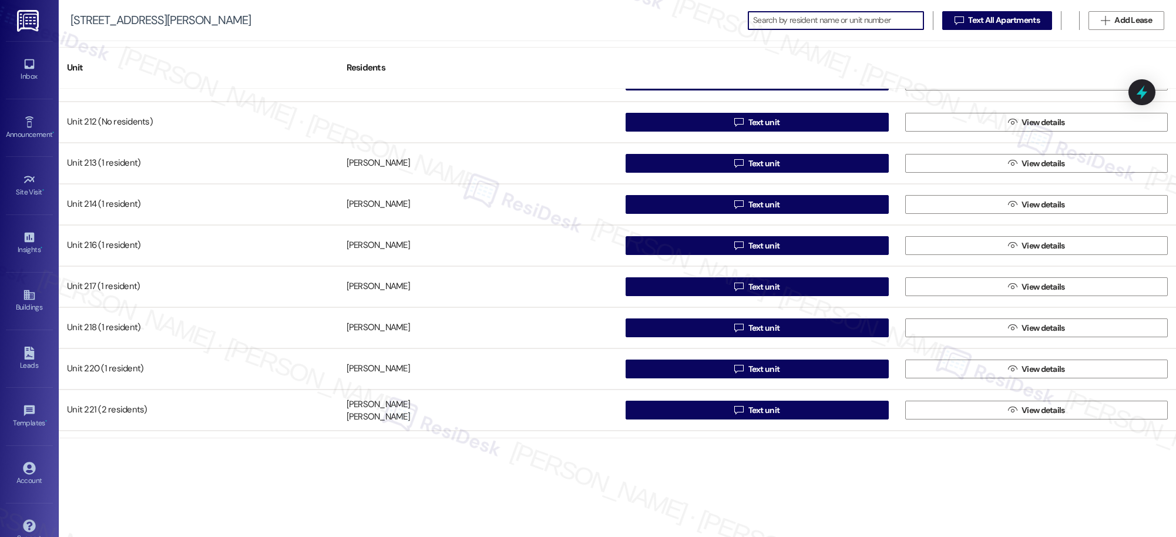
scroll to position [683, 0]
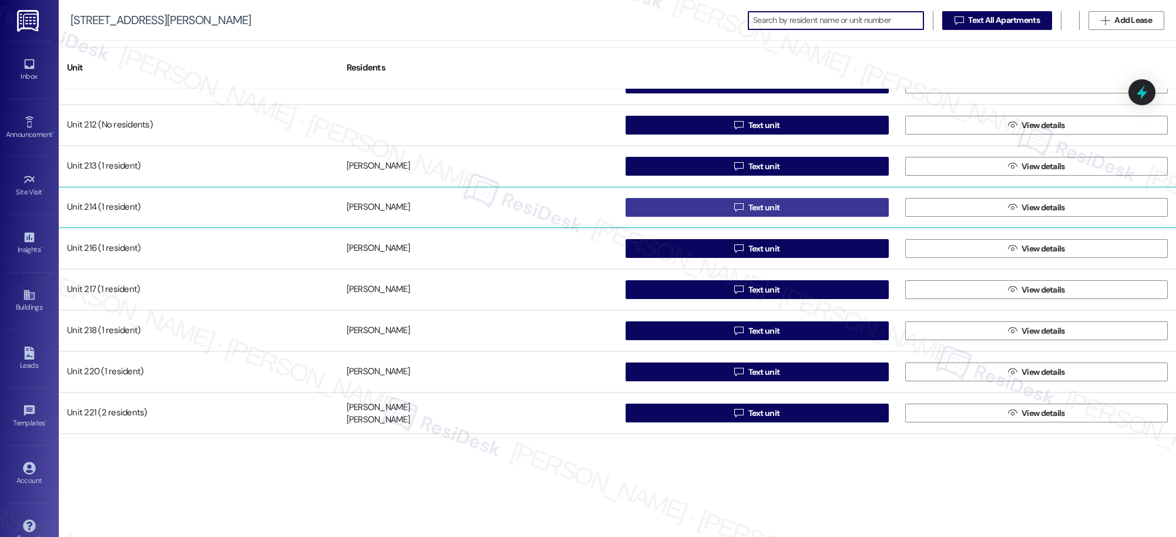
click at [759, 209] on span "Text unit" at bounding box center [765, 208] width 32 height 12
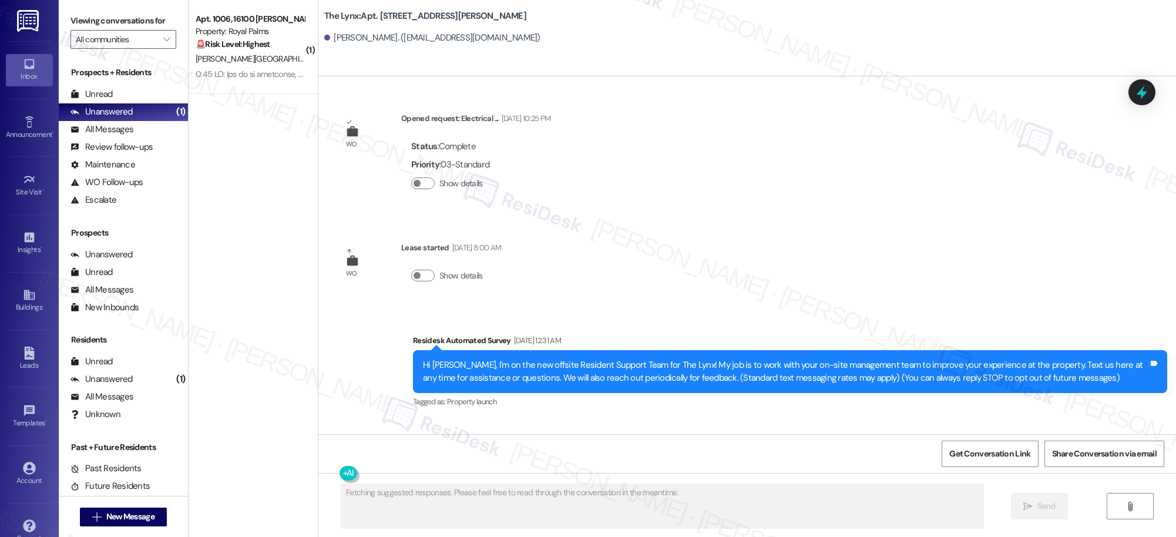
type textarea "Fetching suggested responses. Please feel free to read through the conversation…"
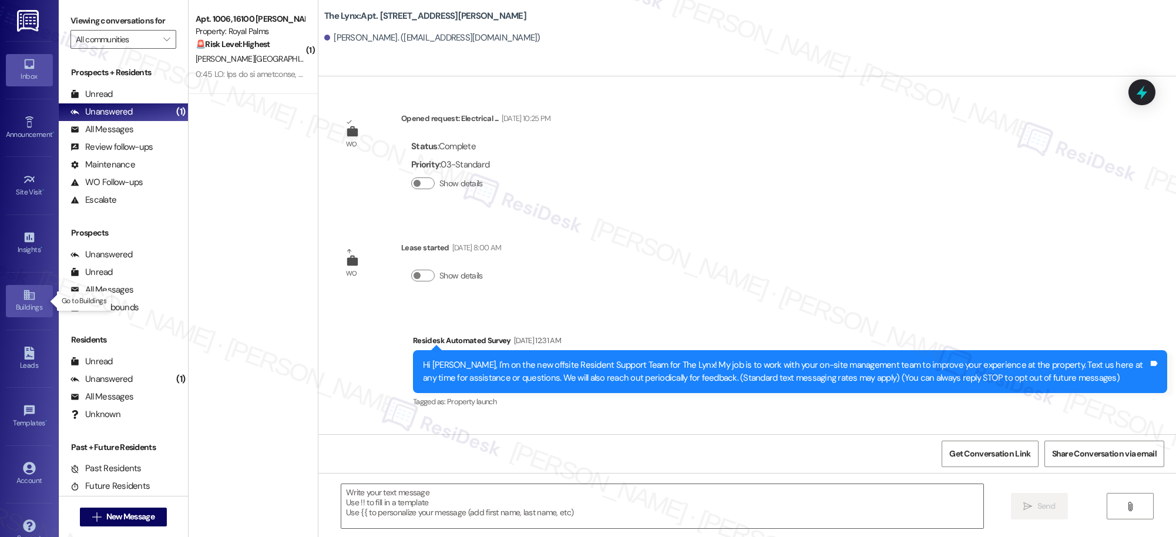
click at [29, 302] on div "Buildings" at bounding box center [29, 307] width 59 height 12
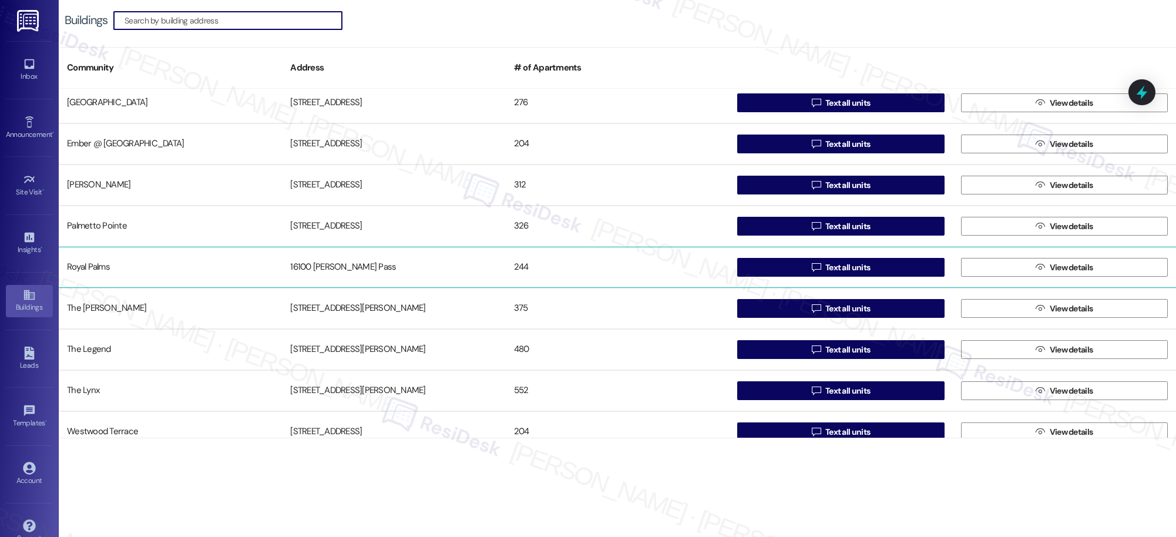
scroll to position [91, 0]
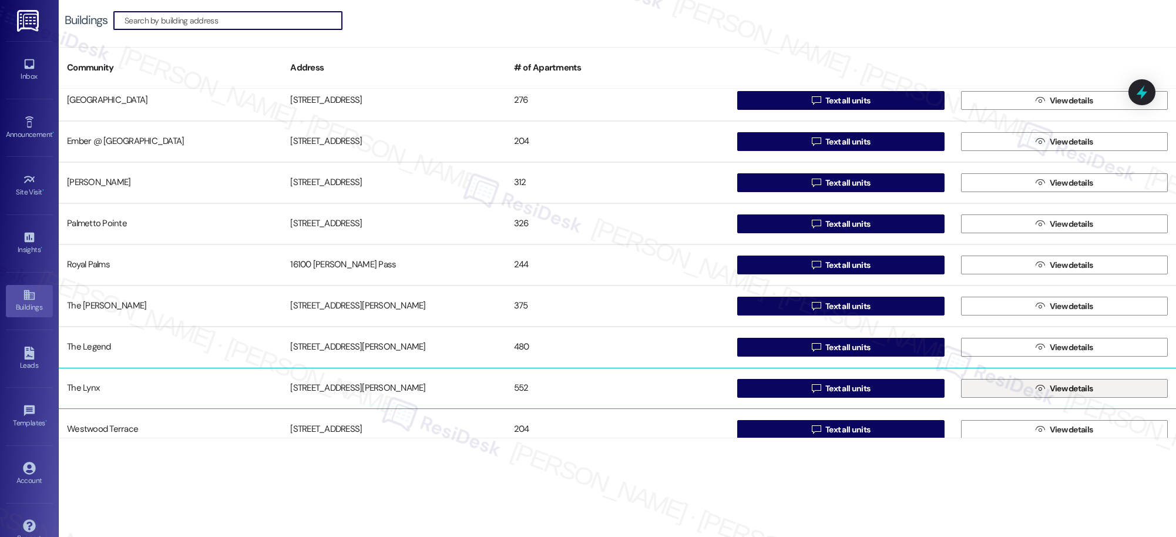
click at [1063, 390] on span "View details" at bounding box center [1071, 388] width 43 height 12
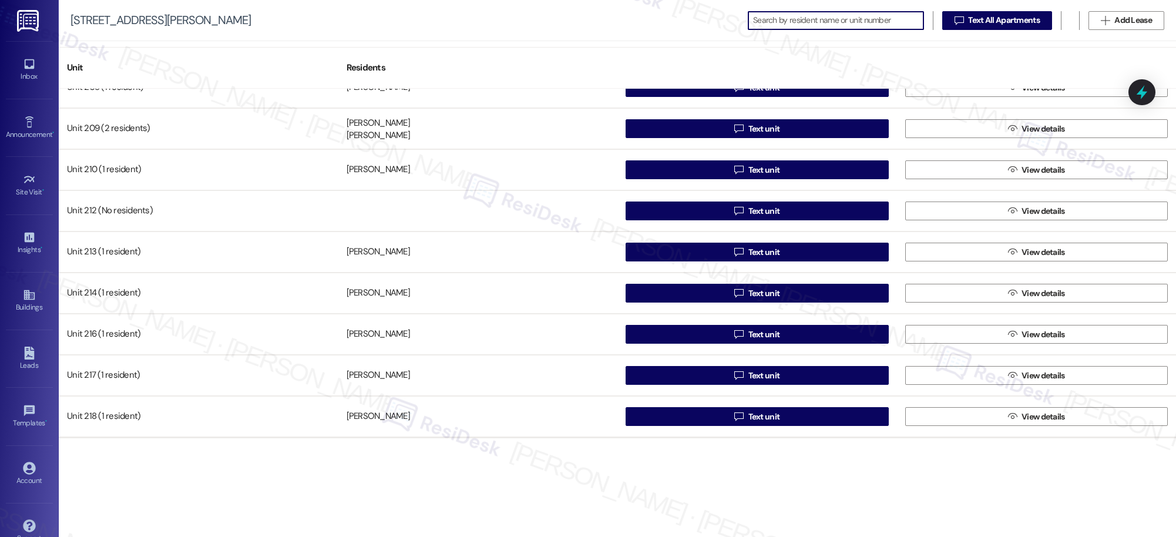
scroll to position [603, 0]
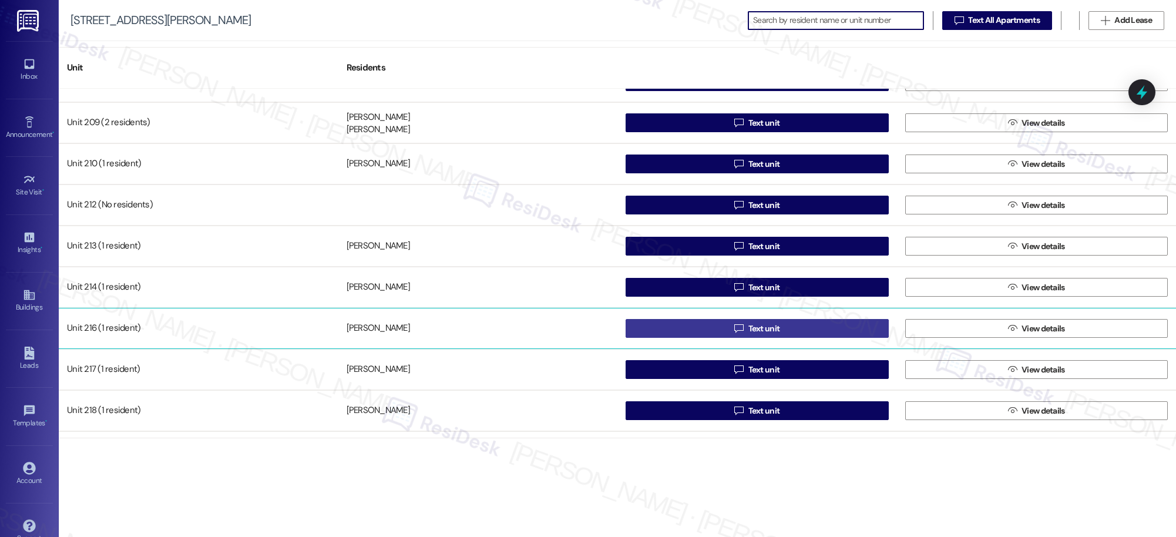
click at [760, 327] on div "Unit 205 (1 resident) [PERSON_NAME]  Text unit  View details Unit 206 (1 resi…" at bounding box center [618, 263] width 1118 height 349
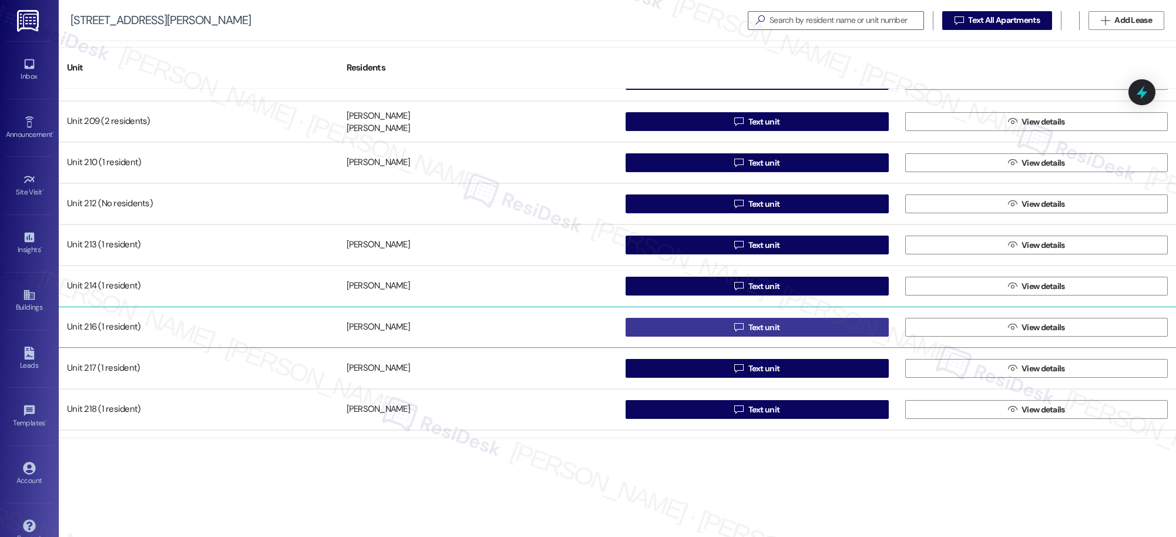
click at [760, 327] on span "Text unit" at bounding box center [765, 327] width 32 height 12
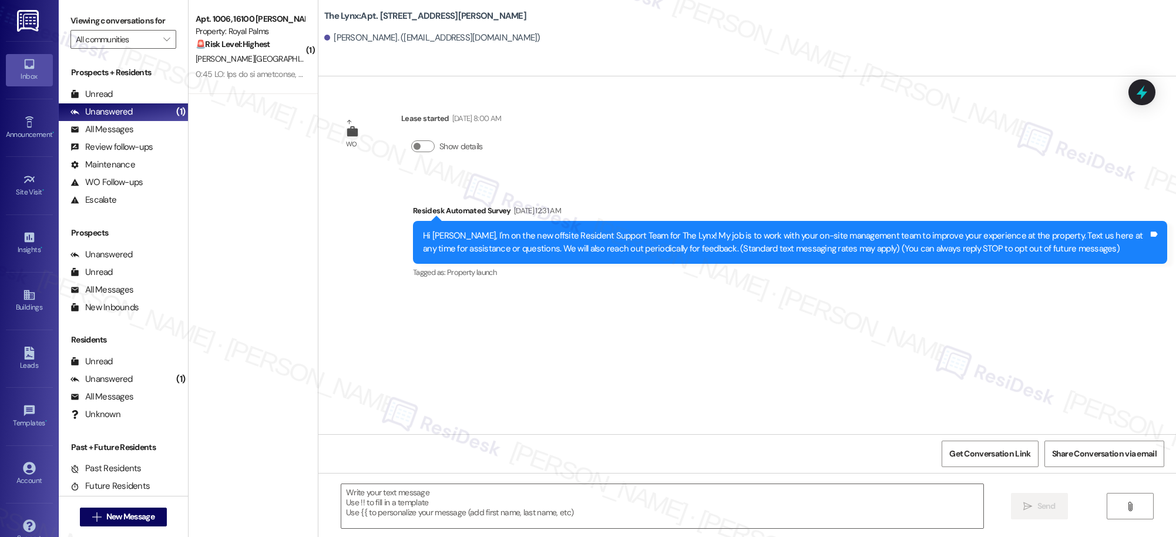
type textarea "Fetching suggested responses. Please feel free to read through the conversation…"
click at [28, 300] on icon at bounding box center [29, 294] width 13 height 13
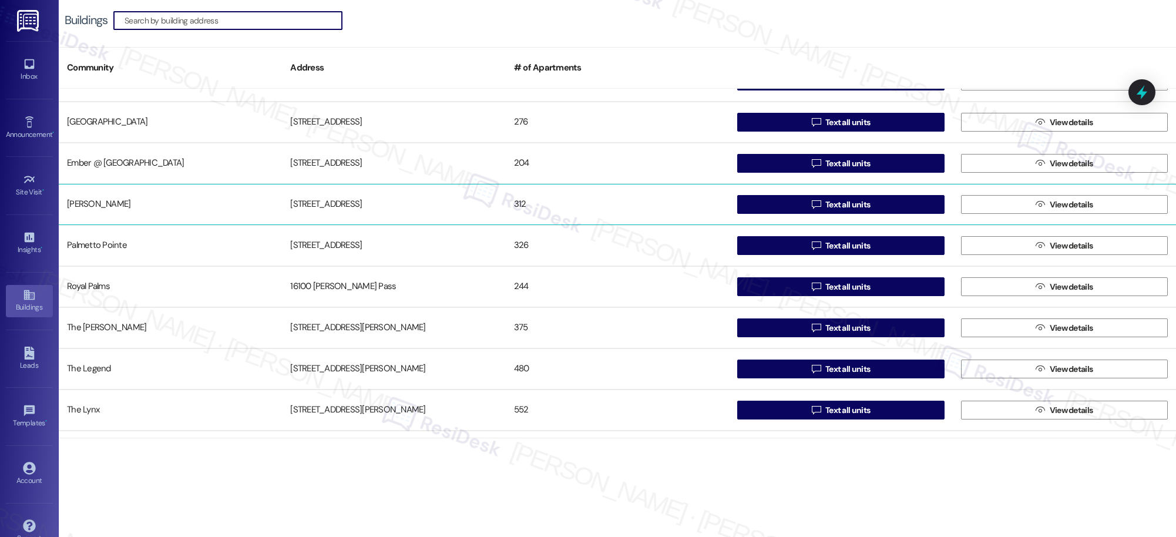
scroll to position [103, 0]
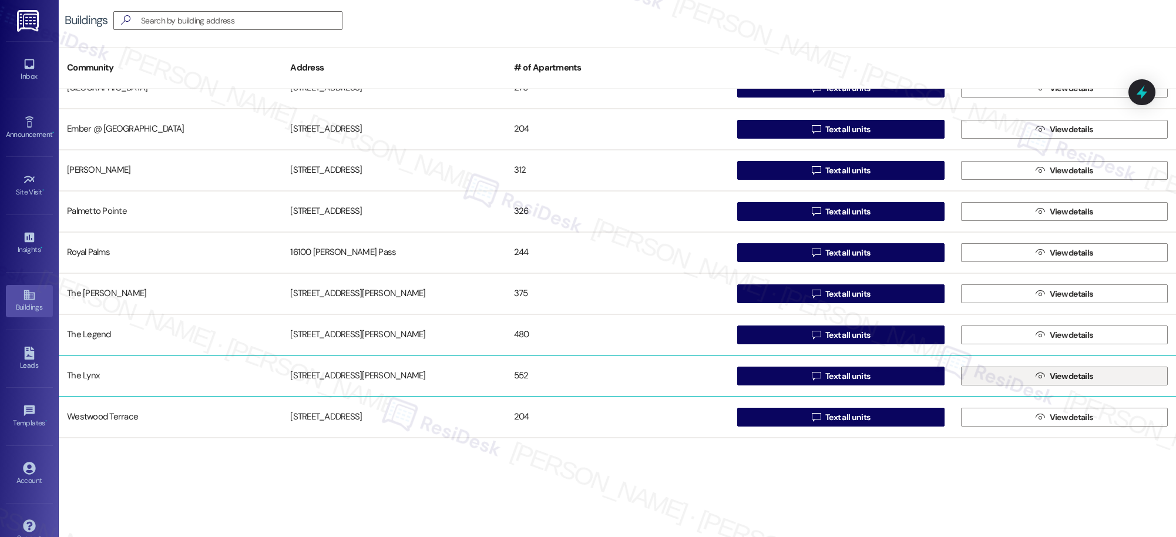
click at [1056, 374] on span "View details" at bounding box center [1071, 376] width 43 height 12
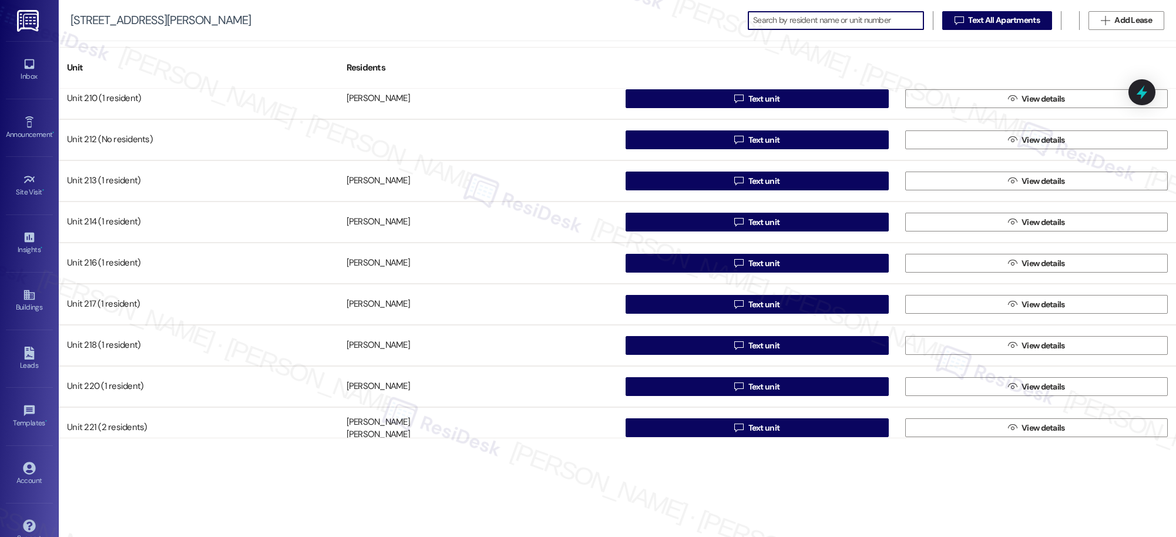
scroll to position [722, 0]
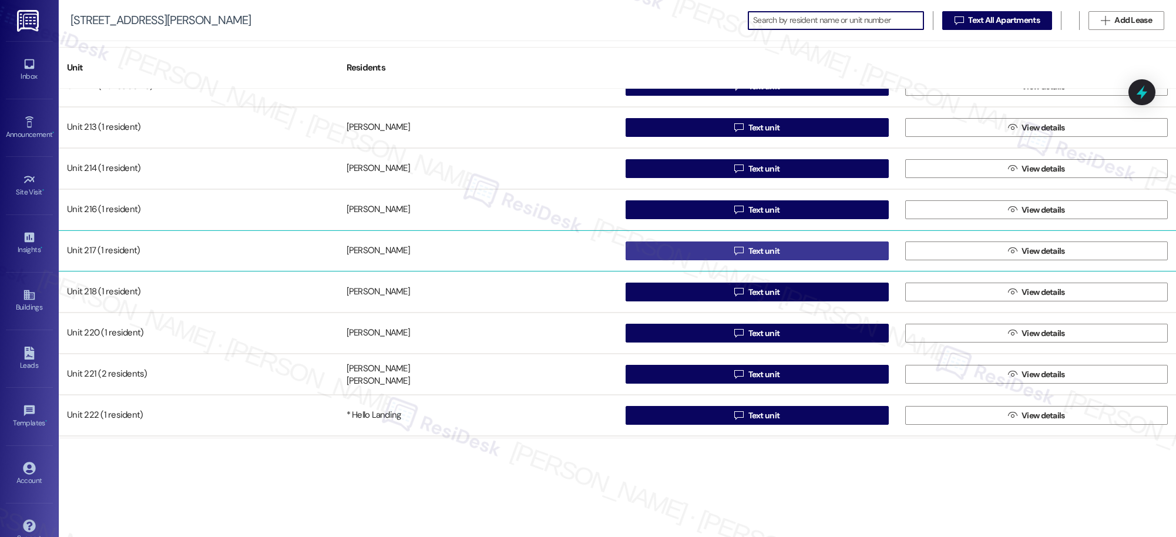
click at [766, 251] on span "Text unit" at bounding box center [765, 251] width 32 height 12
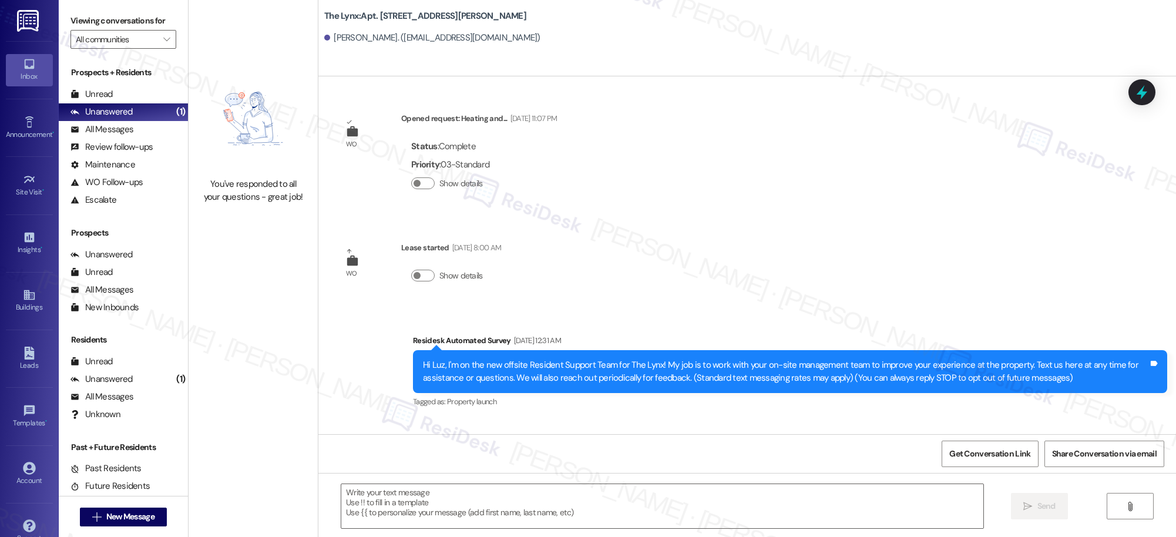
type textarea "Fetching suggested responses. Please feel free to read through the conversation…"
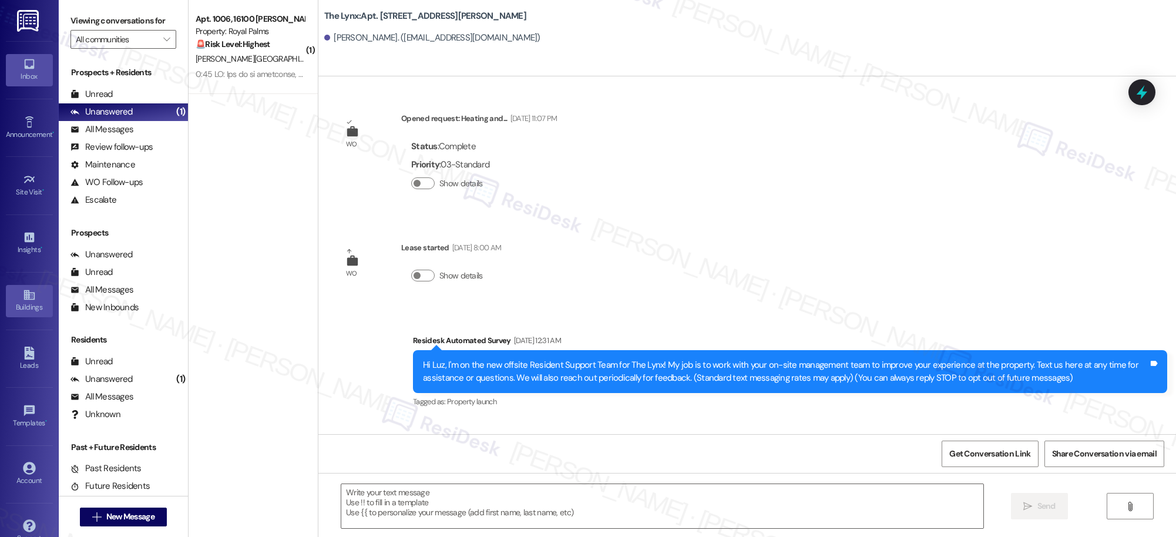
click at [7, 297] on link "Buildings" at bounding box center [29, 301] width 47 height 32
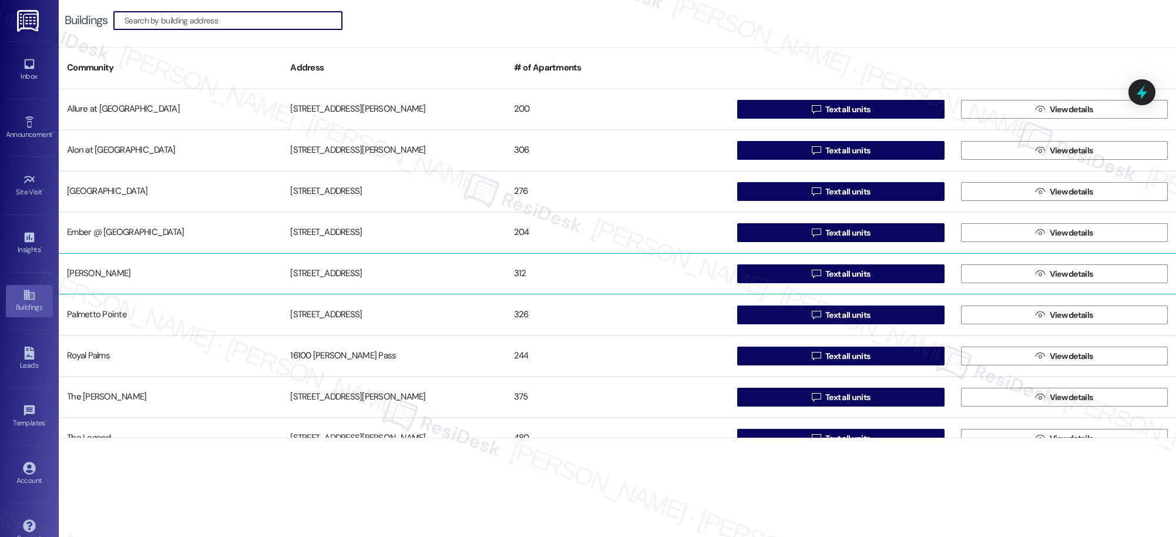
scroll to position [103, 0]
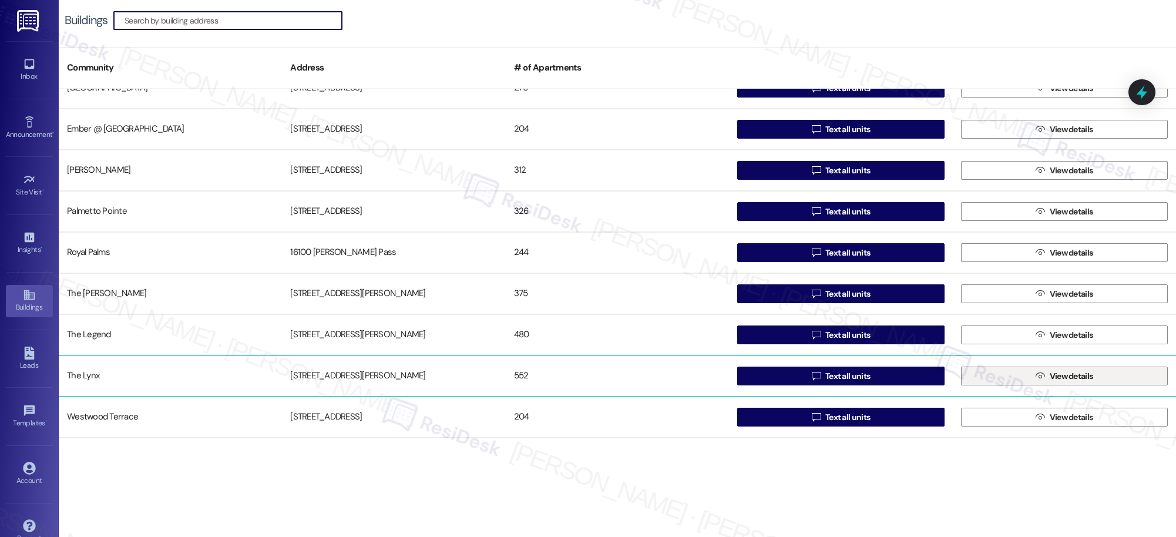
click at [1079, 381] on span "View details" at bounding box center [1071, 376] width 43 height 12
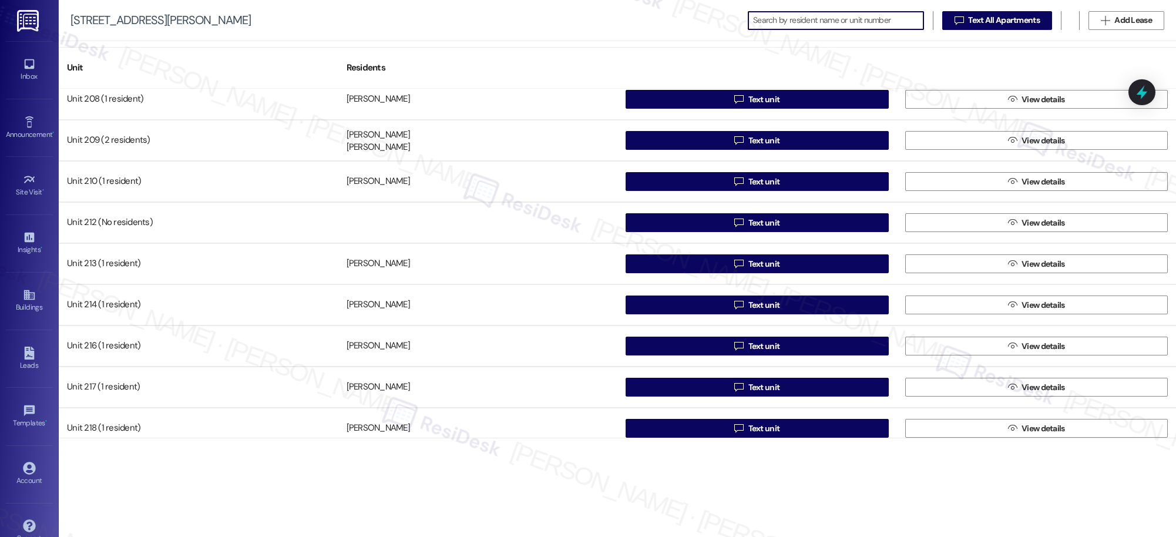
scroll to position [634, 0]
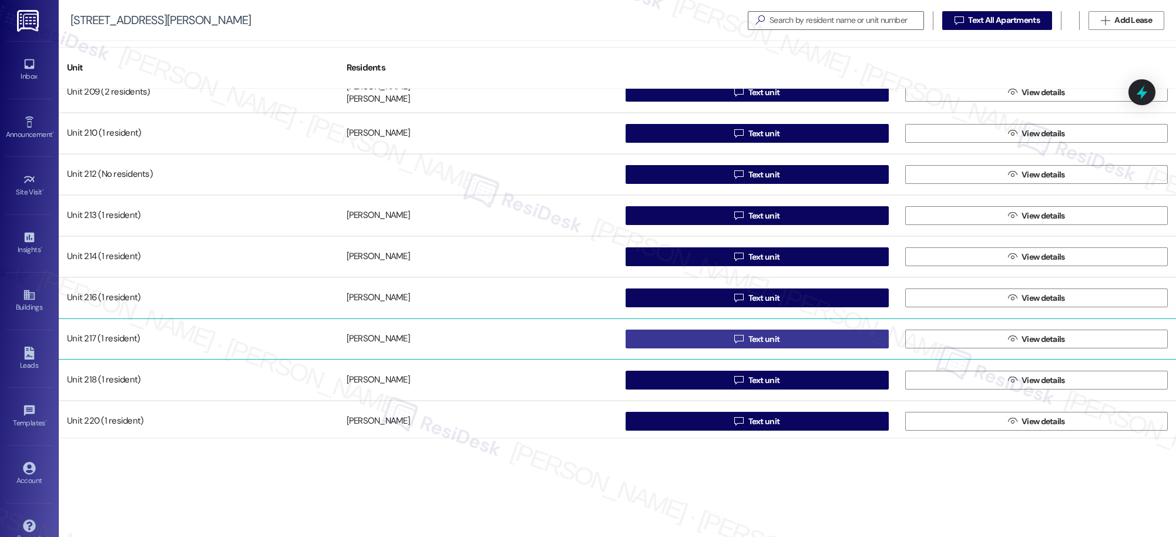
click at [751, 337] on span "Text unit" at bounding box center [765, 339] width 32 height 12
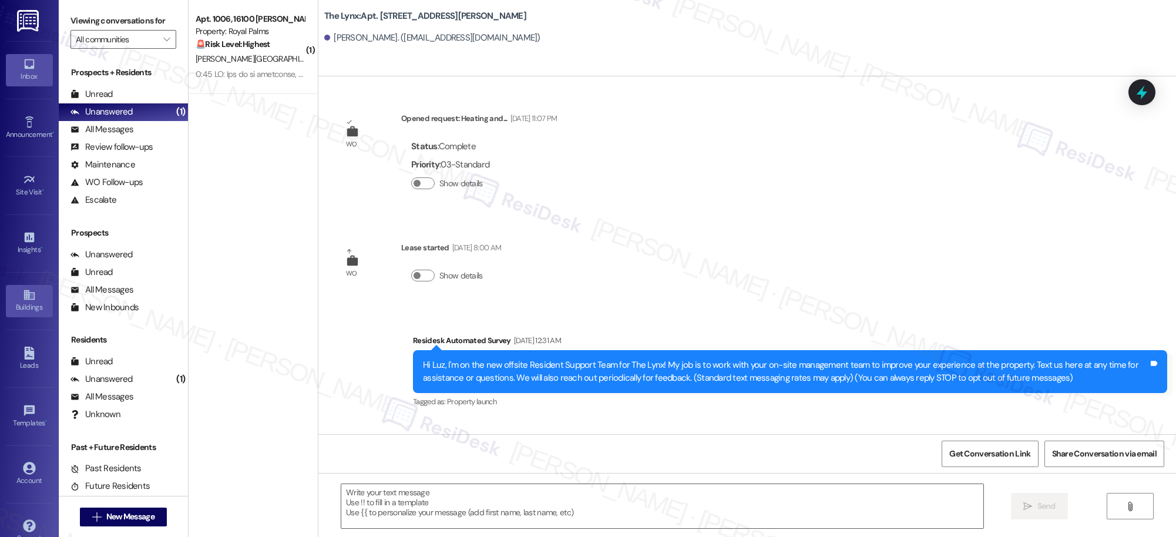
click at [31, 295] on icon at bounding box center [29, 295] width 11 height 10
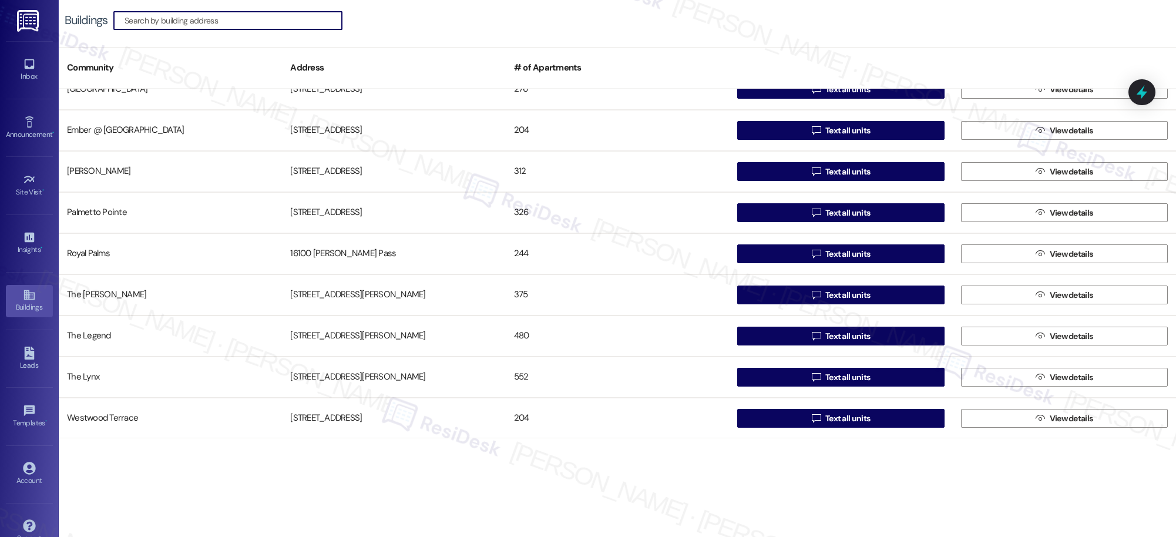
scroll to position [103, 0]
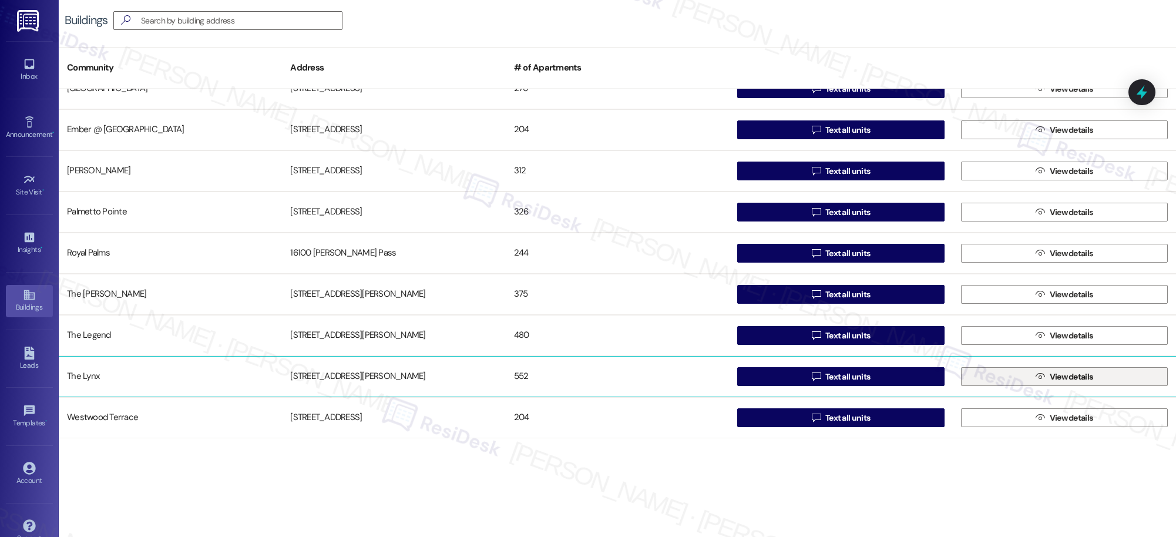
click at [1072, 372] on span "View details" at bounding box center [1071, 377] width 43 height 12
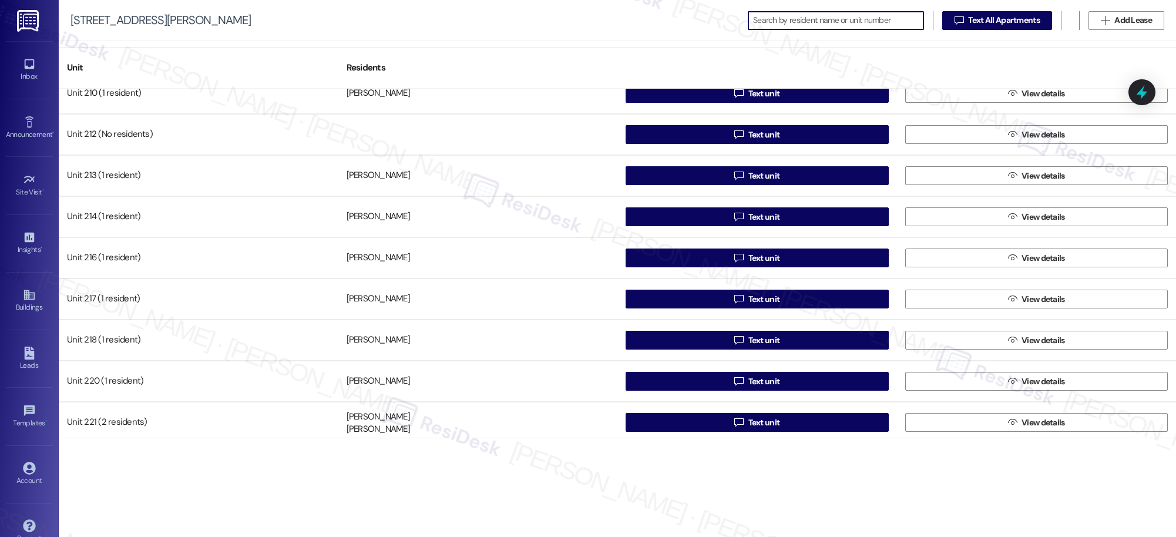
scroll to position [674, 0]
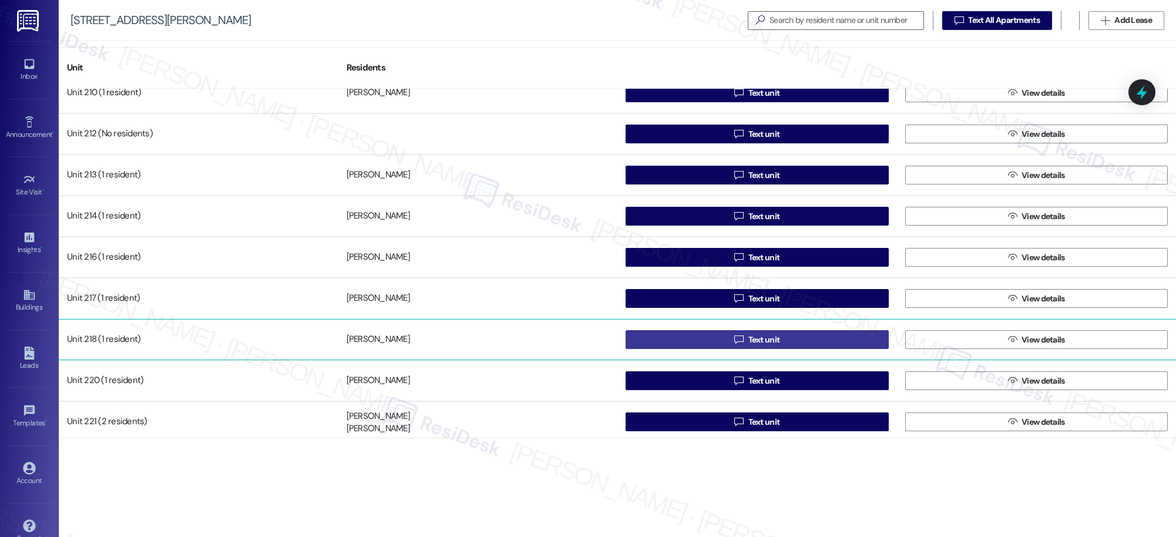
click at [757, 339] on div "Unit 208 (1 resident) [PERSON_NAME]  Text unit  View details Unit 209 (2 resi…" at bounding box center [618, 263] width 1118 height 349
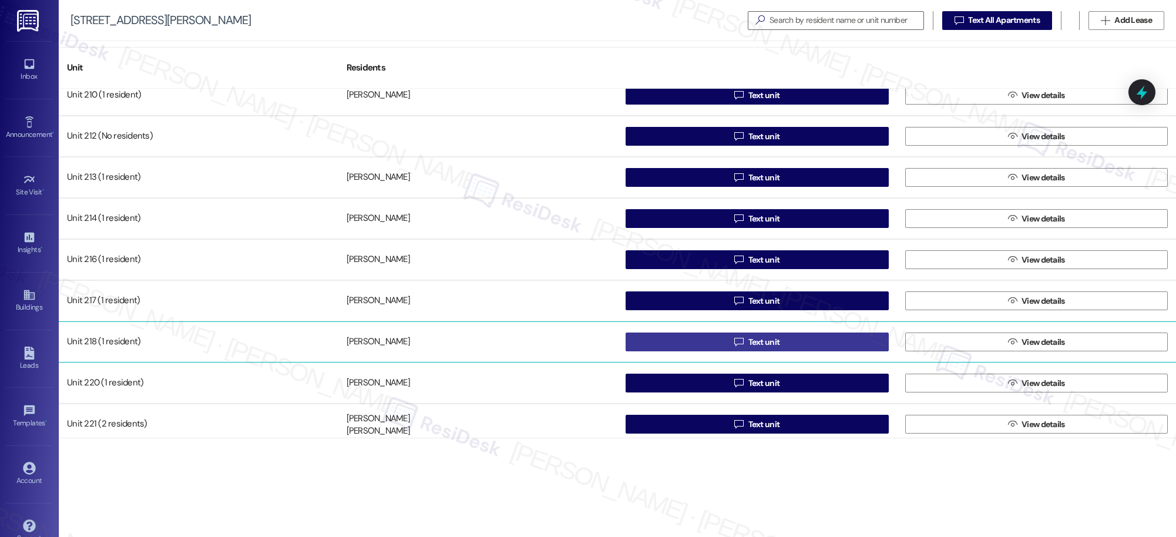
click at [753, 340] on span "Text unit" at bounding box center [765, 342] width 32 height 12
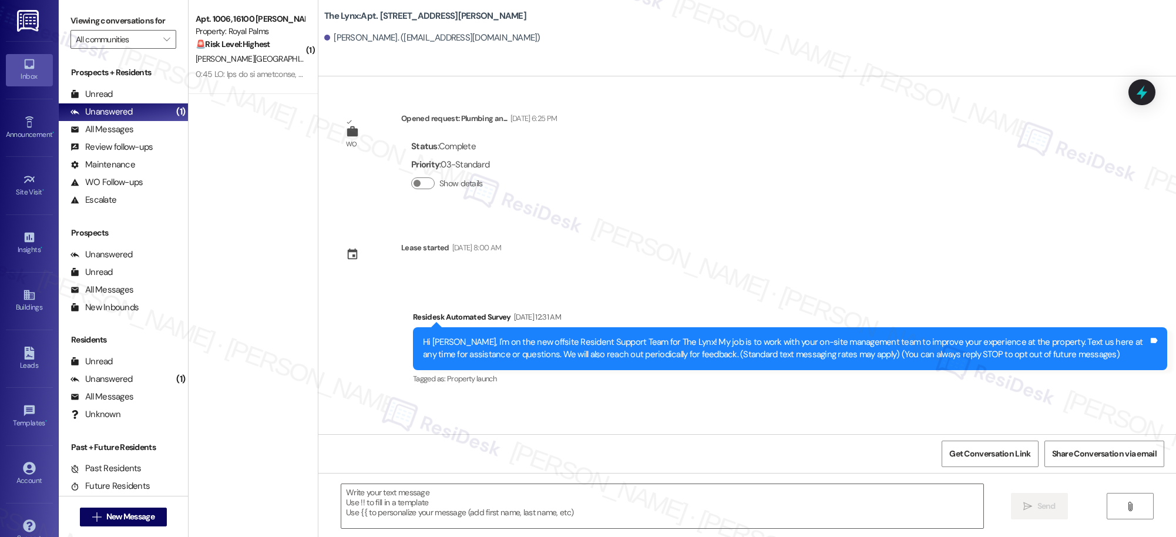
type textarea "Fetching suggested responses. Please feel free to read through the conversation…"
click at [26, 297] on icon at bounding box center [29, 295] width 11 height 10
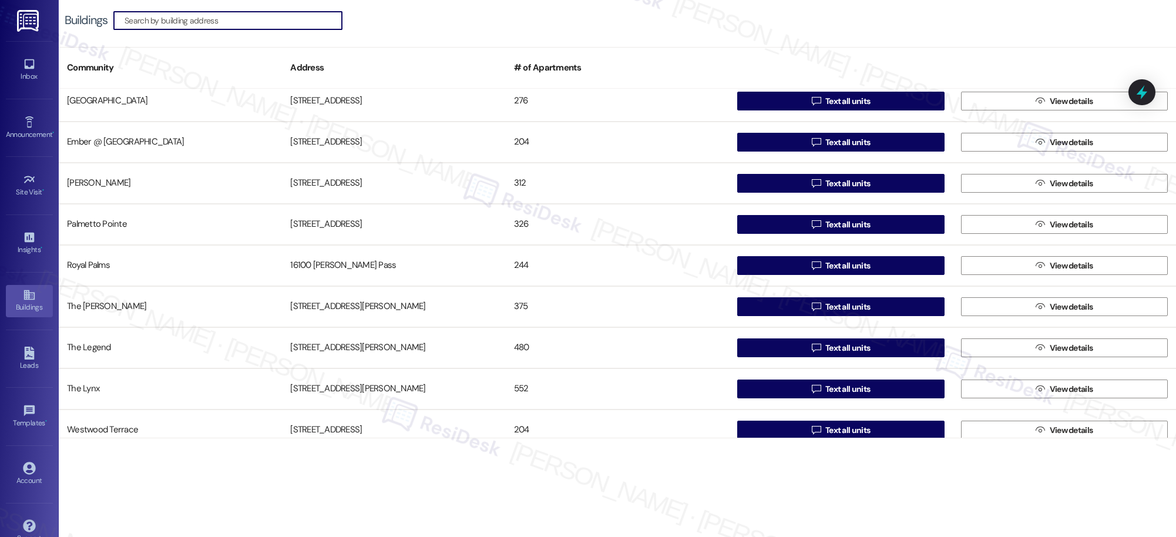
scroll to position [92, 0]
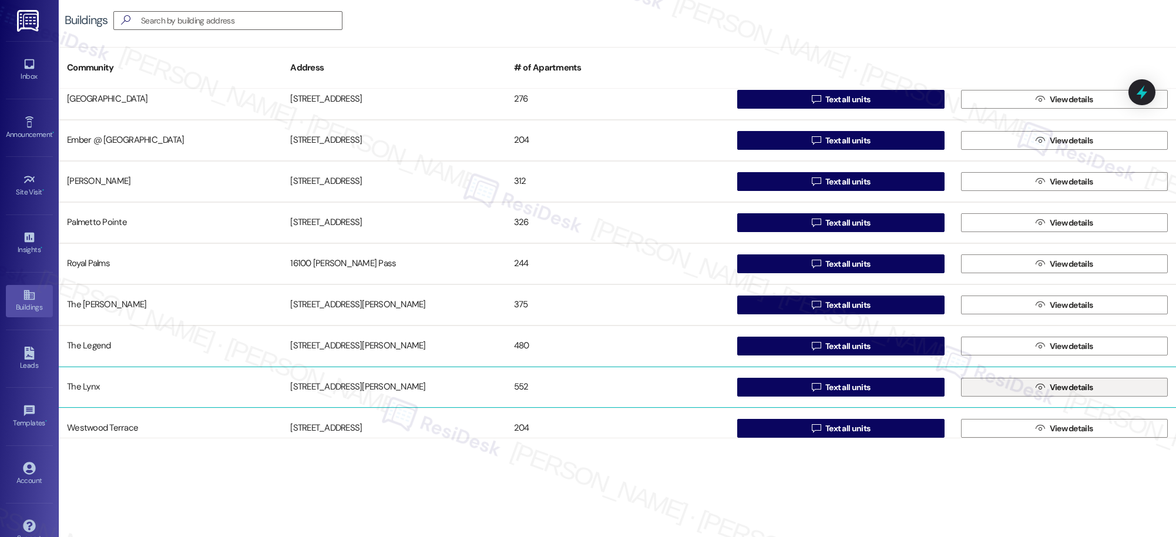
click at [1041, 387] on span " View details" at bounding box center [1064, 387] width 62 height 18
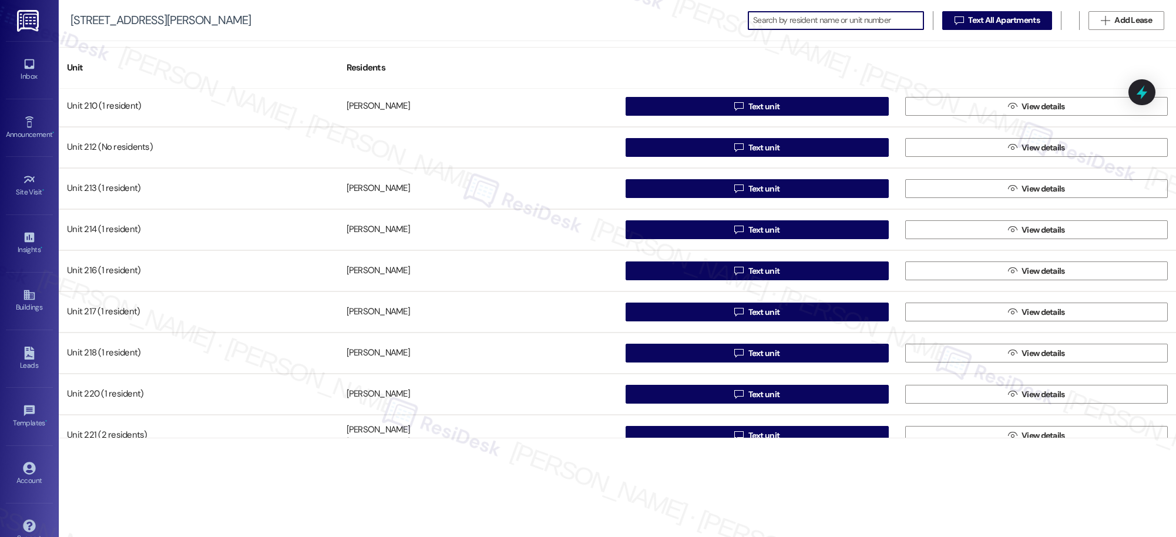
scroll to position [686, 0]
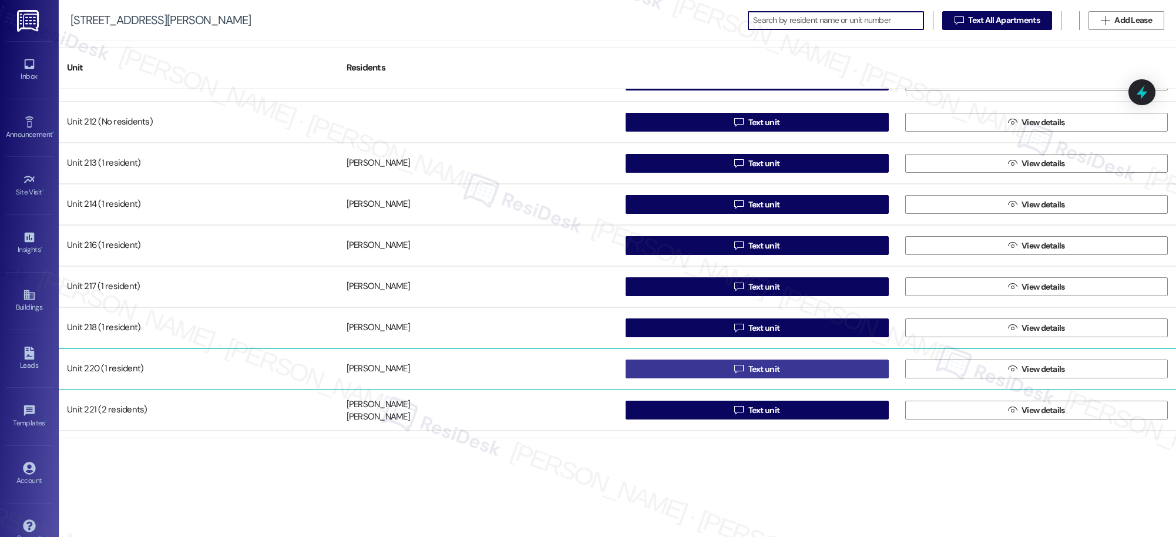
click at [764, 372] on span "Text unit" at bounding box center [765, 369] width 32 height 12
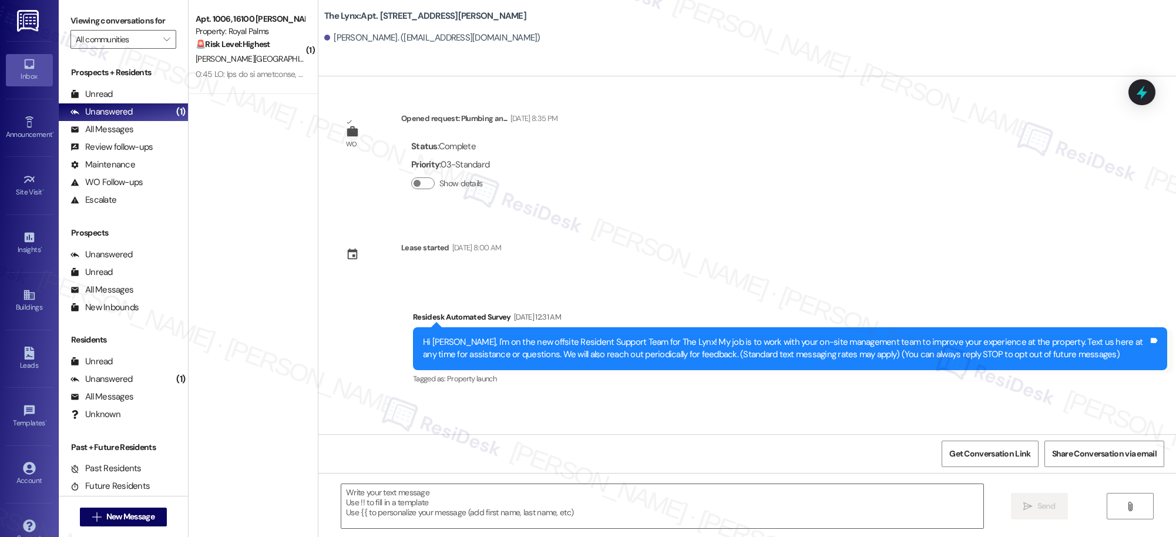
type textarea "Fetching suggested responses. Please feel free to read through the conversation…"
click at [27, 300] on icon at bounding box center [29, 294] width 13 height 13
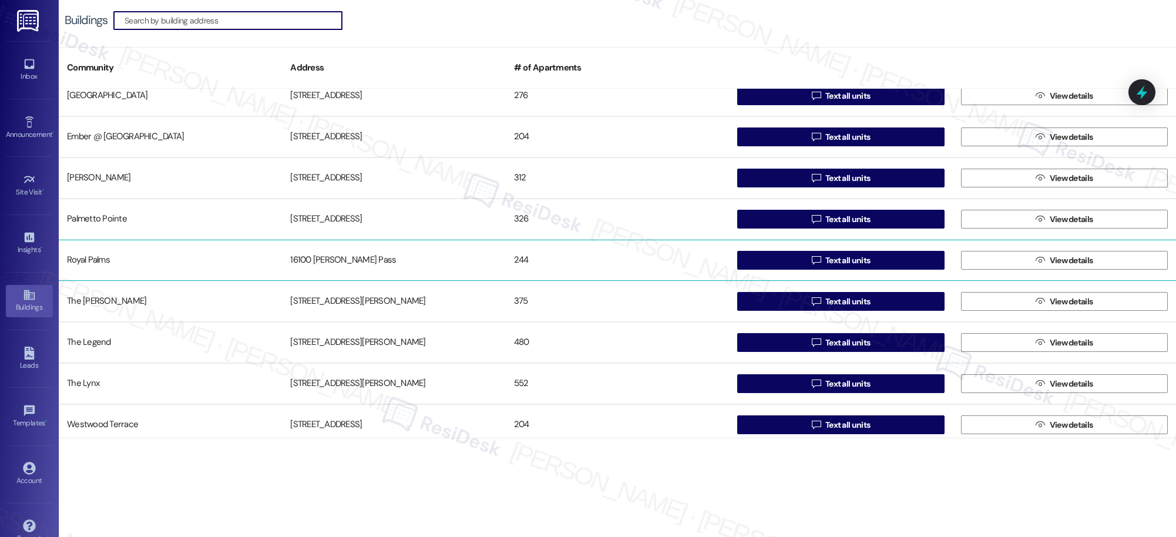
scroll to position [103, 0]
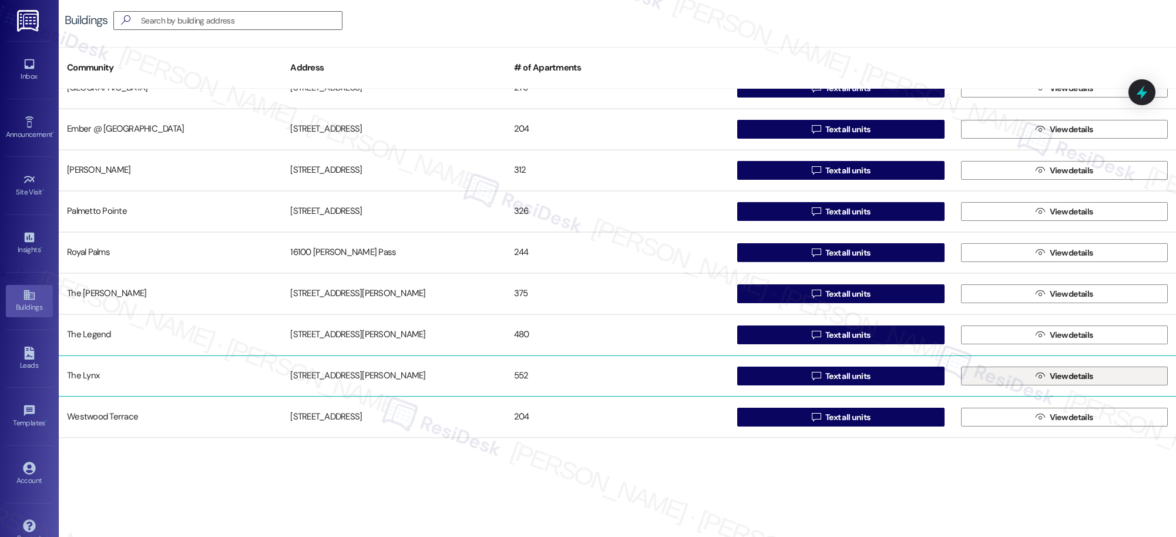
click at [1054, 377] on span "View details" at bounding box center [1071, 376] width 43 height 12
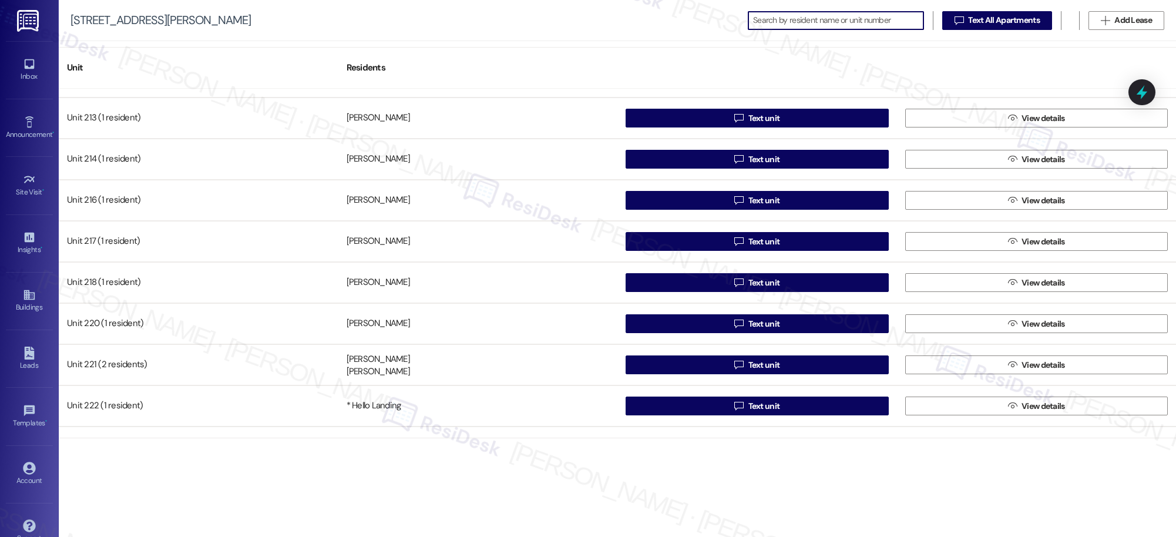
scroll to position [736, 0]
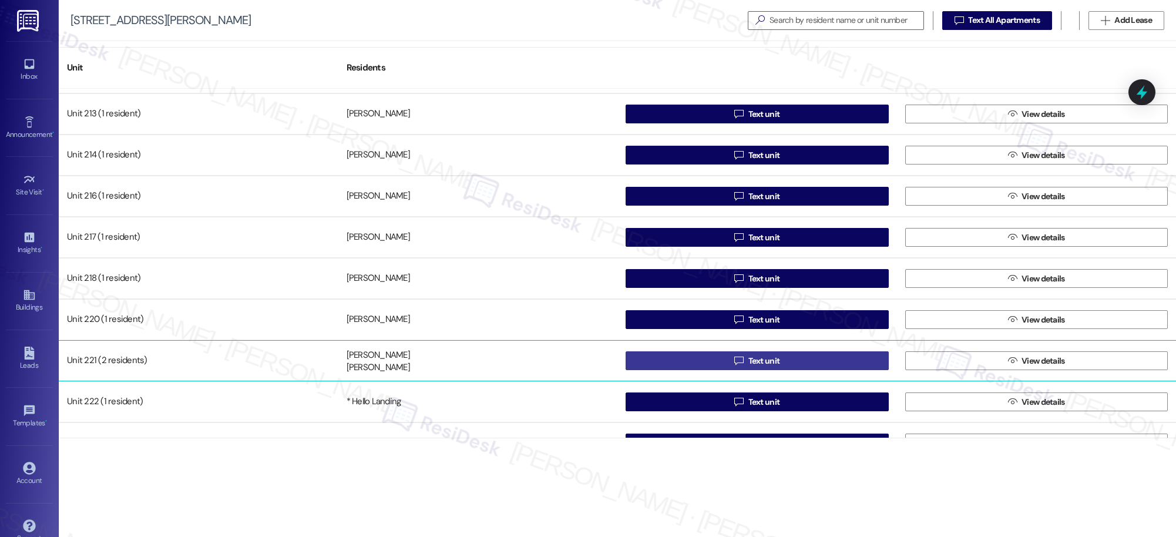
click at [751, 362] on span "Text unit" at bounding box center [765, 361] width 32 height 12
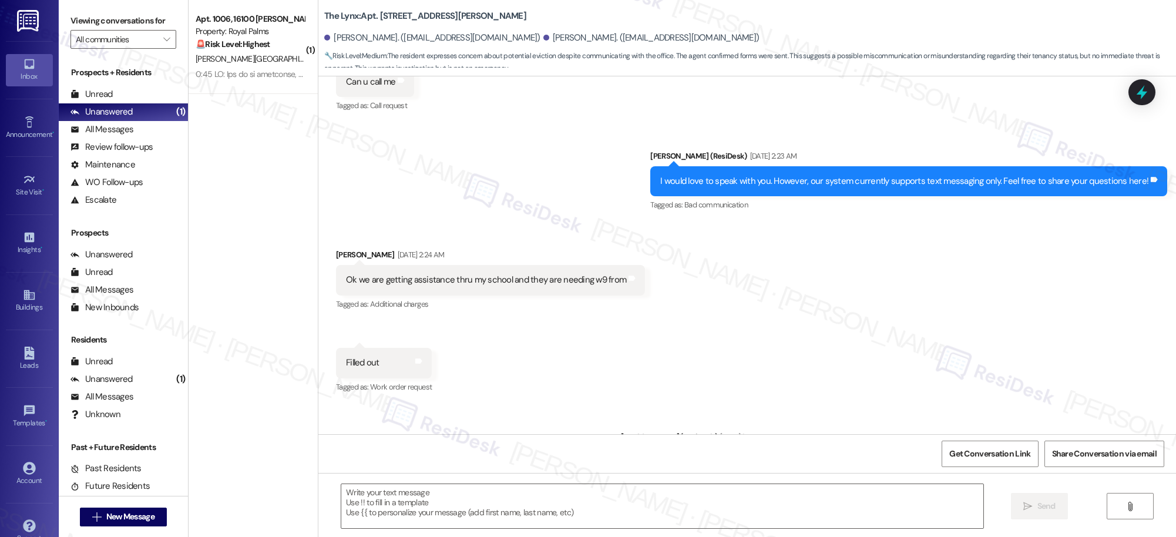
type textarea "Fetching suggested responses. Please feel free to read through the conversation…"
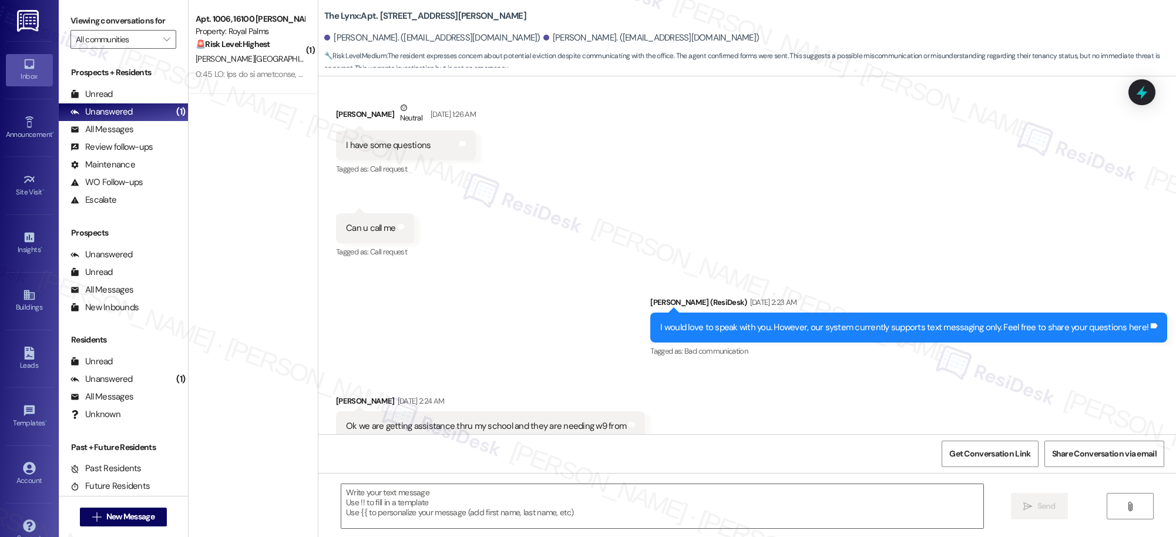
scroll to position [680, 0]
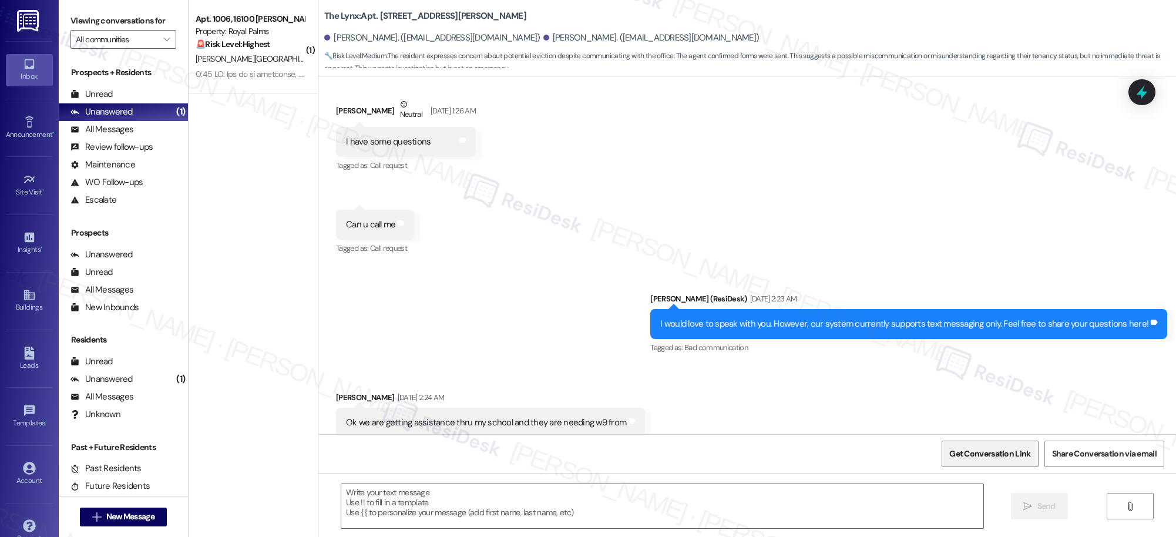
click at [987, 457] on span "Get Conversation Link" at bounding box center [989, 454] width 81 height 12
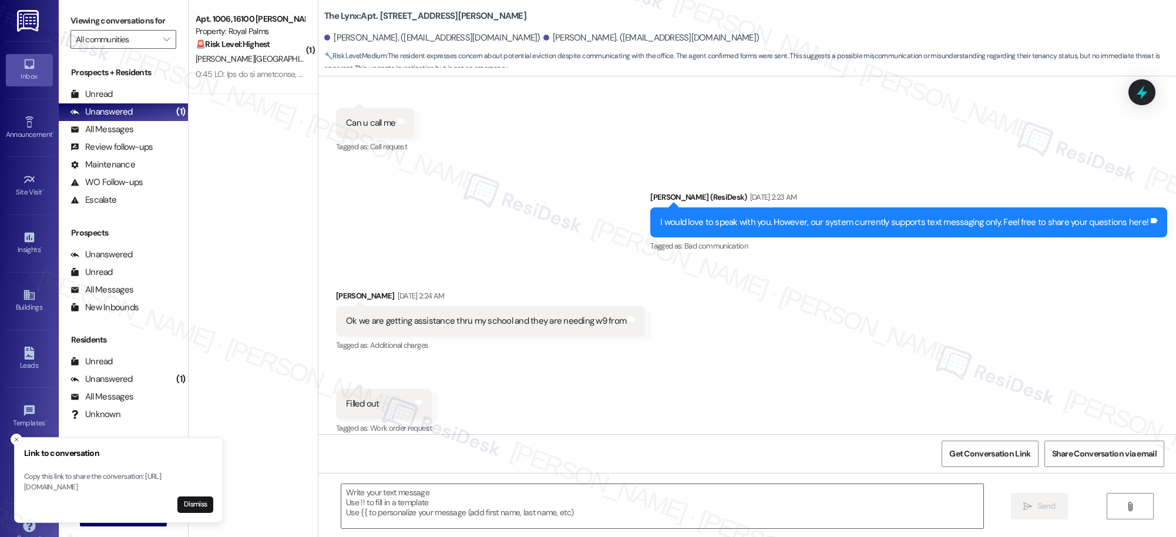
scroll to position [796, 0]
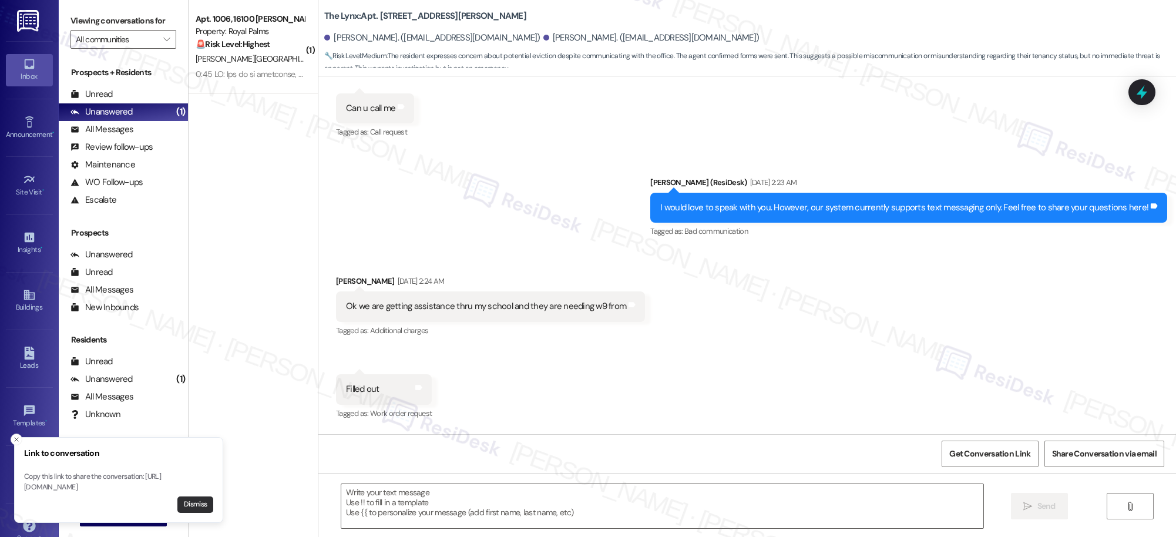
click at [194, 509] on button "Dismiss" at bounding box center [195, 504] width 36 height 16
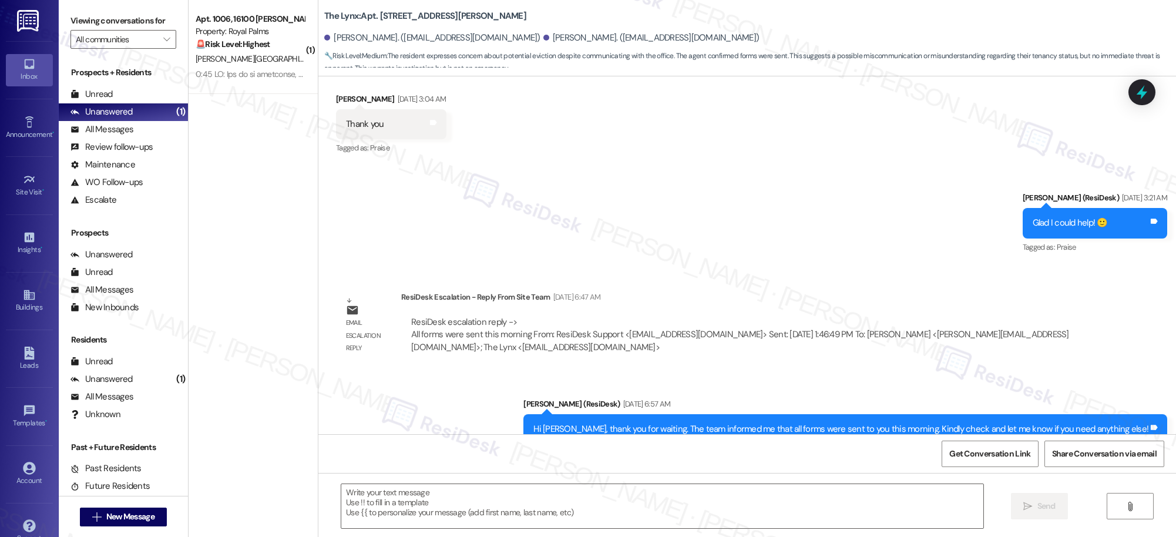
scroll to position [1706, 0]
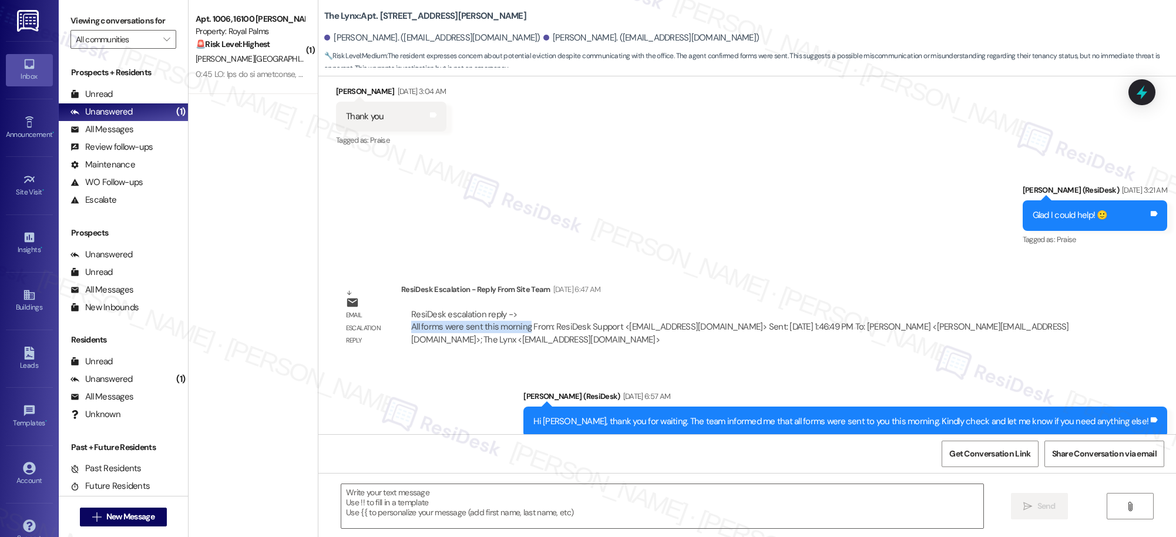
drag, startPoint x: 519, startPoint y: 314, endPoint x: 394, endPoint y: 317, distance: 124.6
click at [401, 317] on div "ResiDesk escalation reply -> All forms were sent this morning From: ResiDesk Su…" at bounding box center [745, 327] width 689 height 55
copy div "All forms were sent this morning"
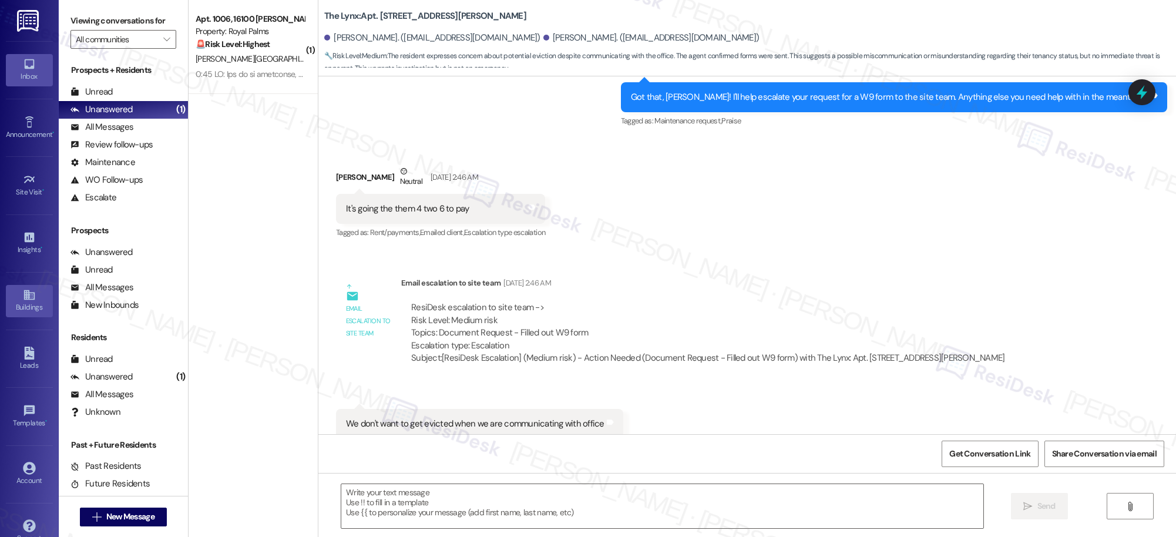
scroll to position [4, 0]
click at [31, 301] on div "Buildings" at bounding box center [29, 307] width 59 height 12
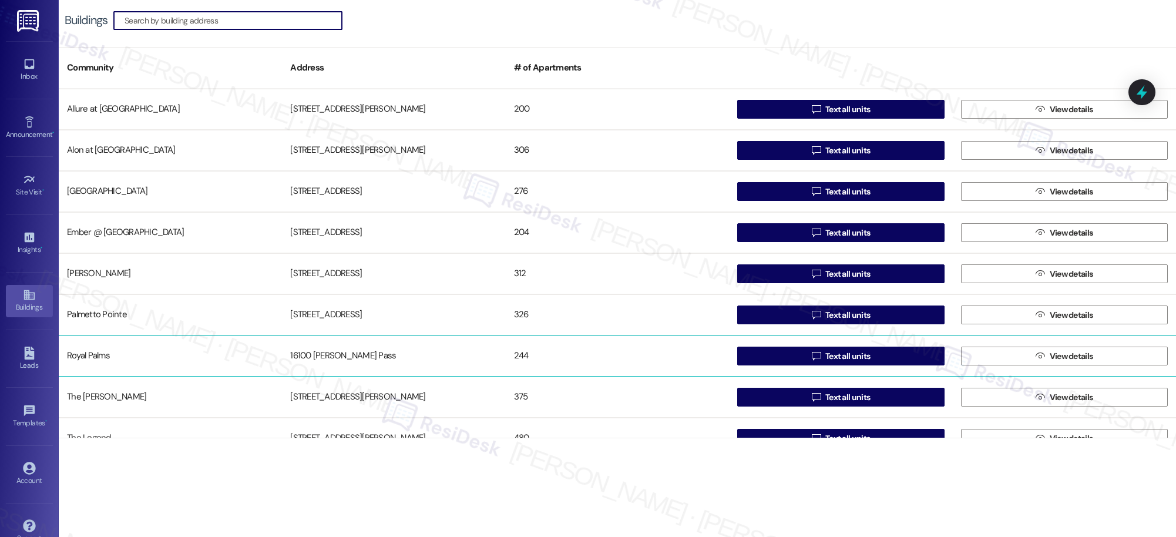
scroll to position [103, 0]
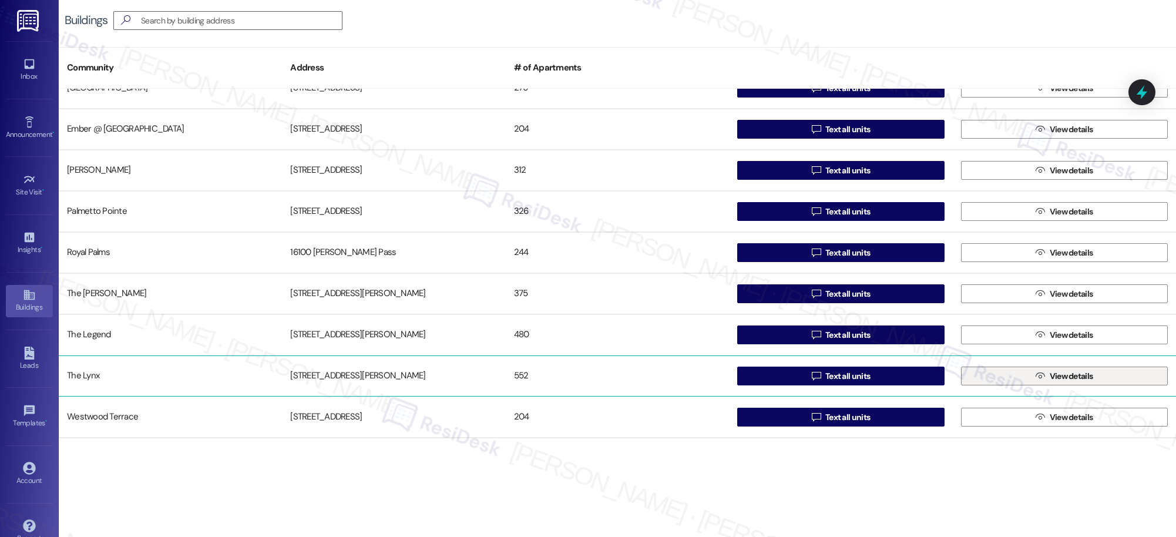
click at [1061, 374] on span "View details" at bounding box center [1071, 376] width 43 height 12
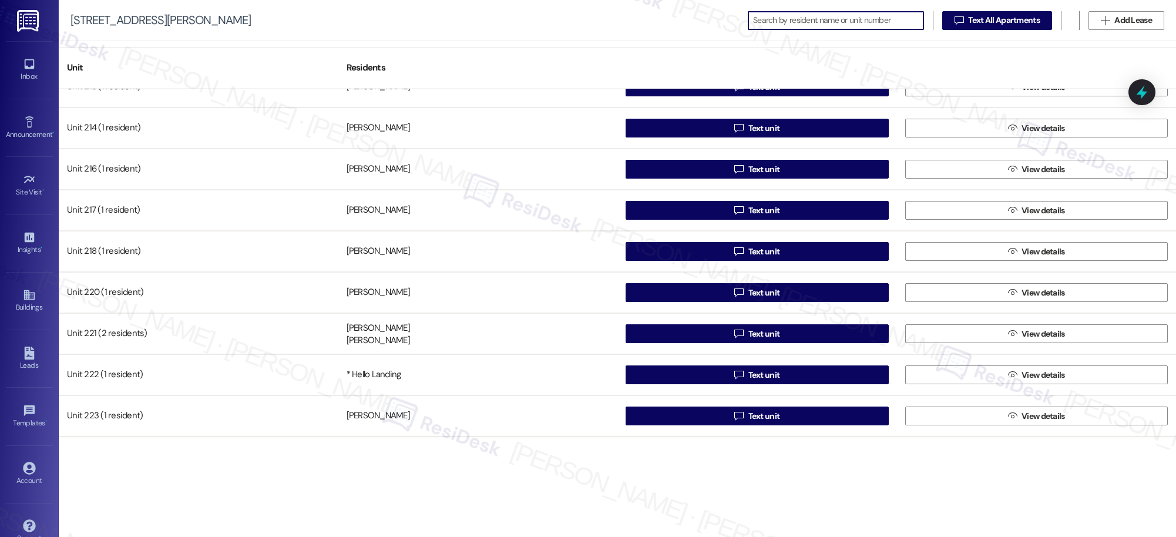
scroll to position [771, 0]
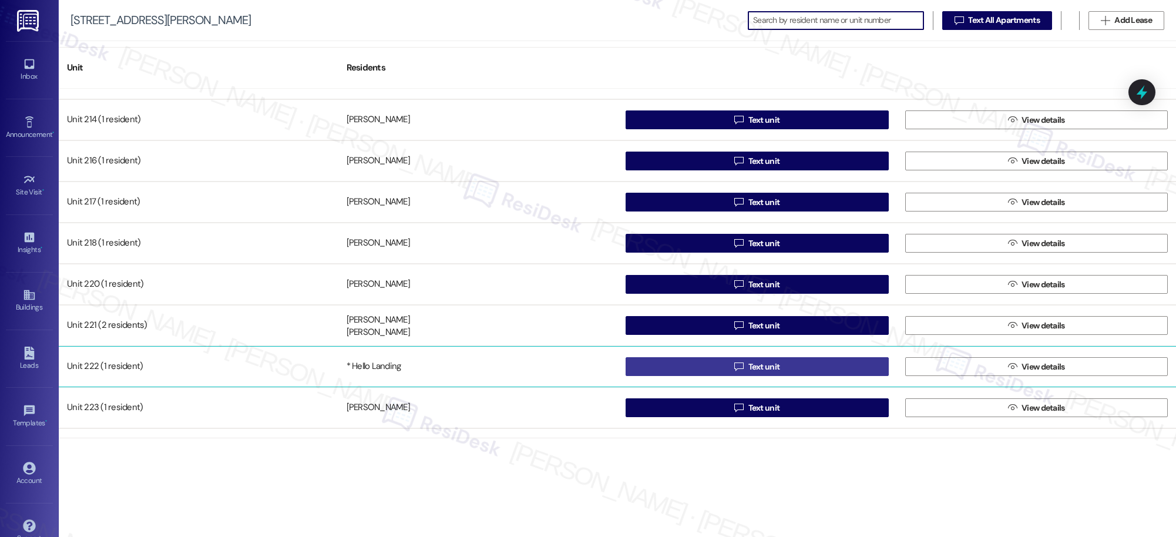
click at [764, 367] on span "Text unit" at bounding box center [765, 367] width 32 height 12
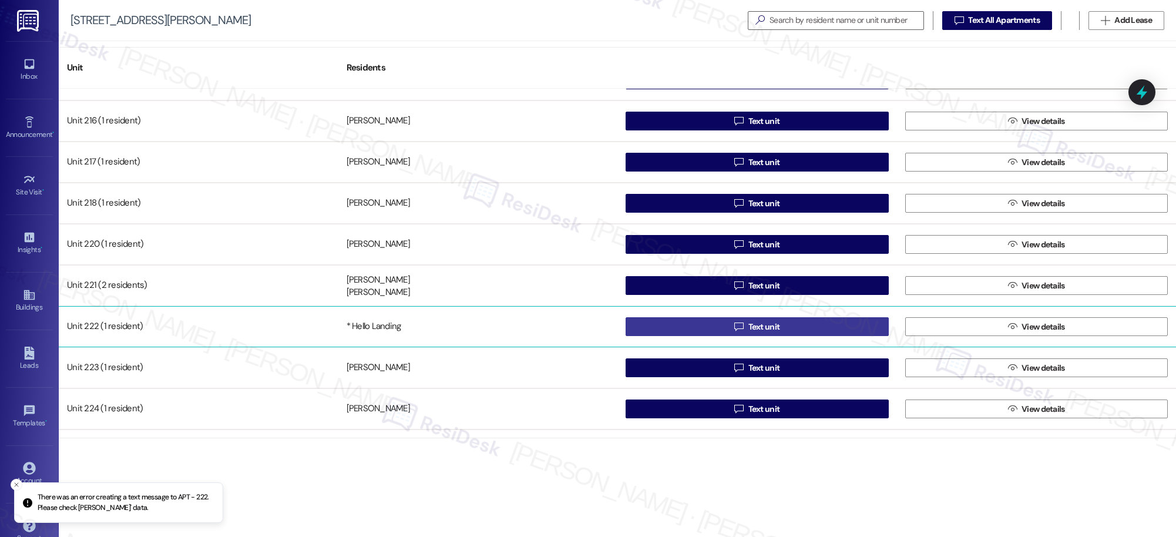
scroll to position [812, 0]
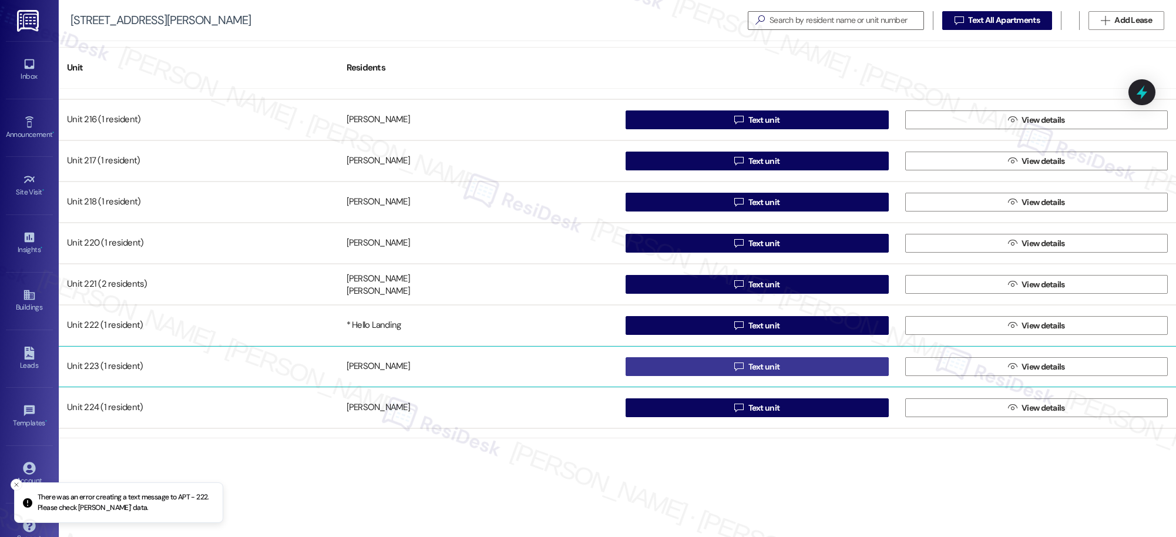
click at [757, 367] on span "Text unit" at bounding box center [765, 367] width 32 height 12
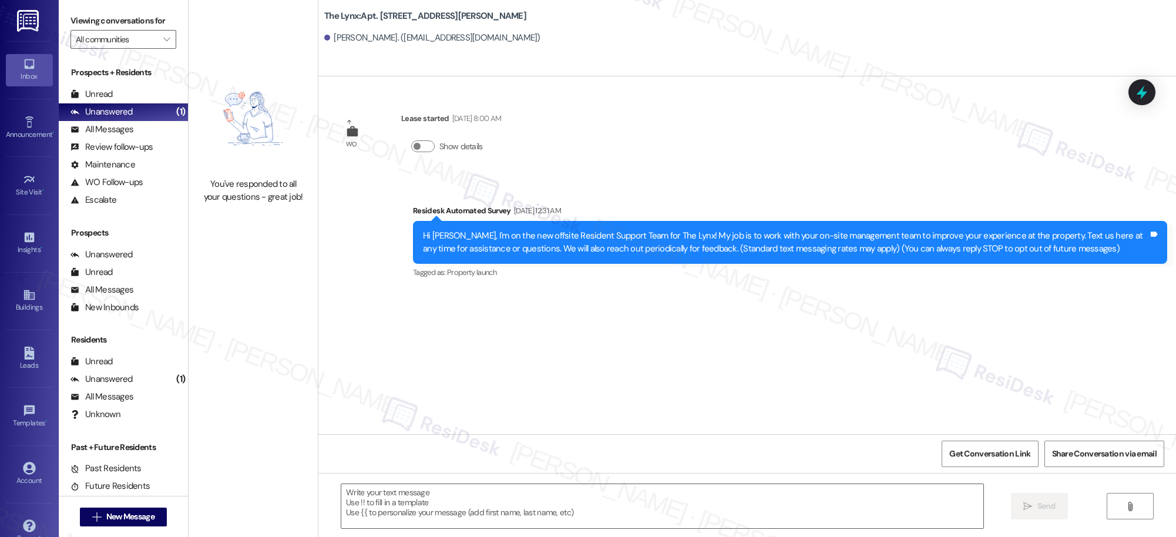
type textarea "Fetching suggested responses. Please feel free to read through the conversation…"
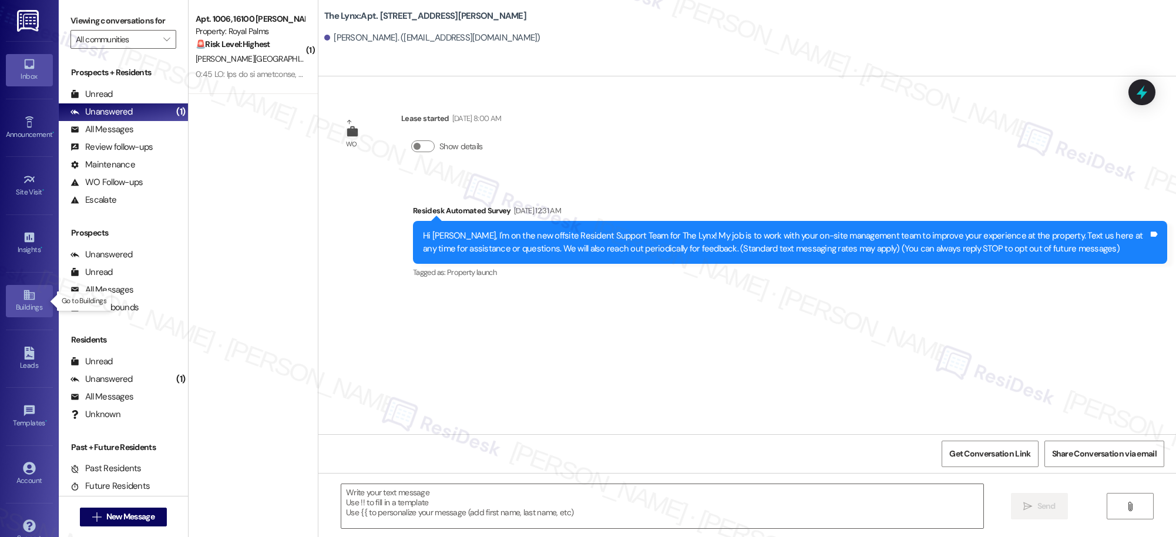
click at [23, 296] on icon at bounding box center [29, 294] width 13 height 13
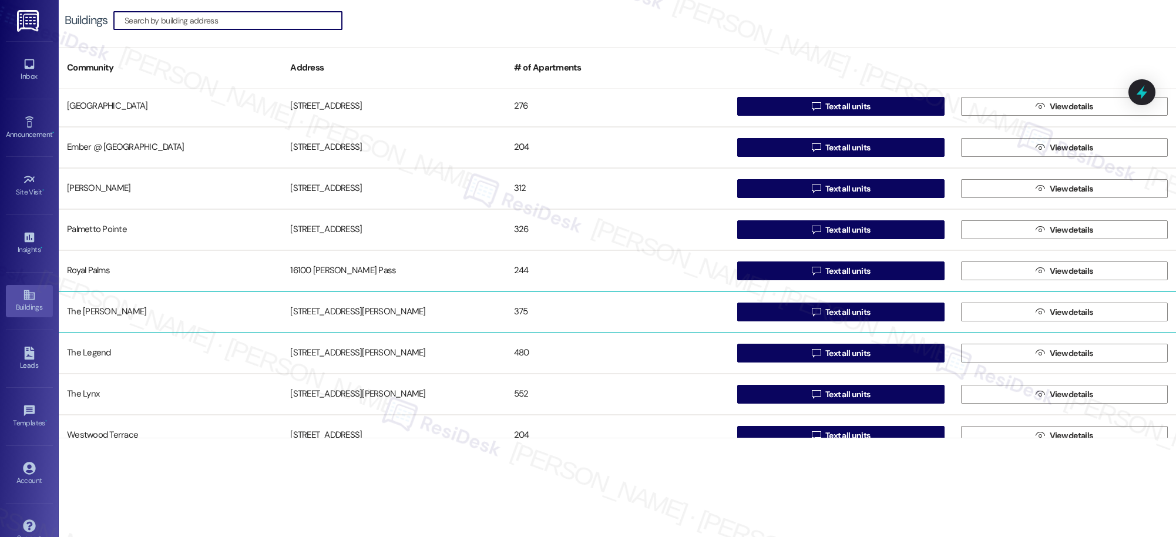
scroll to position [103, 0]
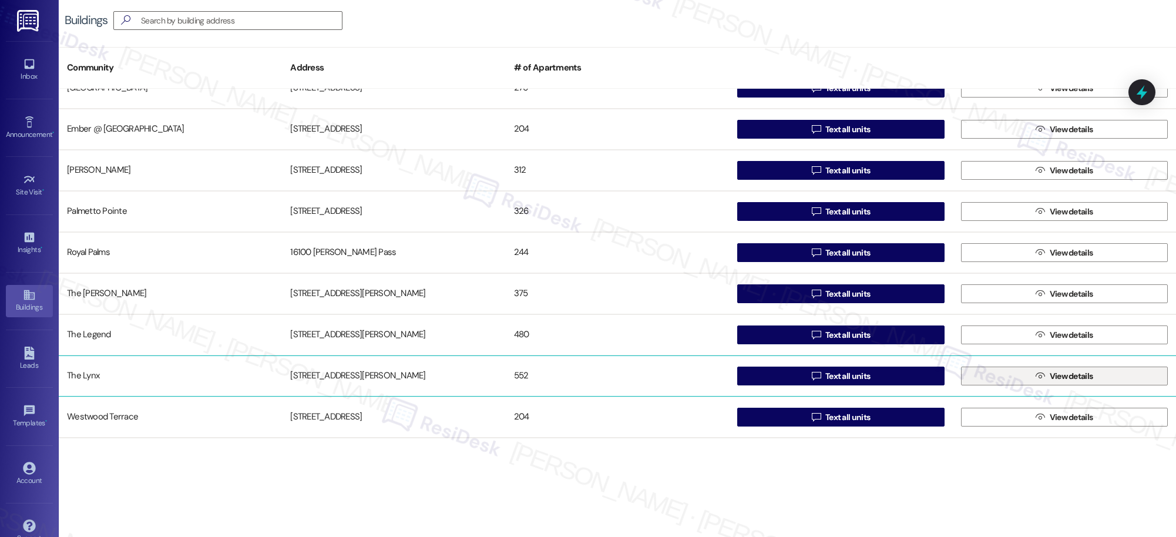
click at [1041, 378] on span " View details" at bounding box center [1064, 376] width 62 height 18
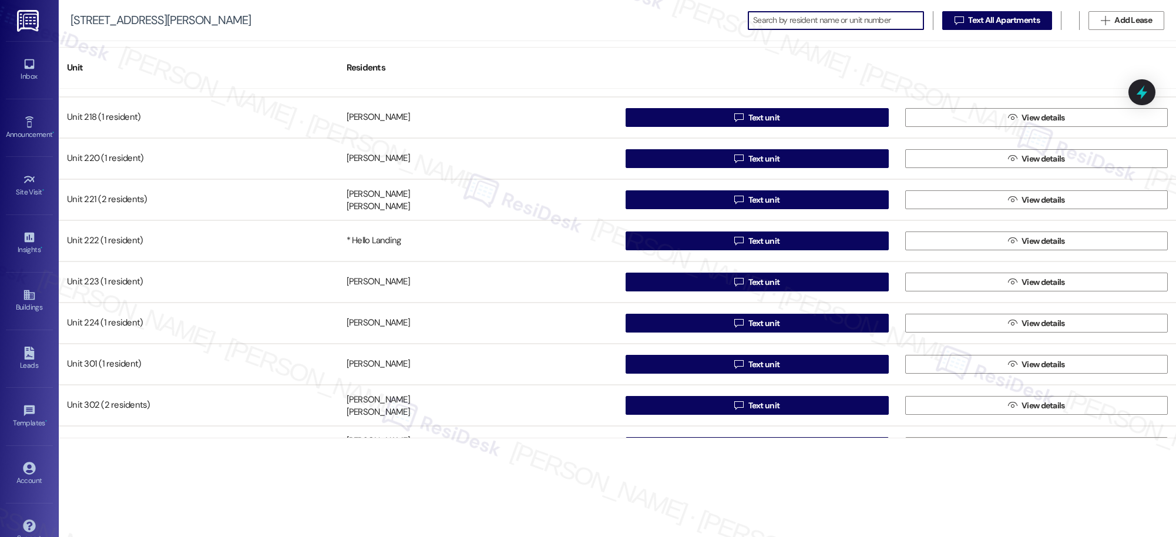
scroll to position [909, 0]
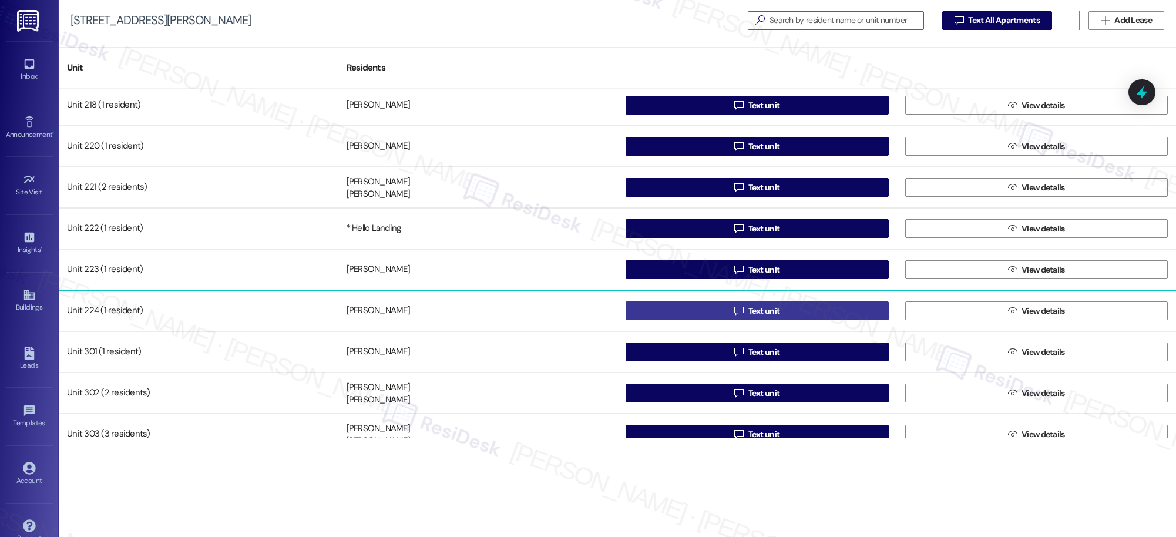
click at [761, 311] on span "Text unit" at bounding box center [765, 311] width 32 height 12
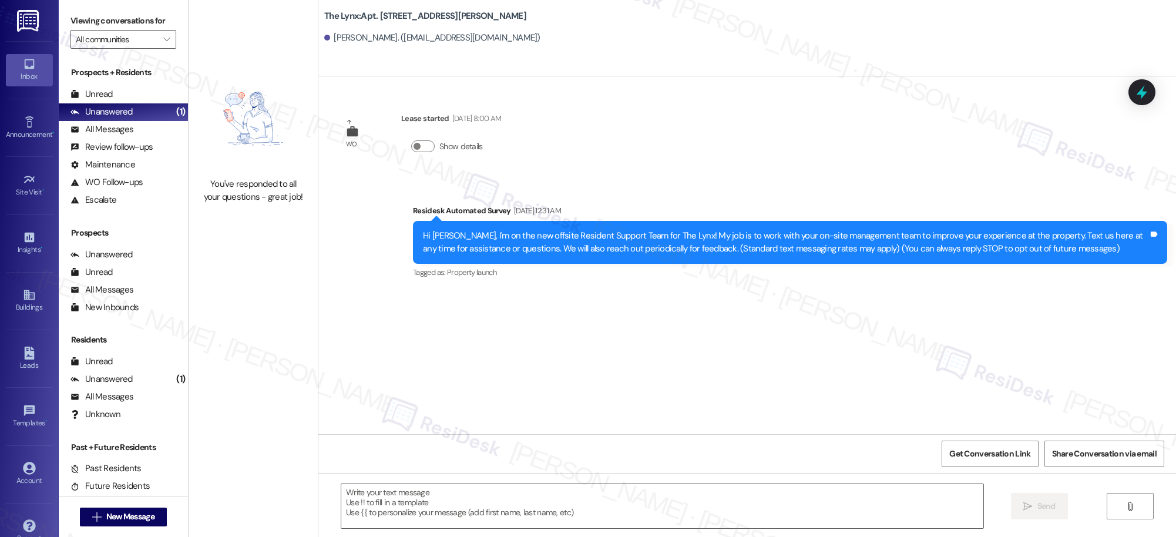
type textarea "Fetching suggested responses. Please feel free to read through the conversation…"
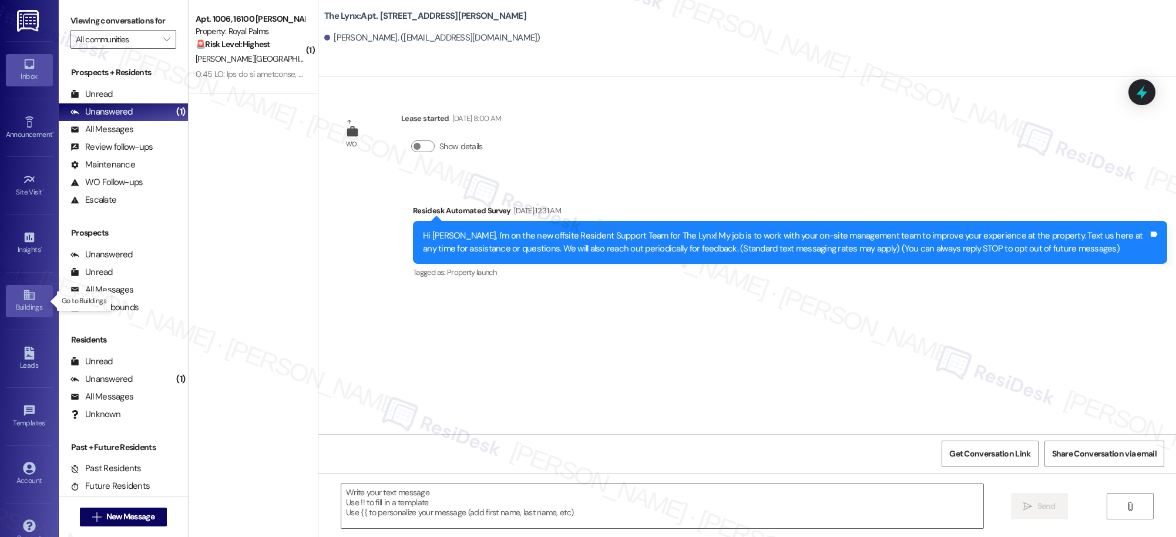
click at [26, 297] on icon at bounding box center [29, 295] width 11 height 10
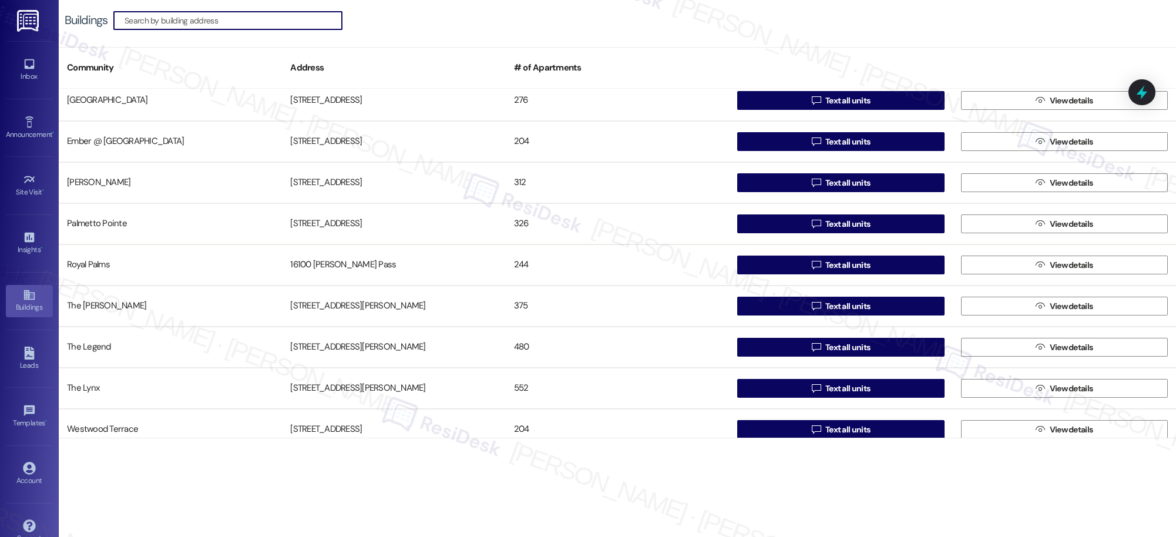
scroll to position [103, 0]
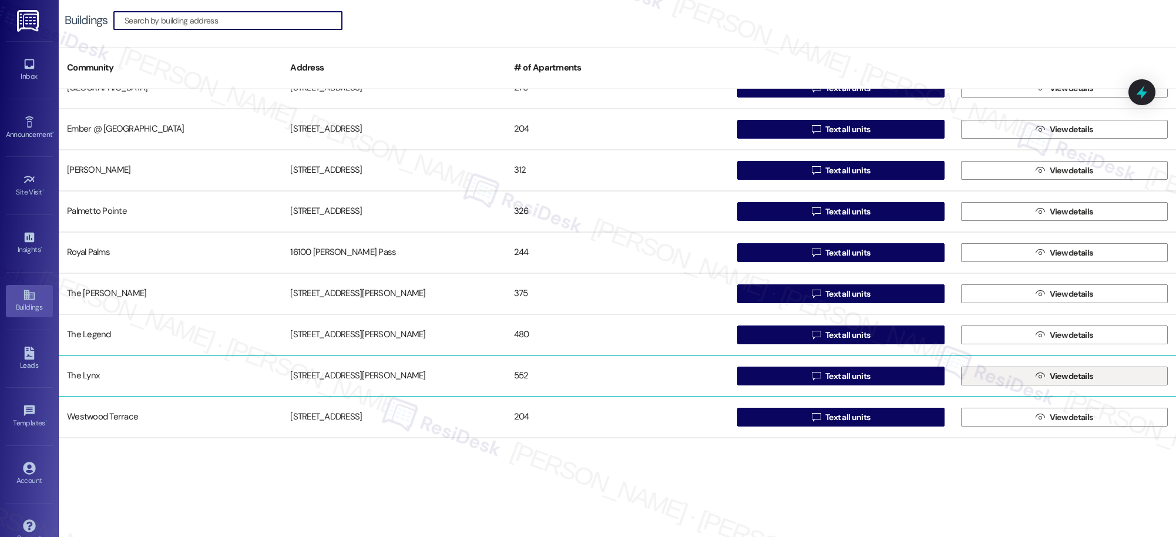
click at [1073, 378] on span "View details" at bounding box center [1071, 376] width 43 height 12
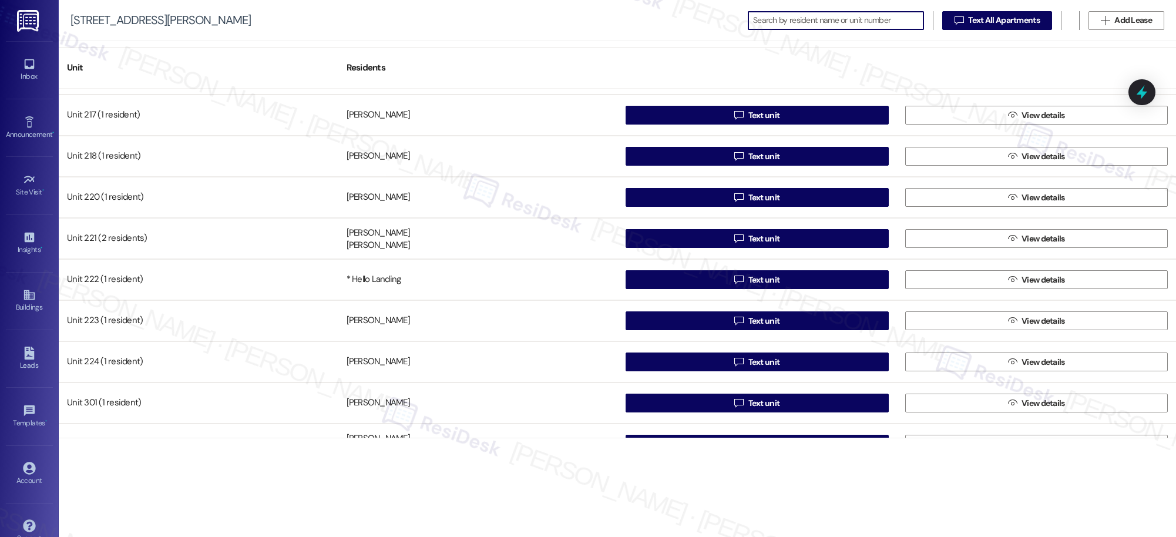
scroll to position [884, 0]
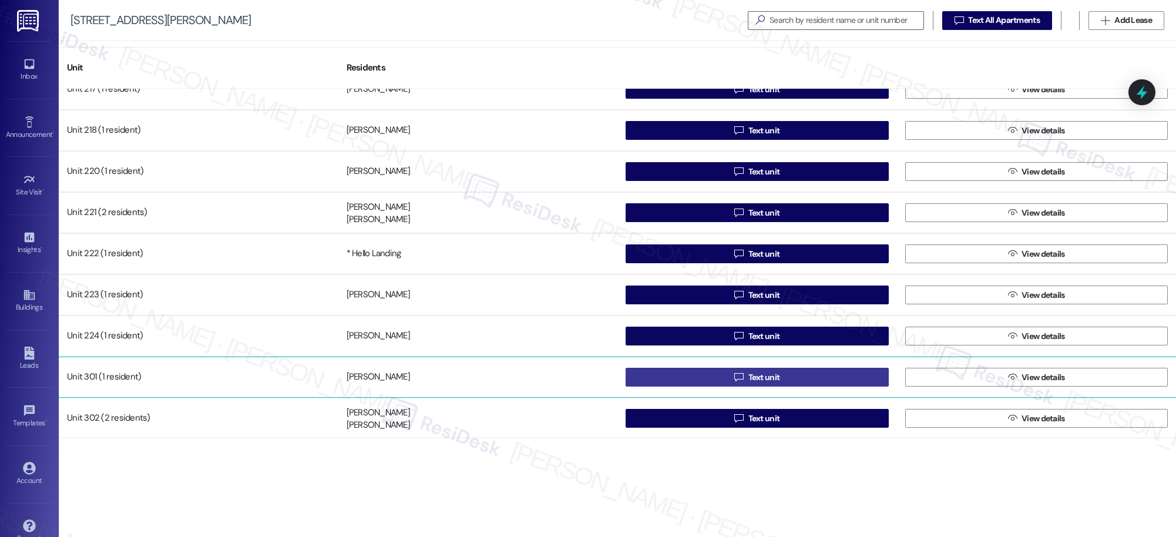
click at [749, 379] on span "Text unit" at bounding box center [765, 377] width 32 height 12
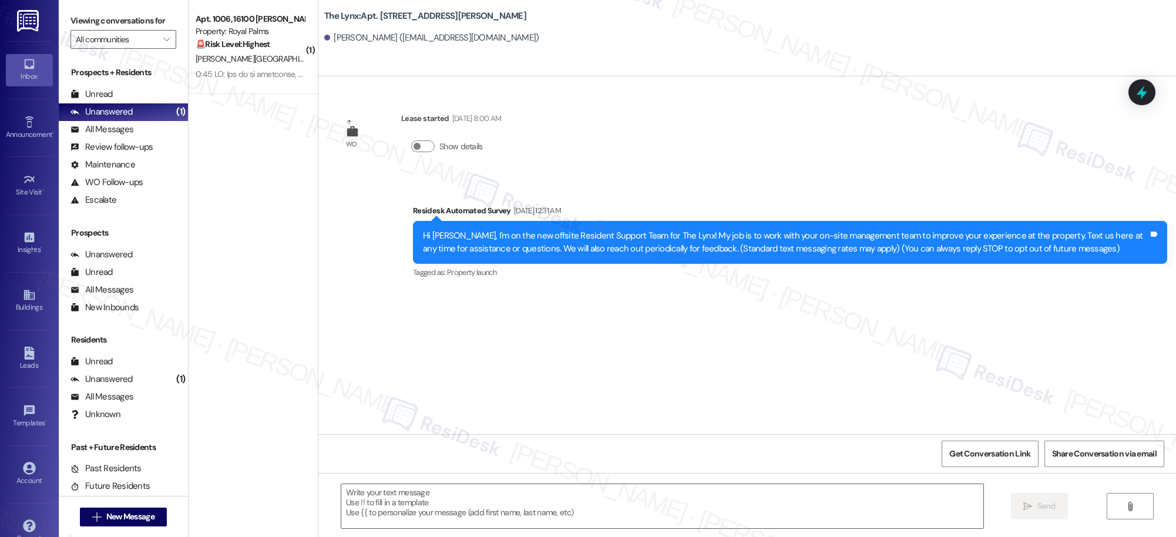
type textarea "Fetching suggested responses. Please feel free to read through the conversation…"
click at [29, 296] on icon at bounding box center [29, 294] width 13 height 13
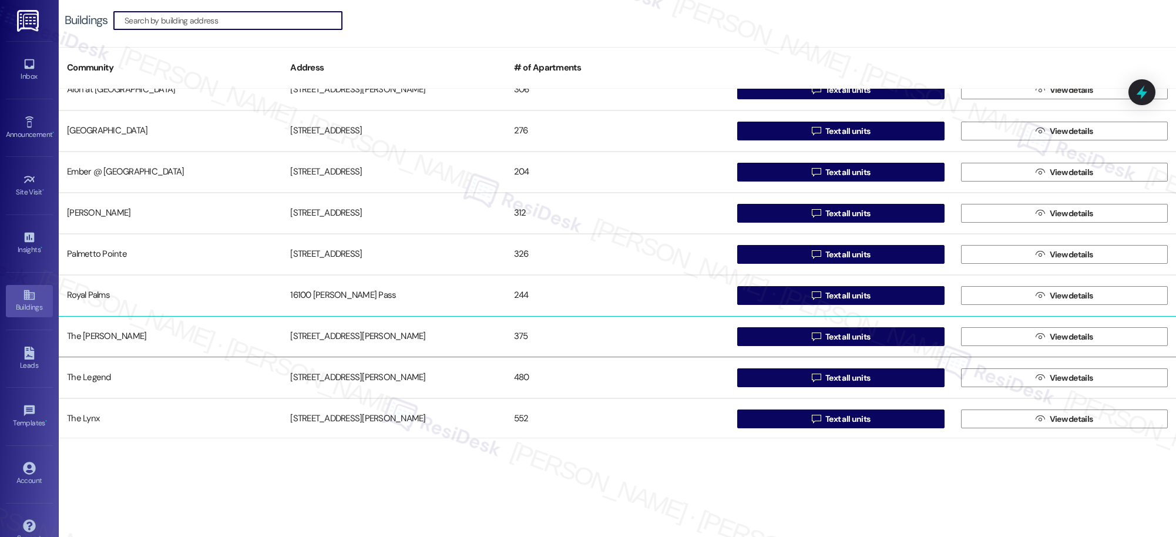
scroll to position [103, 0]
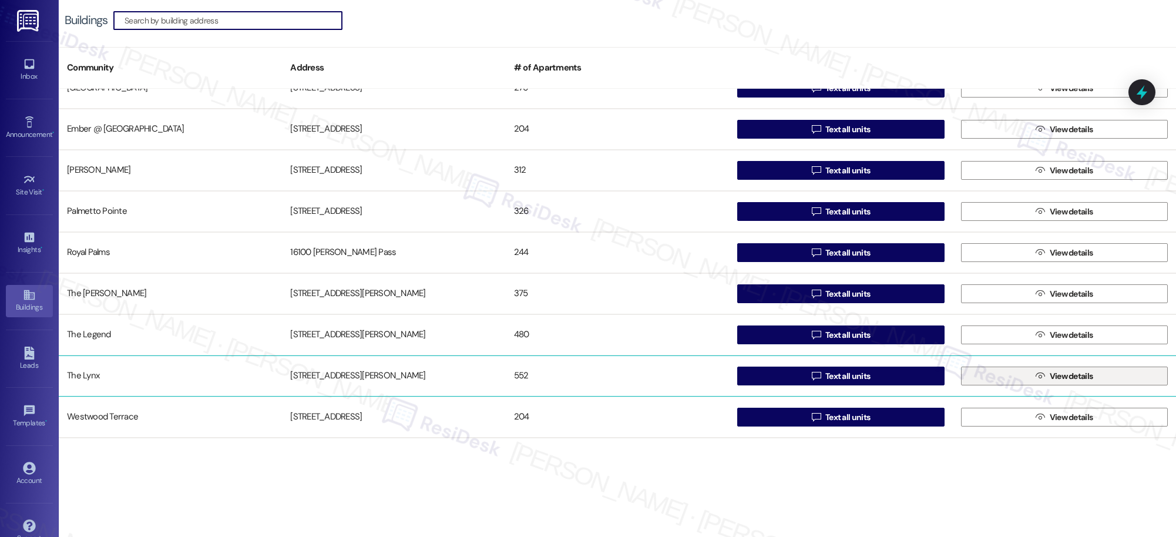
click at [1050, 380] on span "View details" at bounding box center [1071, 376] width 43 height 12
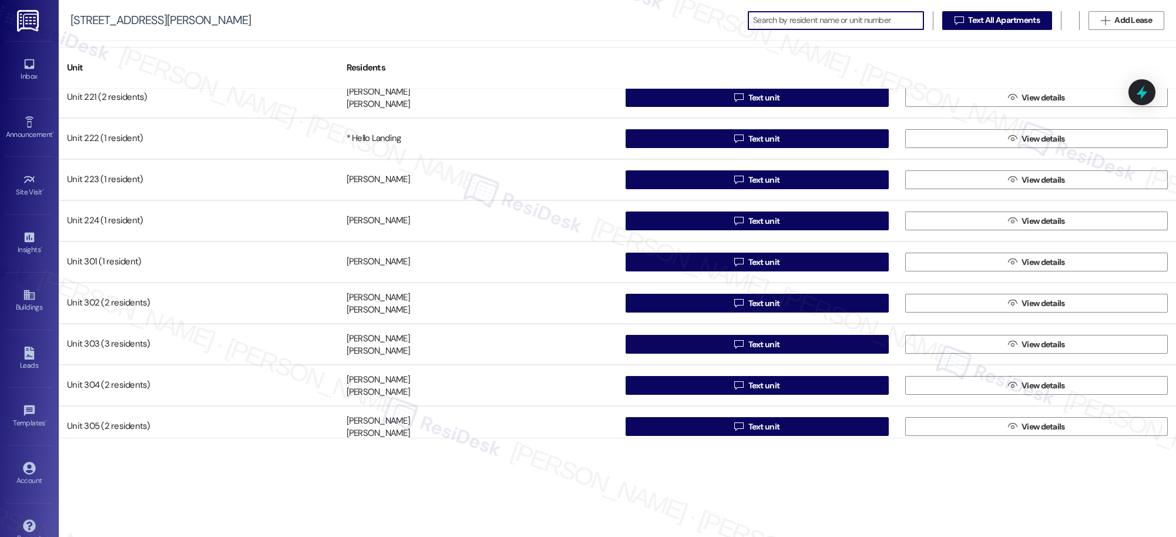
scroll to position [998, 0]
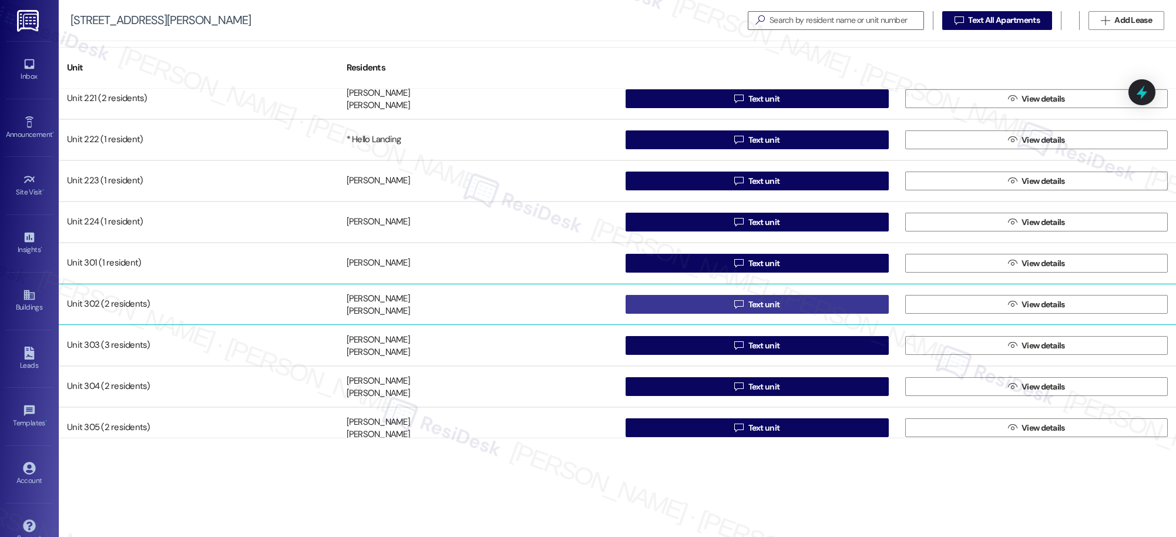
click at [752, 304] on span "Text unit" at bounding box center [765, 304] width 32 height 12
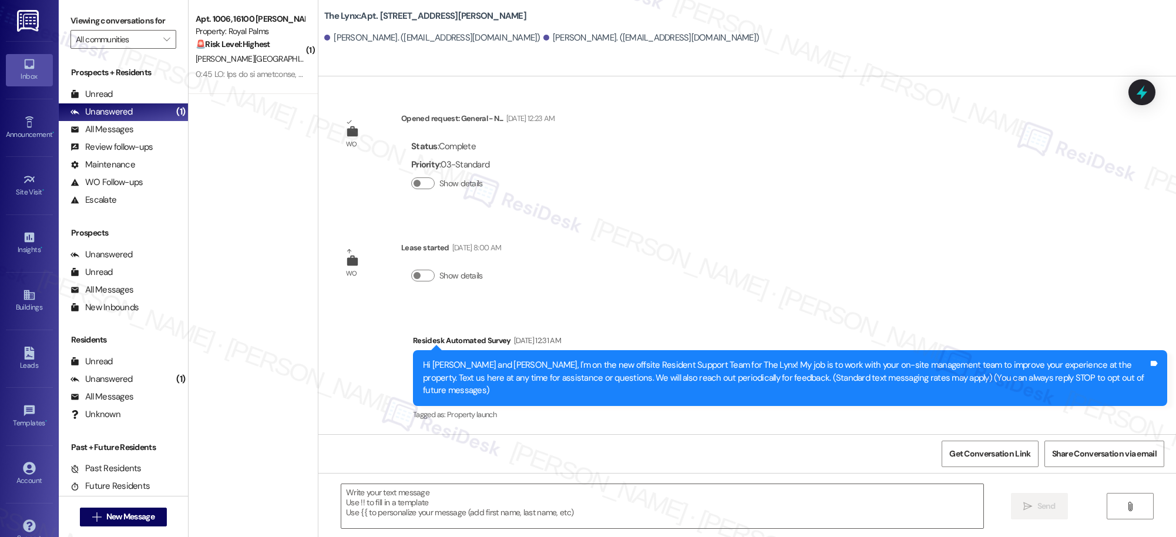
type textarea "Fetching suggested responses. Please feel free to read through the conversation…"
click at [24, 304] on div "Buildings" at bounding box center [29, 307] width 59 height 12
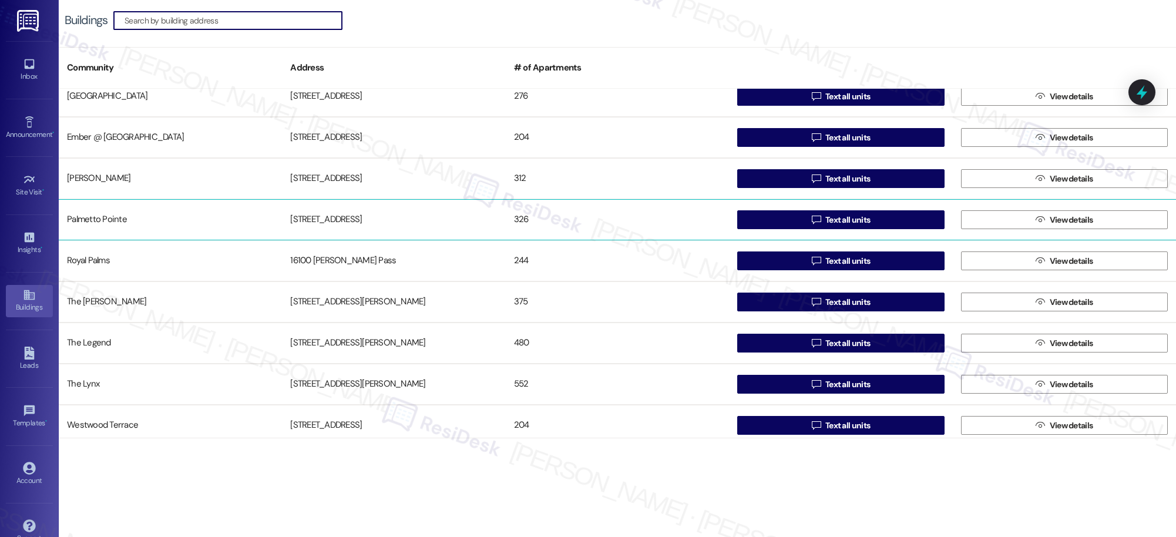
scroll to position [103, 0]
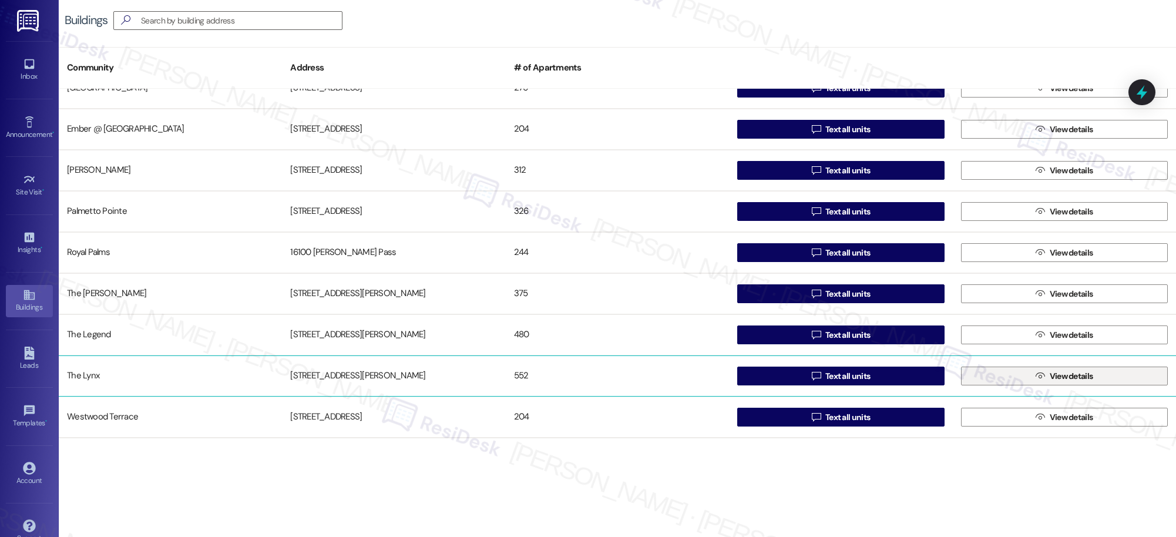
click at [1056, 377] on span "View details" at bounding box center [1071, 376] width 43 height 12
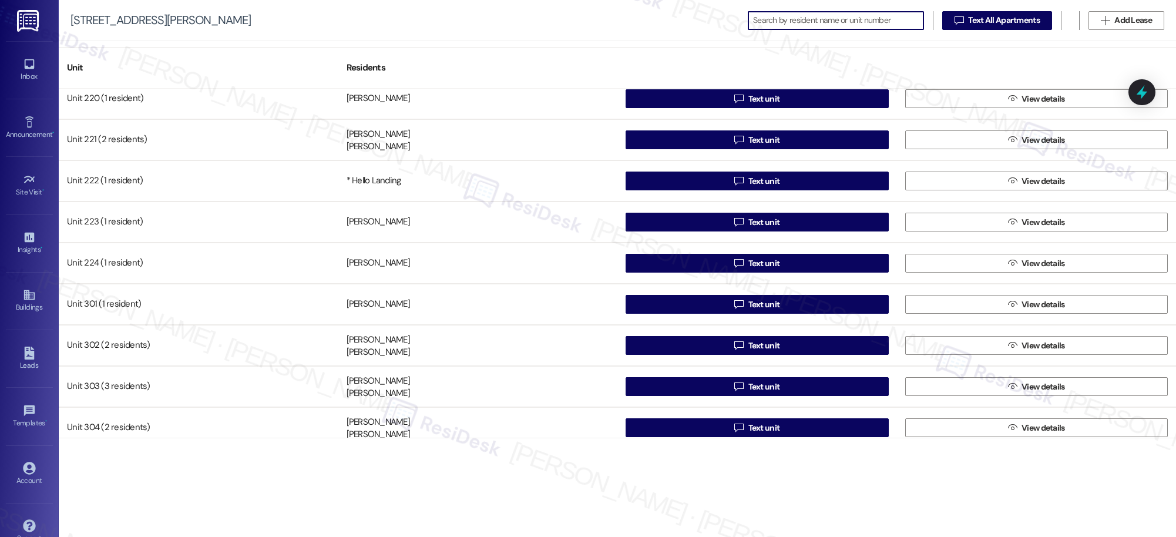
scroll to position [958, 0]
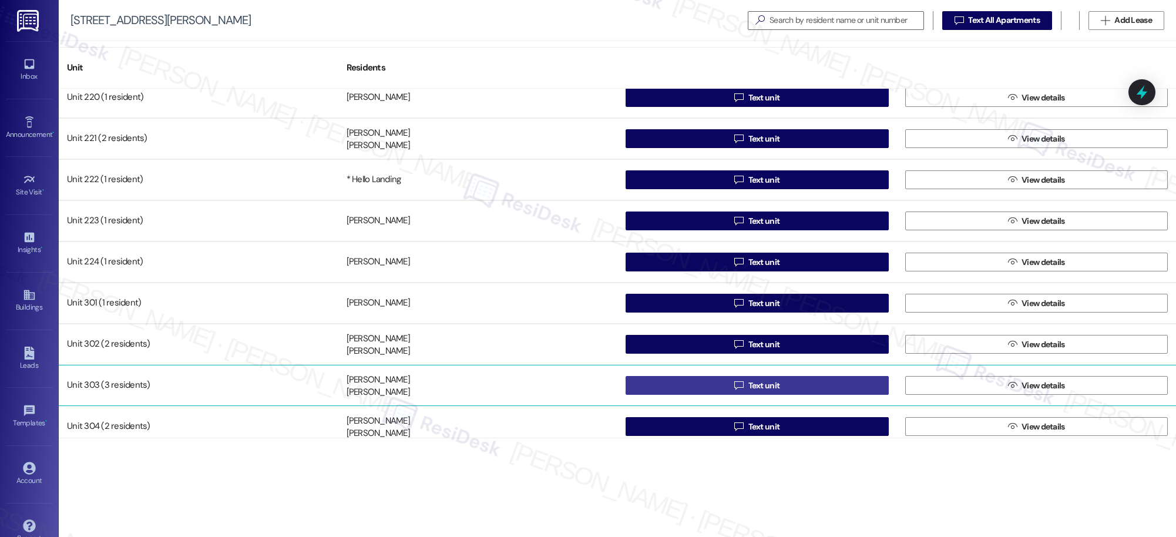
click at [756, 384] on span "Text unit" at bounding box center [765, 386] width 32 height 12
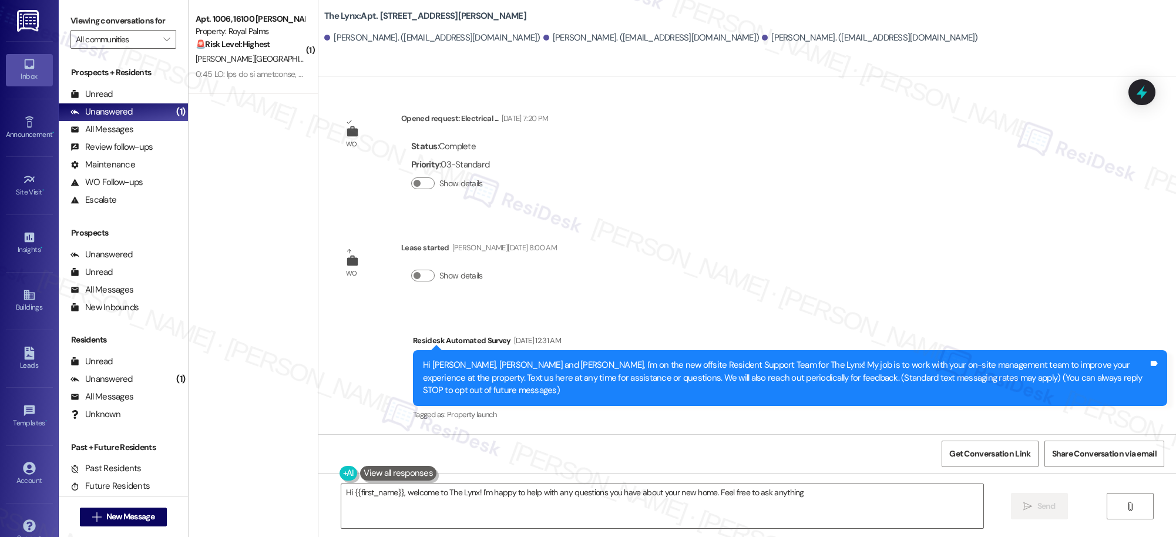
type textarea "Hi {{first_name}}, welcome to The Lynx! I'm happy to help with any questions yo…"
click at [29, 301] on icon at bounding box center [29, 294] width 13 height 13
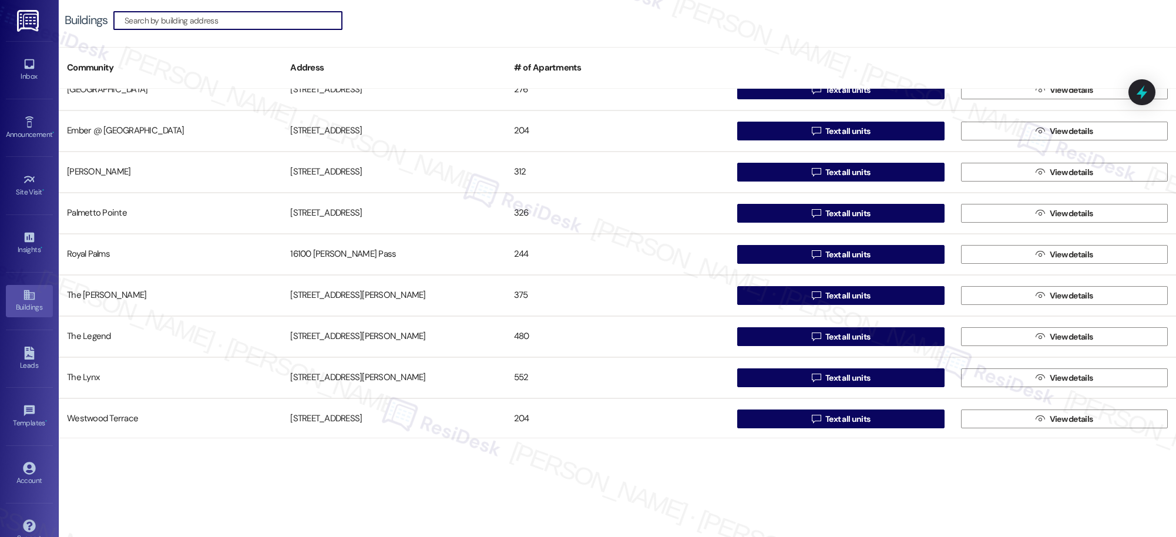
scroll to position [103, 0]
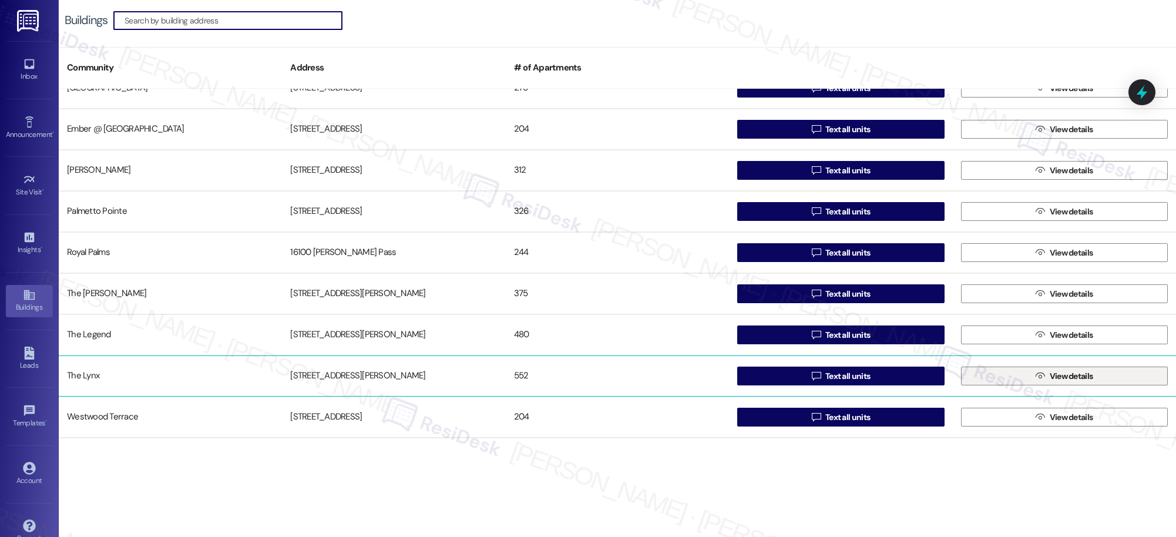
click at [1036, 374] on icon "" at bounding box center [1040, 375] width 9 height 9
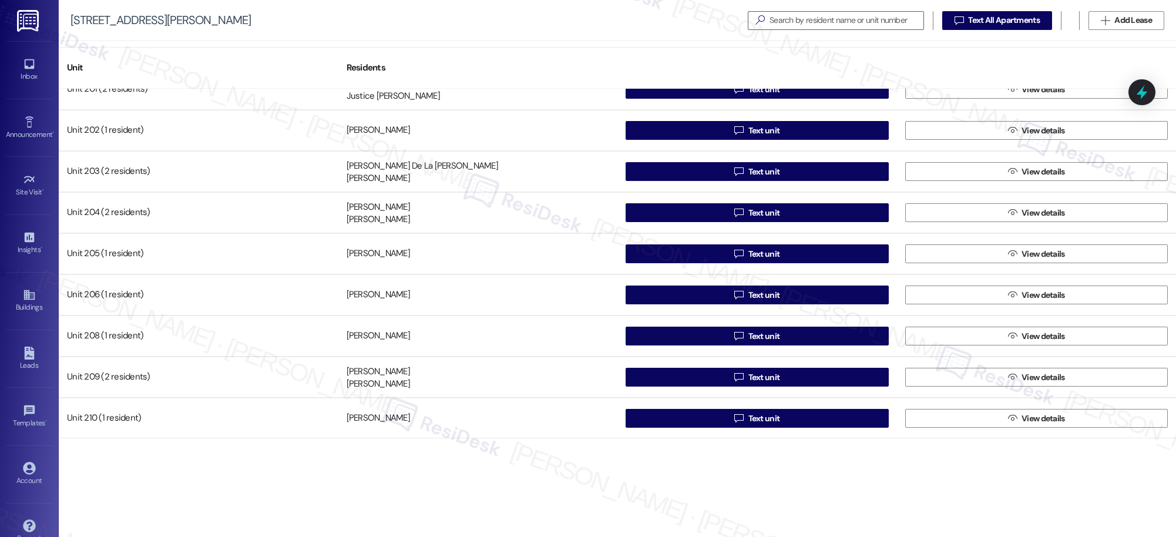
scroll to position [354, 0]
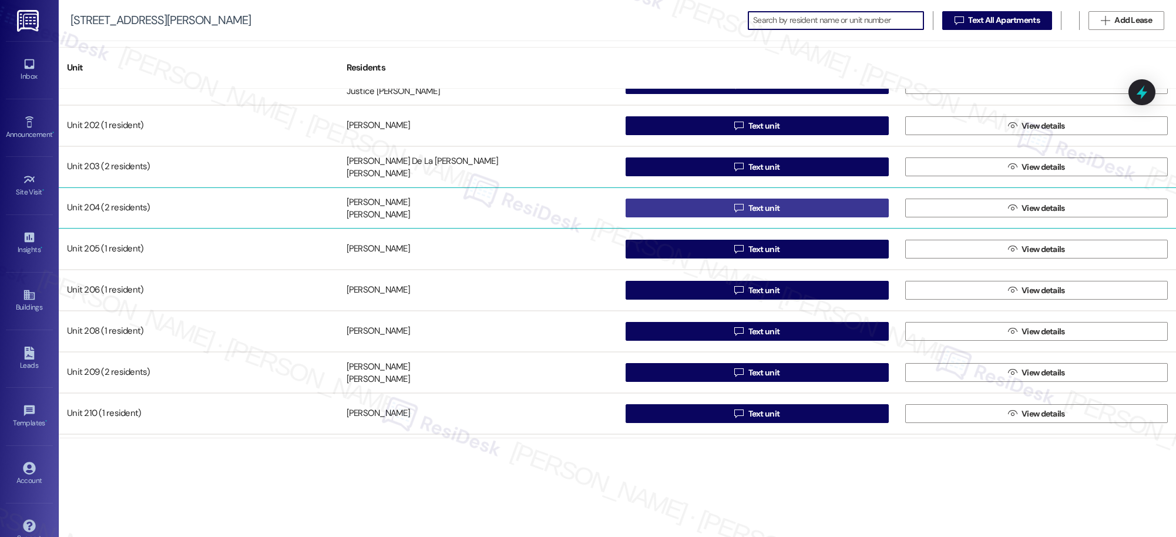
click at [754, 209] on span "Text unit" at bounding box center [765, 208] width 32 height 12
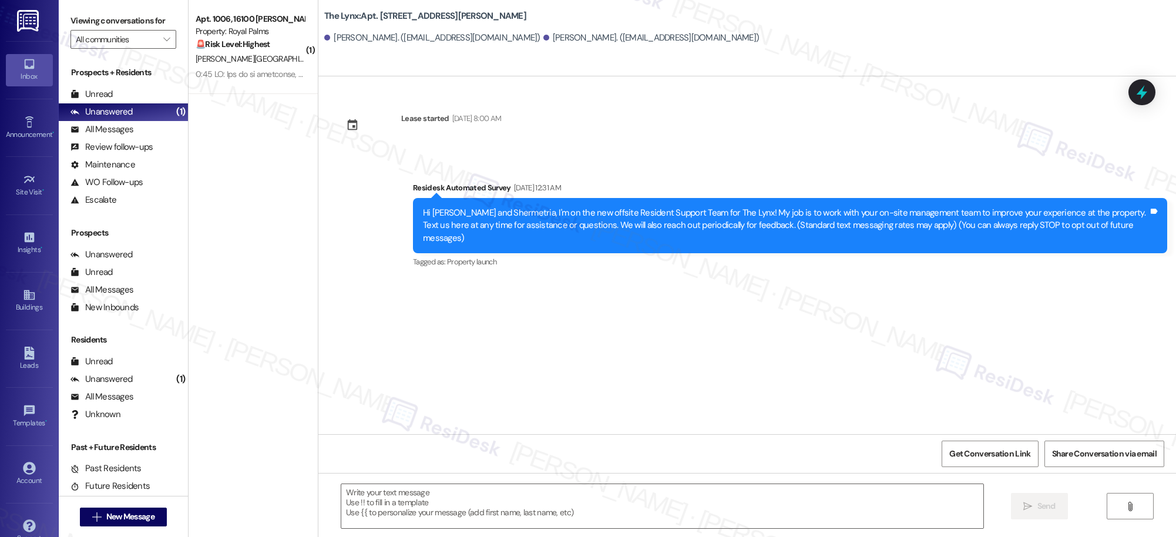
type textarea "Fetching suggested responses. Please feel free to read through the conversation…"
click at [28, 300] on icon at bounding box center [29, 294] width 13 height 13
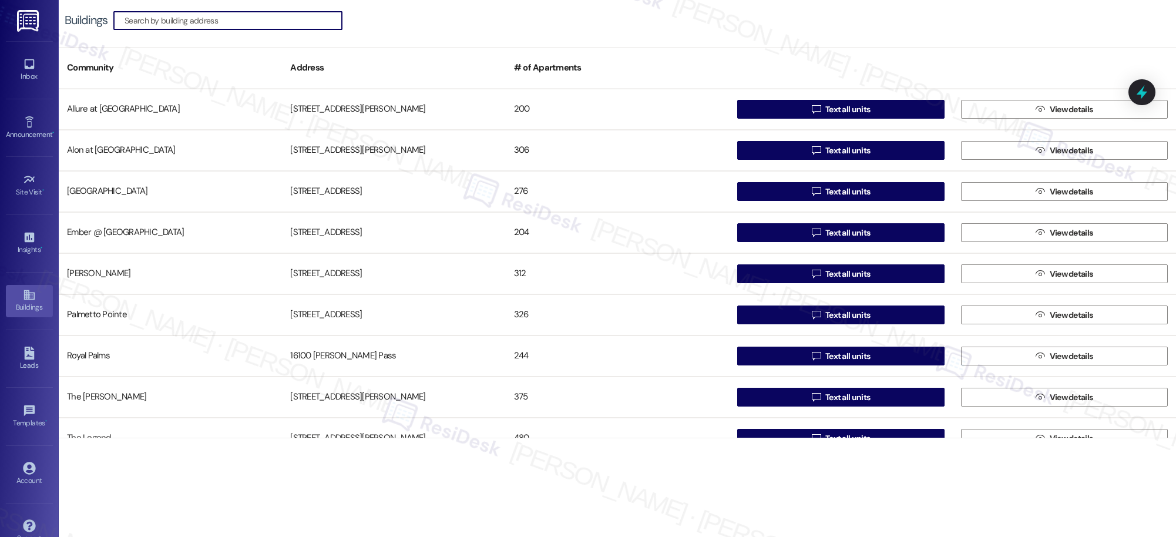
scroll to position [103, 0]
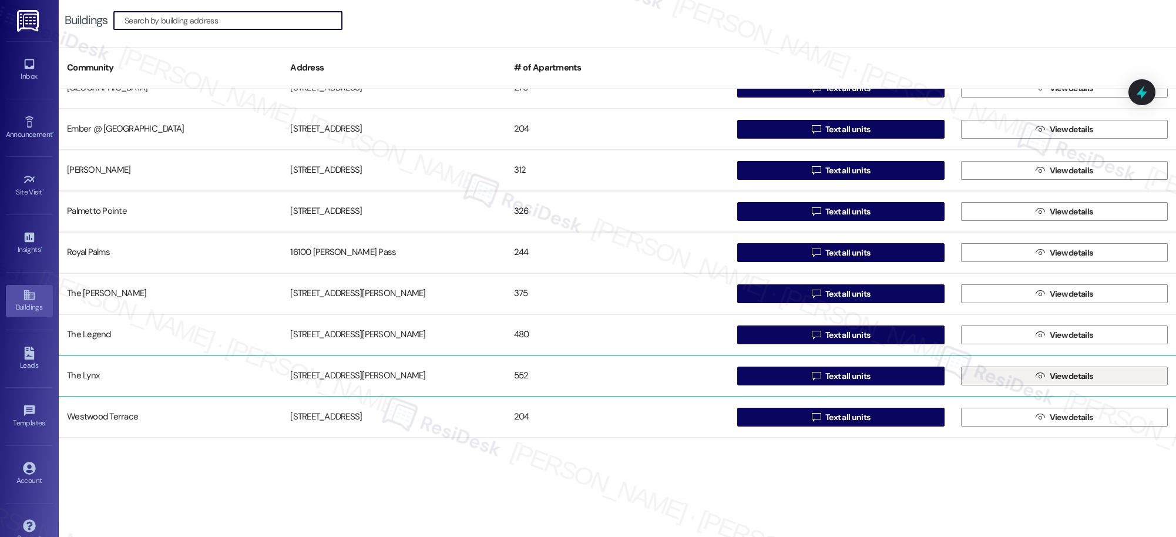
click at [1041, 376] on span " View details" at bounding box center [1064, 376] width 62 height 18
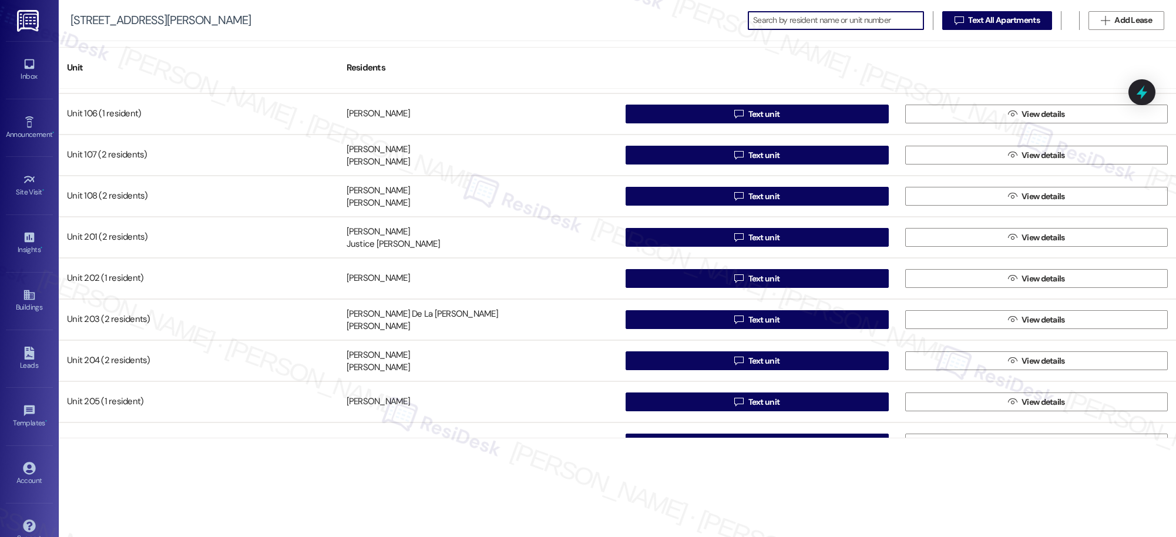
scroll to position [247, 0]
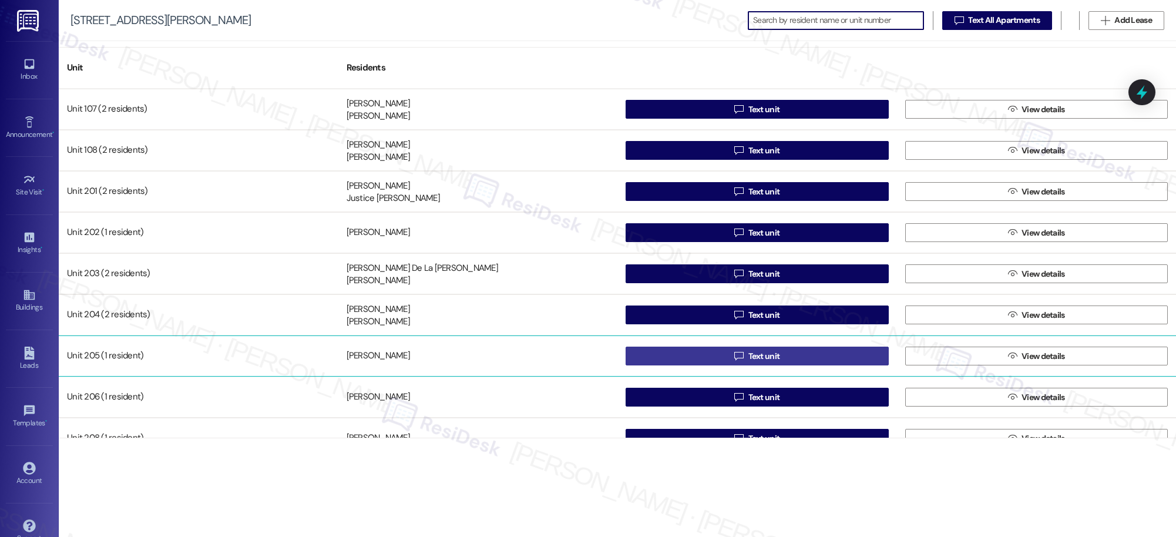
click at [759, 355] on span "Text unit" at bounding box center [765, 356] width 32 height 12
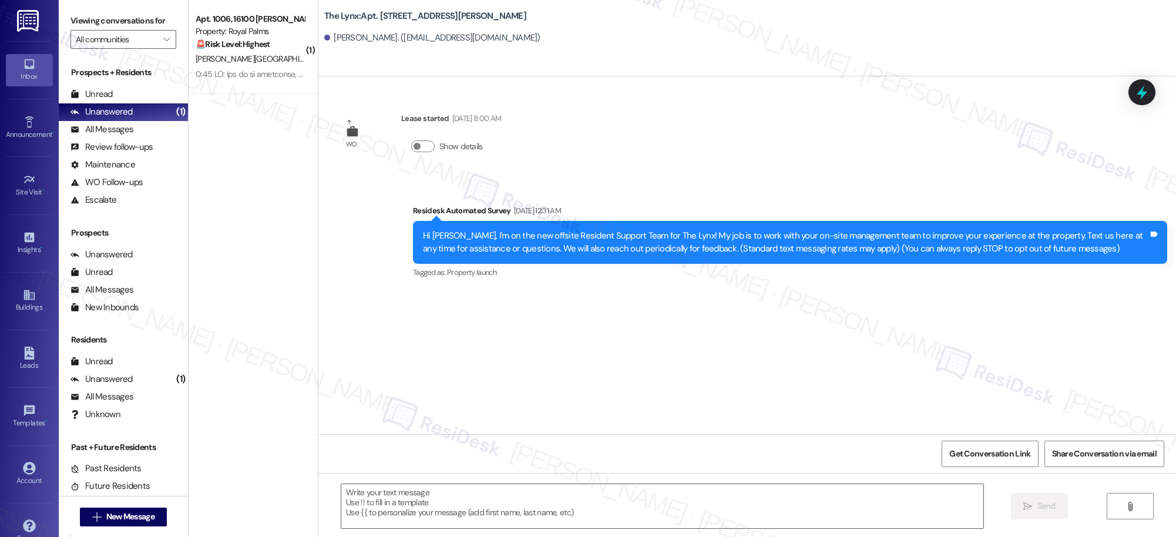
type textarea "Fetching suggested responses. Please feel free to read through the conversation…"
click at [24, 300] on icon at bounding box center [29, 295] width 11 height 10
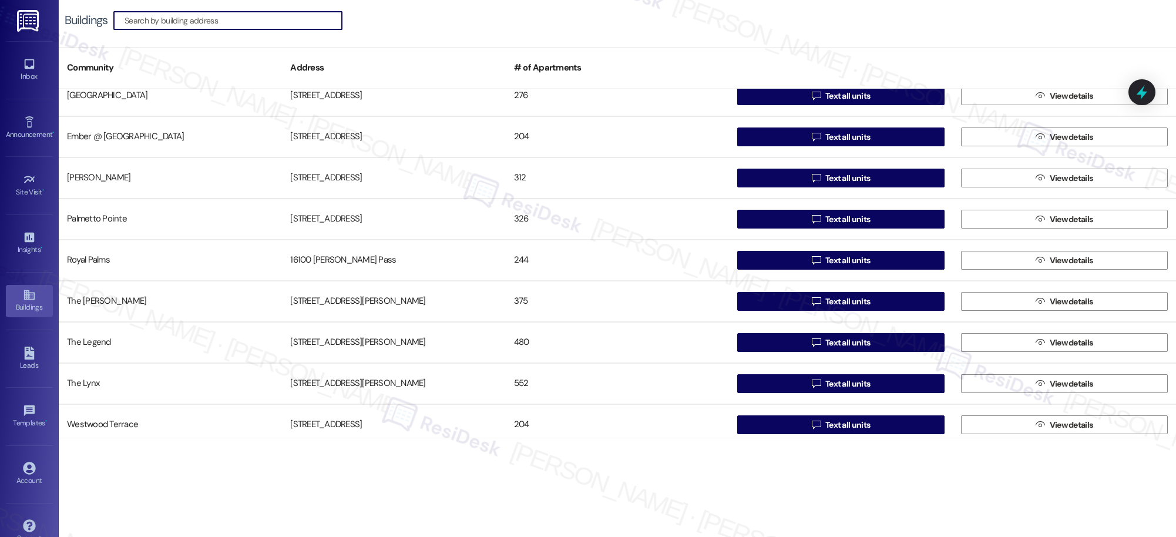
scroll to position [103, 0]
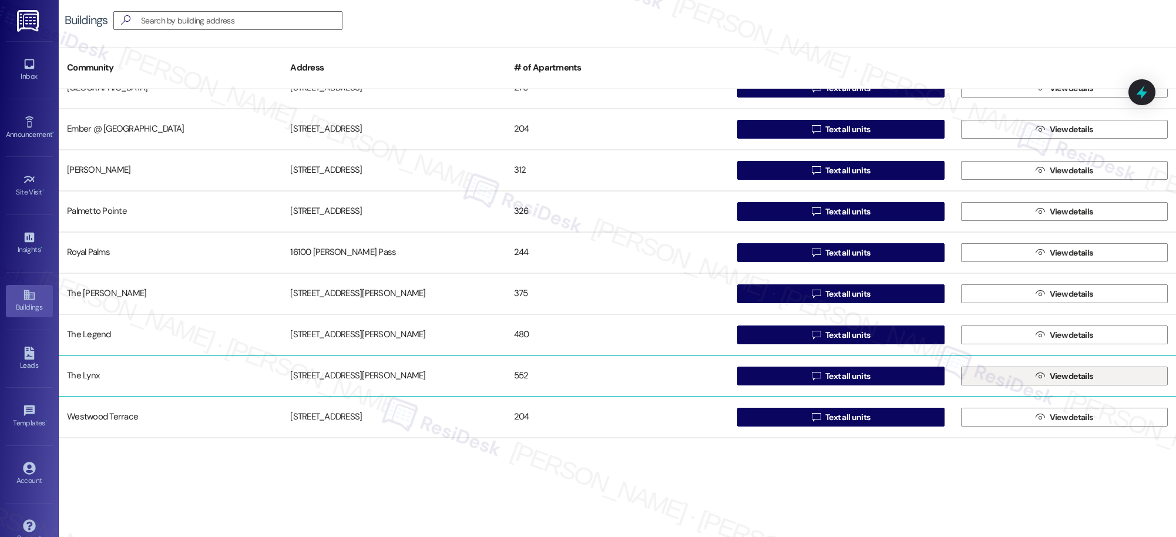
click at [1055, 376] on span "View details" at bounding box center [1071, 376] width 43 height 12
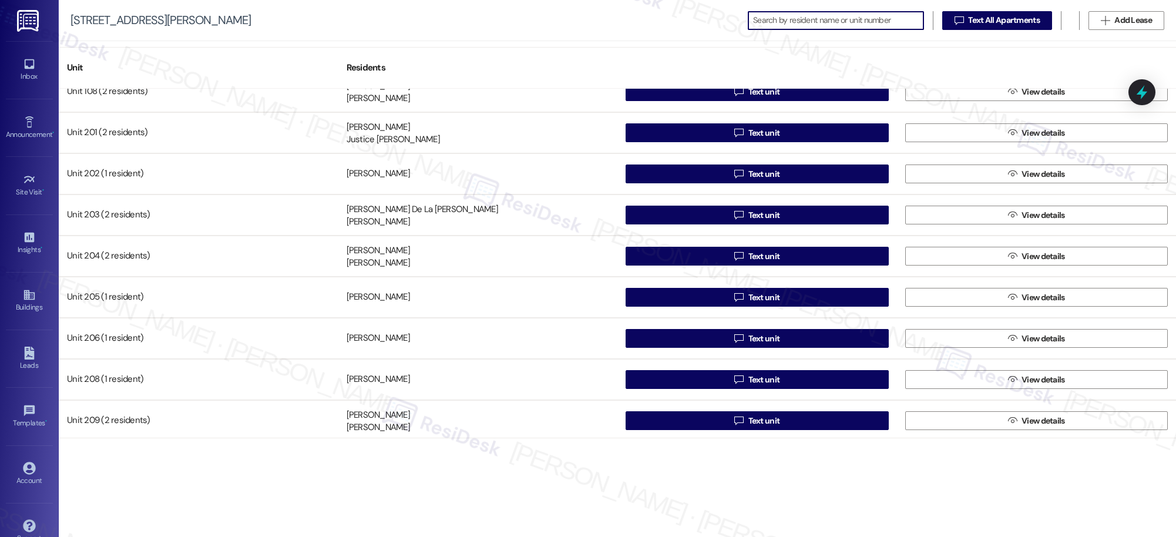
scroll to position [307, 0]
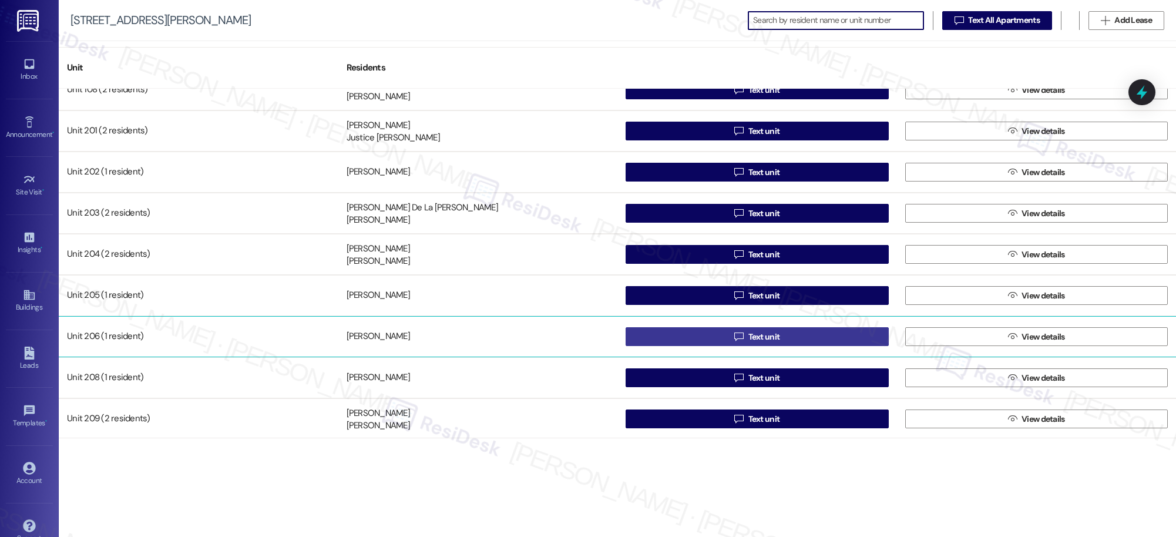
click at [769, 338] on span "Text unit" at bounding box center [765, 337] width 32 height 12
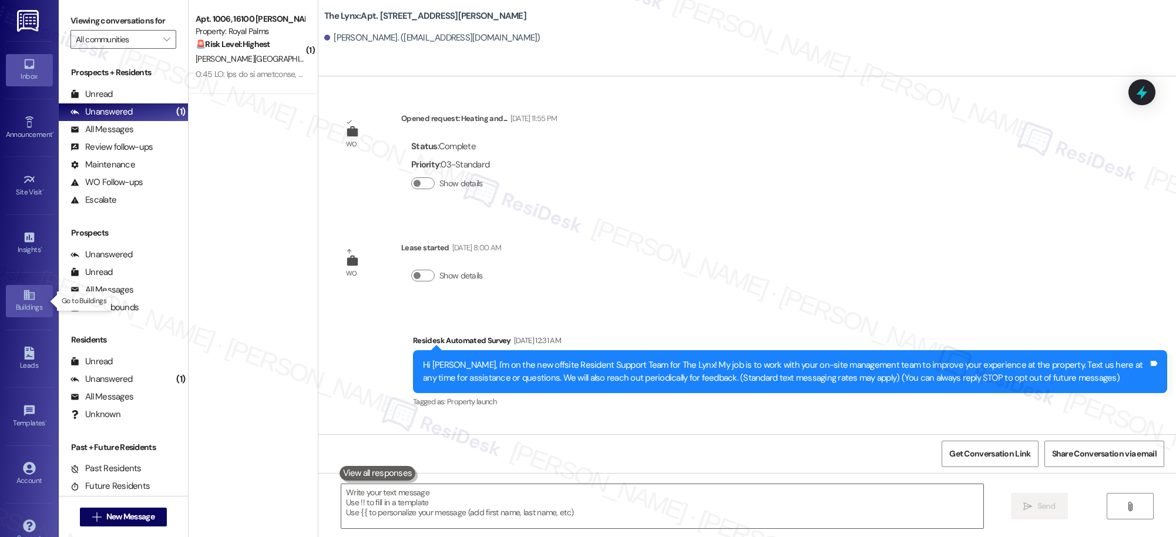
click at [24, 296] on icon at bounding box center [29, 295] width 11 height 10
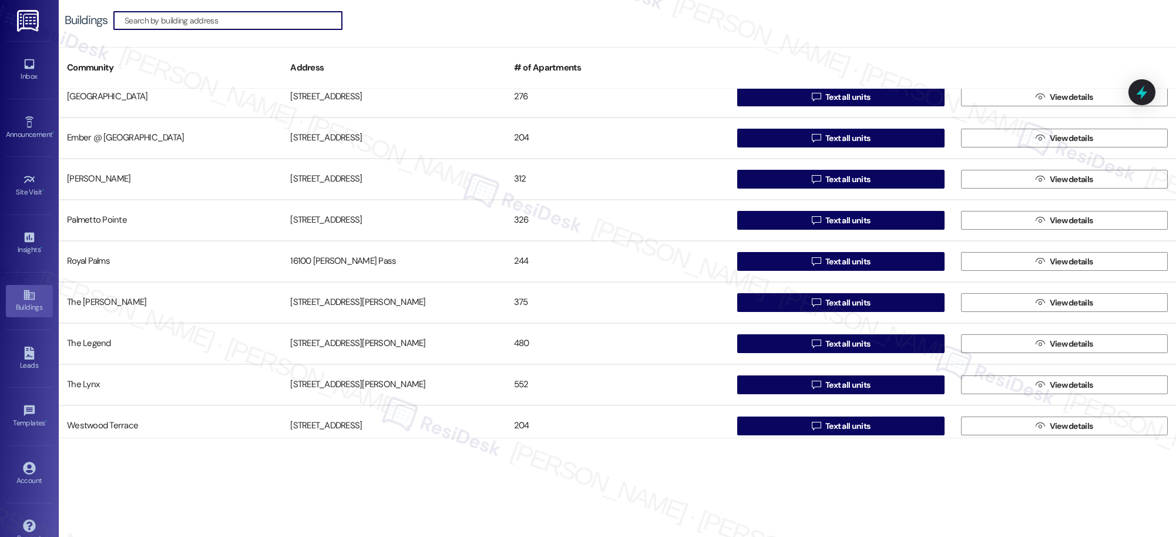
scroll to position [103, 0]
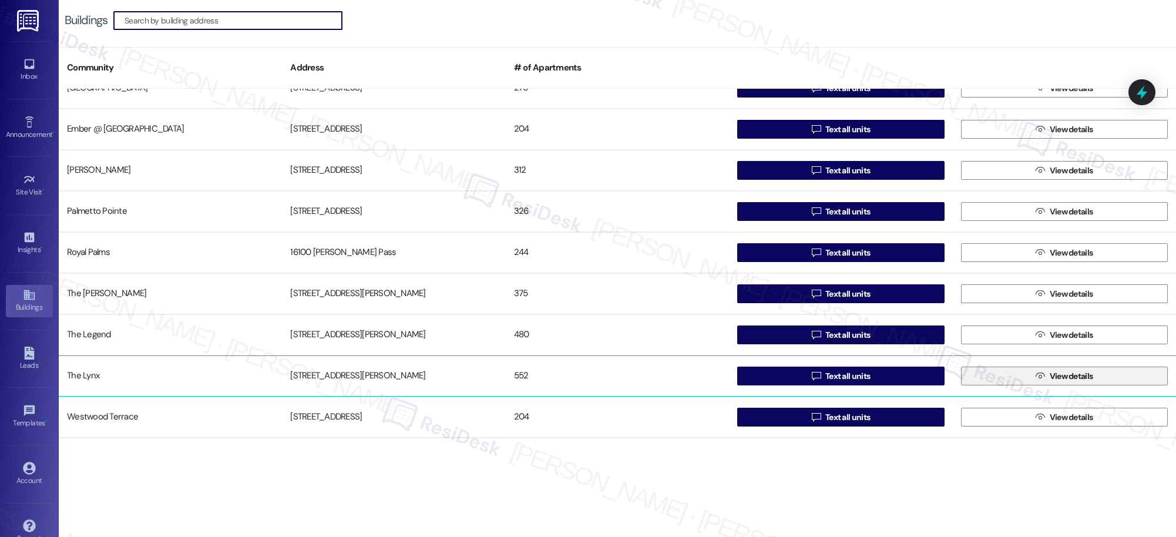
click at [1075, 375] on span "View details" at bounding box center [1071, 376] width 43 height 12
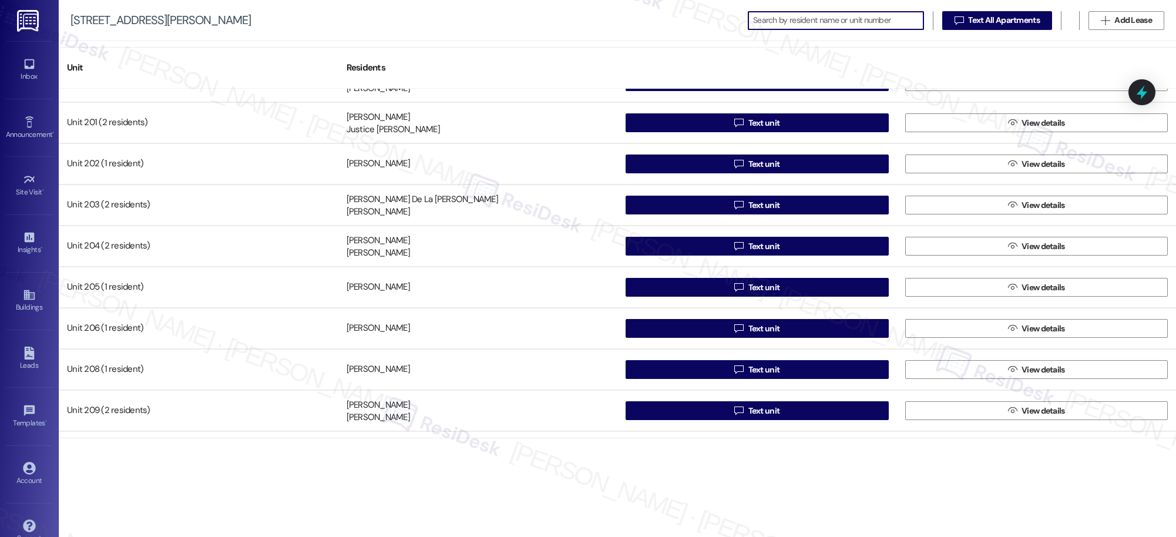
scroll to position [354, 0]
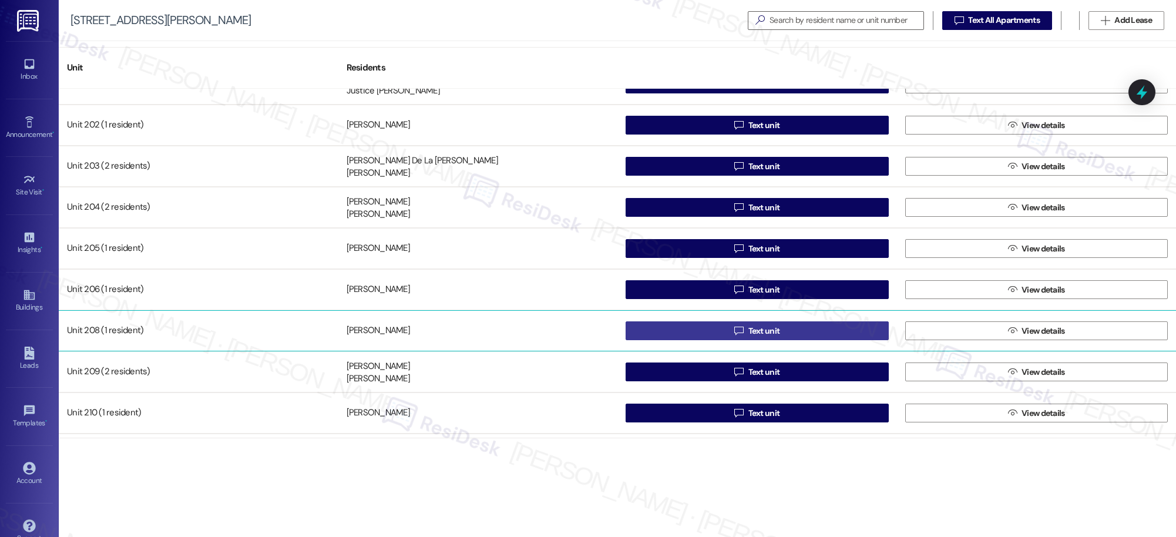
click at [760, 333] on div "Unit 107 (2 residents) [PERSON_NAME] [PERSON_NAME]  Text unit  View details U…" at bounding box center [618, 263] width 1118 height 349
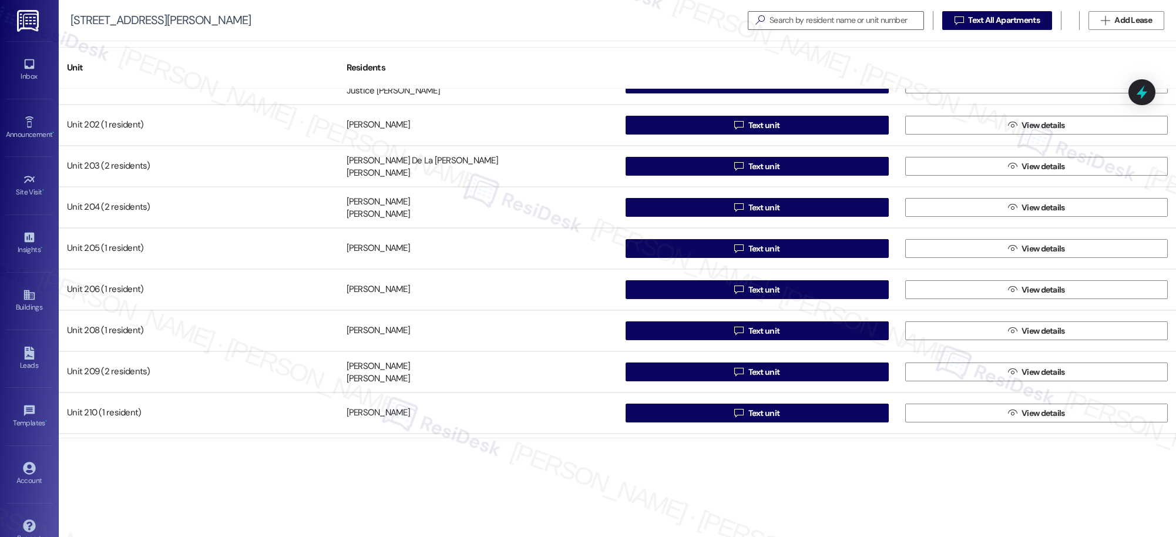
scroll to position [355, 0]
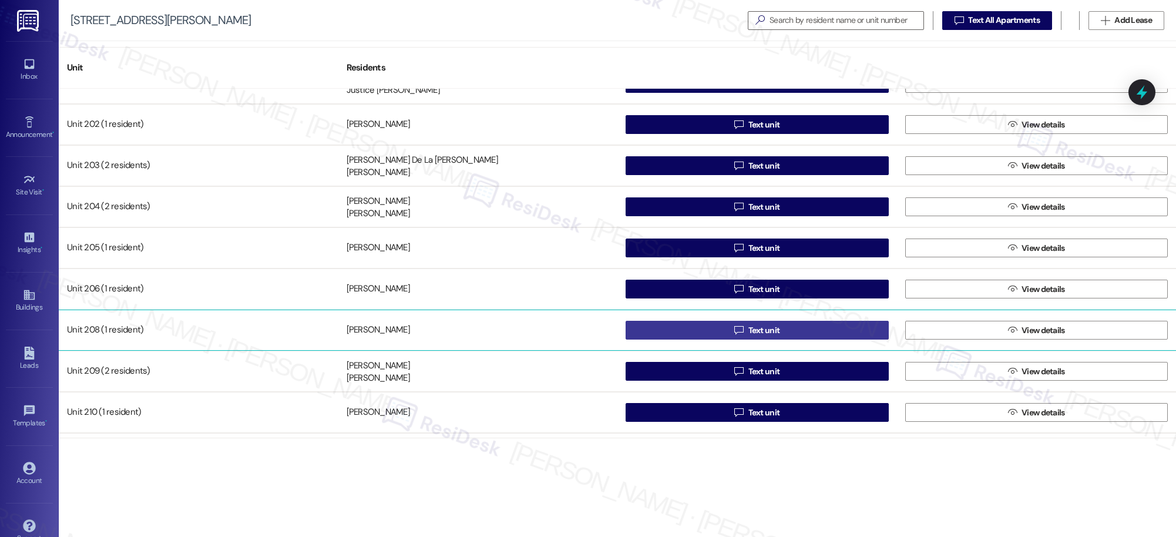
click at [760, 333] on span "Text unit" at bounding box center [765, 330] width 32 height 12
click at [756, 328] on span "Text unit" at bounding box center [765, 330] width 32 height 12
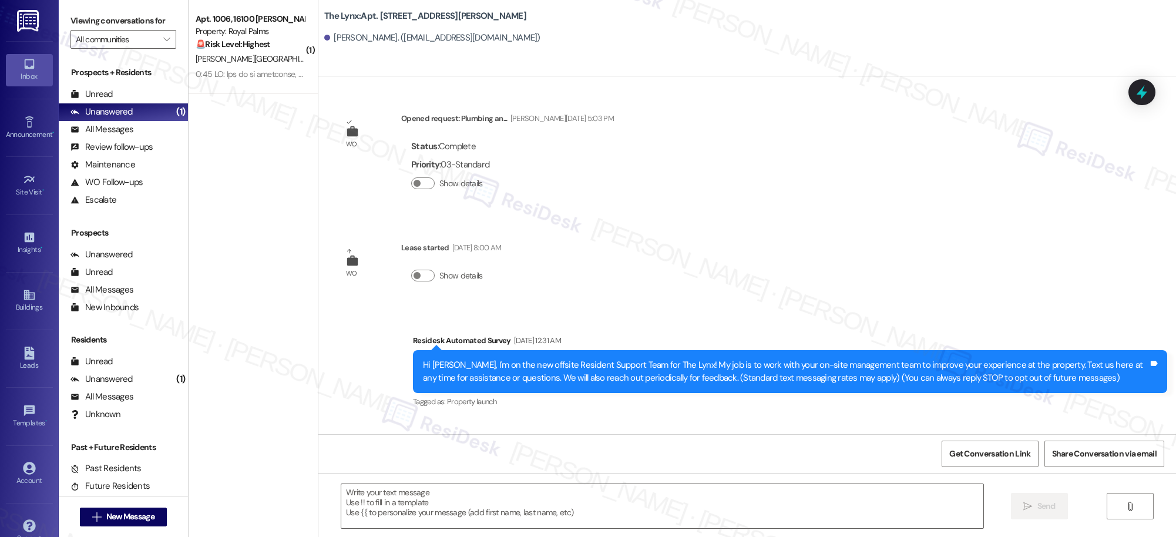
type textarea "Fetching suggested responses. Please feel free to read through the conversation…"
click at [31, 297] on icon at bounding box center [29, 294] width 13 height 13
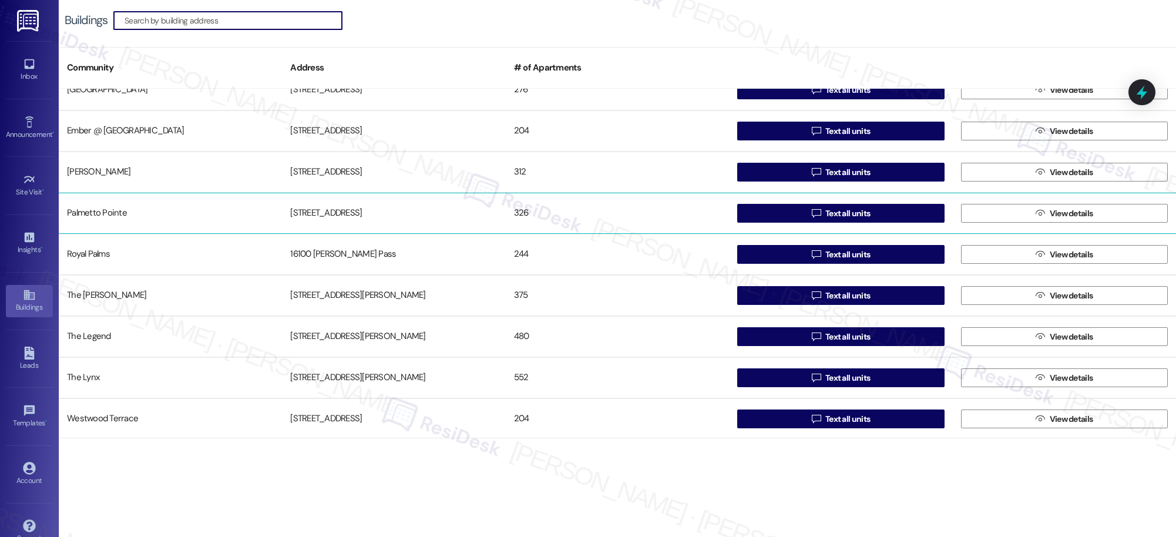
scroll to position [103, 0]
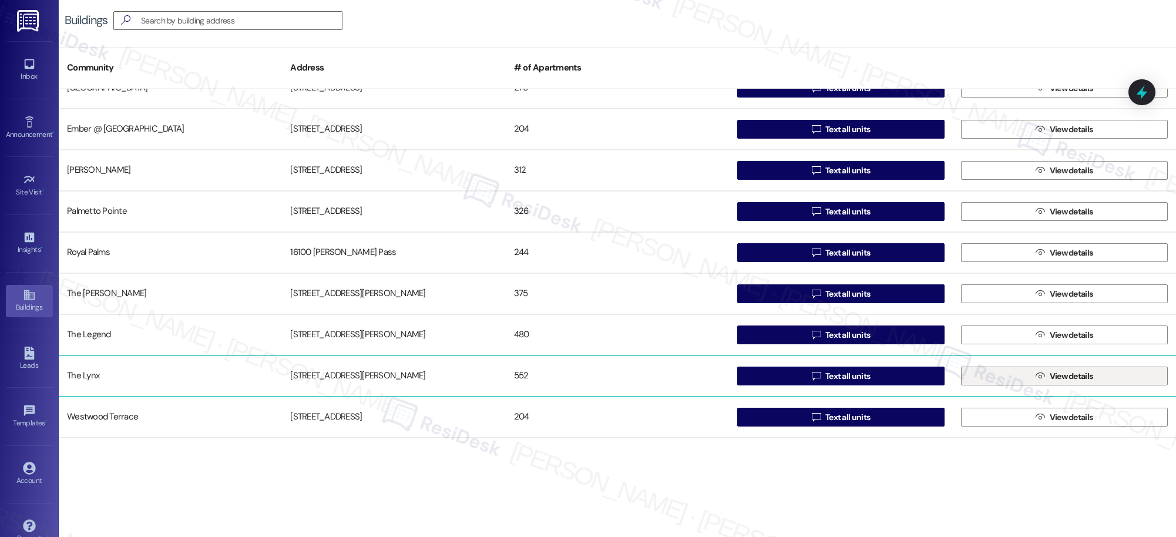
click at [1057, 378] on span "View details" at bounding box center [1071, 376] width 43 height 12
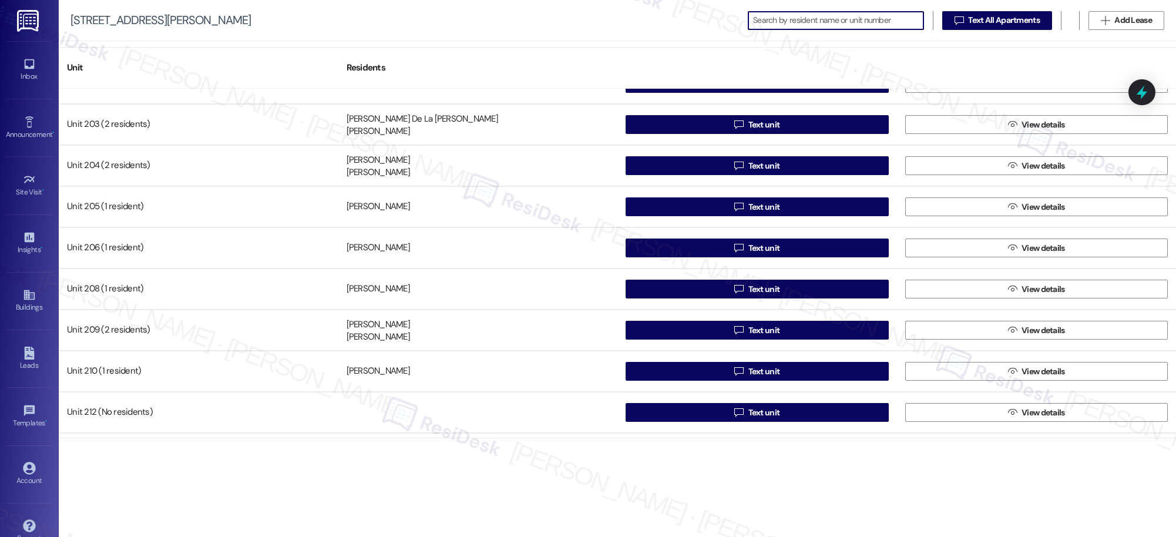
scroll to position [392, 0]
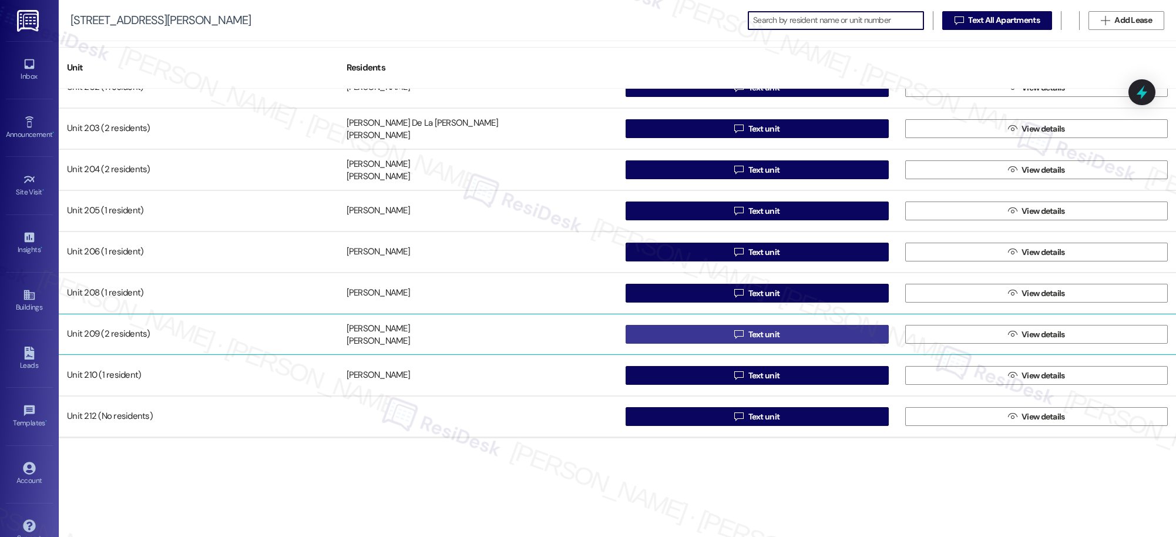
click at [760, 337] on div "Unit 108 (2 residents) [PERSON_NAME] [PERSON_NAME]  Text unit  View details U…" at bounding box center [618, 263] width 1118 height 349
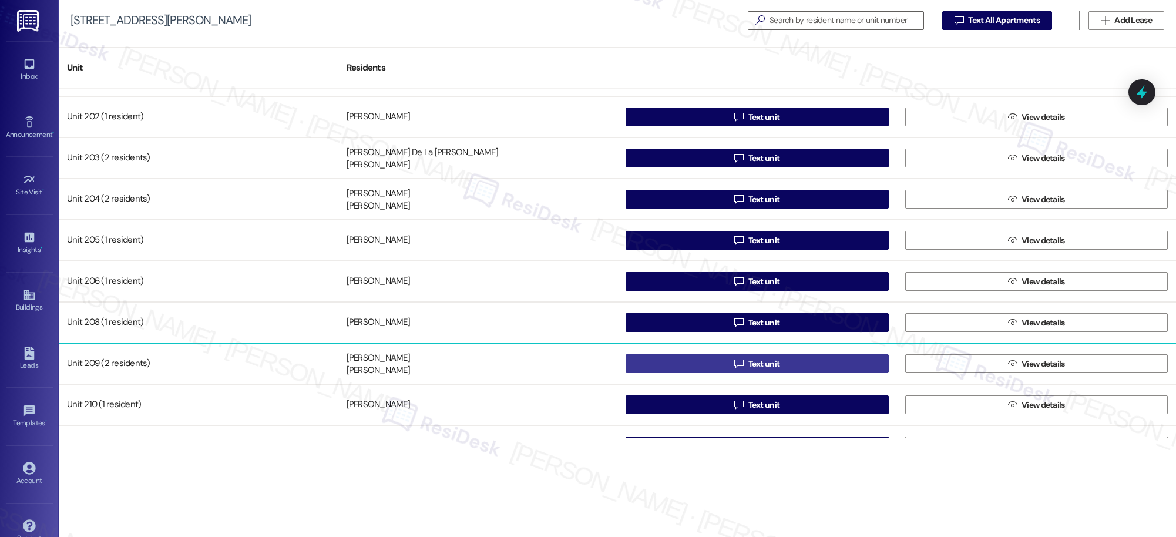
scroll to position [360, 0]
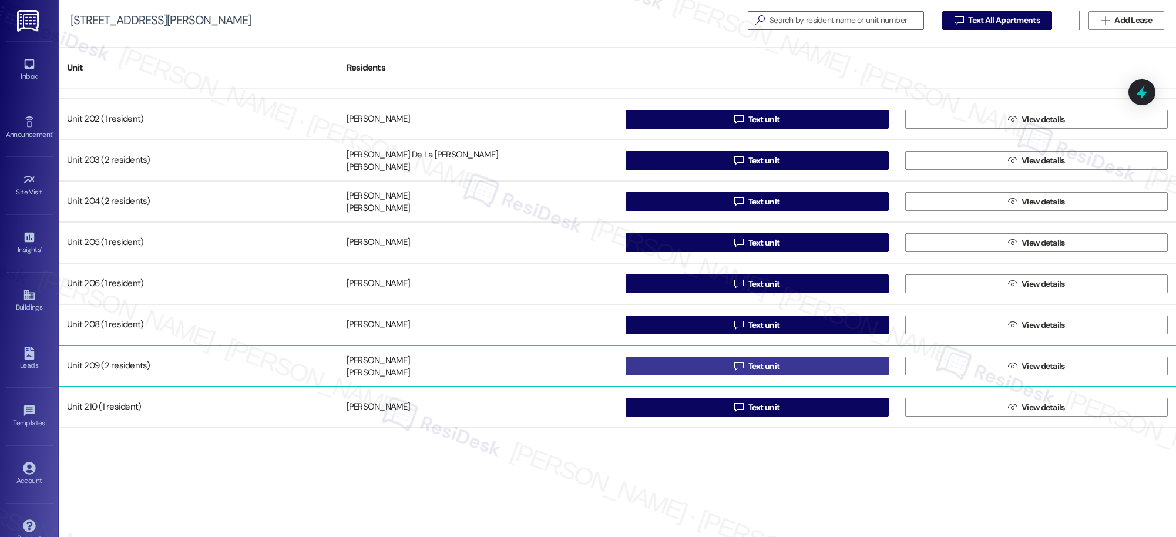
click at [759, 368] on span "Text unit" at bounding box center [765, 366] width 32 height 12
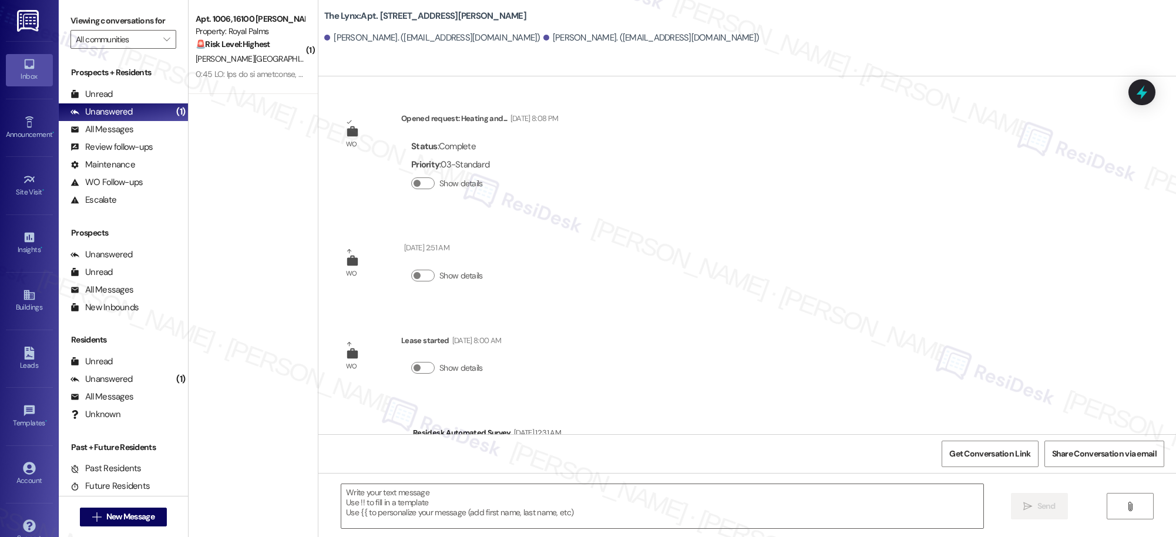
type textarea "Fetching suggested responses. Please feel free to read through the conversation…"
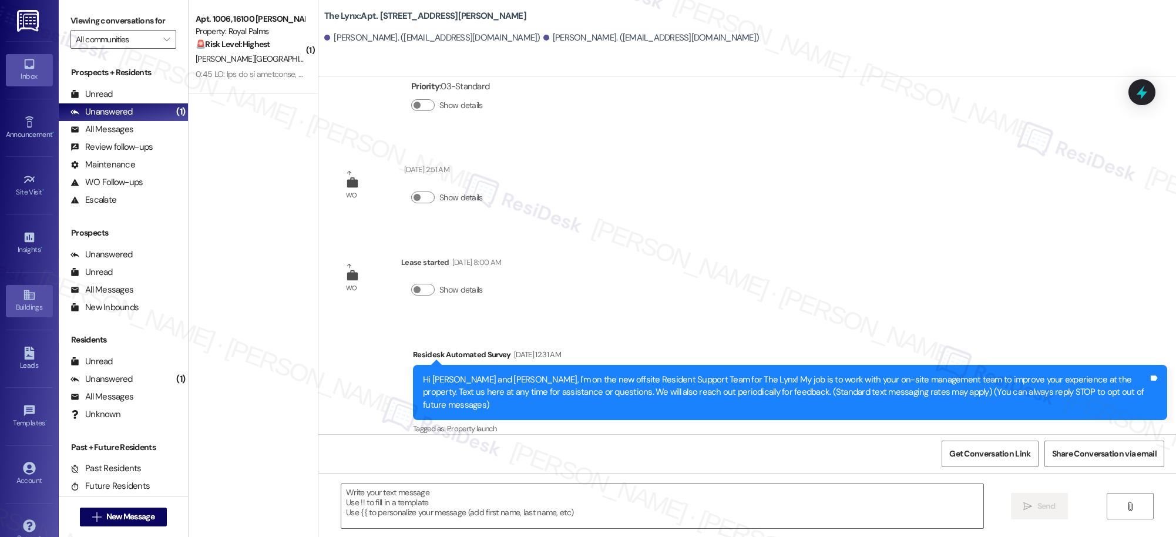
click at [24, 294] on icon at bounding box center [29, 294] width 13 height 13
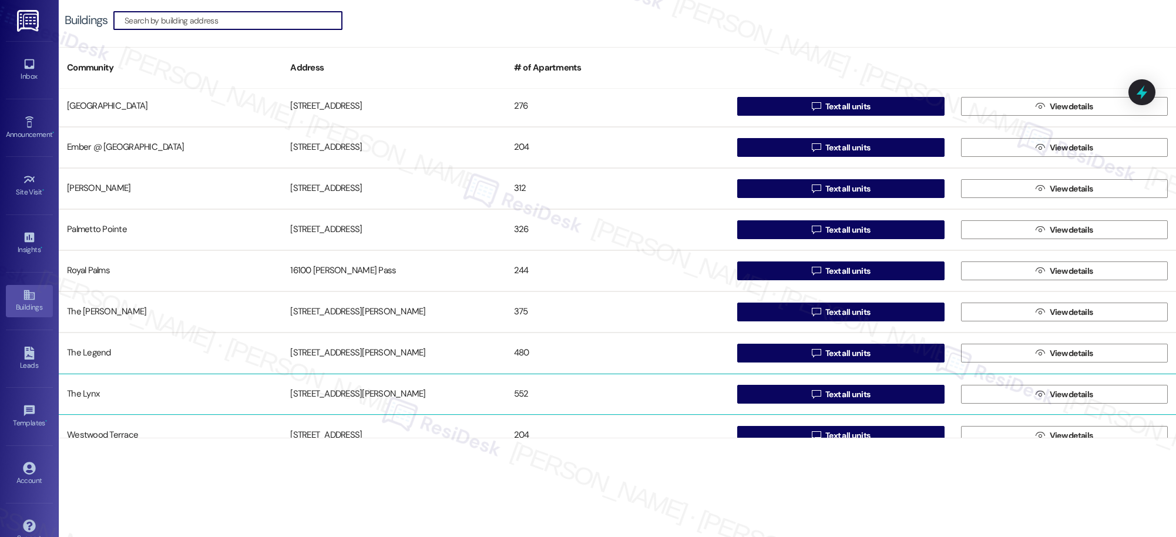
scroll to position [103, 0]
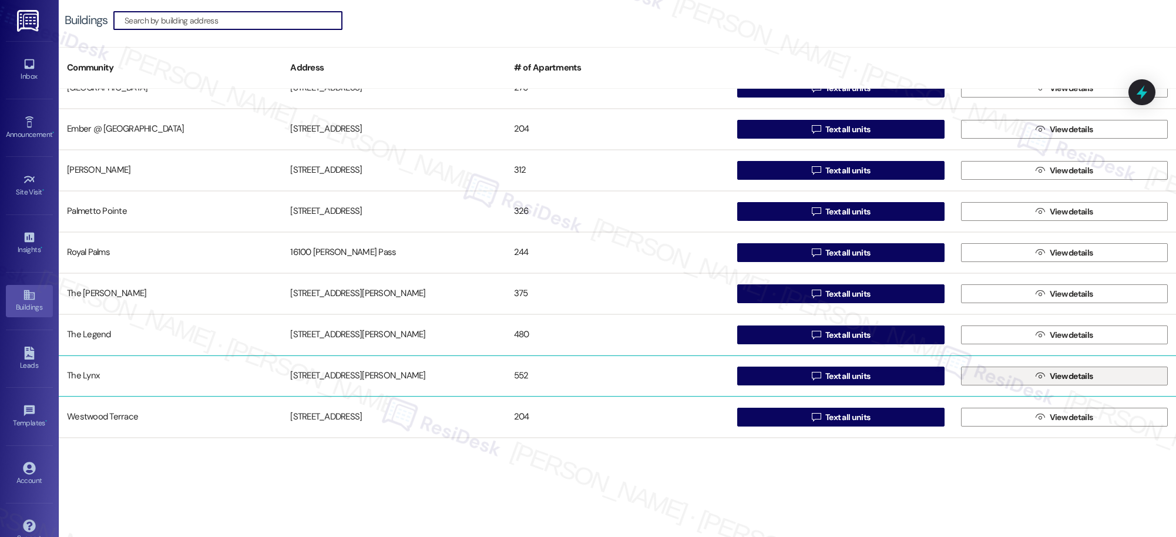
click at [1050, 377] on span "View details" at bounding box center [1071, 376] width 43 height 12
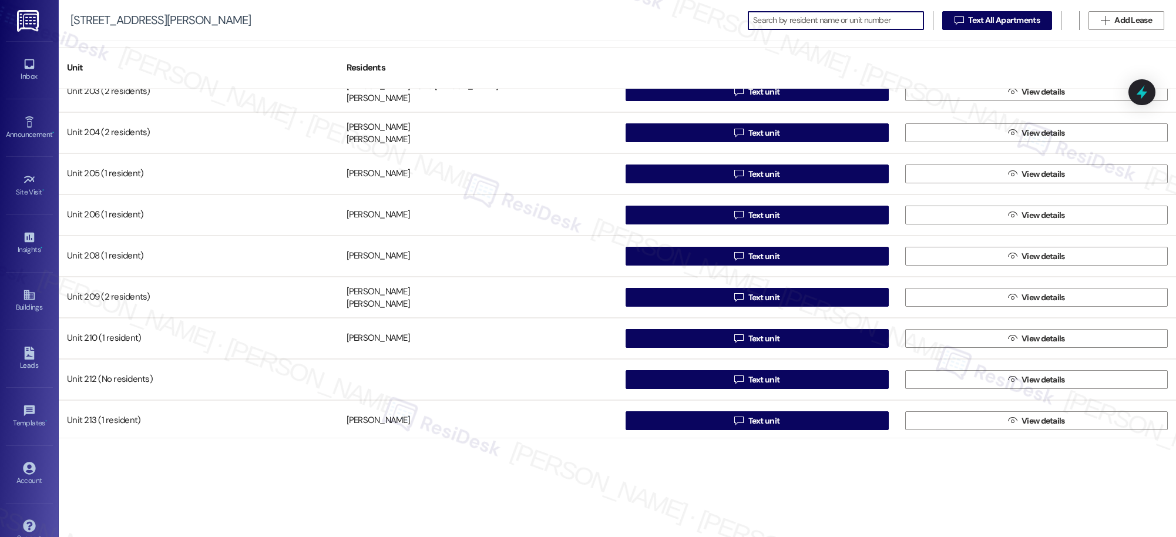
scroll to position [435, 0]
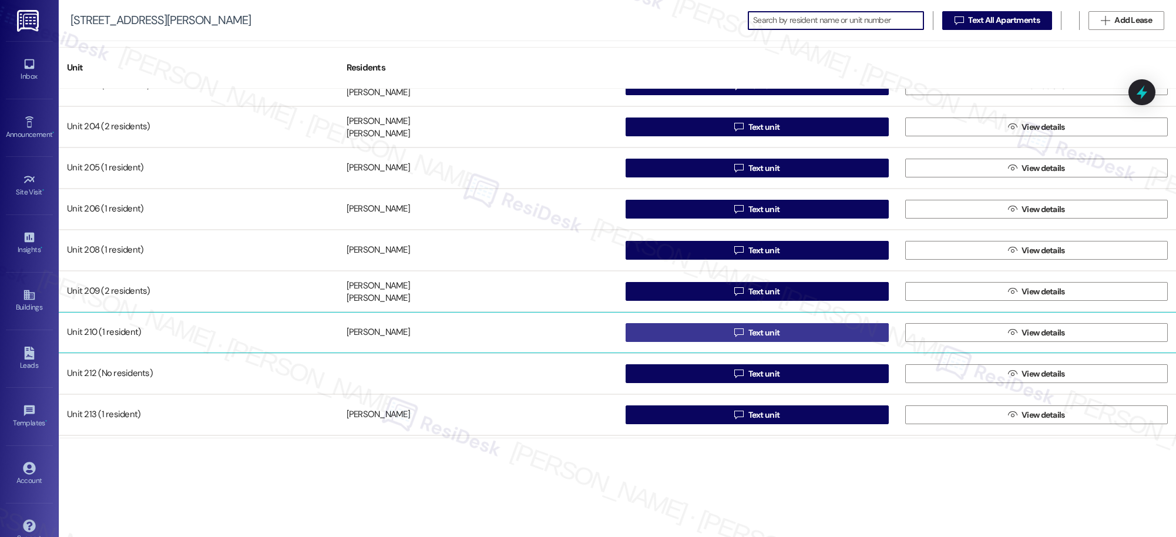
click at [756, 333] on span "Text unit" at bounding box center [765, 333] width 32 height 12
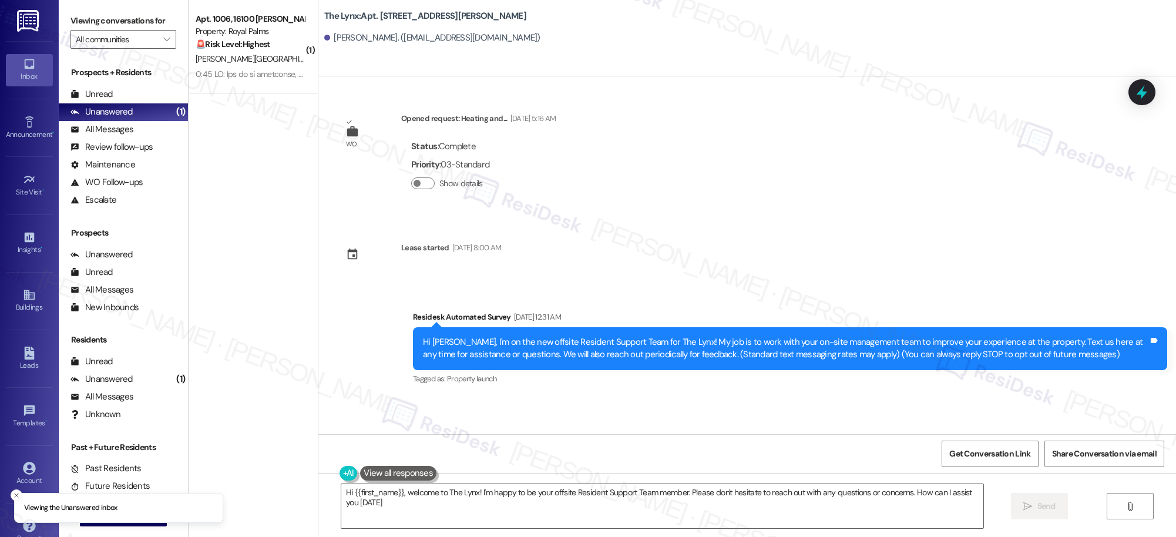
type textarea "Hi {{first_name}}, welcome to The Lynx! I'm happy to be your offsite Resident S…"
click at [23, 296] on icon at bounding box center [29, 294] width 13 height 13
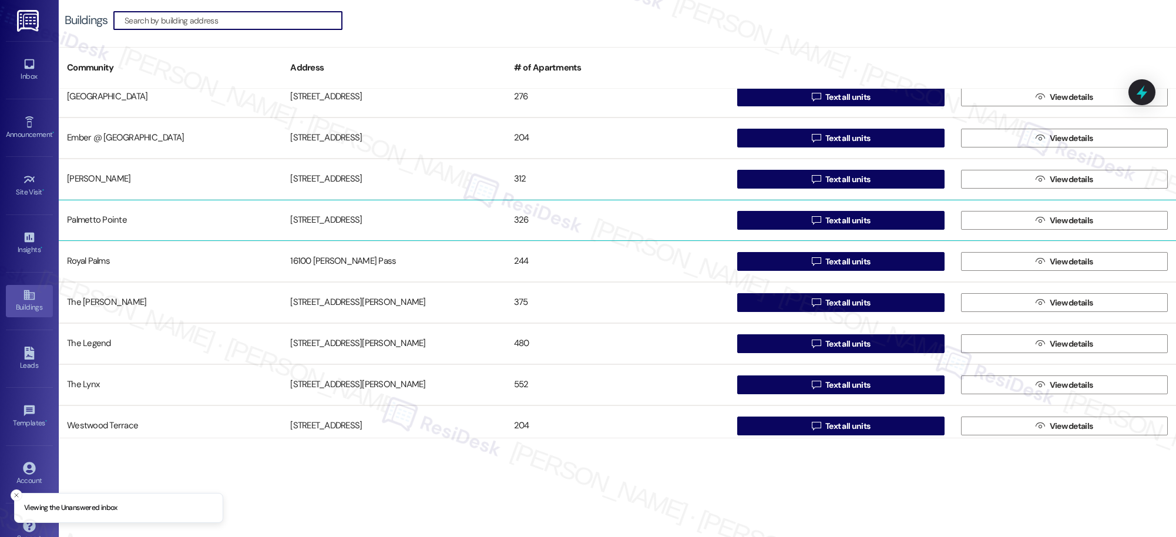
scroll to position [99, 0]
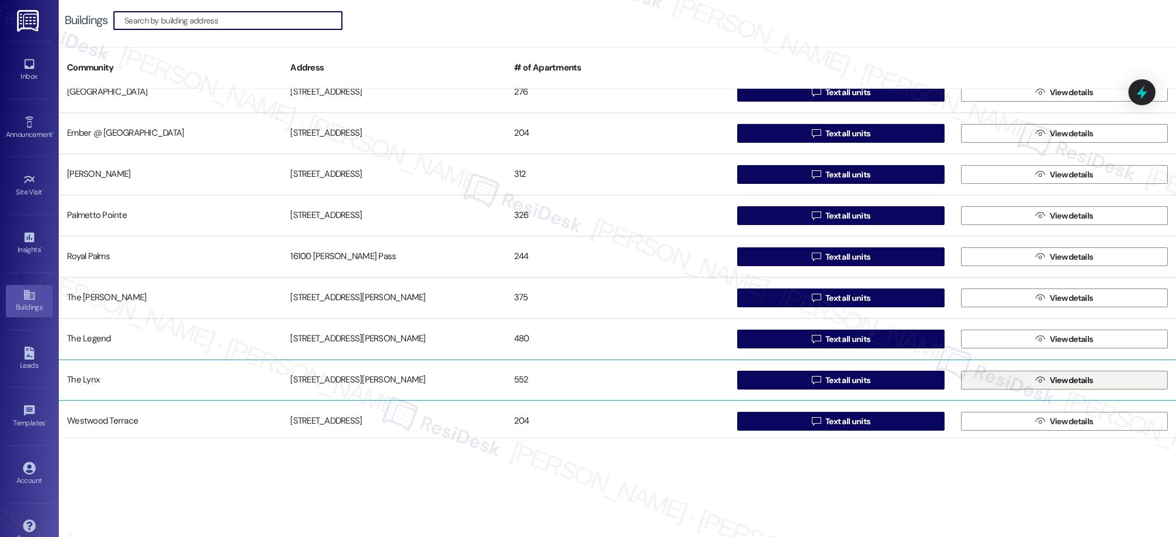
click at [1066, 379] on span "View details" at bounding box center [1071, 380] width 43 height 12
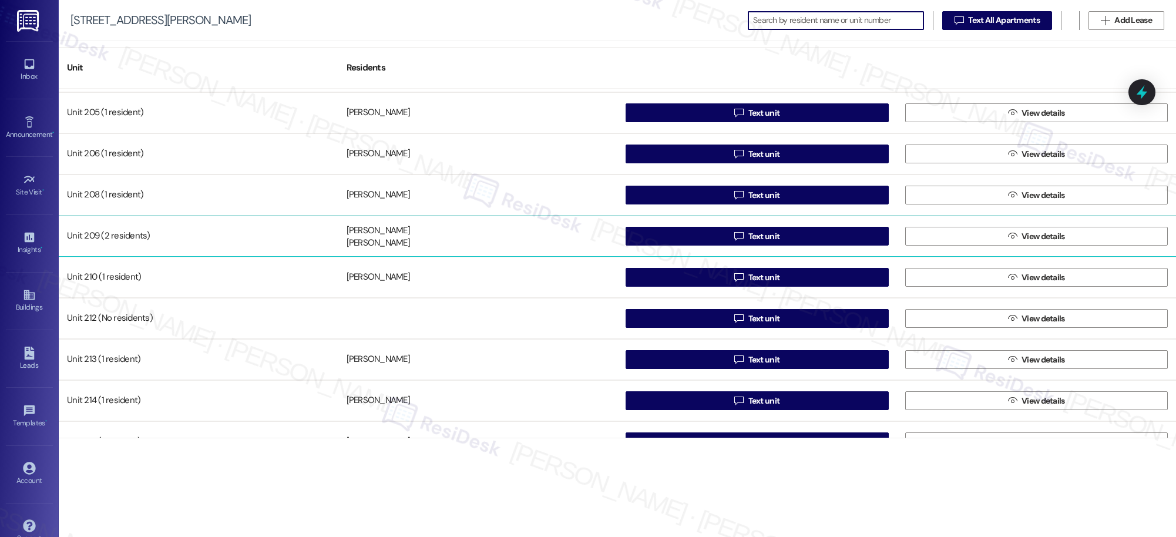
scroll to position [507, 0]
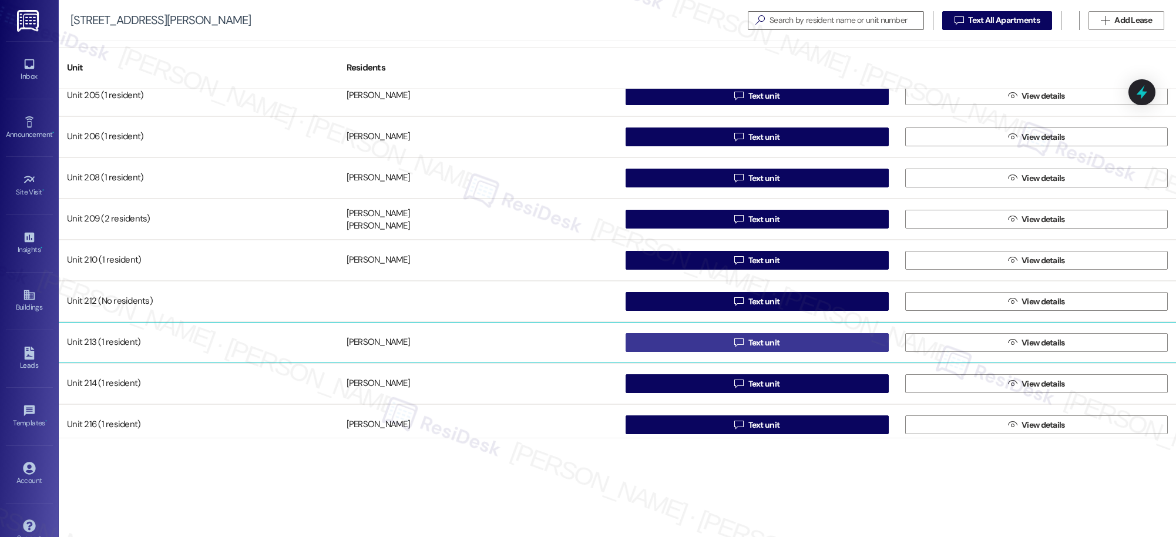
click at [757, 345] on span "Text unit" at bounding box center [765, 343] width 32 height 12
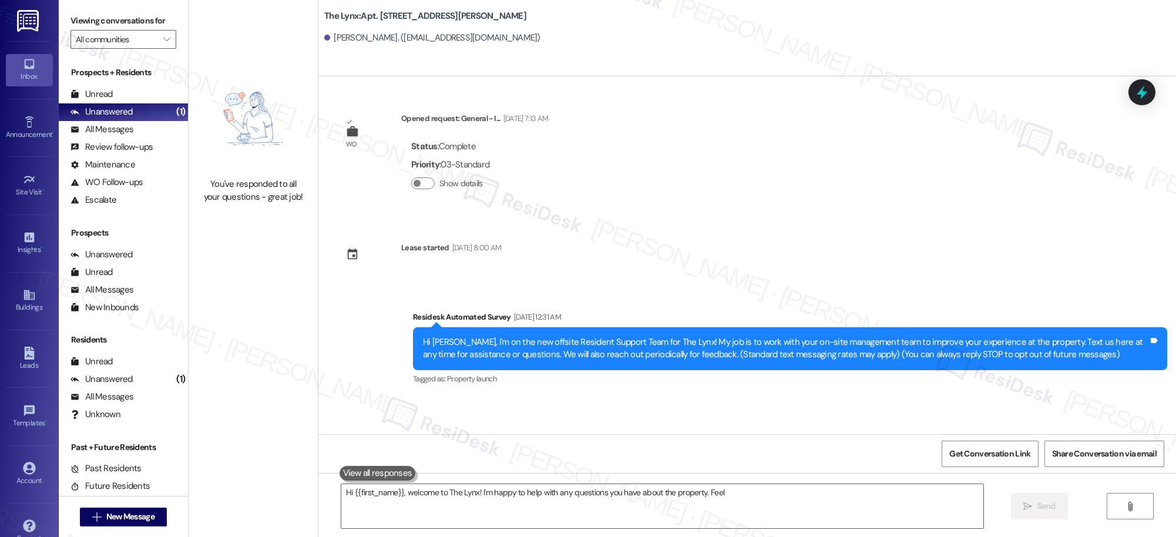
type textarea "Hi {{first_name}}, welcome to The Lynx! I'm happy to help with any questions yo…"
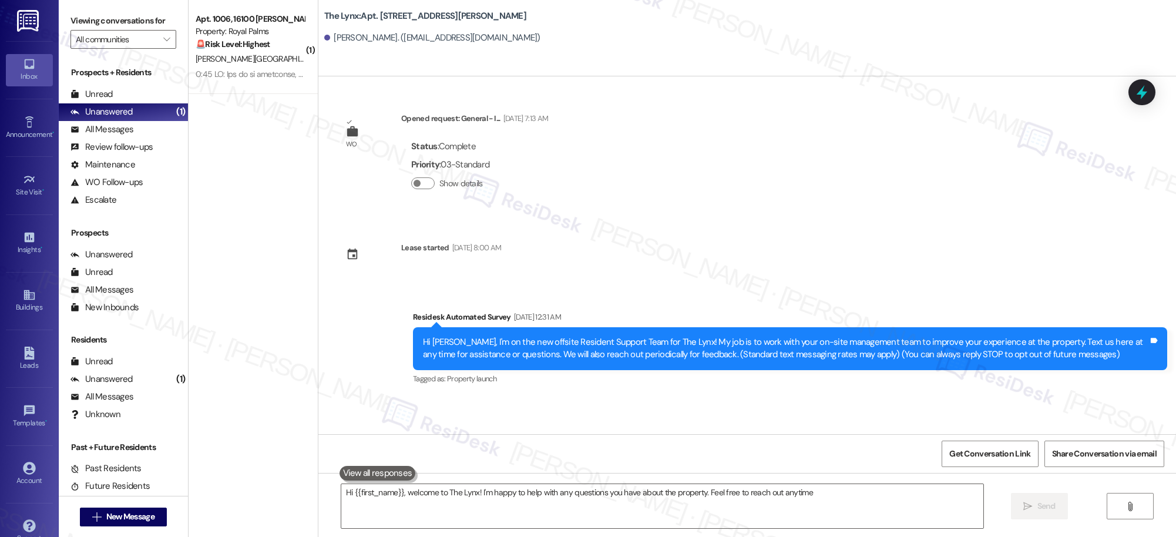
type textarea "Hi {{first_name}}, welcome to The Lynx! I'm happy to help with any questions yo…"
click at [31, 301] on div "Buildings" at bounding box center [29, 307] width 59 height 12
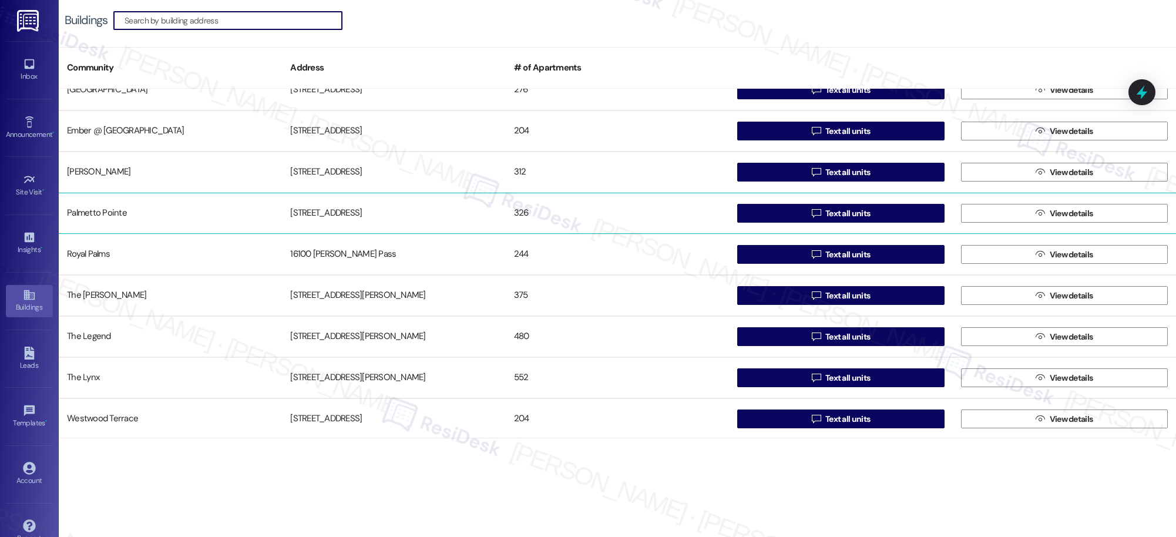
scroll to position [103, 0]
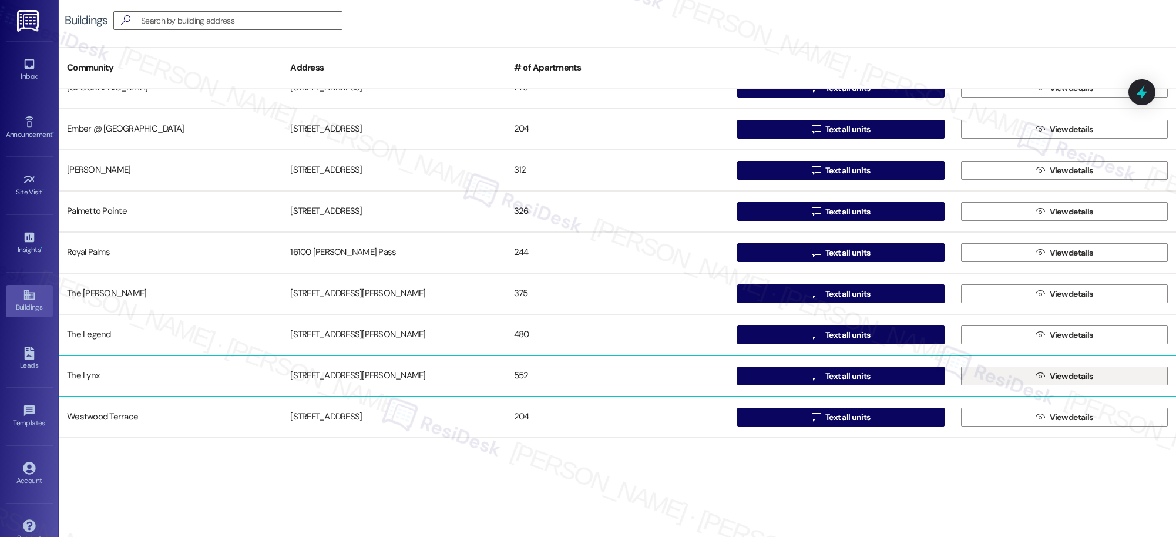
click at [1050, 379] on span "View details" at bounding box center [1071, 376] width 43 height 12
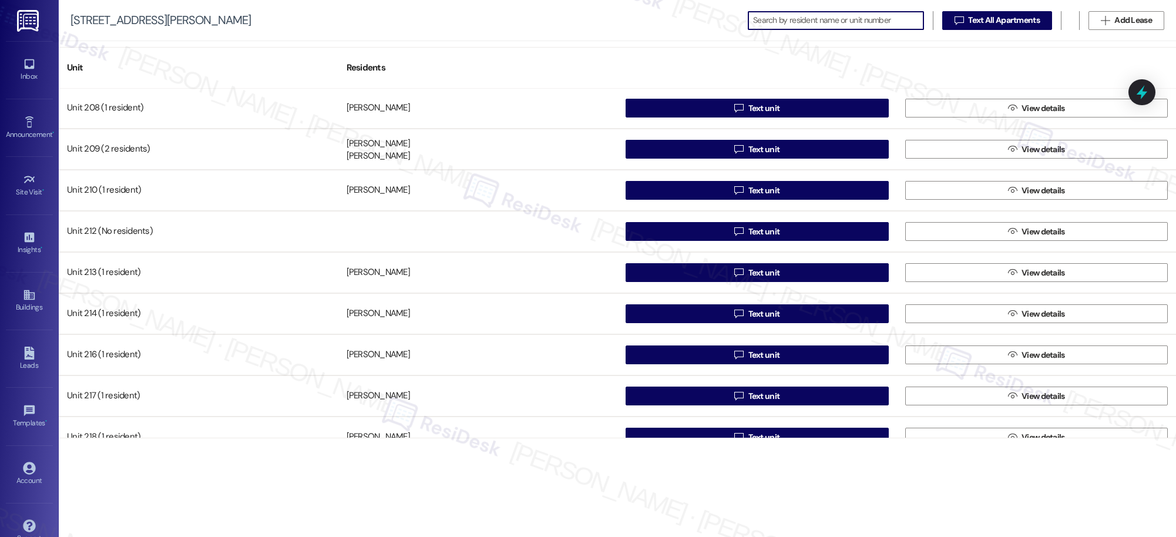
scroll to position [602, 0]
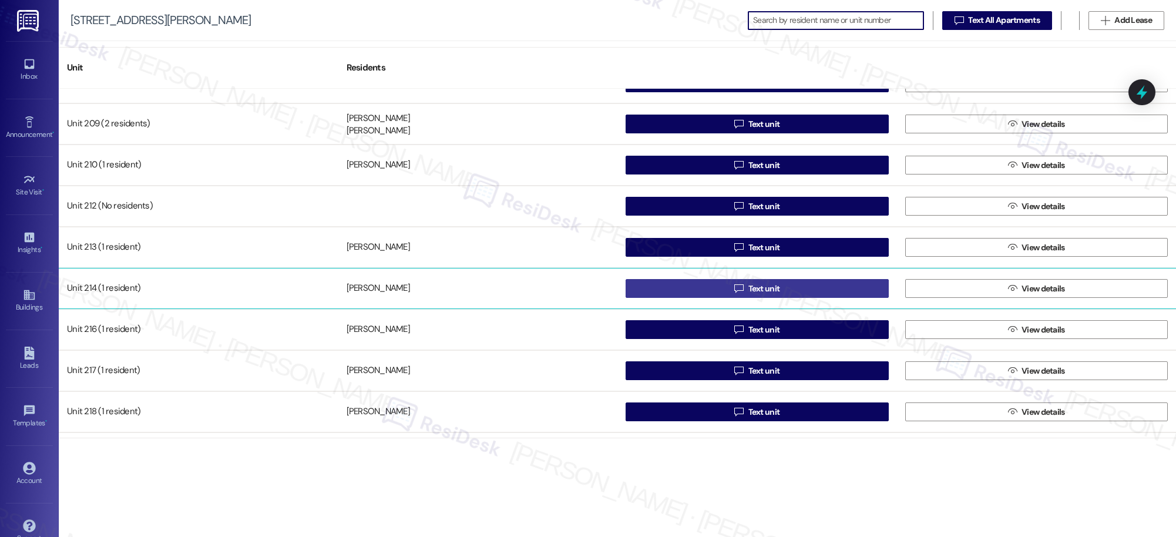
click at [749, 291] on span "Text unit" at bounding box center [765, 289] width 32 height 12
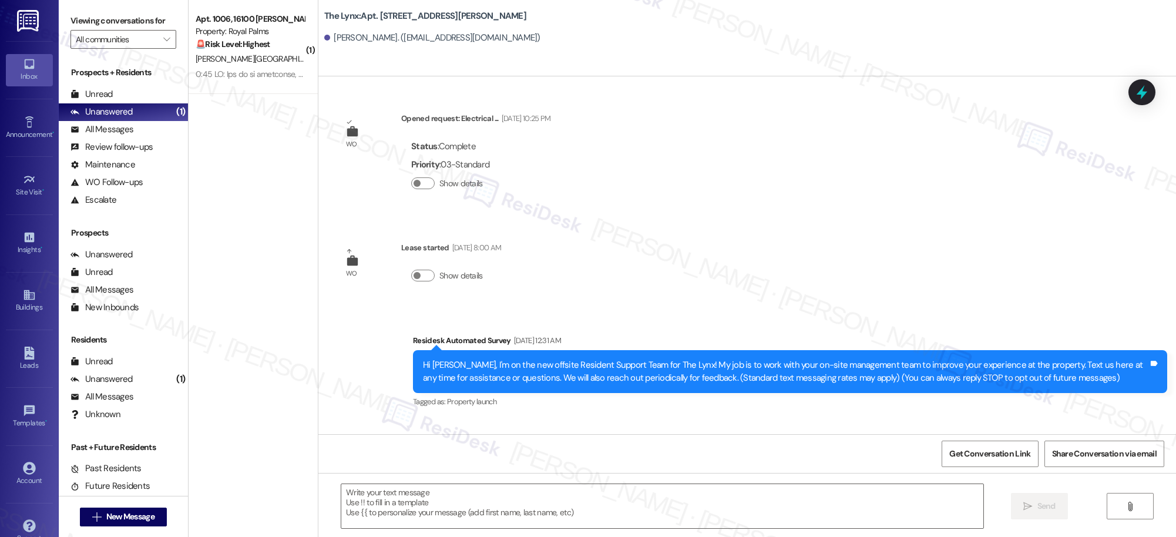
type textarea "Fetching suggested responses. Please feel free to read through the conversation…"
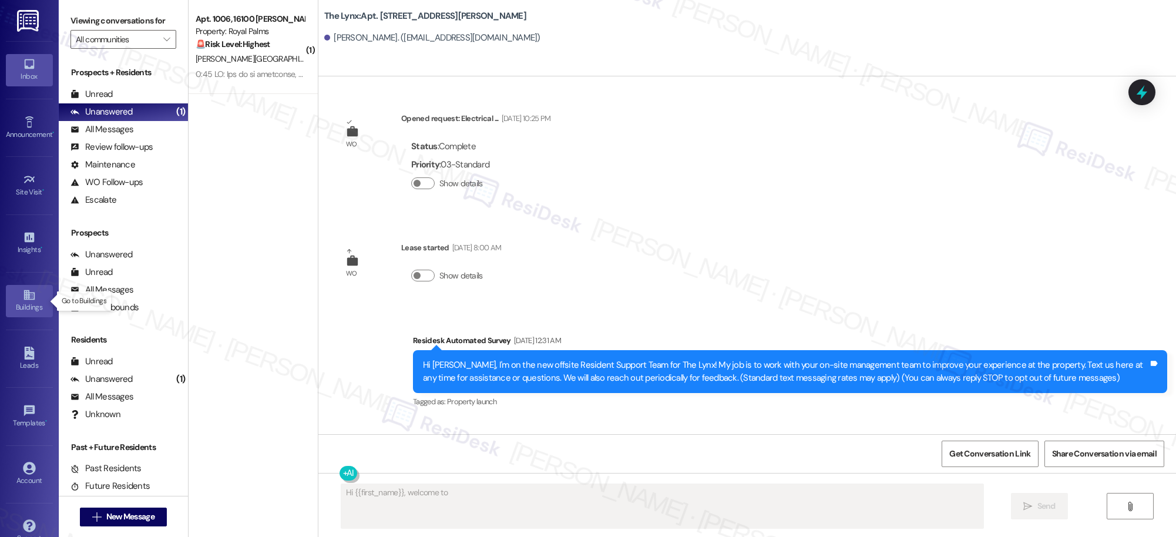
click at [26, 300] on icon at bounding box center [29, 294] width 13 height 13
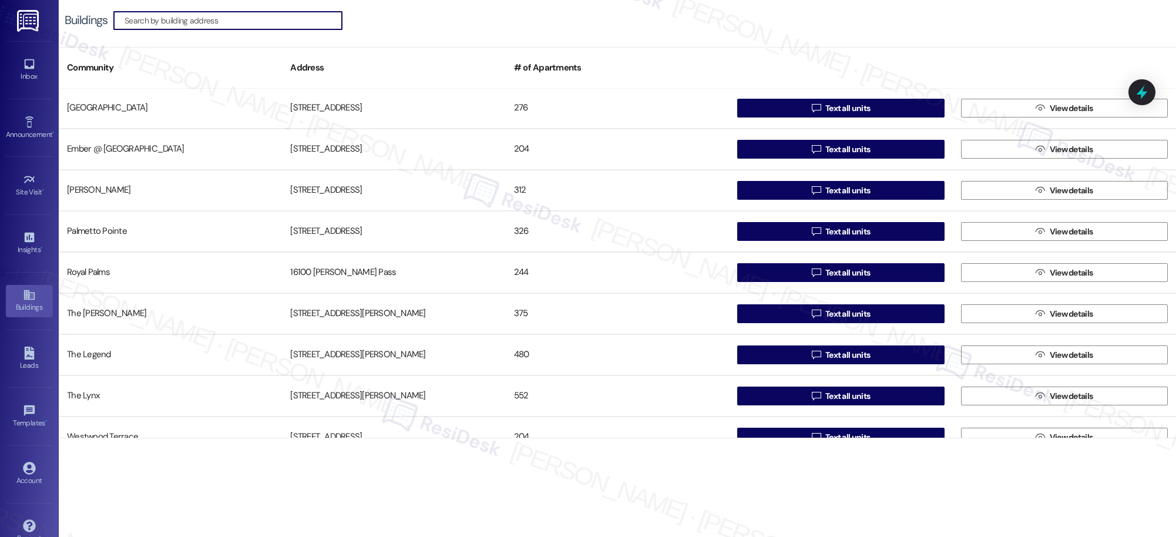
scroll to position [103, 0]
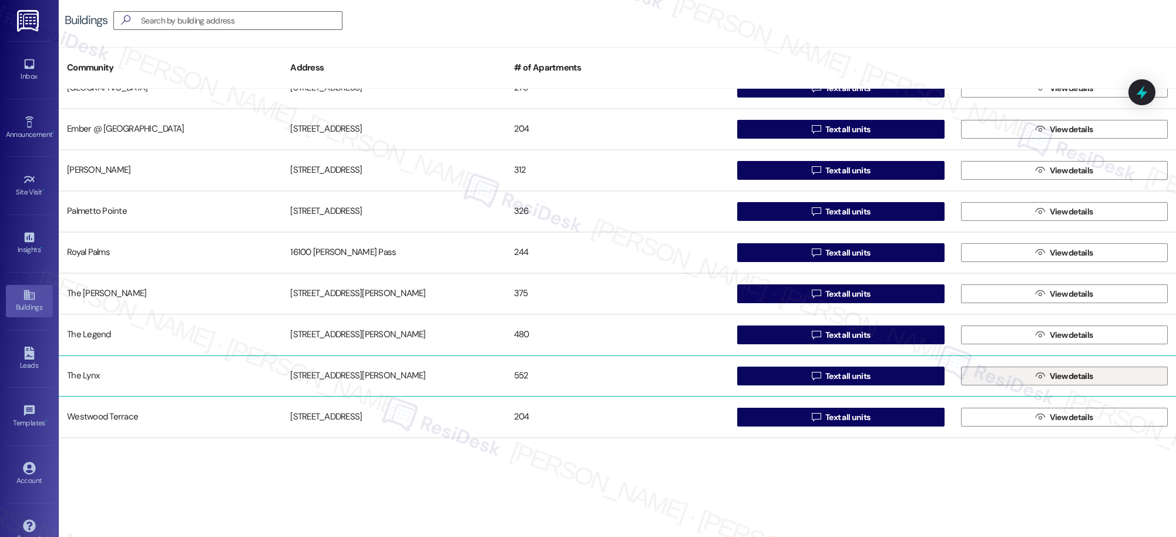
click at [1053, 377] on span "View details" at bounding box center [1071, 376] width 43 height 12
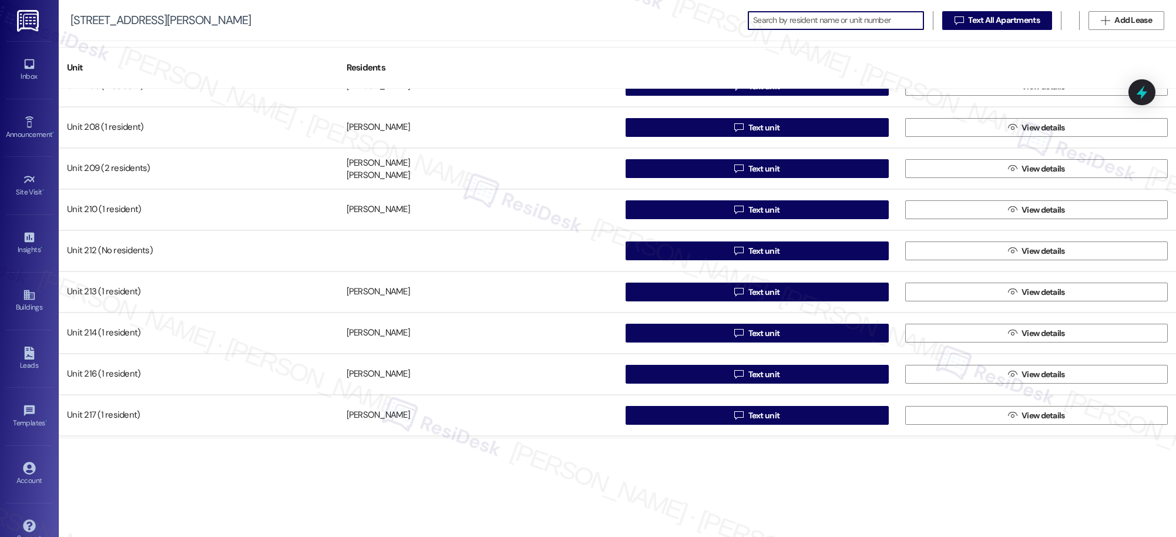
scroll to position [567, 0]
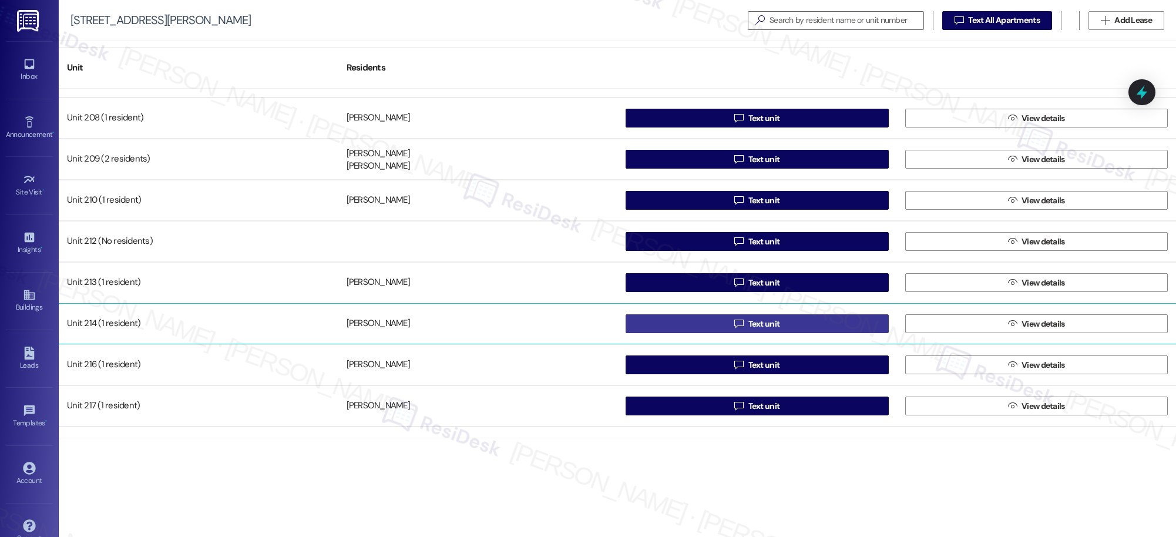
click at [757, 324] on span "Text unit" at bounding box center [765, 324] width 32 height 12
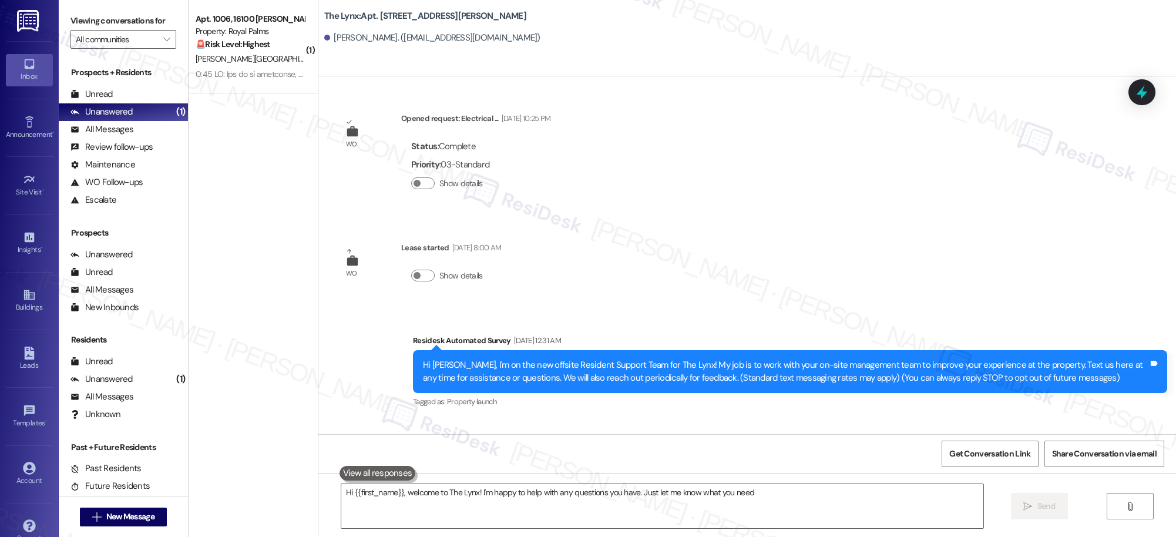
type textarea "Hi {{first_name}}, welcome to The Lynx! I'm happy to help with any questions yo…"
click at [26, 301] on icon at bounding box center [29, 294] width 13 height 13
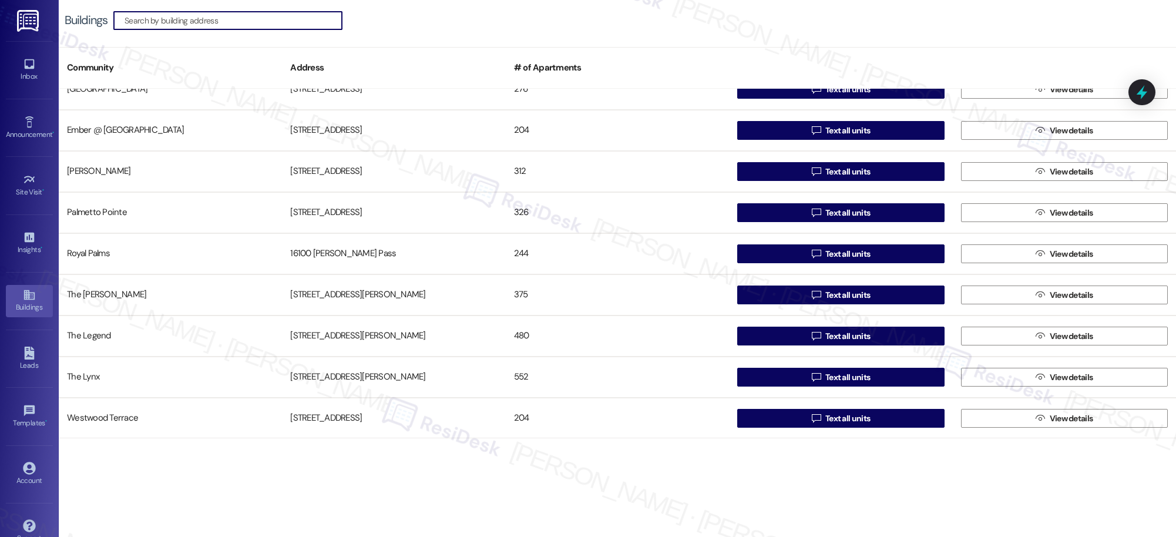
scroll to position [103, 0]
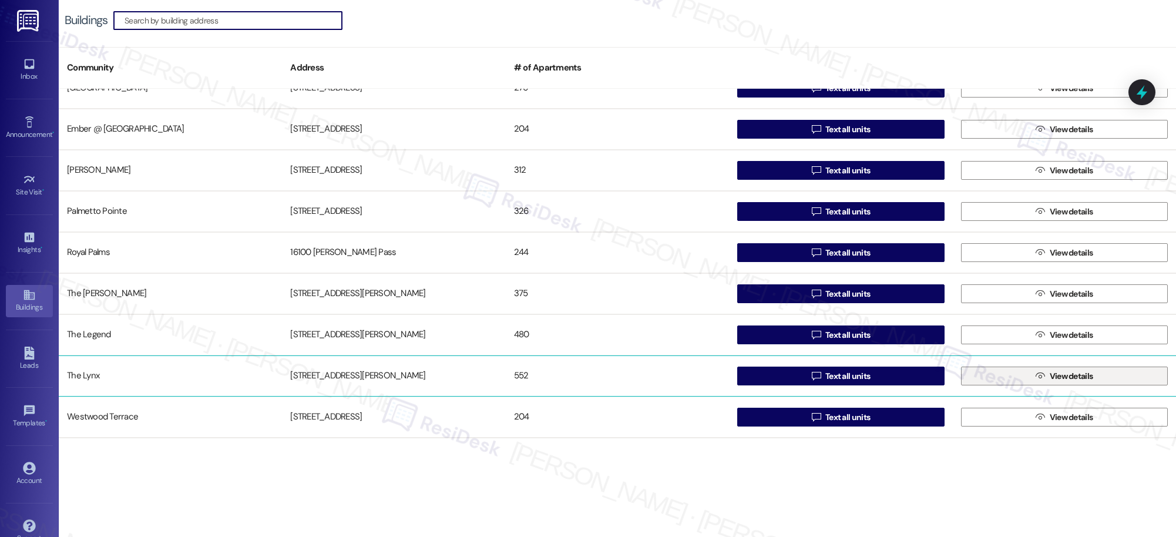
click at [1040, 379] on icon "" at bounding box center [1040, 375] width 9 height 9
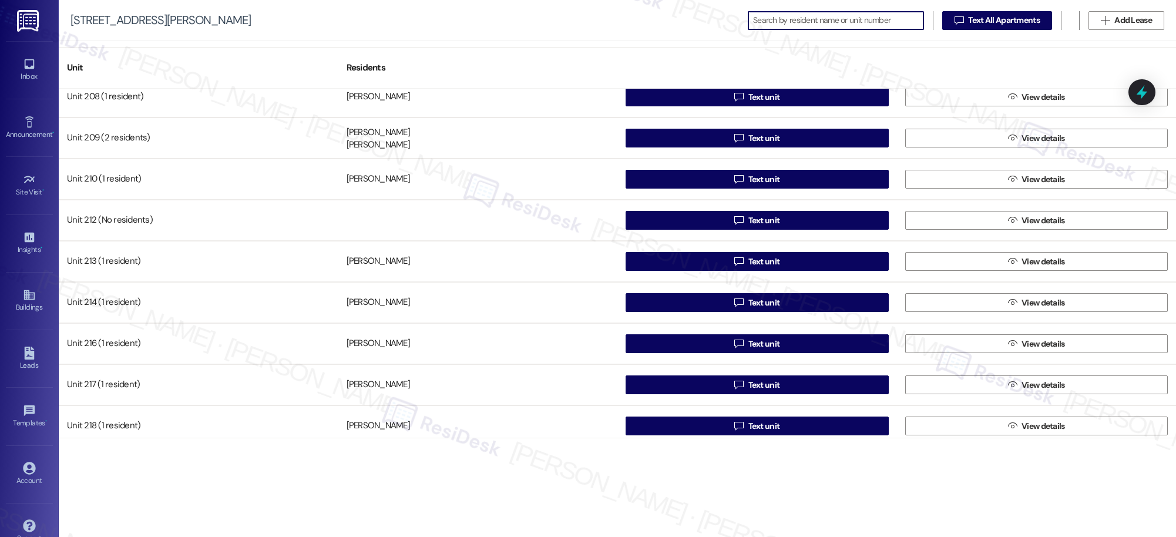
scroll to position [590, 0]
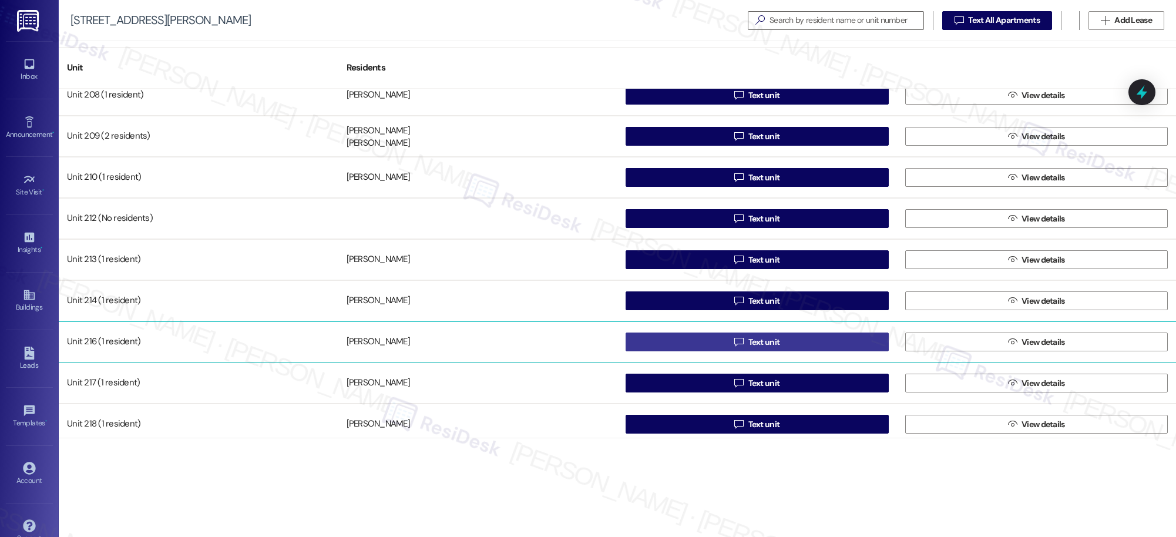
click at [753, 344] on span "Text unit" at bounding box center [765, 342] width 32 height 12
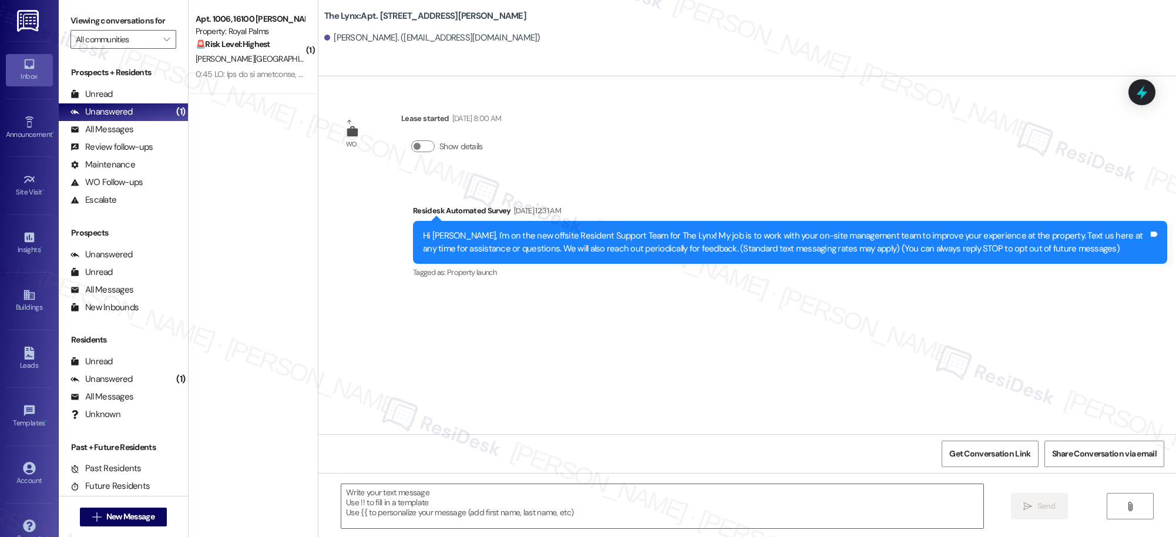
type textarea "Fetching suggested responses. Please feel free to read through the conversation…"
click at [26, 299] on icon at bounding box center [29, 295] width 11 height 10
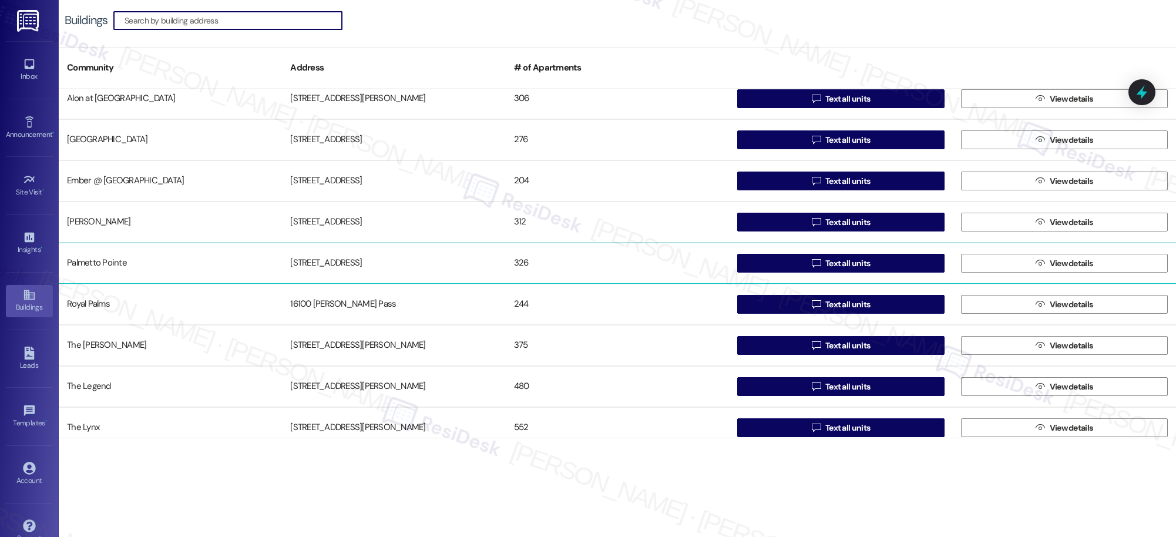
scroll to position [103, 0]
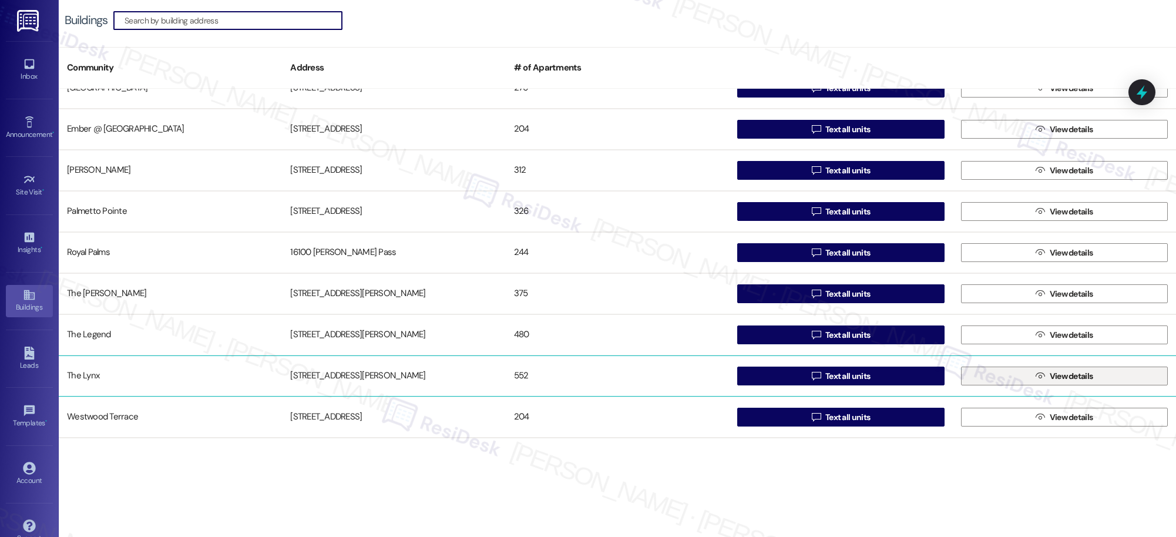
click at [1065, 380] on span "View details" at bounding box center [1071, 376] width 43 height 12
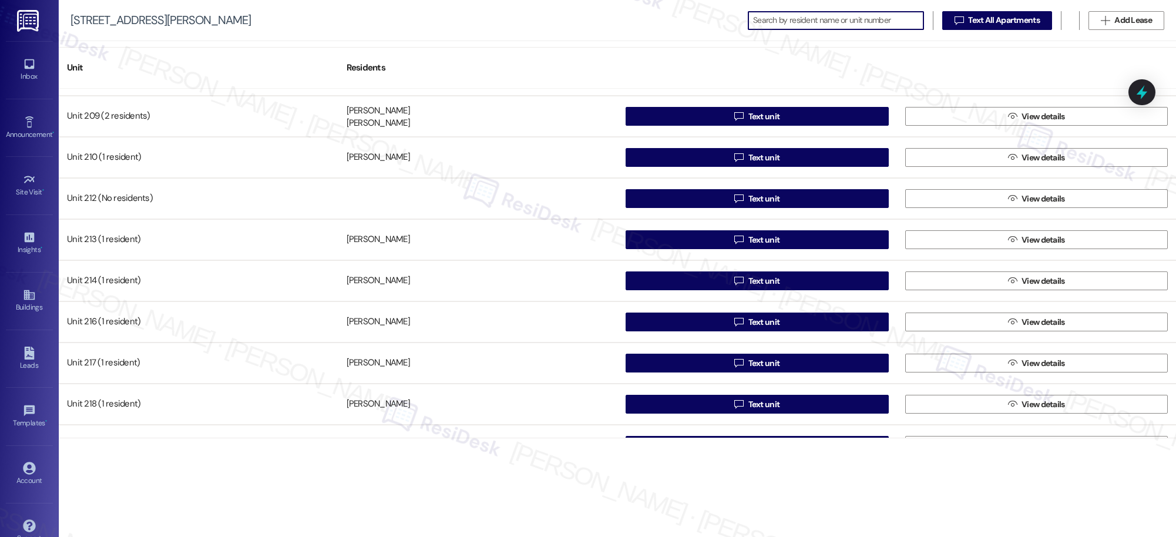
scroll to position [618, 0]
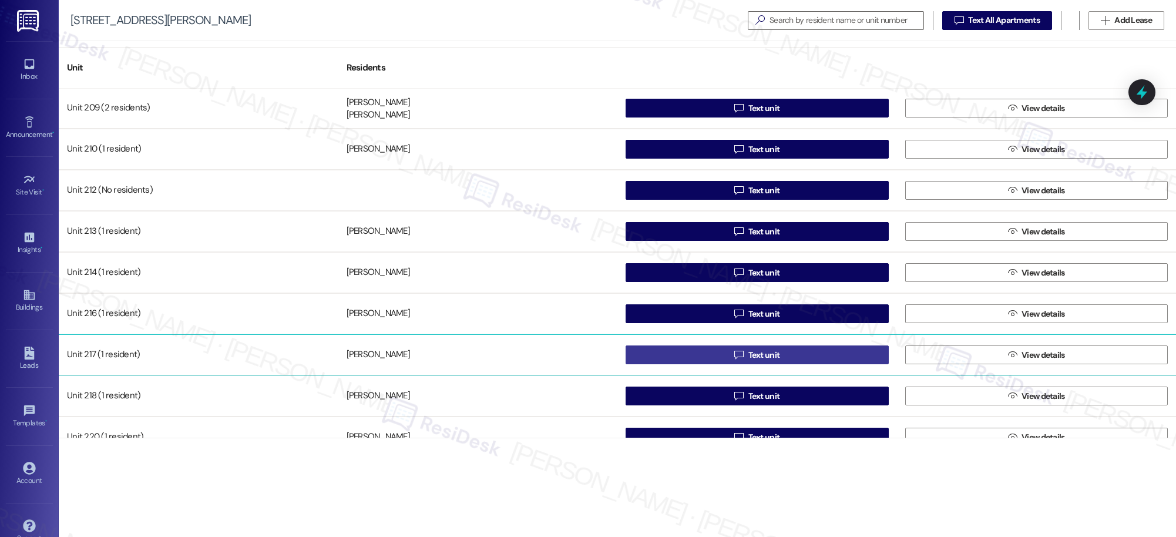
click at [752, 357] on span "Text unit" at bounding box center [765, 355] width 32 height 12
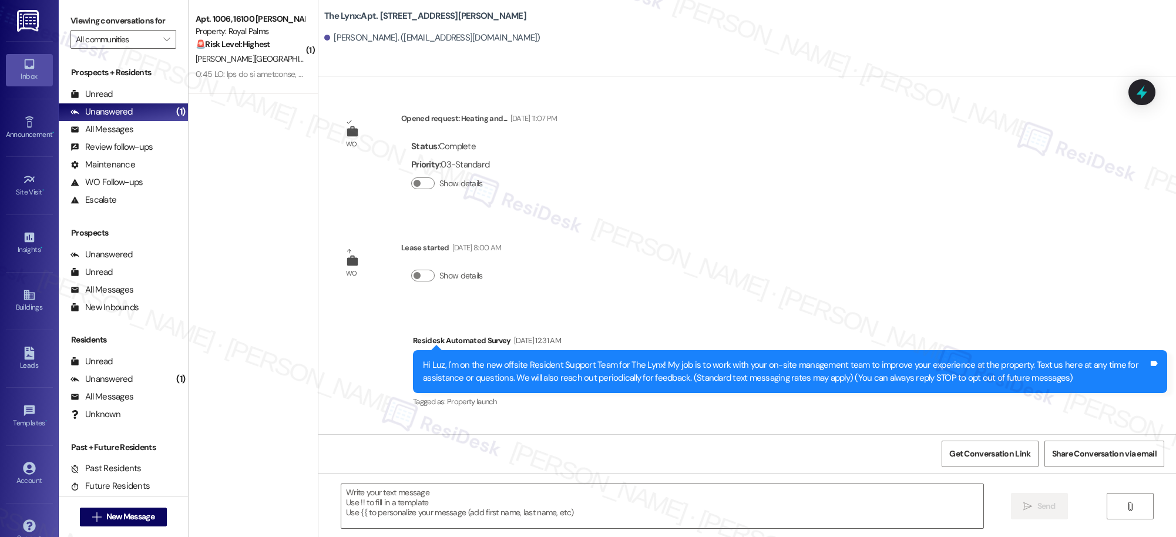
type textarea "Fetching suggested responses. Please feel free to read through the conversation…"
click at [24, 299] on icon at bounding box center [29, 295] width 11 height 10
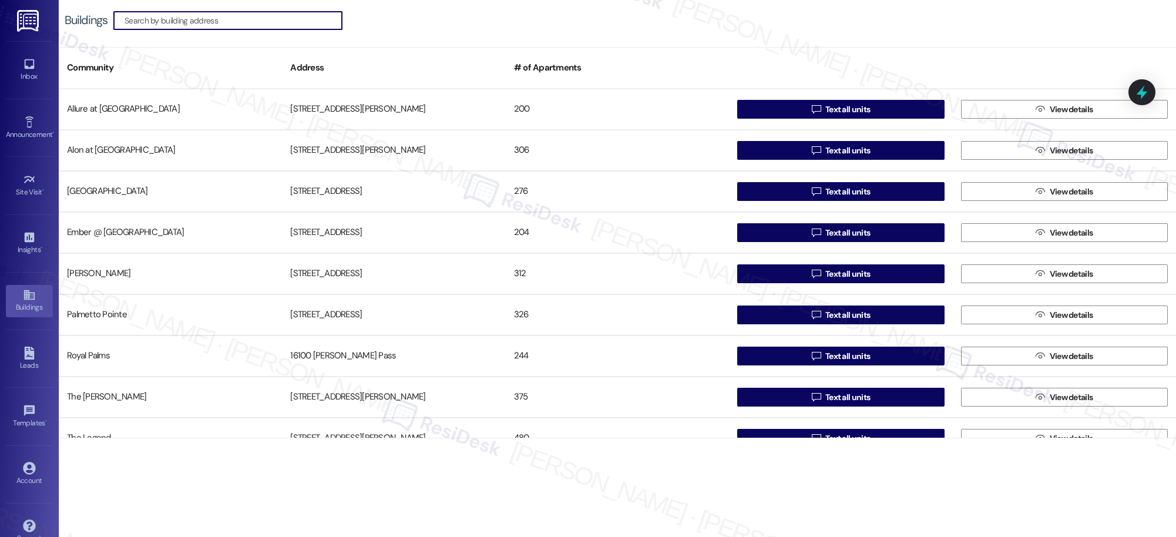
scroll to position [103, 0]
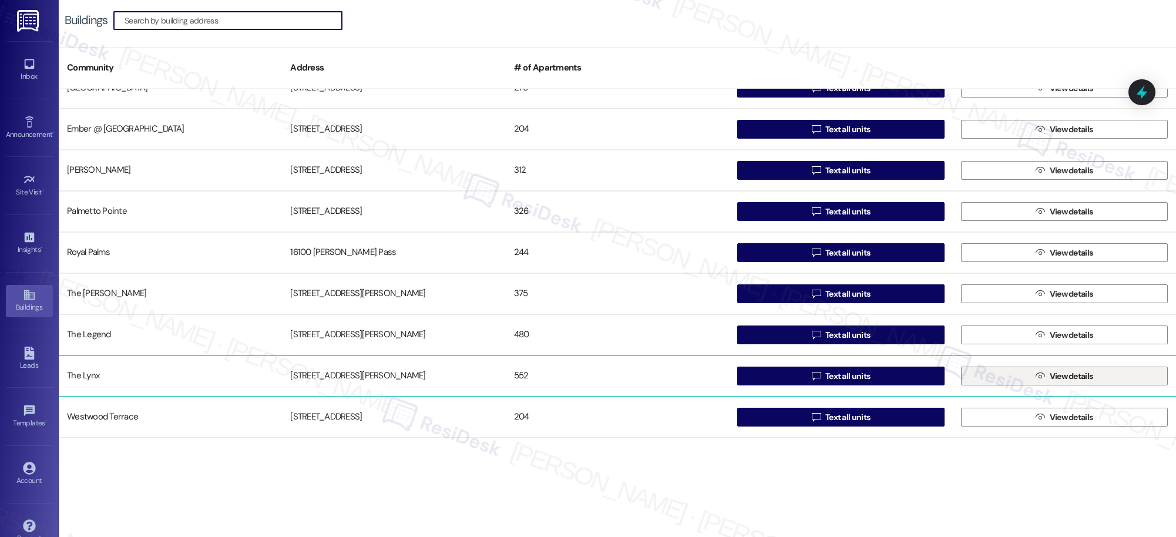
click at [1055, 383] on span " View details" at bounding box center [1064, 376] width 62 height 18
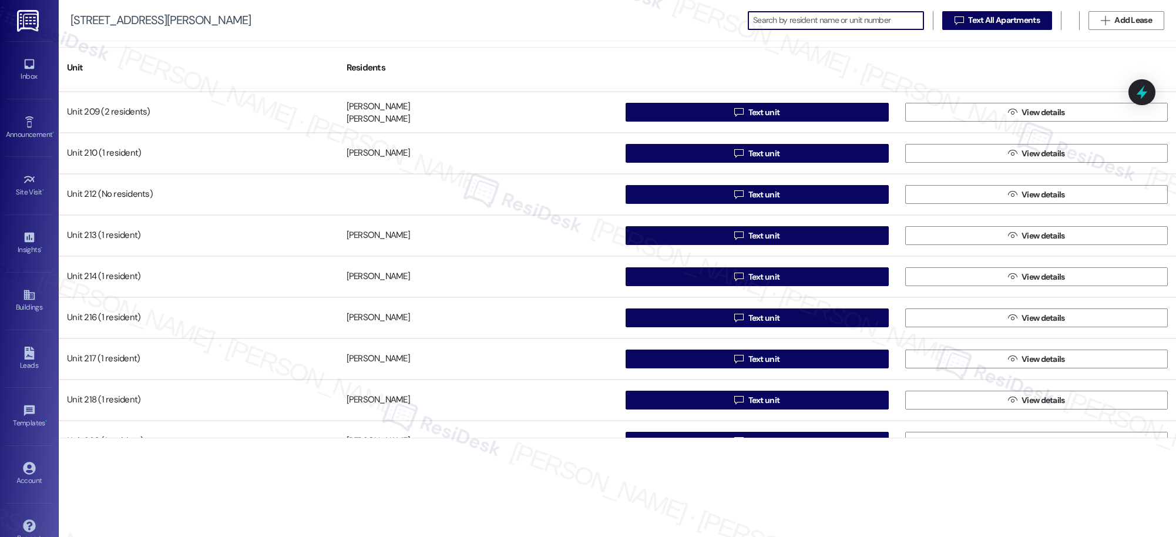
scroll to position [626, 0]
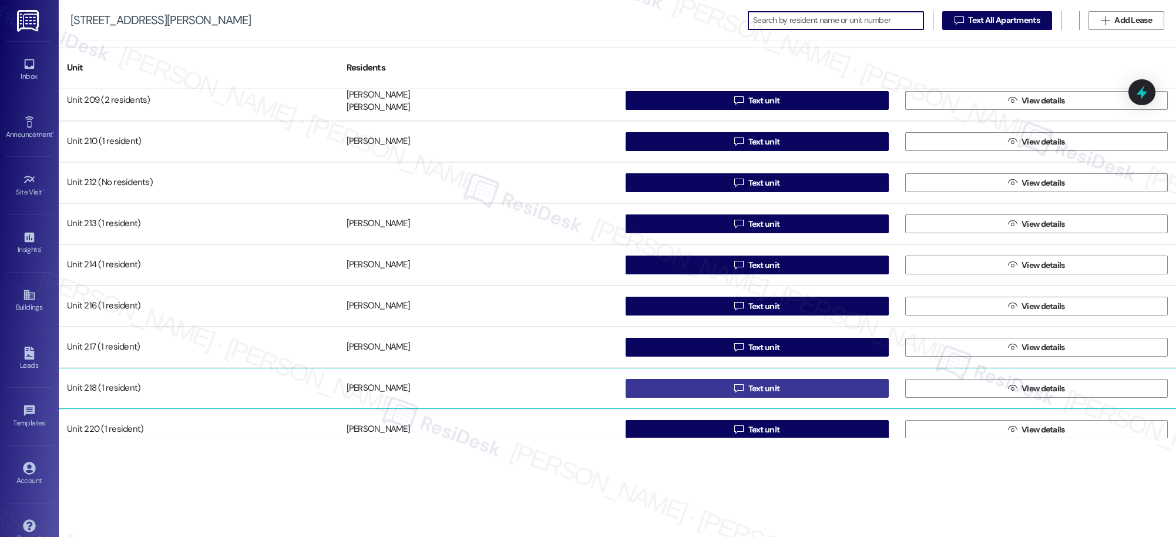
click at [749, 390] on span "Text unit" at bounding box center [765, 388] width 32 height 12
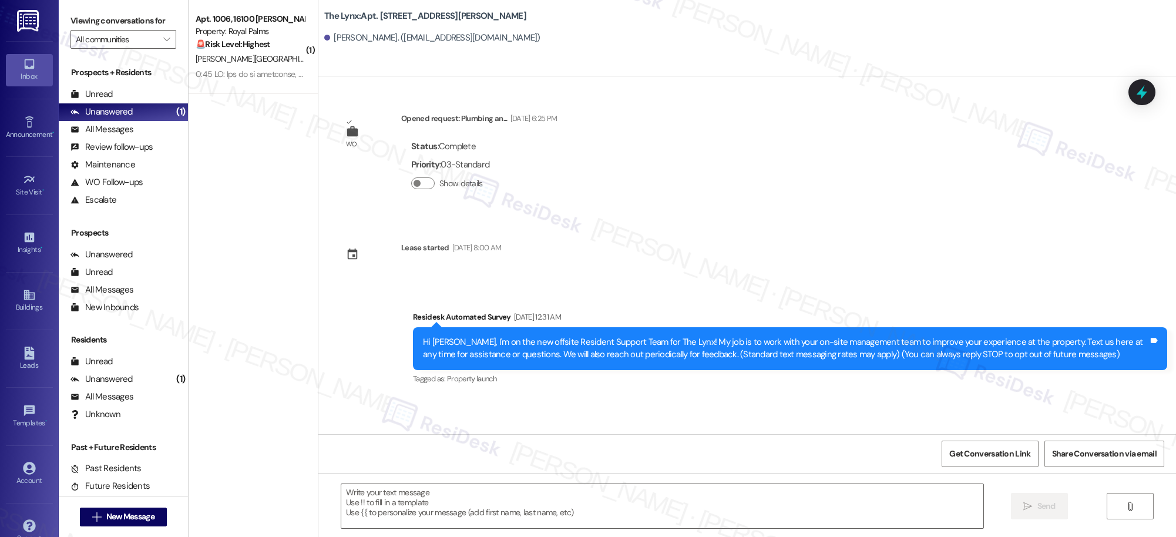
type textarea "Fetching suggested responses. Please feel free to read through the conversation…"
click at [22, 303] on div "Buildings" at bounding box center [29, 307] width 59 height 12
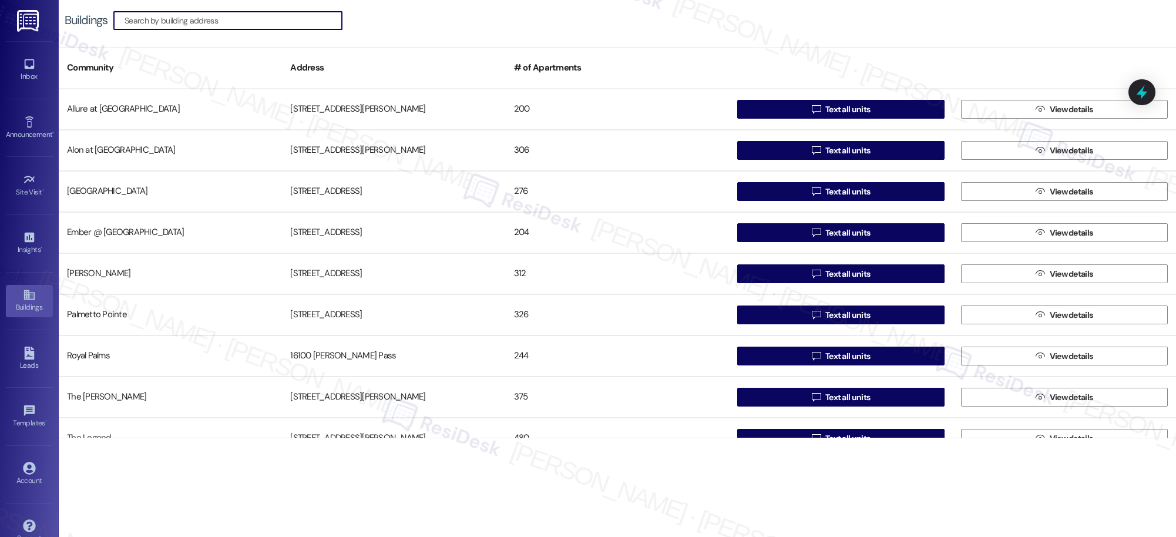
scroll to position [103, 0]
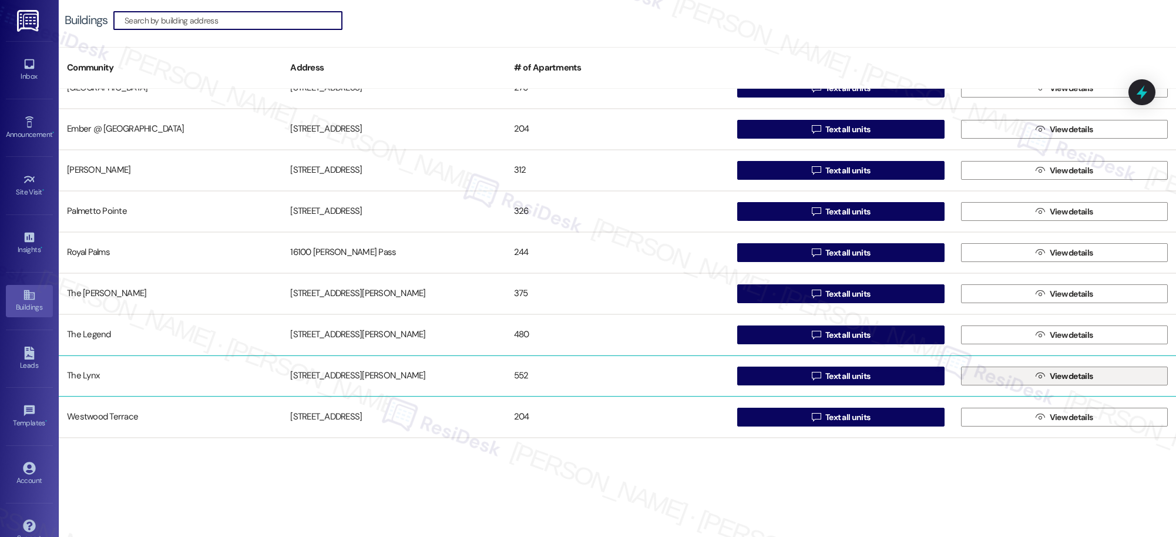
click at [1041, 380] on span " View details" at bounding box center [1064, 376] width 62 height 18
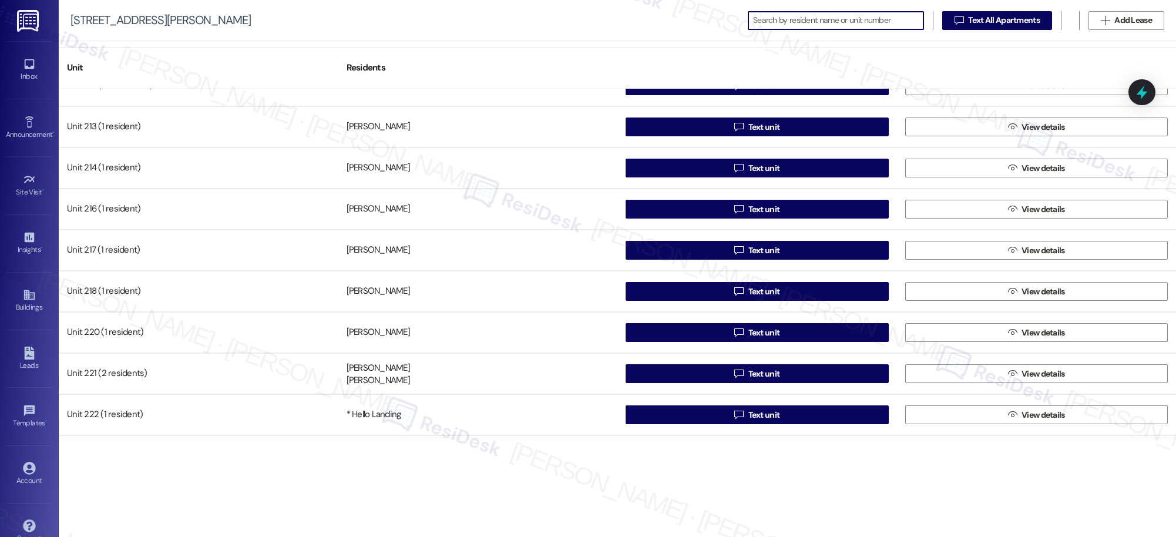
scroll to position [718, 0]
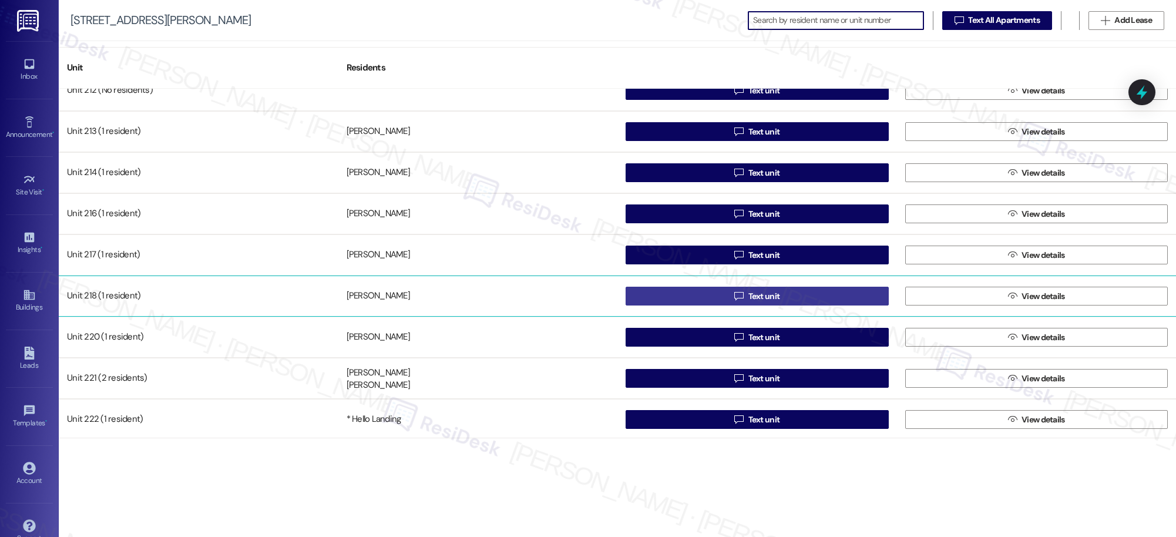
click at [757, 297] on span "Text unit" at bounding box center [765, 296] width 32 height 12
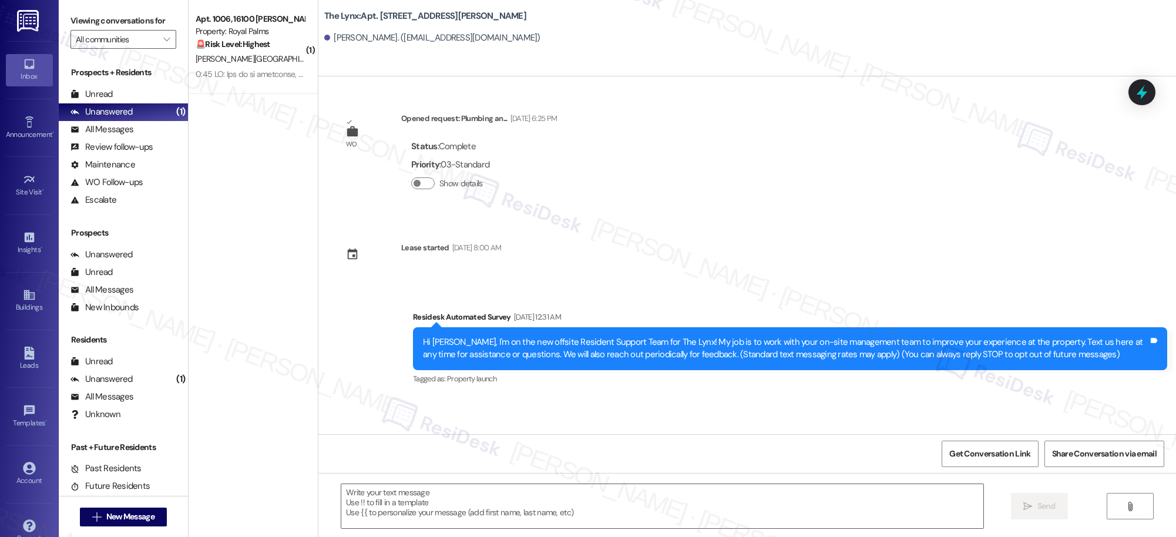
type textarea "Fetching suggested responses. Please feel free to read through the conversation…"
click at [26, 302] on div "Buildings" at bounding box center [29, 307] width 59 height 12
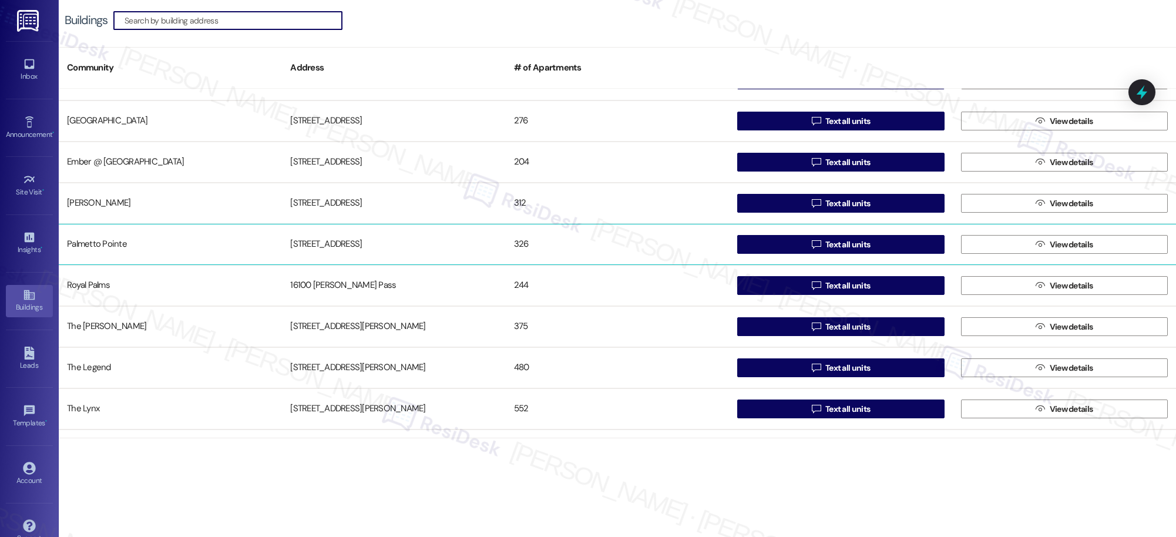
scroll to position [103, 0]
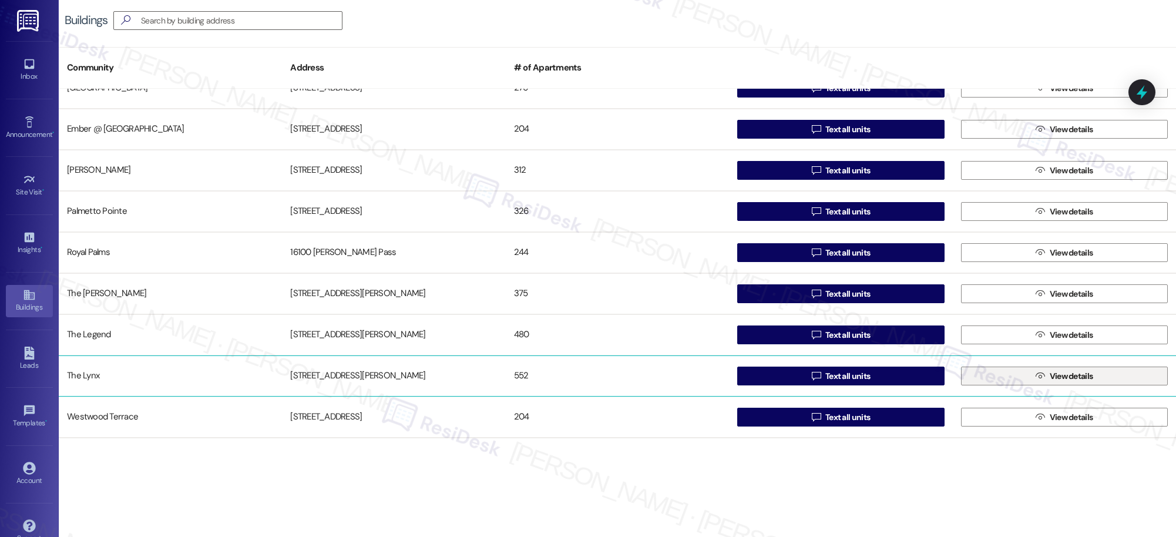
click at [1068, 378] on span "View details" at bounding box center [1071, 376] width 43 height 12
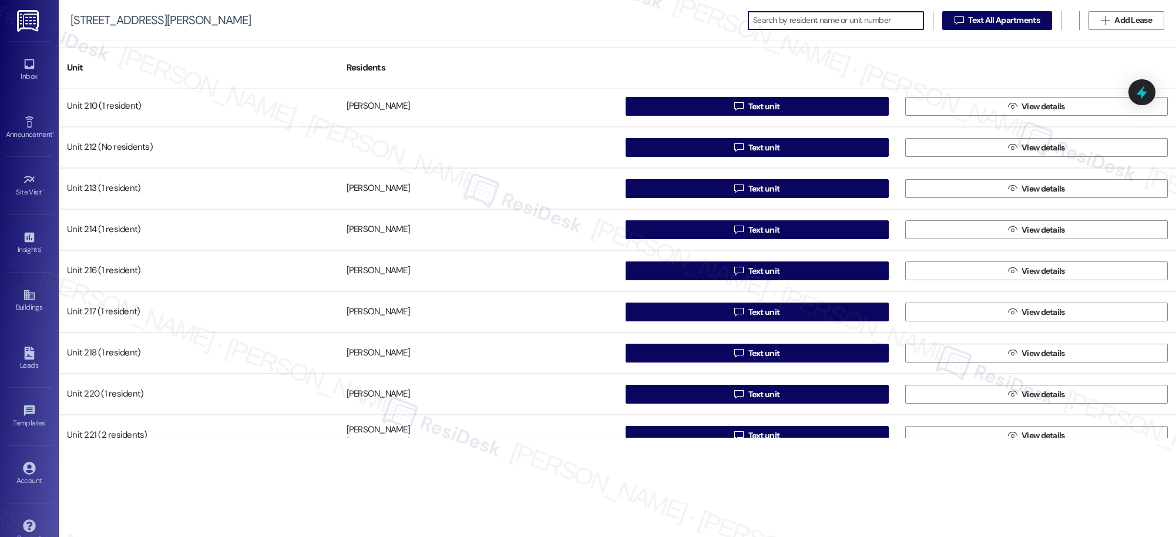
scroll to position [662, 0]
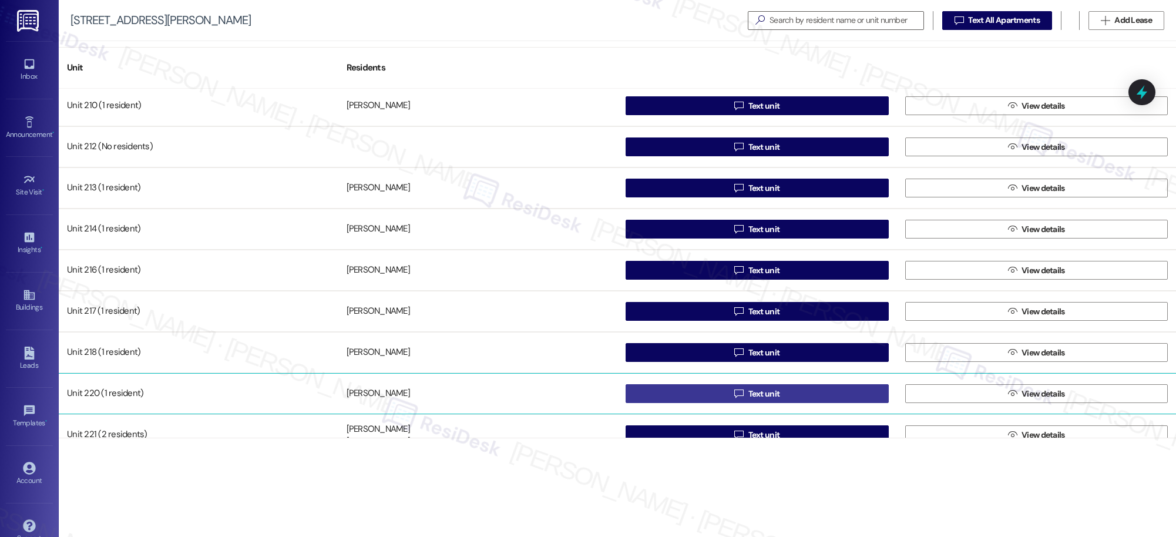
click at [757, 395] on span "Text unit" at bounding box center [765, 394] width 32 height 12
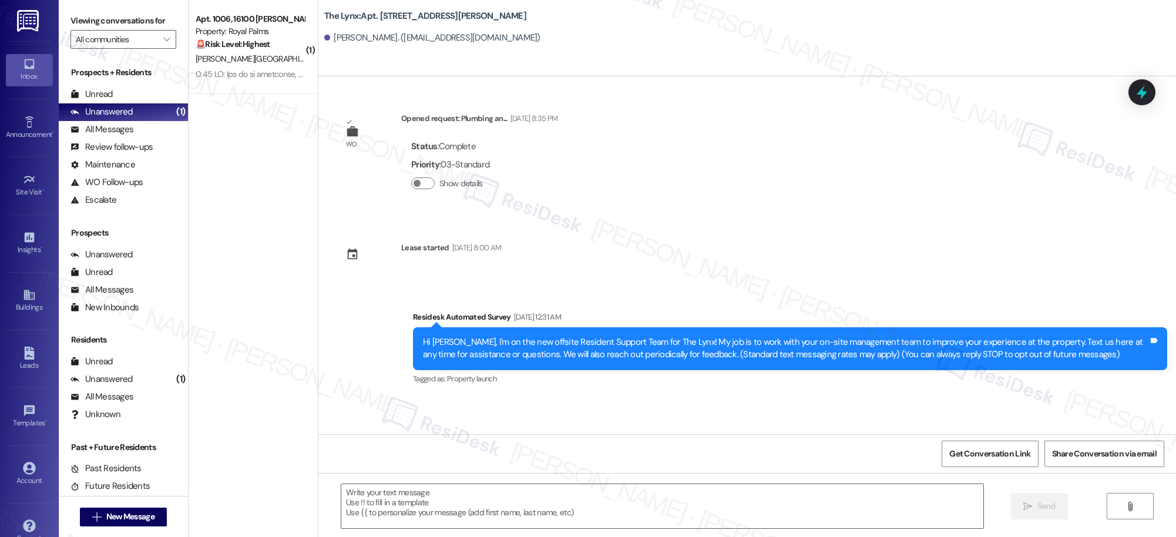
type textarea "Fetching suggested responses. Please feel free to read through the conversation…"
click at [24, 295] on icon at bounding box center [29, 295] width 11 height 10
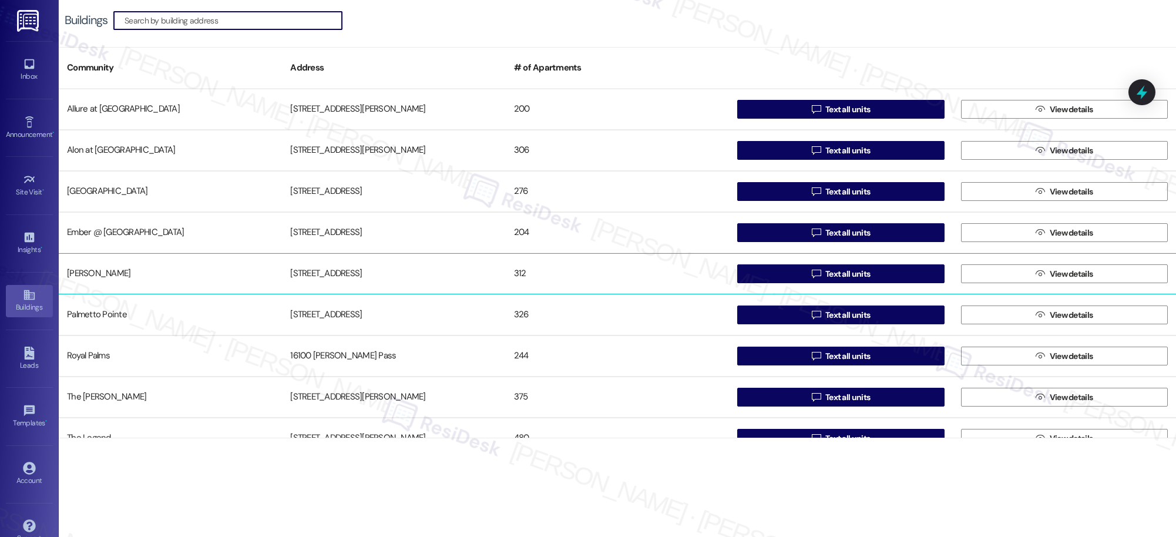
scroll to position [103, 0]
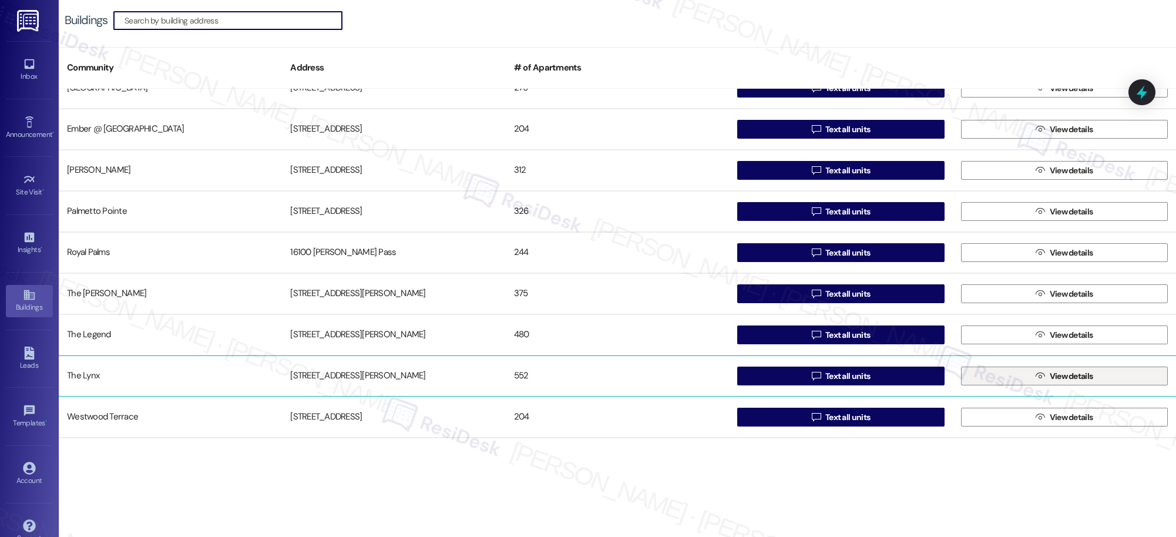
click at [1078, 378] on span "View details" at bounding box center [1071, 376] width 43 height 12
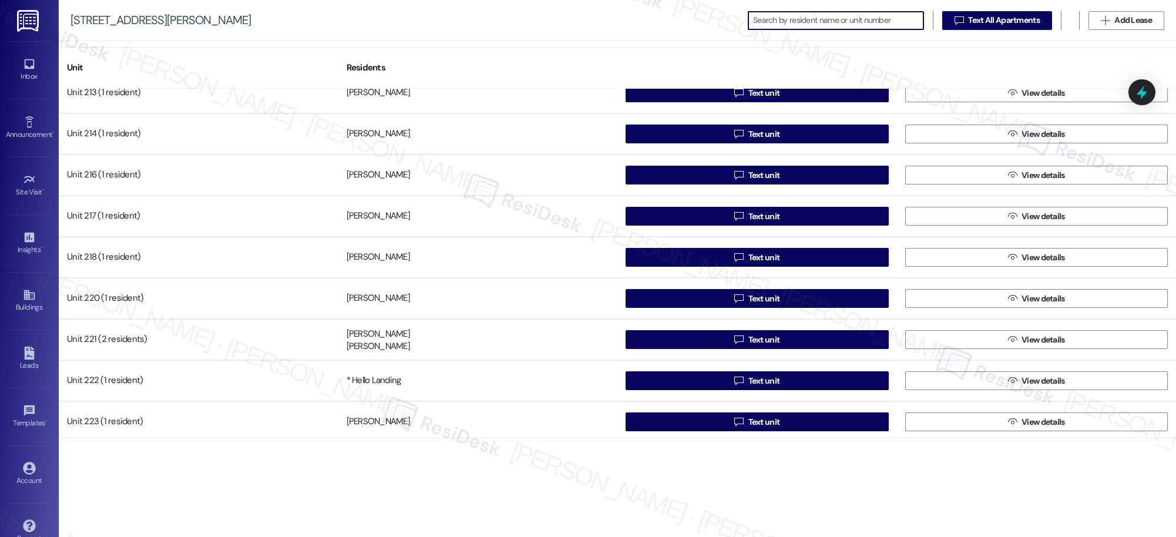
scroll to position [793, 0]
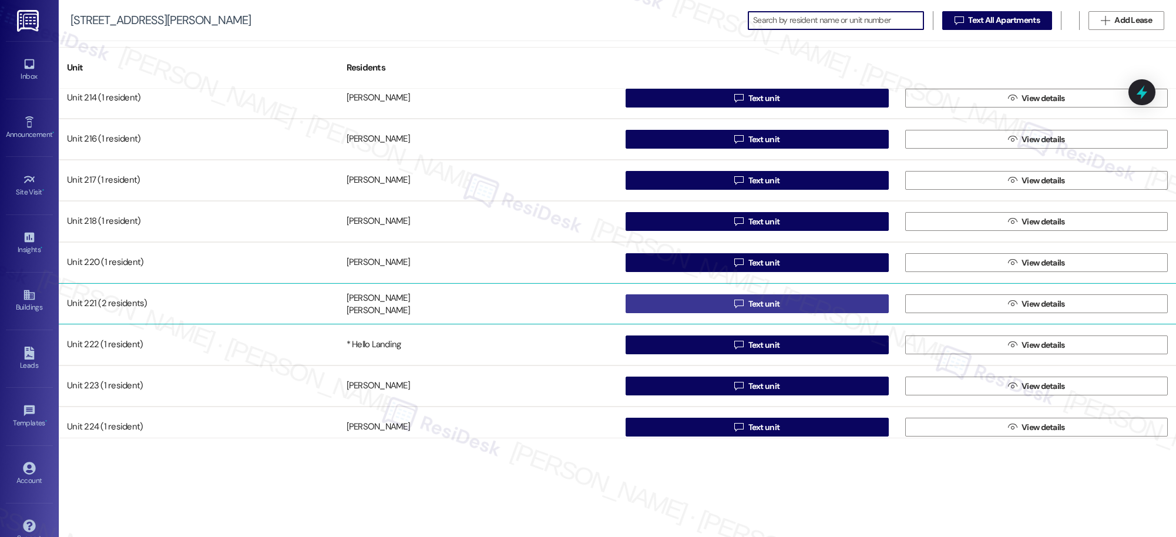
click at [766, 304] on span "Text unit" at bounding box center [765, 304] width 32 height 12
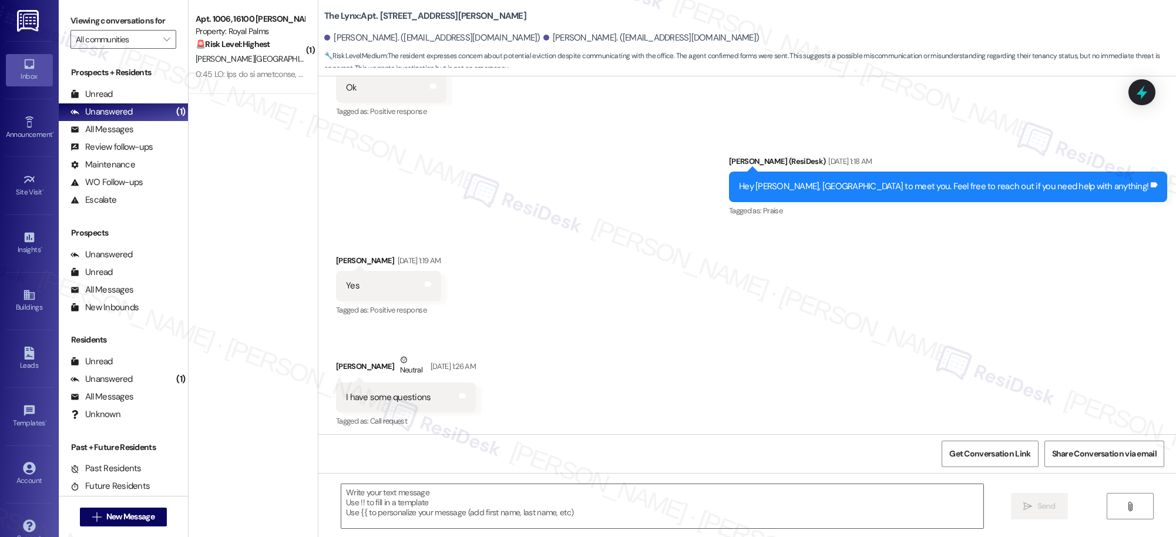
type textarea "Fetching suggested responses. Please feel free to read through the conversation…"
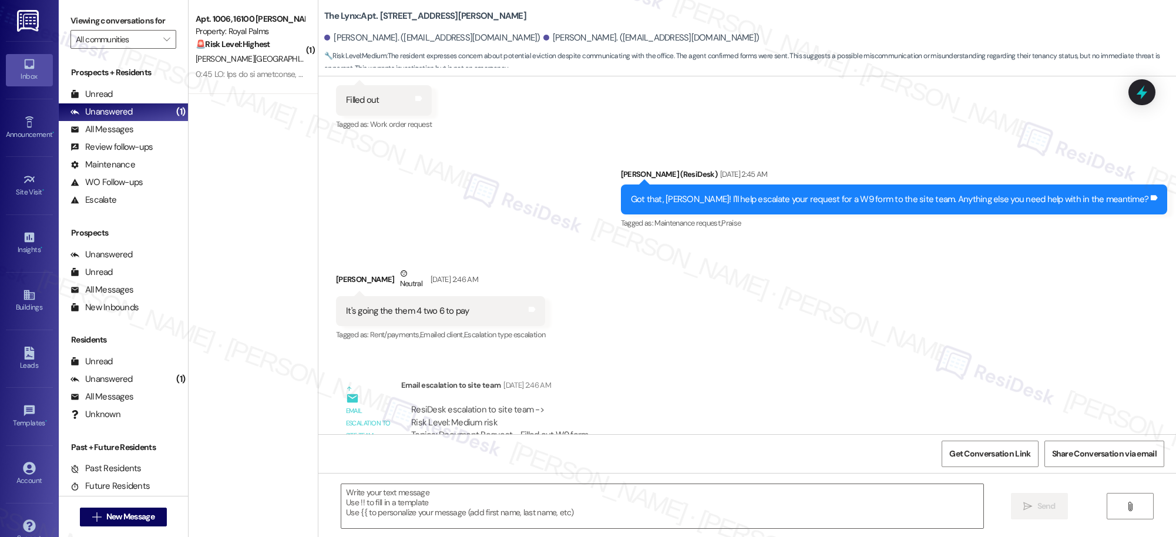
scroll to position [870, 0]
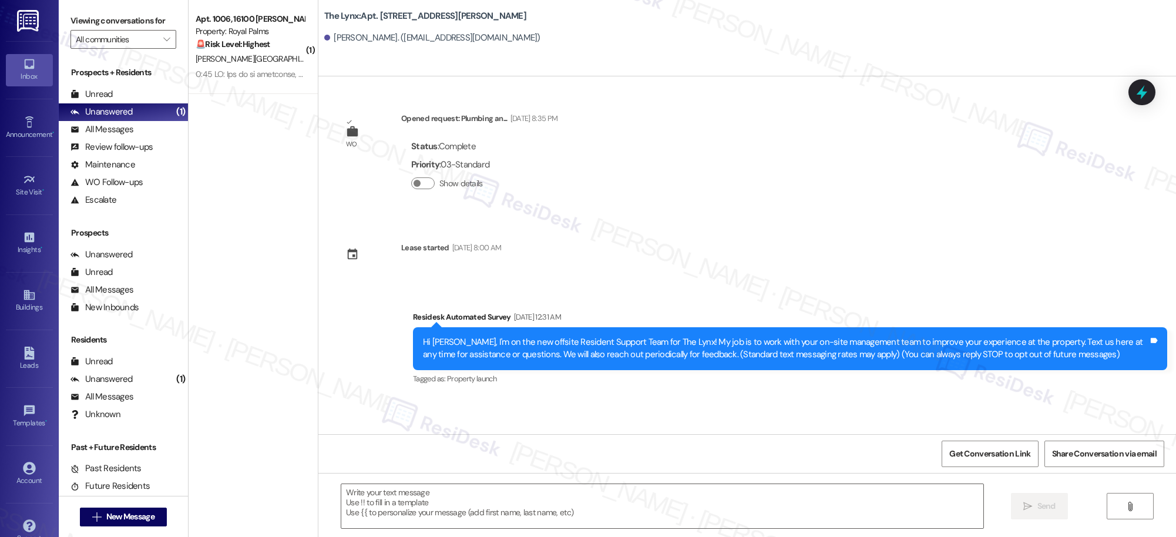
type textarea "Fetching suggested responses. Please feel free to read through the conversation…"
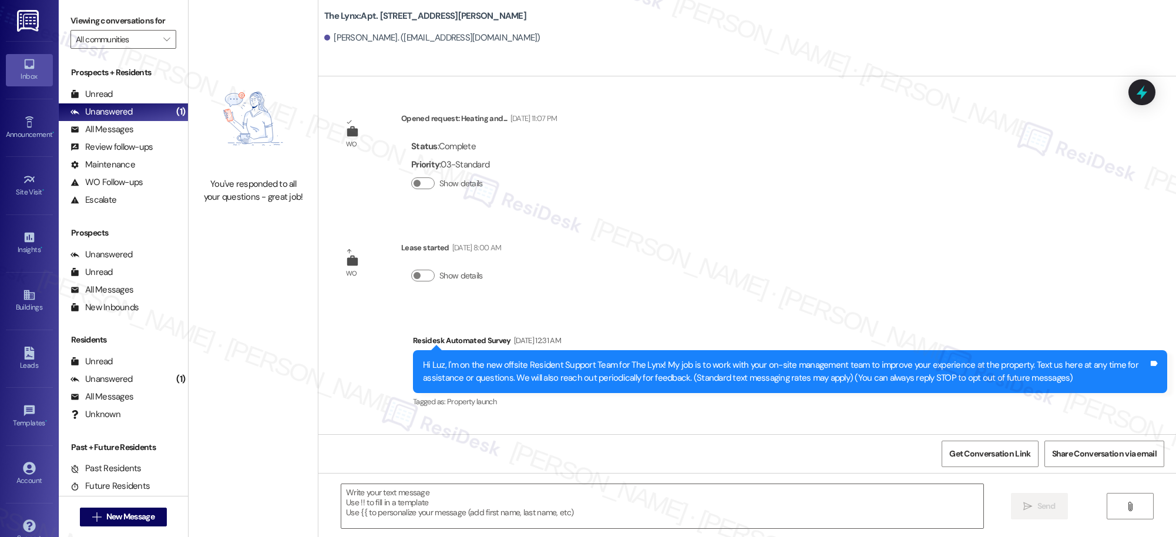
type textarea "Fetching suggested responses. Please feel free to read through the conversation…"
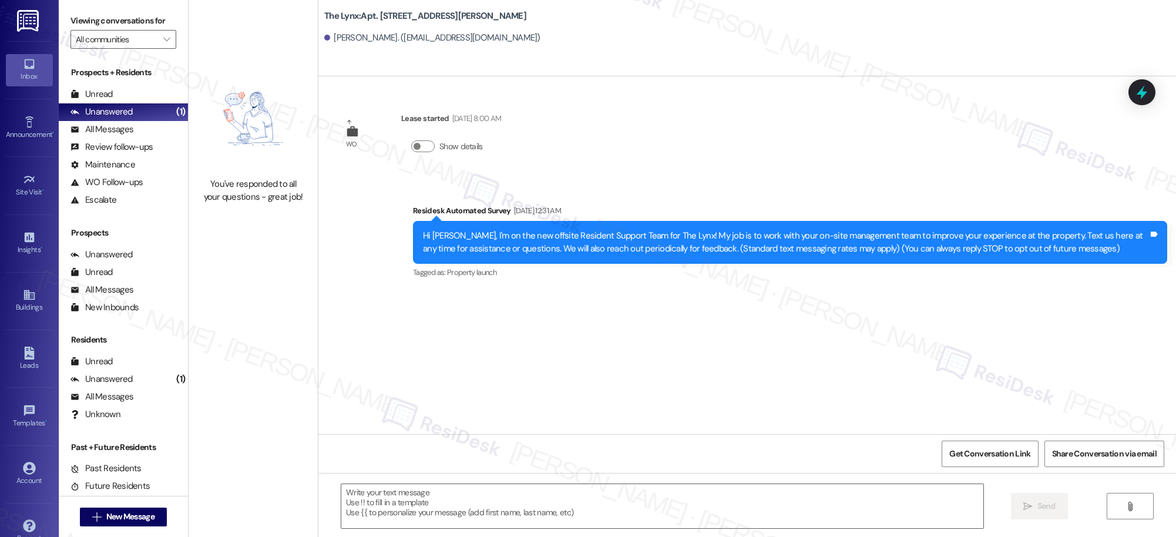
type textarea "Fetching suggested responses. Please feel free to read through the conversation…"
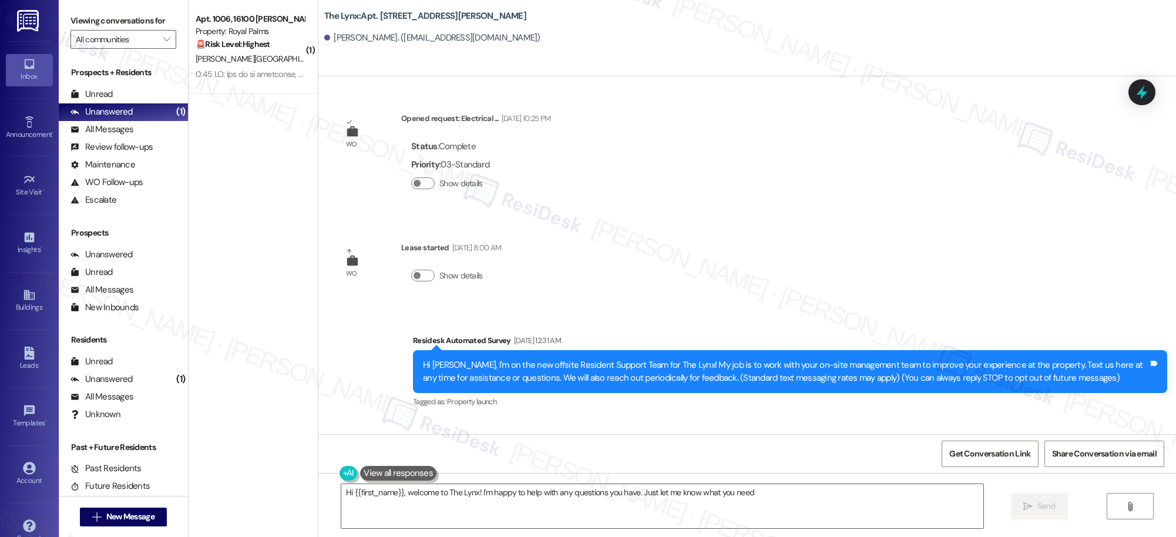
type textarea "Hi {{first_name}}, welcome to The Lynx! I'm happy to help with any questions yo…"
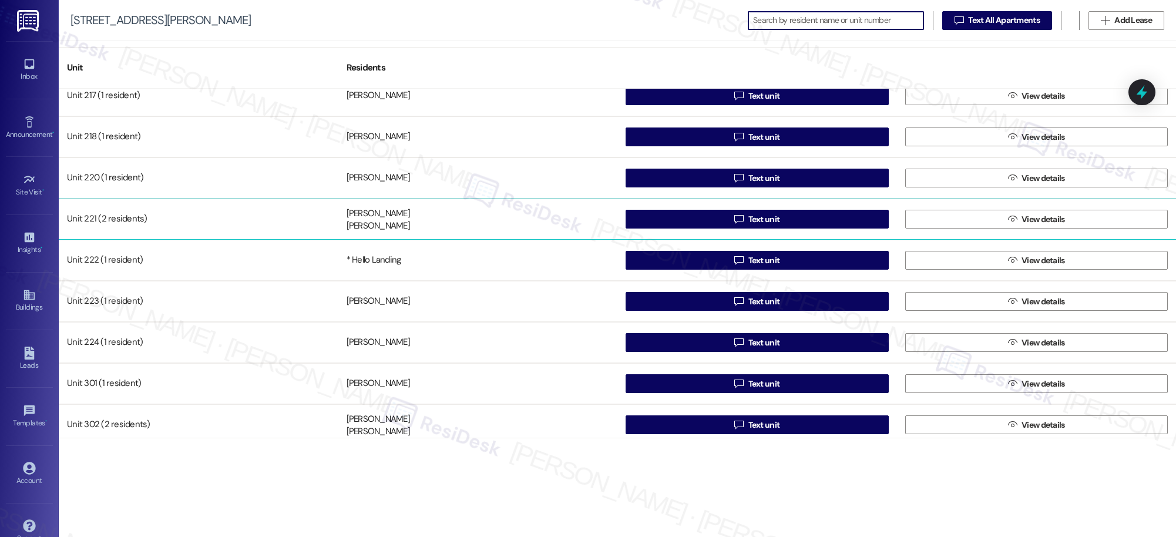
scroll to position [878, 0]
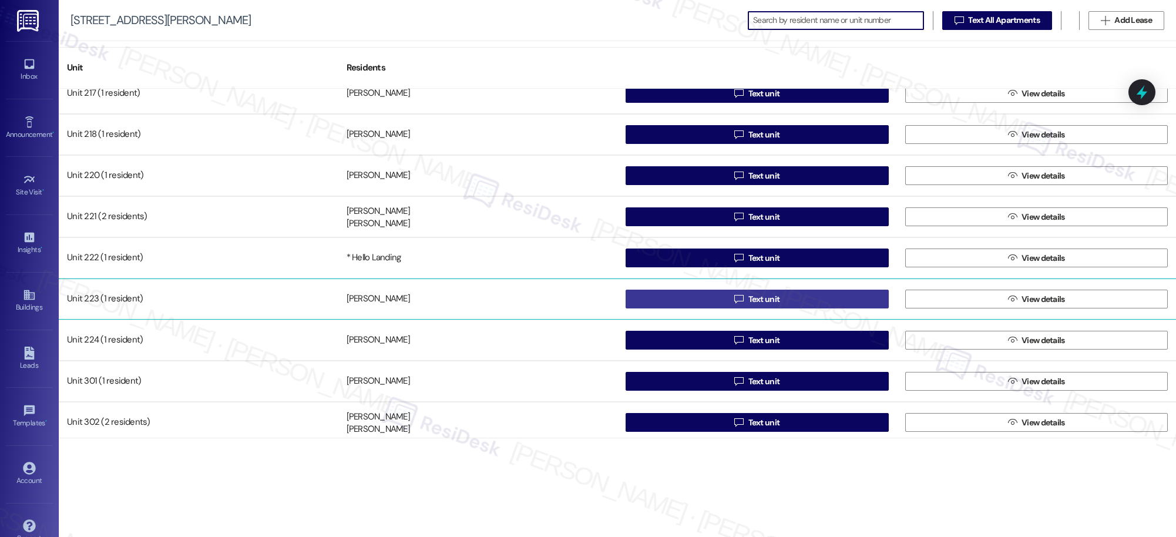
click at [759, 300] on div "Unit 214 (1 resident) [PERSON_NAME]  Text unit  View details Unit 216 (1 resi…" at bounding box center [618, 263] width 1118 height 349
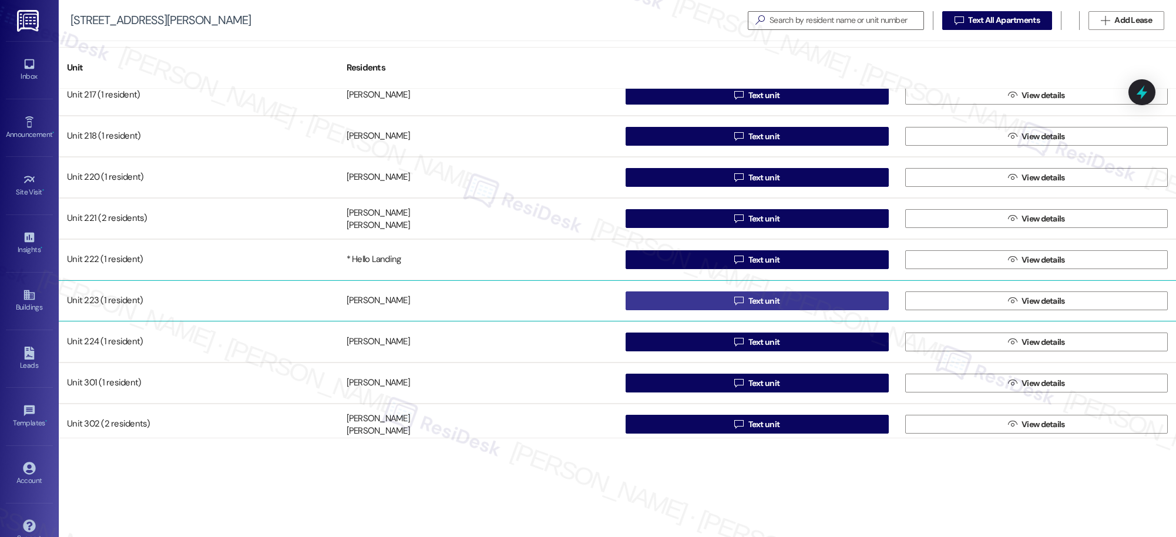
click at [756, 303] on div "Unit 216 (1 resident) [PERSON_NAME]  Text unit  View details Unit 217 (1 resi…" at bounding box center [618, 263] width 1118 height 349
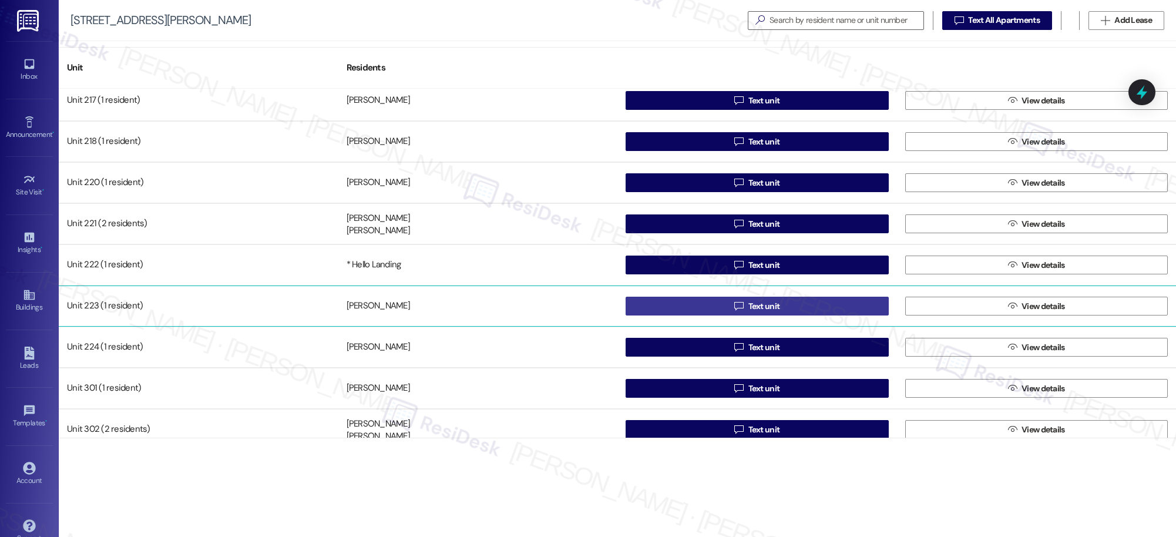
click at [756, 303] on div "Unit 214 (1 resident) [PERSON_NAME]  Text unit  View details Unit 216 (1 resi…" at bounding box center [618, 263] width 1118 height 349
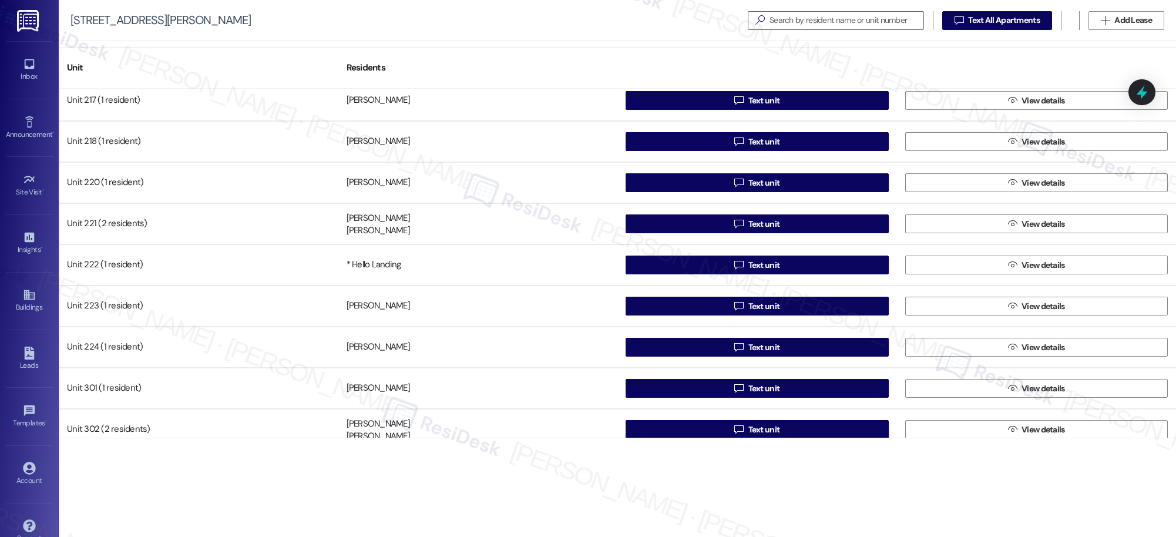
scroll to position [871, 0]
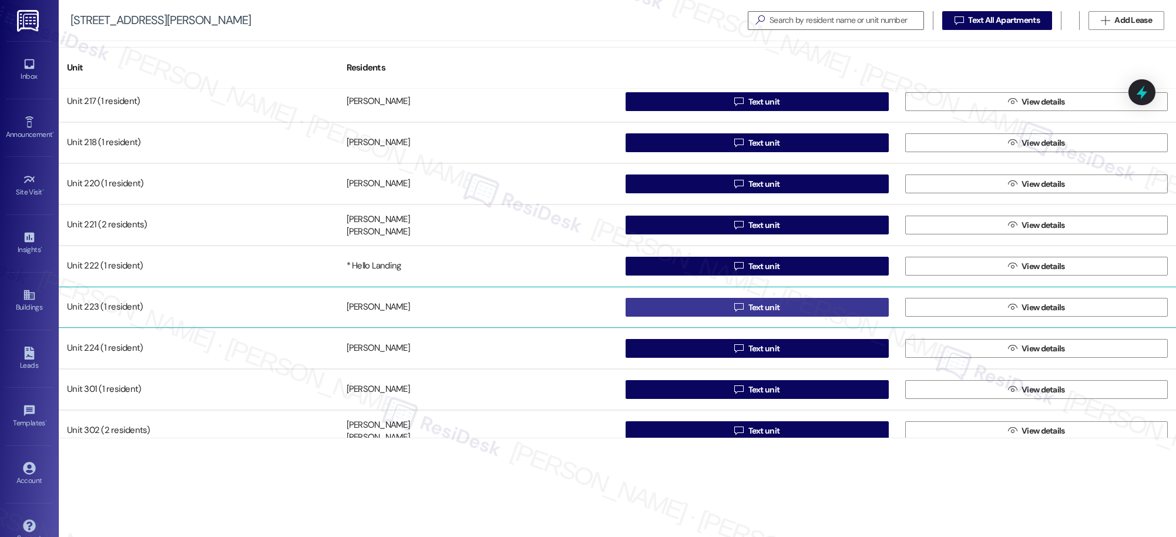
click at [734, 307] on icon "" at bounding box center [738, 307] width 9 height 9
click at [767, 307] on span "Text unit" at bounding box center [765, 307] width 32 height 12
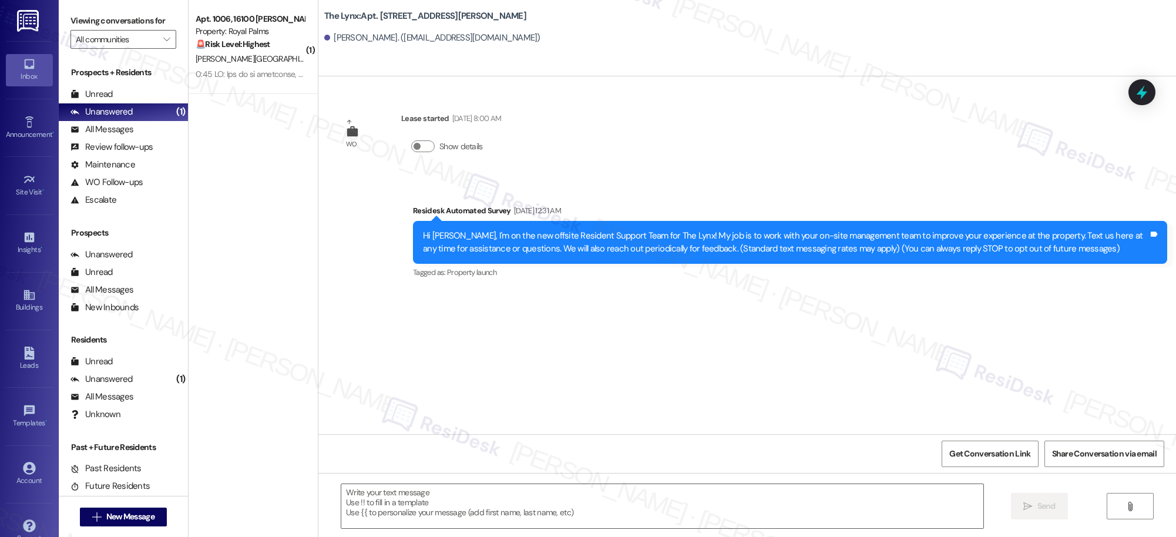
type textarea "Fetching suggested responses. Please feel free to read through the conversation…"
click at [28, 300] on icon at bounding box center [29, 294] width 13 height 13
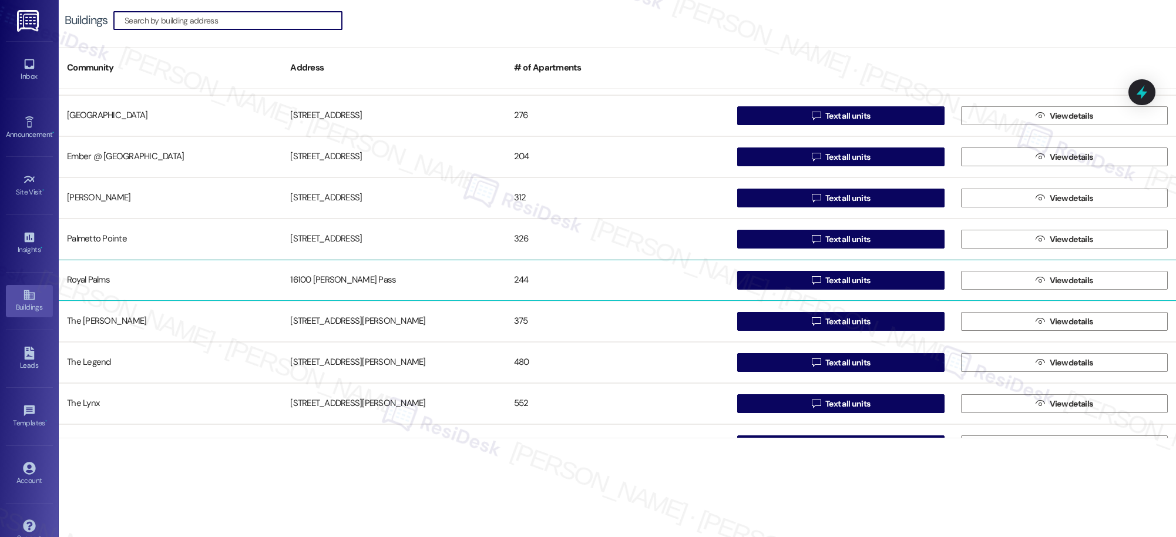
scroll to position [103, 0]
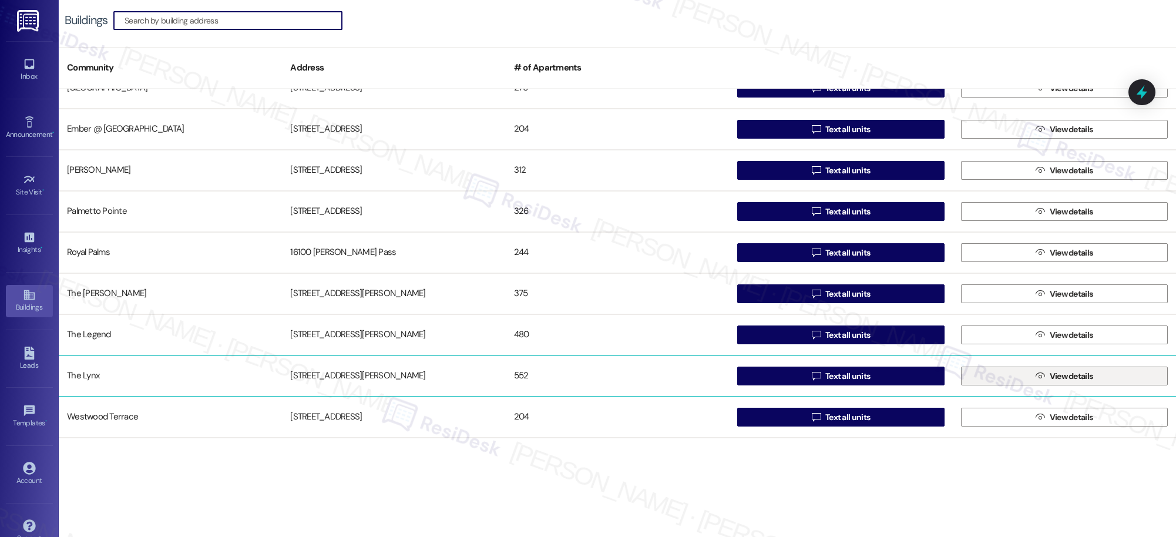
click at [1064, 377] on span "View details" at bounding box center [1071, 376] width 43 height 12
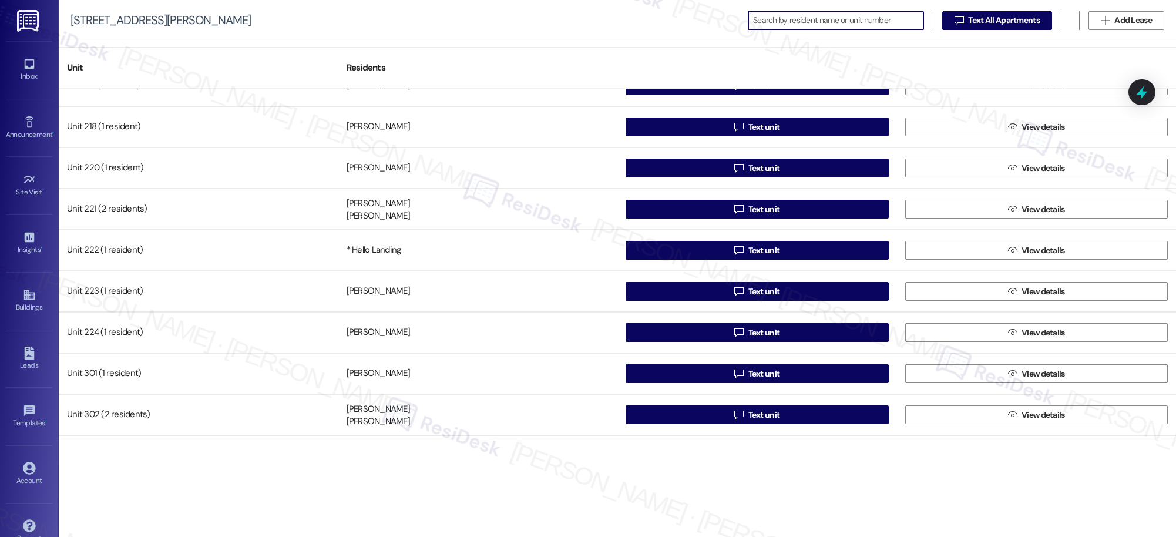
scroll to position [890, 0]
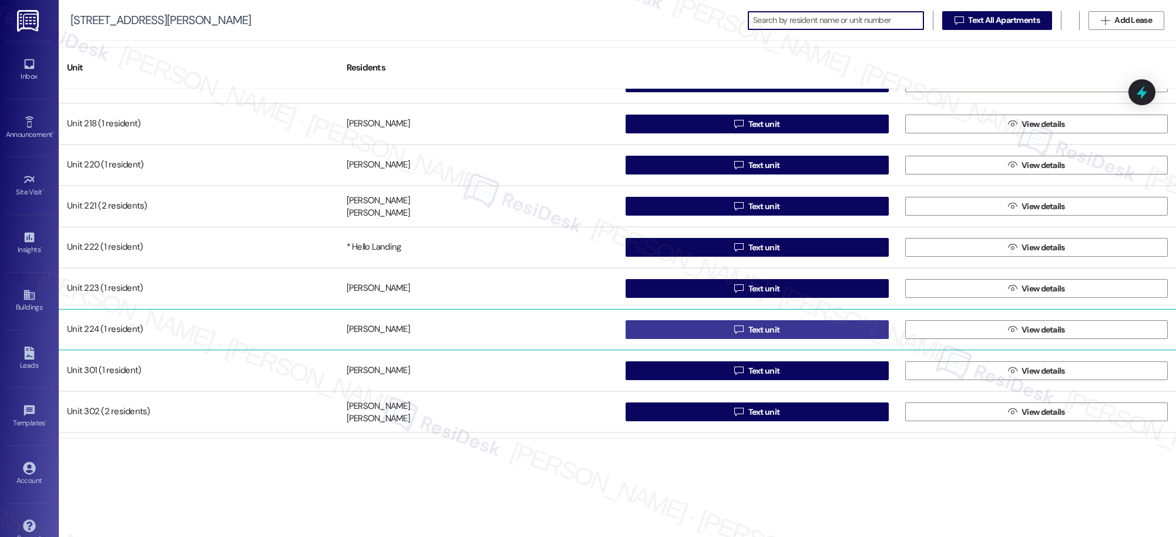
click at [761, 329] on span "Text unit" at bounding box center [765, 330] width 32 height 12
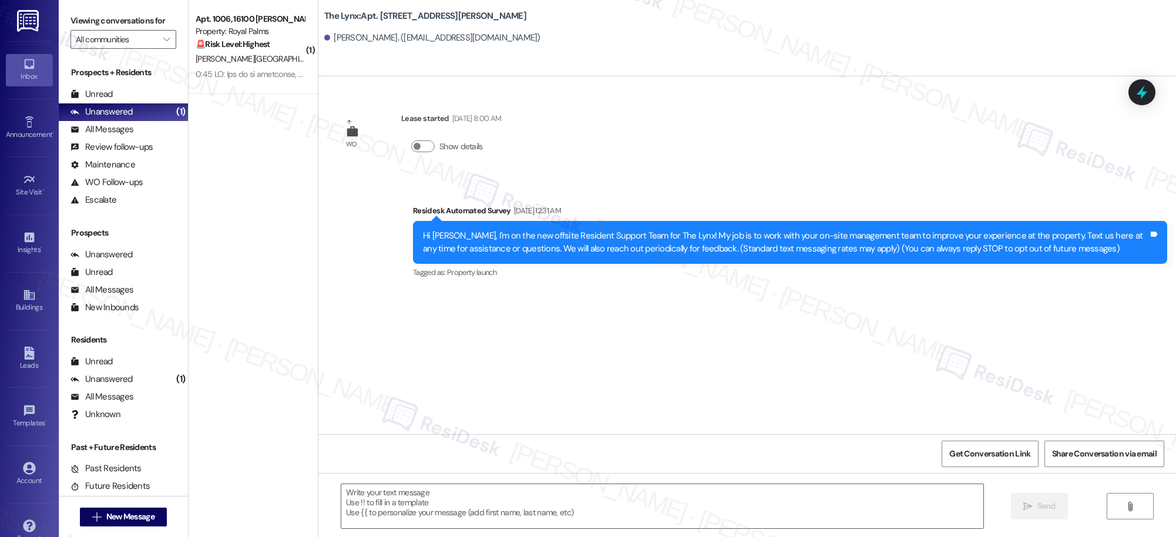
type textarea "Fetching suggested responses. Please feel free to read through the conversation…"
click at [24, 303] on div "Buildings" at bounding box center [29, 307] width 59 height 12
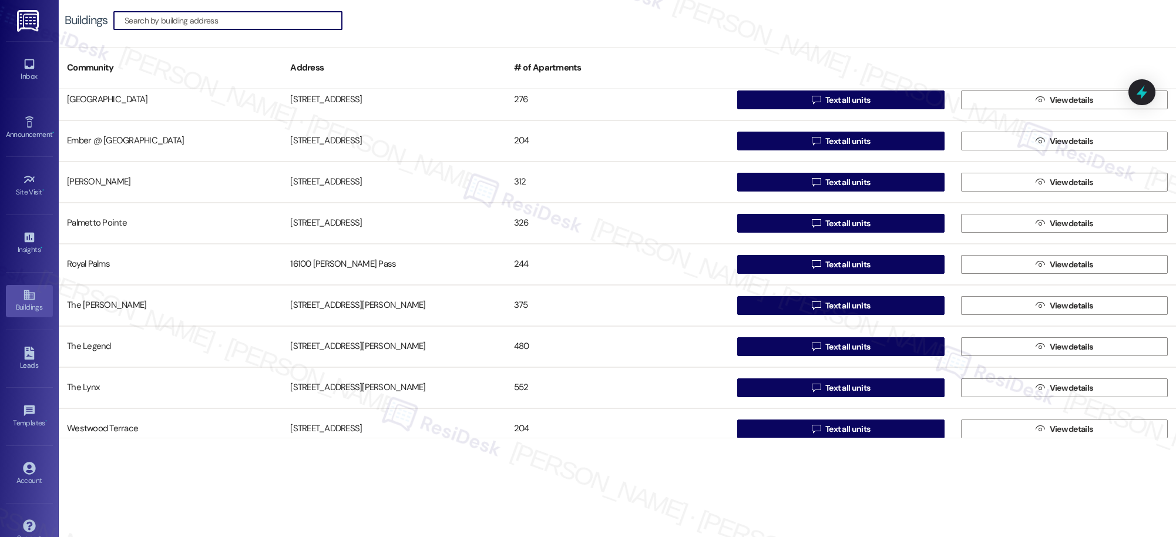
scroll to position [103, 0]
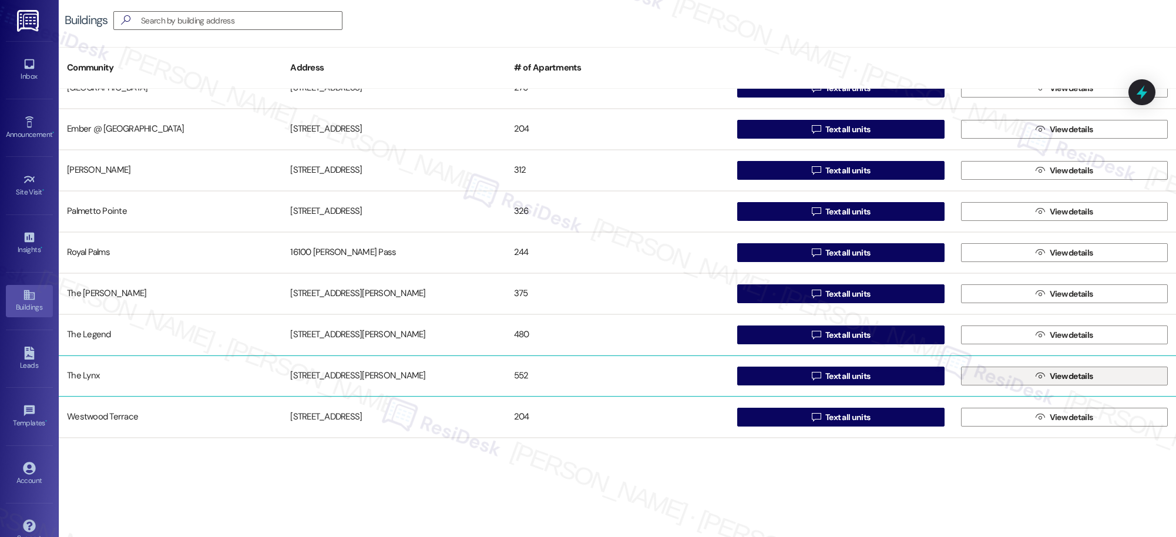
drag, startPoint x: 1014, startPoint y: 373, endPoint x: 1000, endPoint y: 371, distance: 13.7
click at [1000, 371] on button " View details" at bounding box center [1064, 376] width 207 height 19
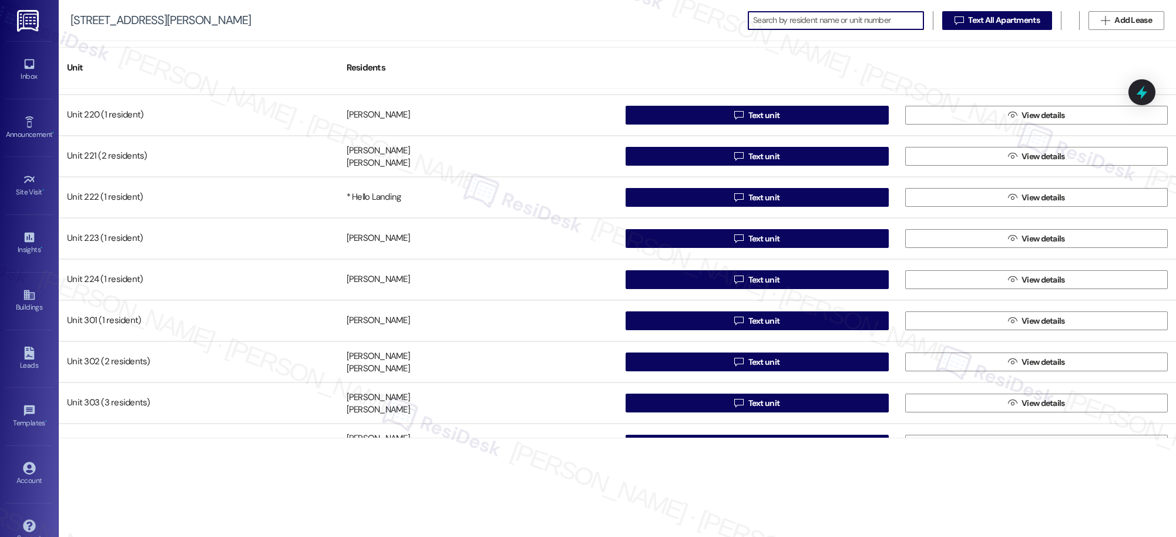
scroll to position [942, 0]
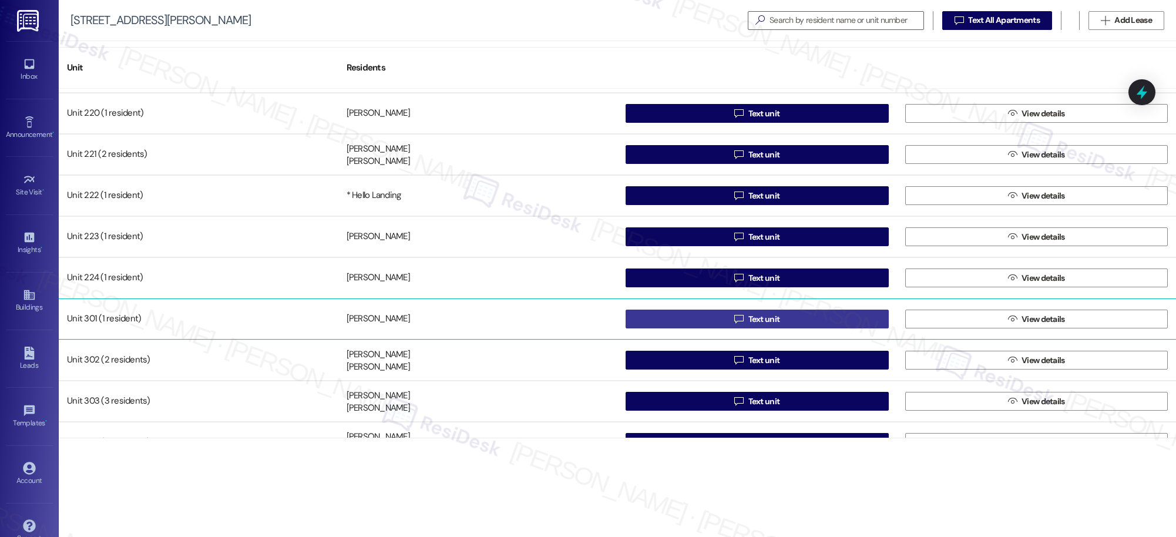
click at [761, 318] on span "Text unit" at bounding box center [765, 319] width 32 height 12
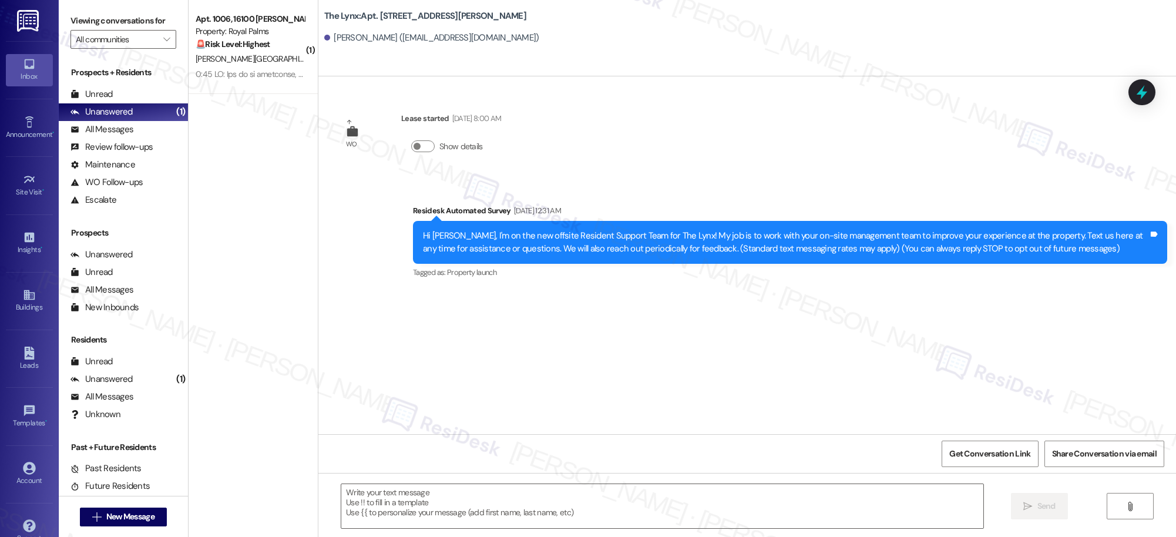
type textarea "Fetching suggested responses. Please feel free to read through the conversation…"
click at [24, 300] on icon at bounding box center [29, 294] width 13 height 13
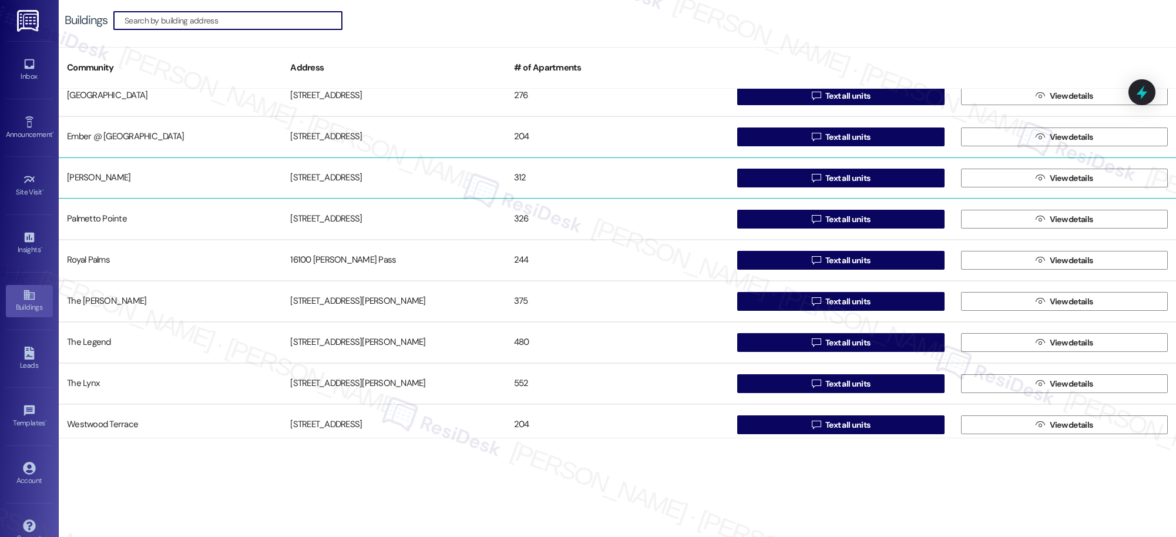
scroll to position [103, 0]
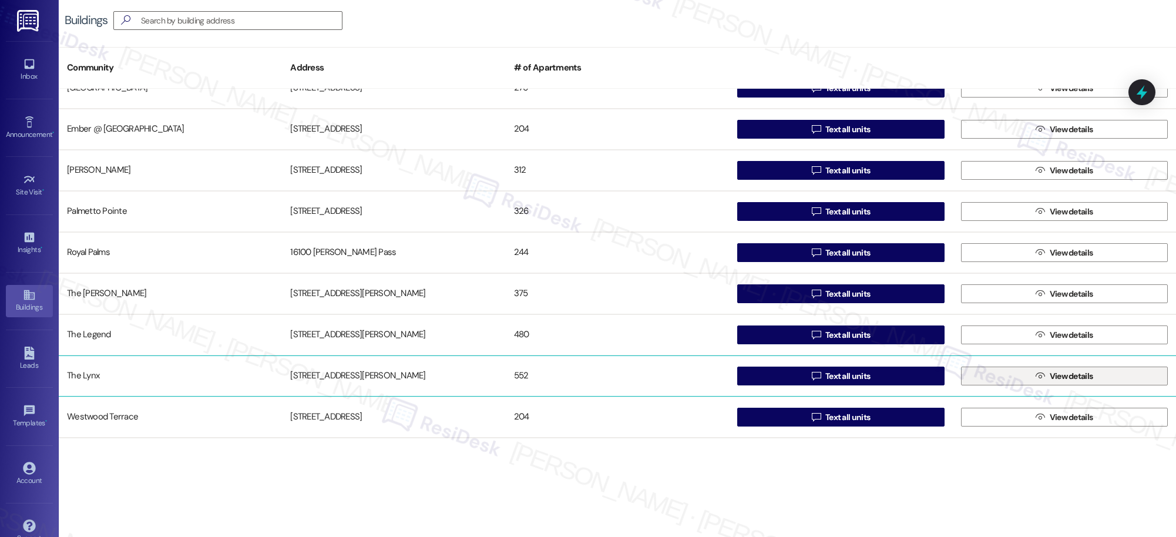
click at [1050, 375] on span "View details" at bounding box center [1071, 376] width 43 height 12
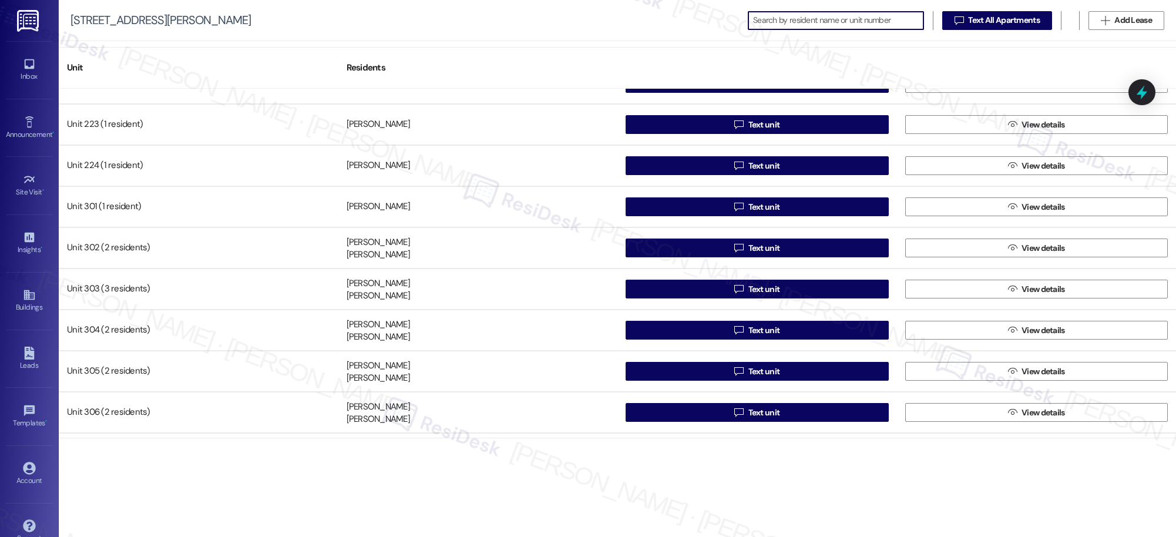
scroll to position [1061, 0]
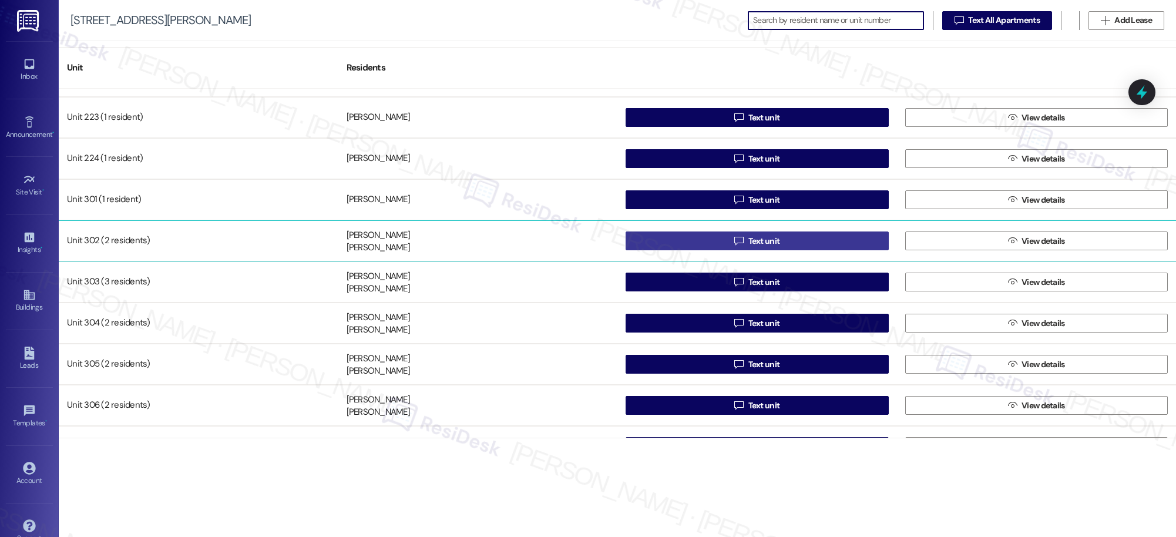
click at [763, 244] on span "Text unit" at bounding box center [765, 241] width 32 height 12
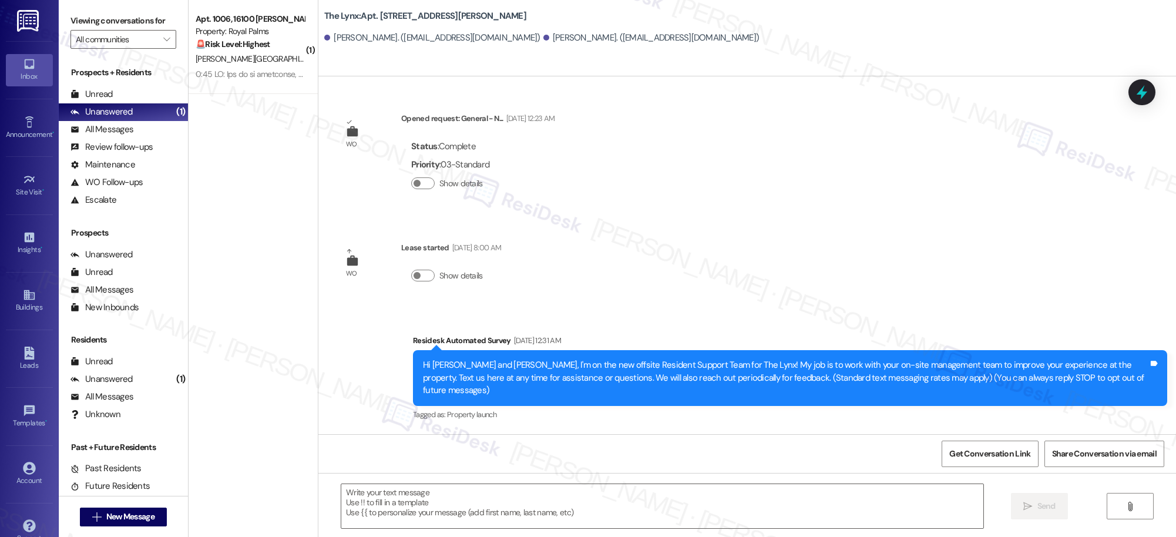
type textarea "Fetching suggested responses. Please feel free to read through the conversation…"
click at [26, 296] on icon at bounding box center [29, 295] width 11 height 10
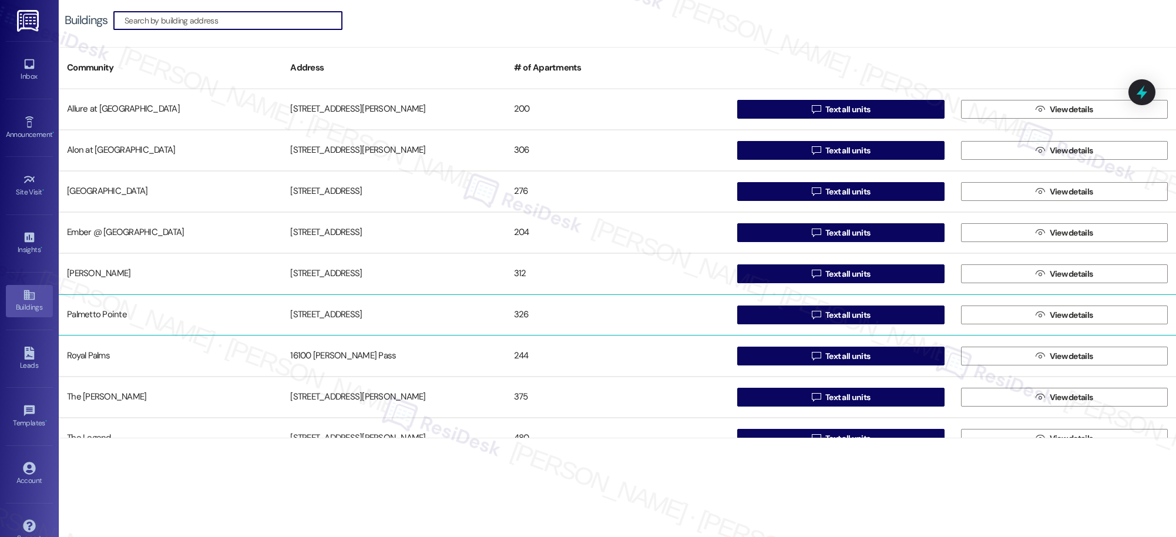
scroll to position [103, 0]
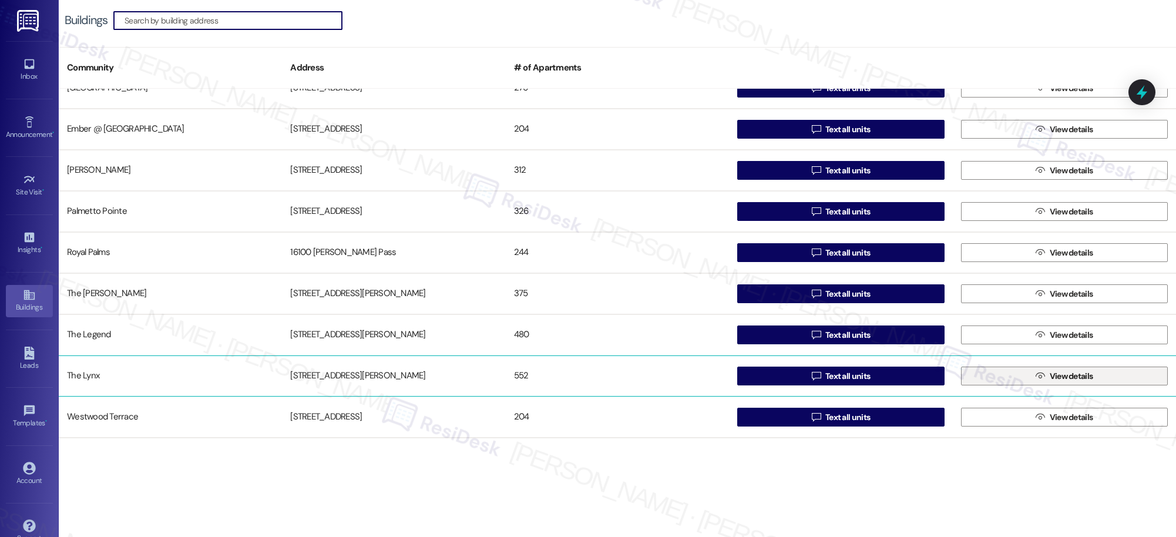
click at [1051, 378] on span "View details" at bounding box center [1071, 376] width 43 height 12
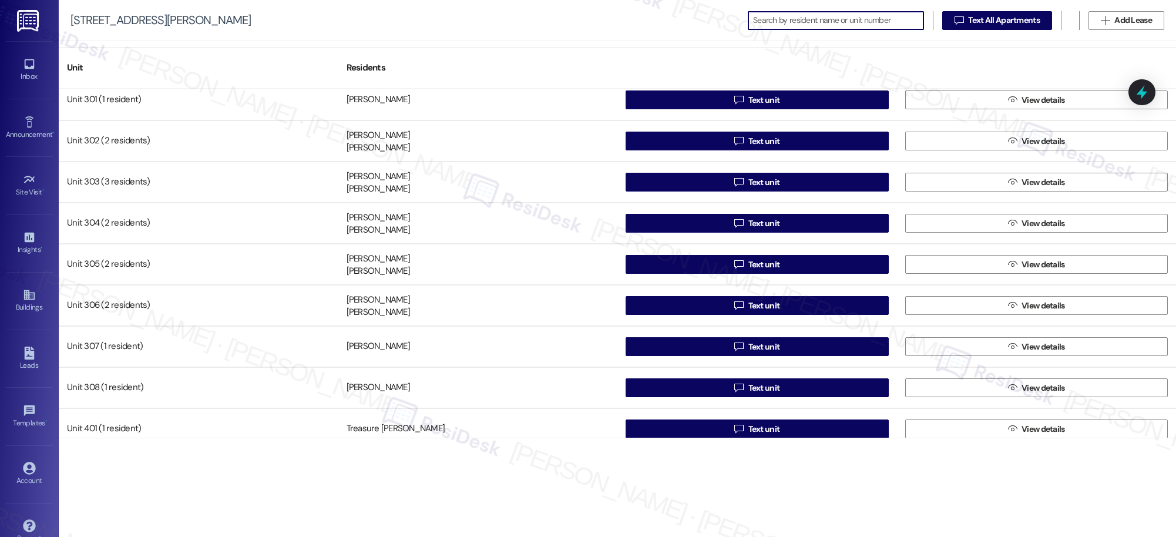
scroll to position [1160, 0]
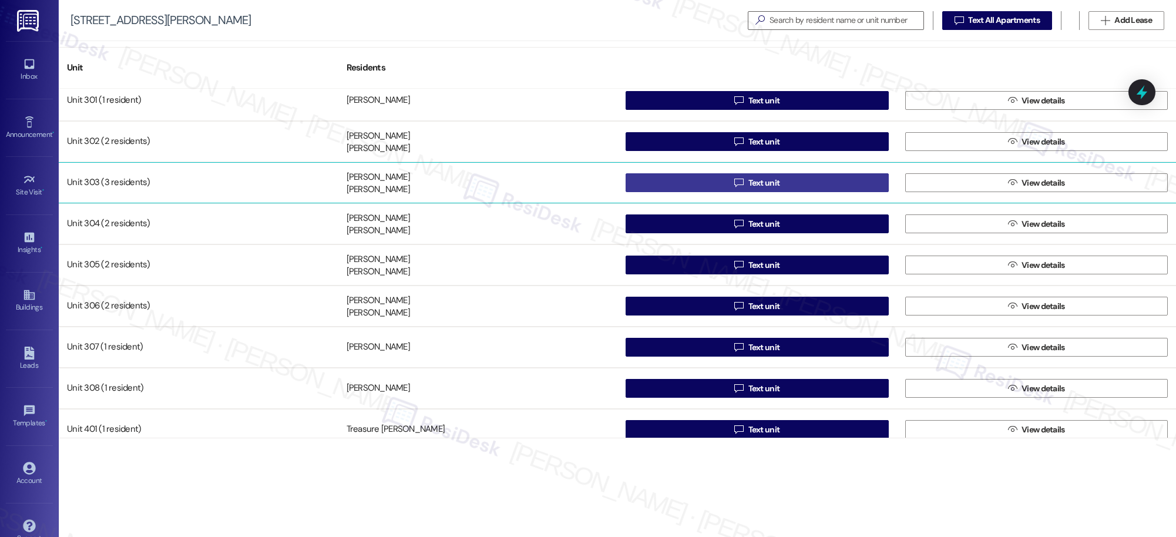
click at [759, 182] on span "Text unit" at bounding box center [765, 183] width 32 height 12
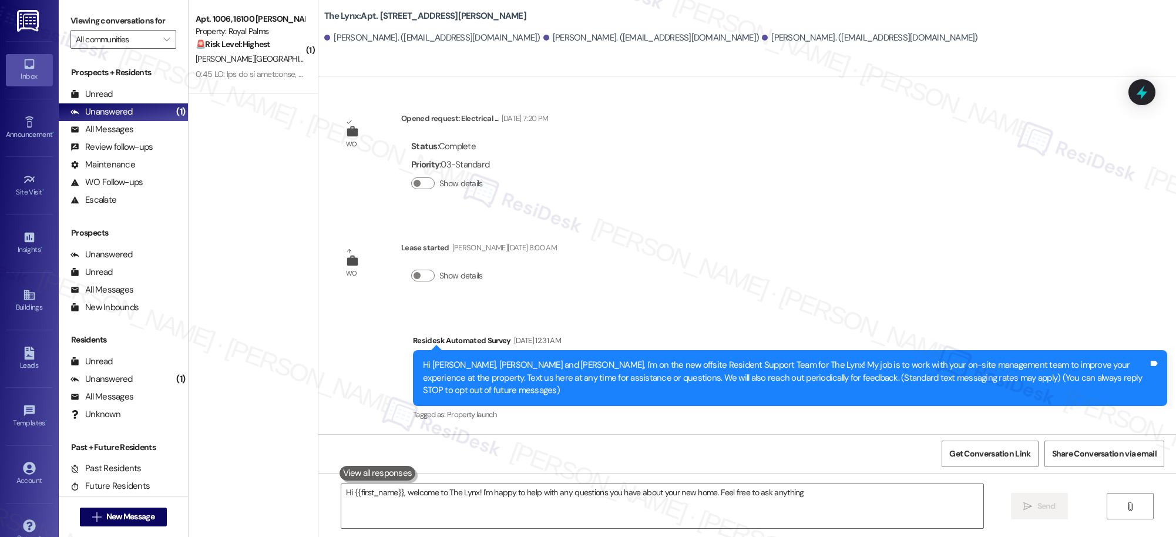
type textarea "Hi {{first_name}}, welcome to The Lynx! I'm happy to help with any questions yo…"
drag, startPoint x: 354, startPoint y: 16, endPoint x: 385, endPoint y: 14, distance: 31.8
click at [385, 14] on b "The Lynx: Apt. [STREET_ADDRESS][PERSON_NAME]" at bounding box center [425, 16] width 202 height 12
copy b "Apt. 303"
